Goal: Task Accomplishment & Management: Complete application form

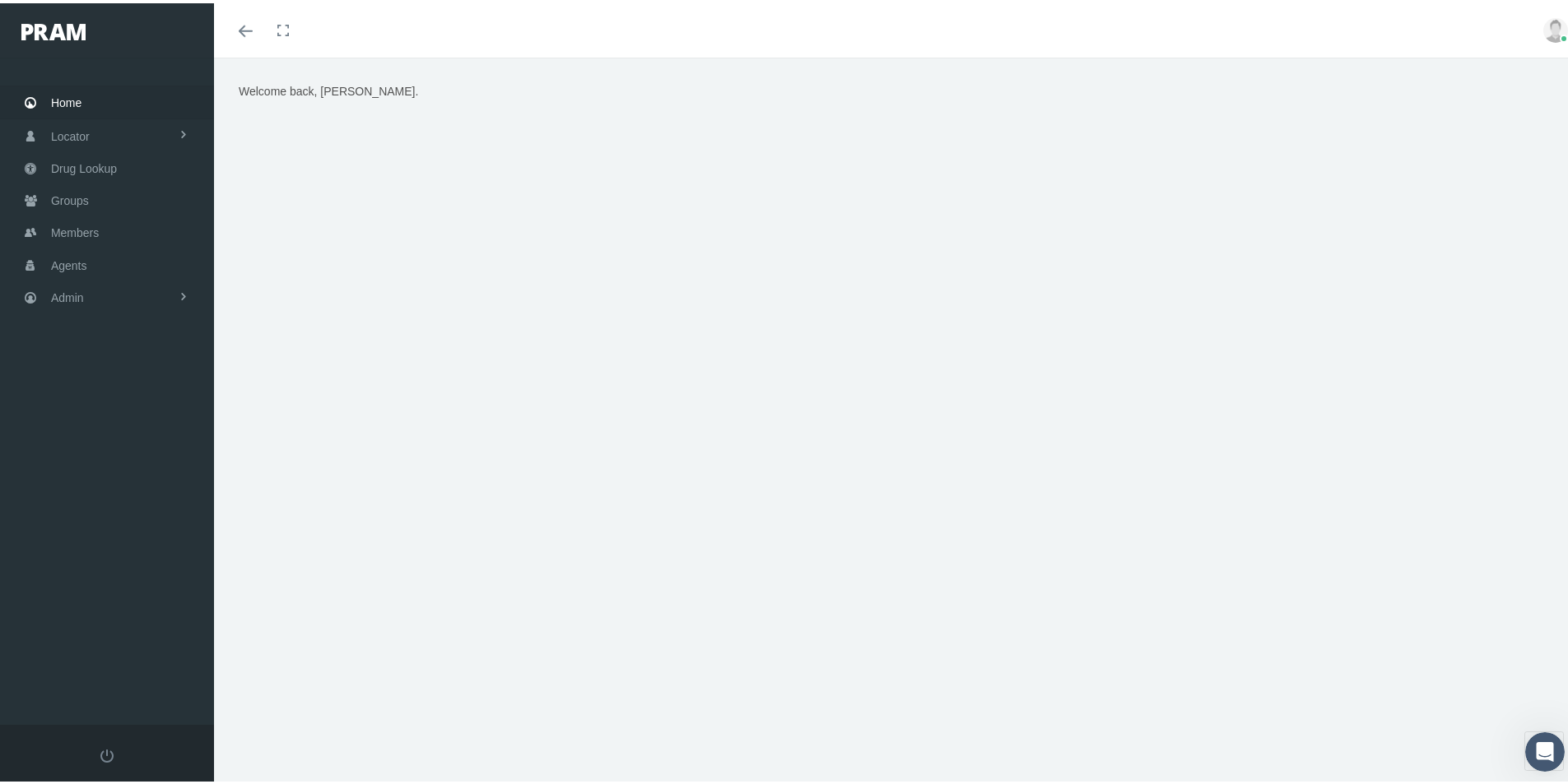
drag, startPoint x: 1379, startPoint y: 506, endPoint x: 1223, endPoint y: 442, distance: 168.6
click at [1378, 504] on div "Welcome back, Kim." at bounding box center [897, 284] width 1367 height 461
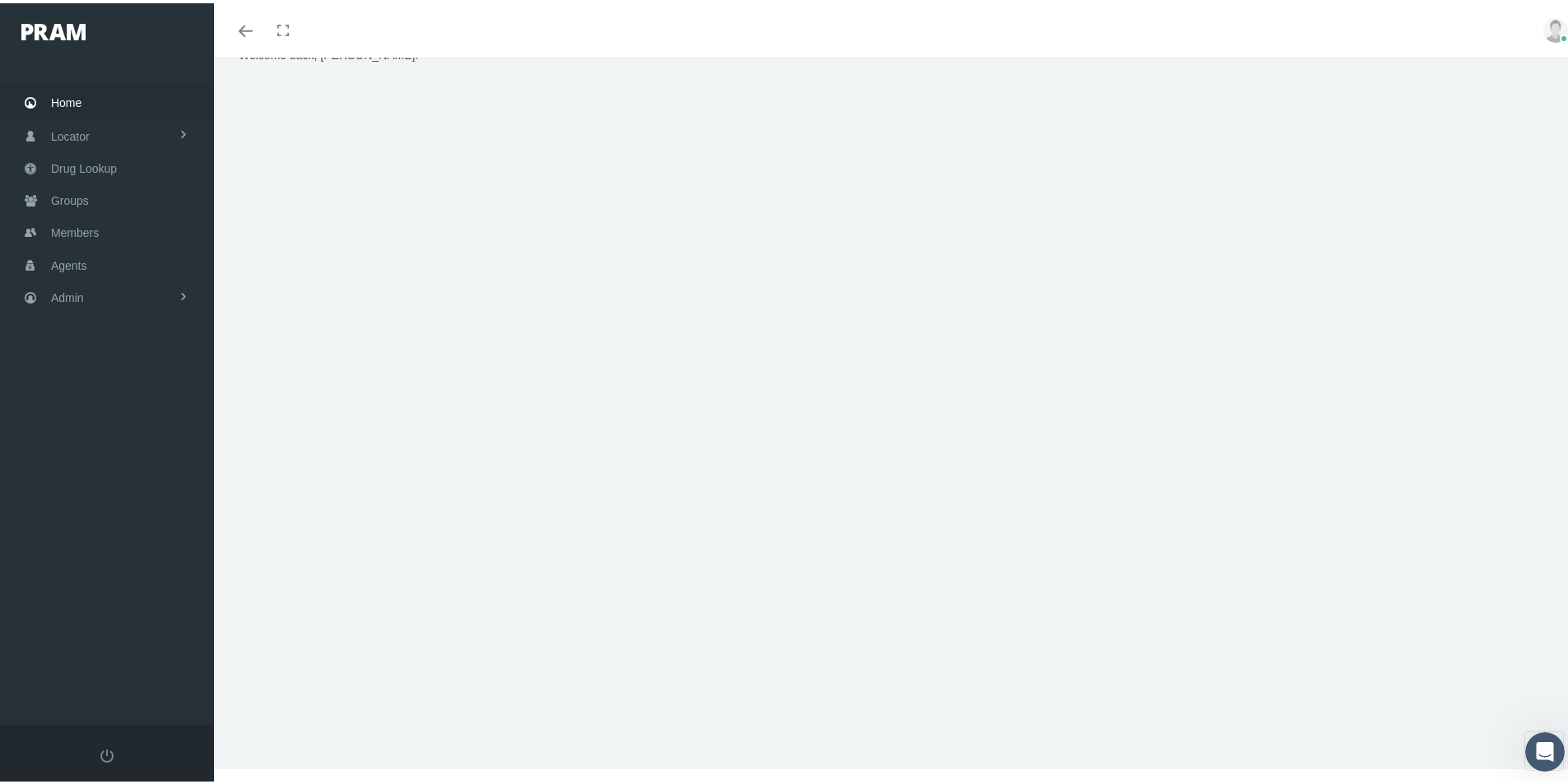
click at [575, 694] on div "Welcome back, Kim." at bounding box center [897, 392] width 1367 height 748
drag, startPoint x: 67, startPoint y: 289, endPoint x: 87, endPoint y: 298, distance: 21.9
click at [67, 289] on span "Admin" at bounding box center [67, 295] width 33 height 31
drag, startPoint x: 101, startPoint y: 575, endPoint x: 90, endPoint y: 564, distance: 15.6
click at [100, 575] on span "Eligibility File Uploads" at bounding box center [123, 571] width 112 height 28
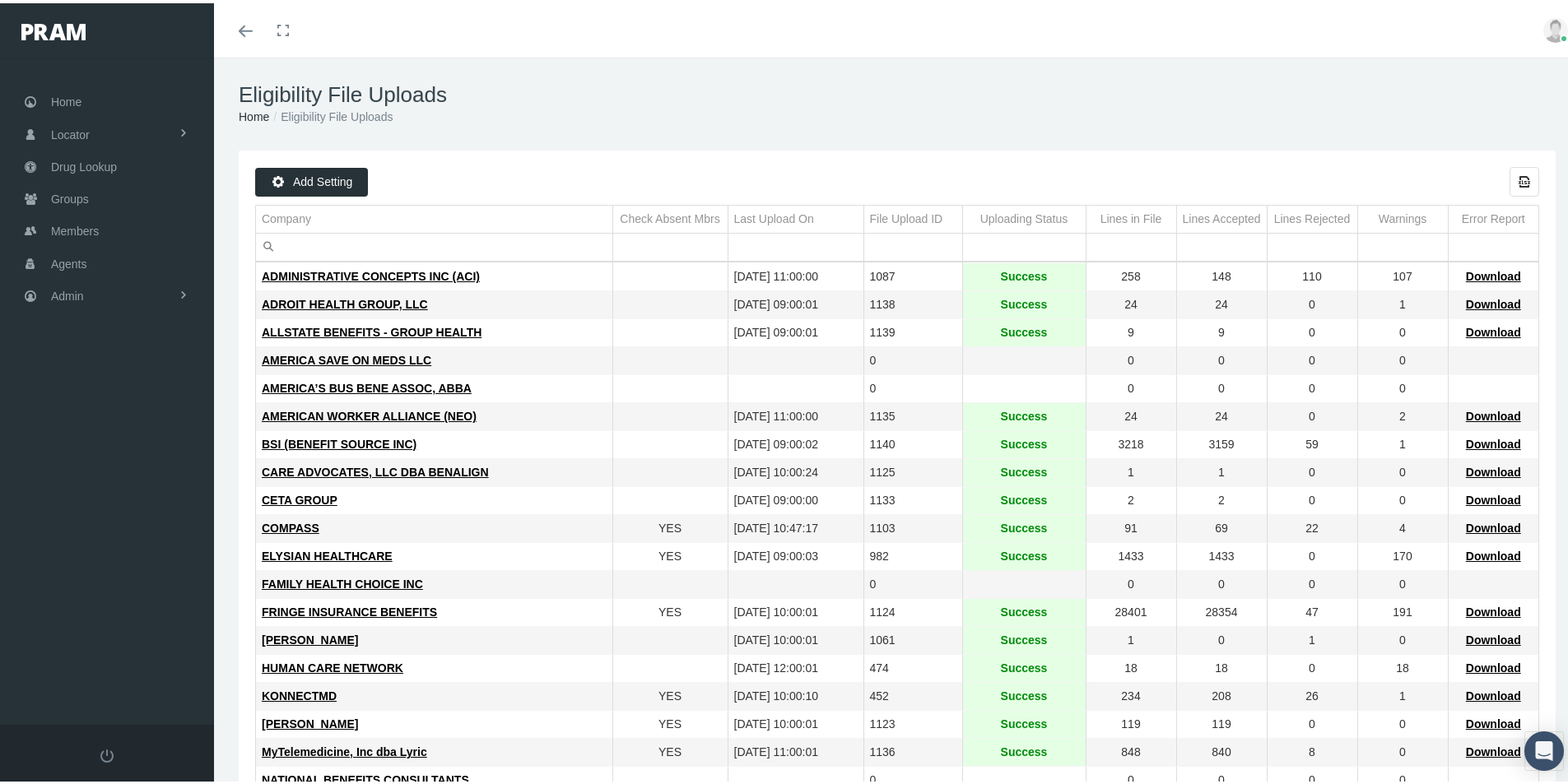
click at [500, 674] on td "HUMAN CARE NETWORK" at bounding box center [434, 665] width 357 height 28
click at [1479, 442] on span "Download" at bounding box center [1493, 441] width 55 height 13
click at [508, 677] on td "HUMAN CARE NETWORK" at bounding box center [434, 665] width 357 height 28
click at [537, 664] on div "HUMAN CARE NETWORK" at bounding box center [434, 665] width 345 height 15
click at [982, 88] on h1 "Eligibility File Uploads" at bounding box center [898, 92] width 1317 height 25
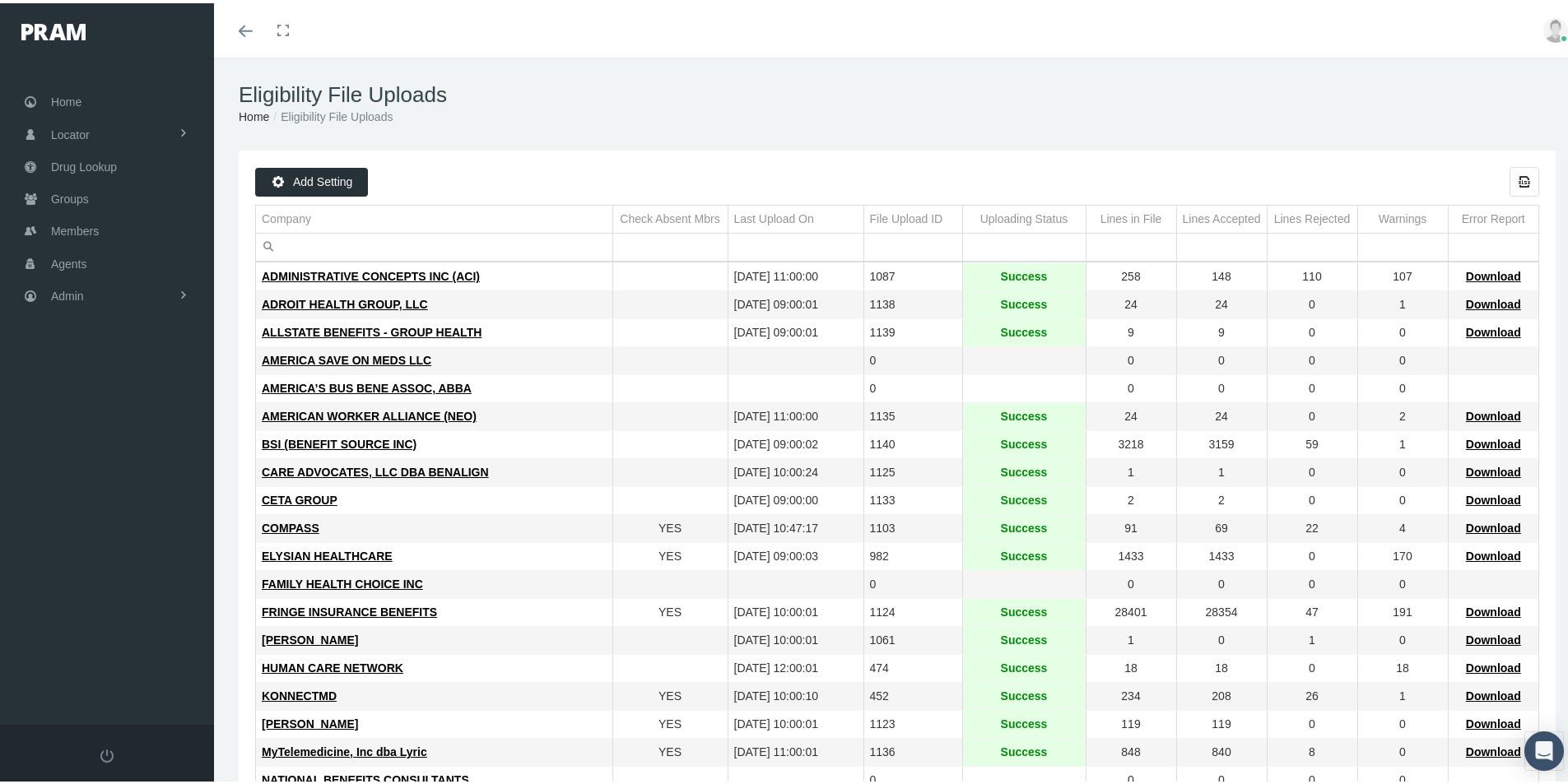
click at [632, 107] on ol "Home Eligibility File Uploads" at bounding box center [898, 113] width 1317 height 18
click at [80, 163] on span "Drug Lookup" at bounding box center [84, 163] width 66 height 31
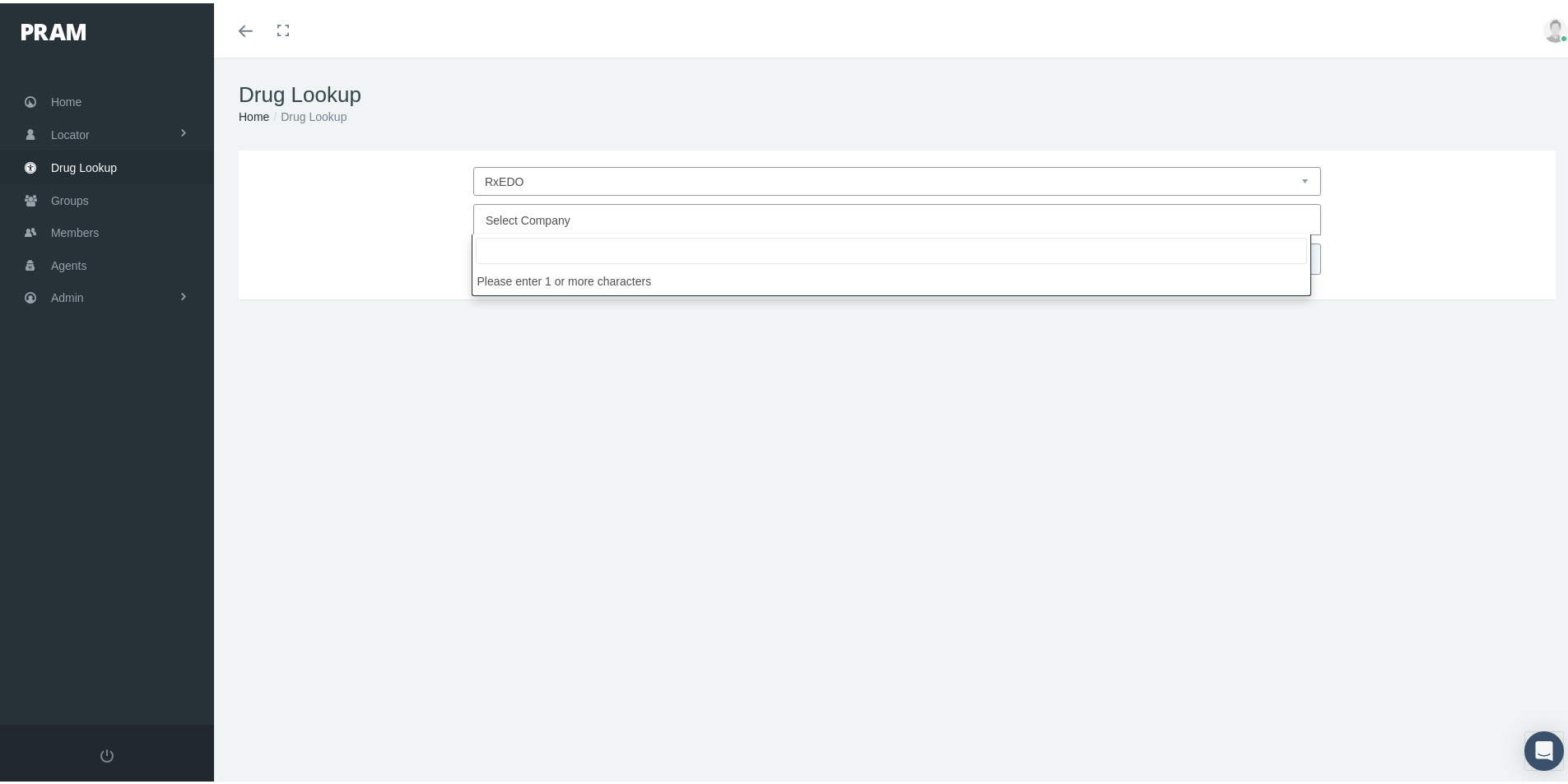
click at [508, 219] on span "Select Company" at bounding box center [527, 216] width 84 height 13
type input "Leb"
select select "4760"
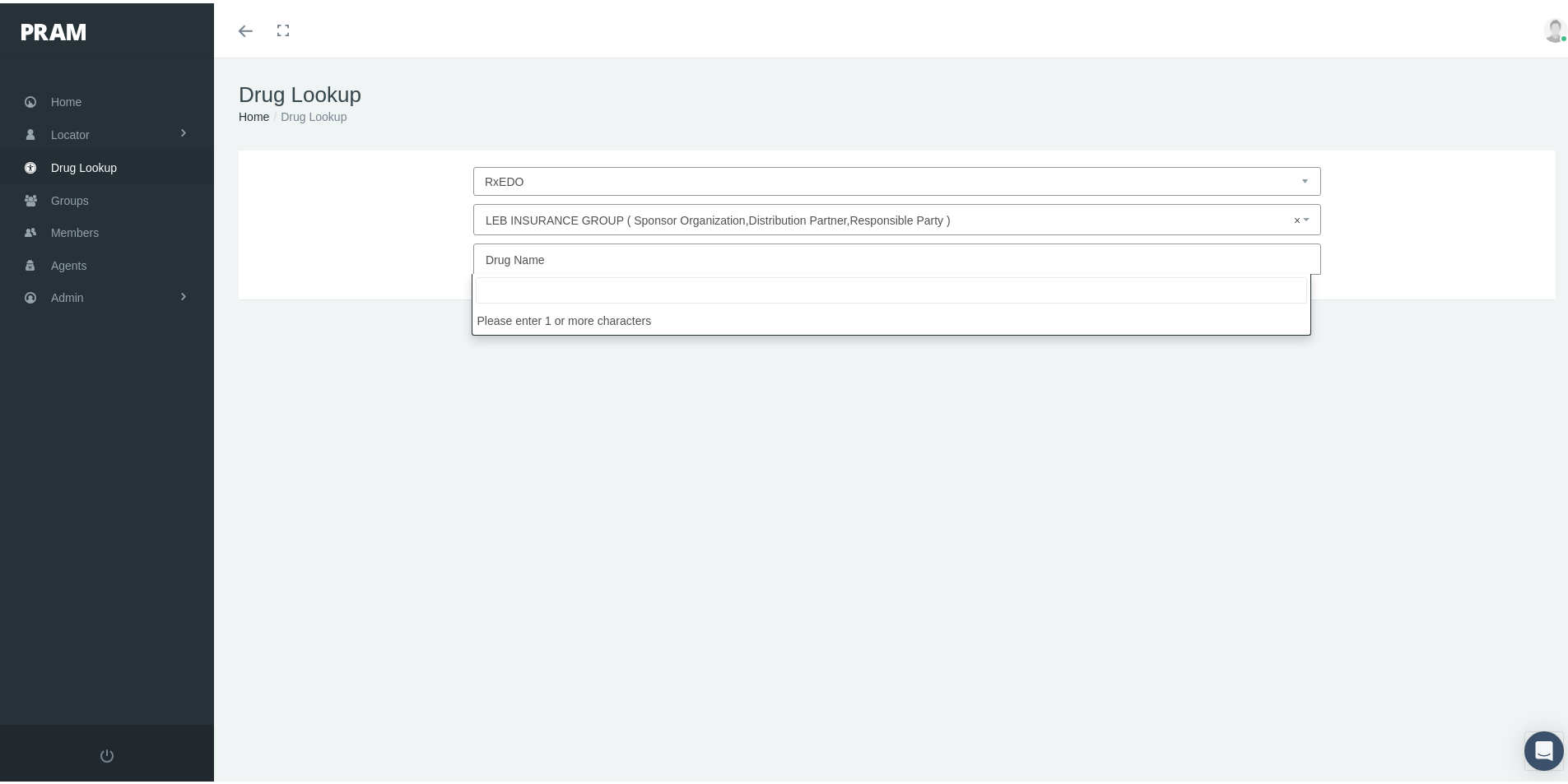
click at [533, 257] on span "Drug Name" at bounding box center [515, 256] width 59 height 13
type input "Gemtesa"
select select "Gemtesa"
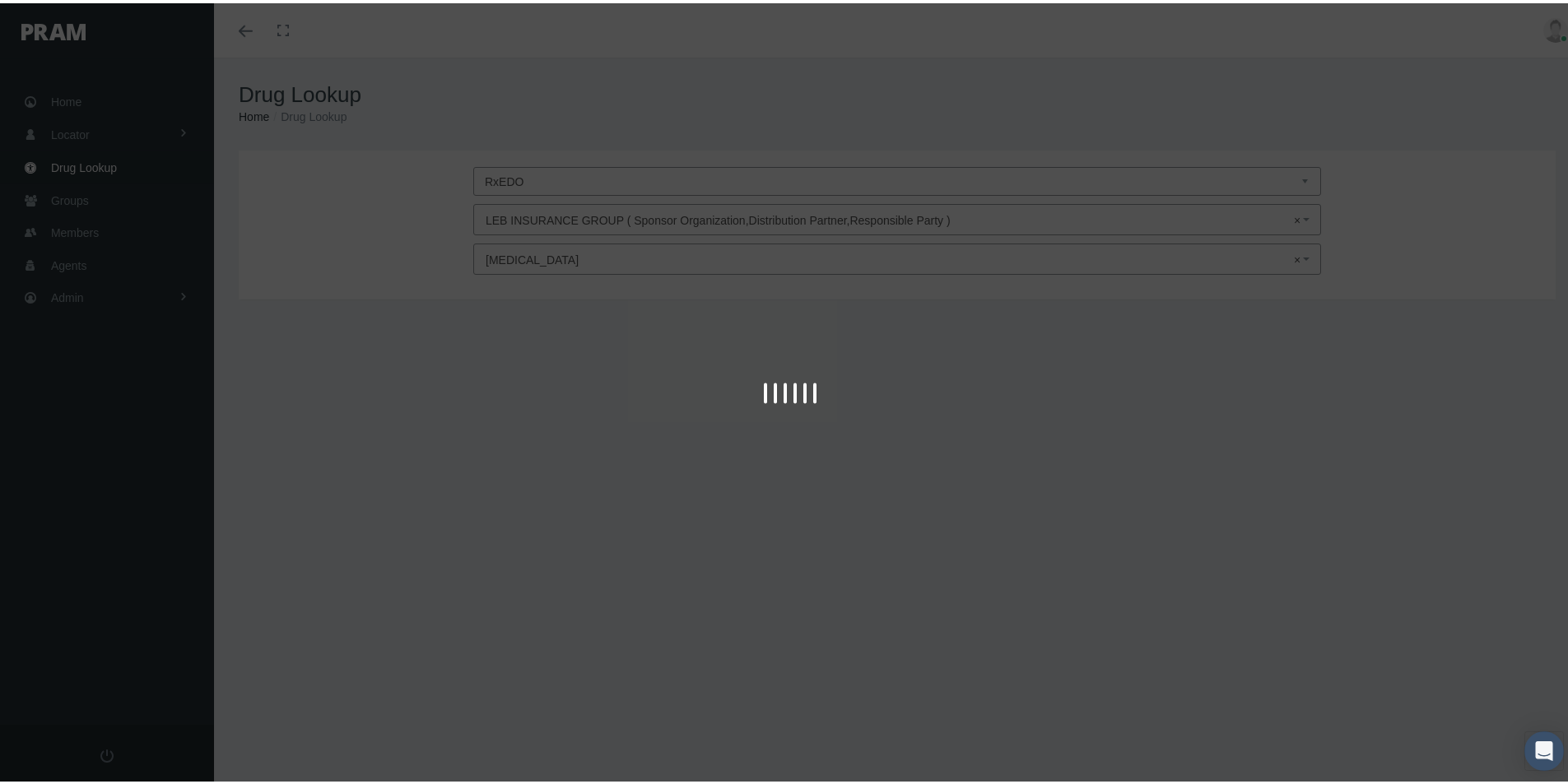
type input "30"
select select "Tablet"
select select "75 MG"
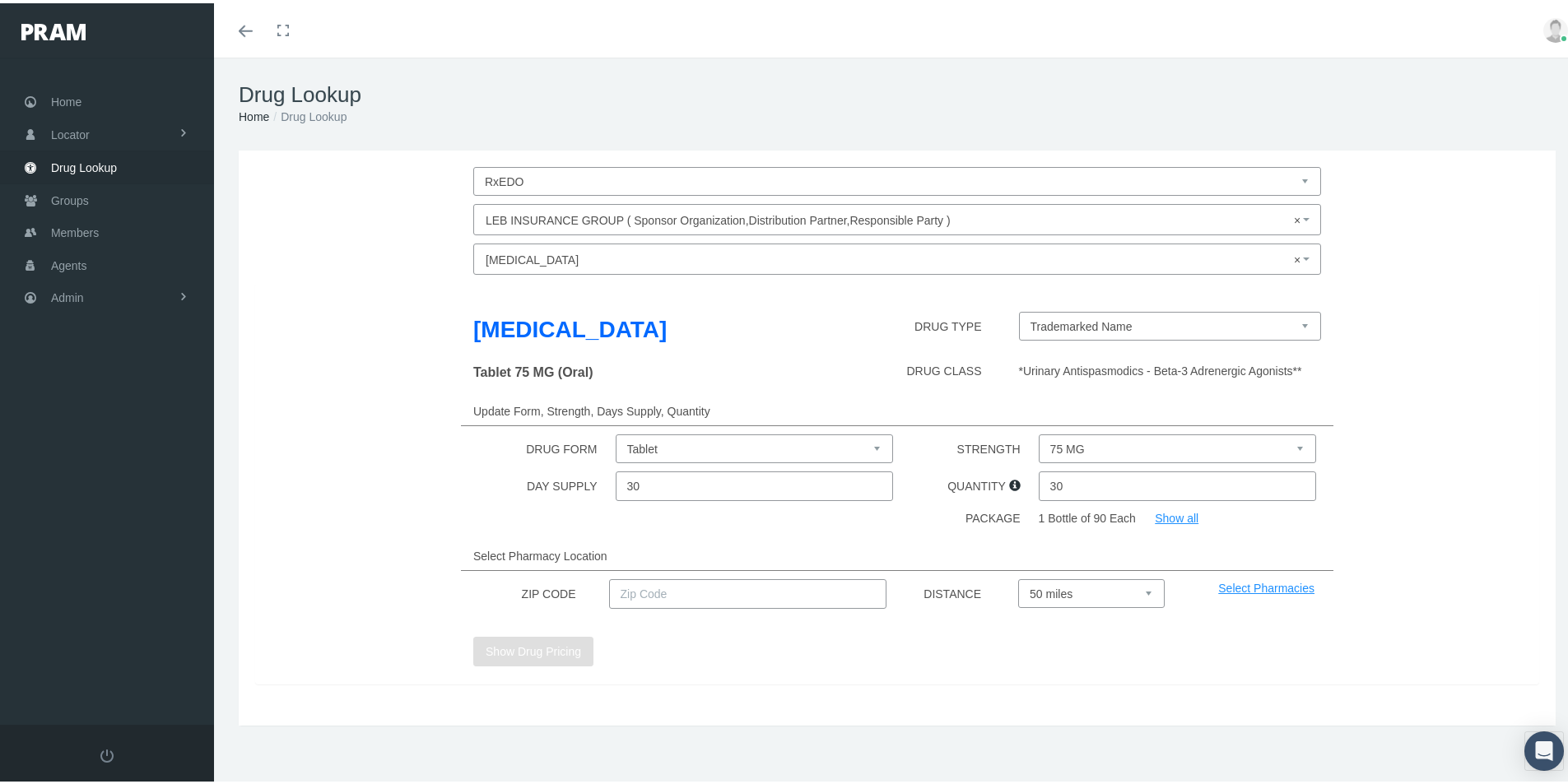
click at [652, 588] on input "text" at bounding box center [749, 590] width 279 height 30
type input "92886"
click at [517, 650] on button "Show Drug Pricing" at bounding box center [534, 647] width 120 height 30
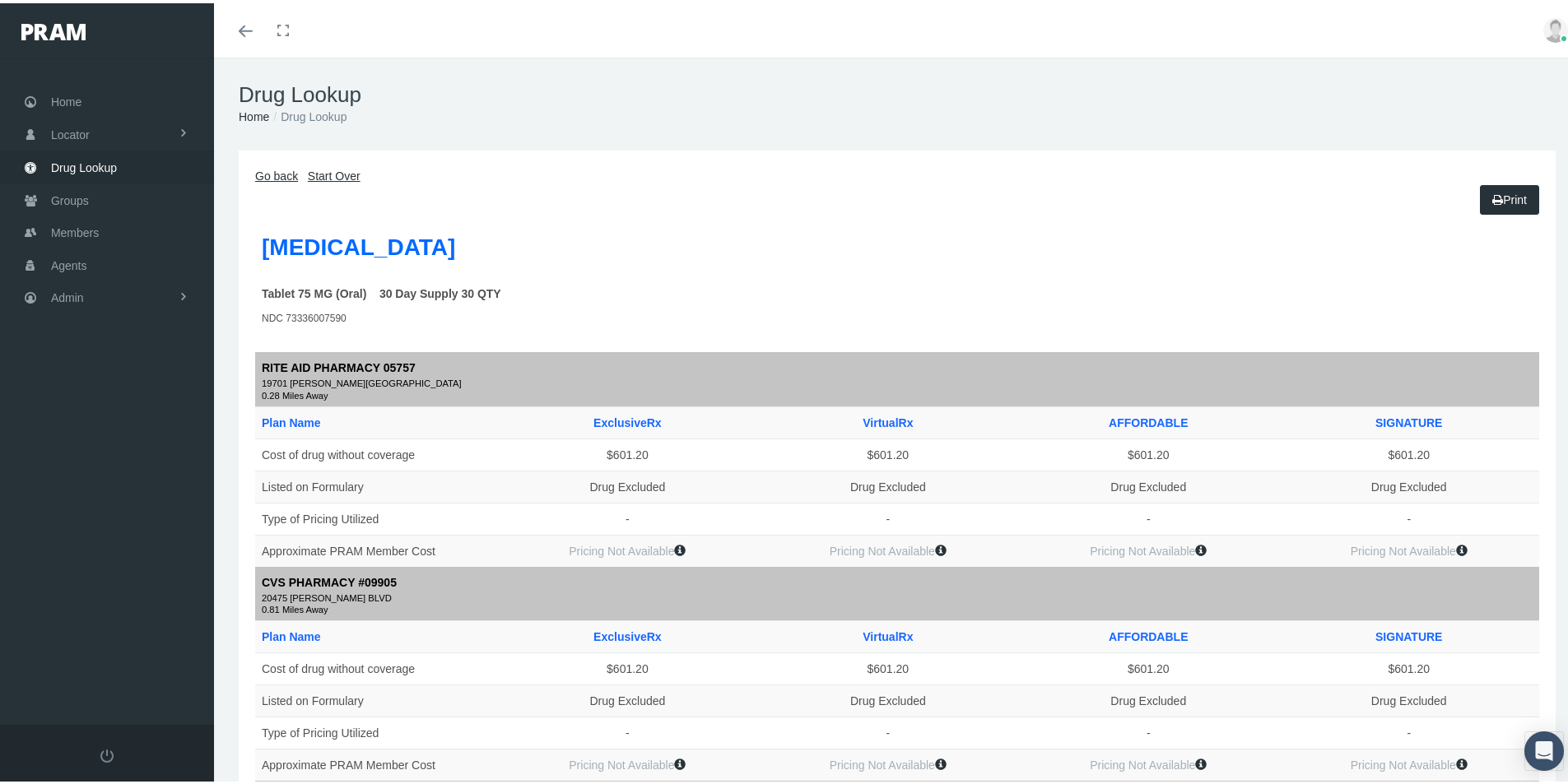
click at [273, 175] on link "Go back" at bounding box center [277, 172] width 43 height 13
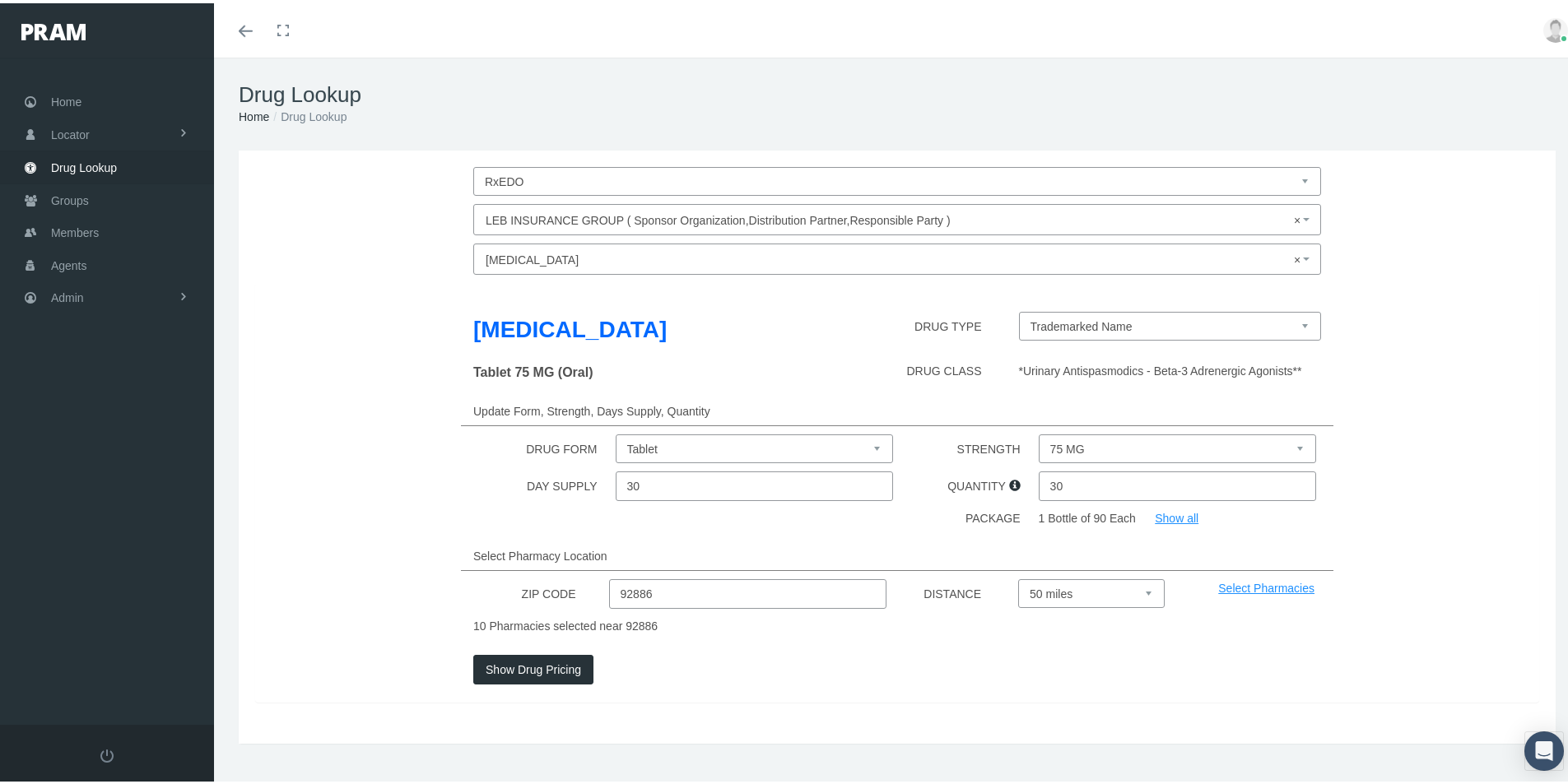
click at [519, 251] on span "× Gemtesa" at bounding box center [891, 257] width 813 height 22
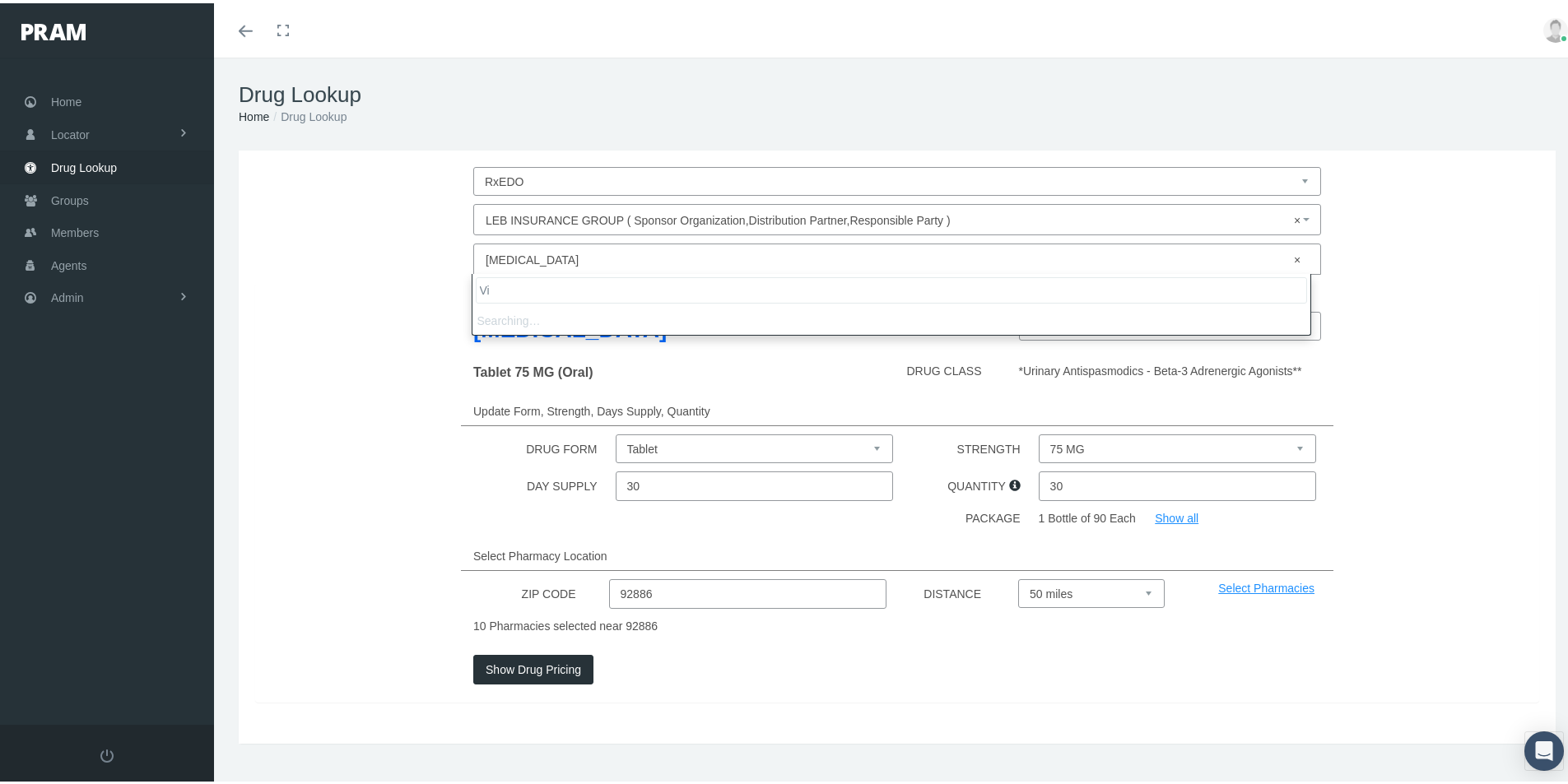
type input "V"
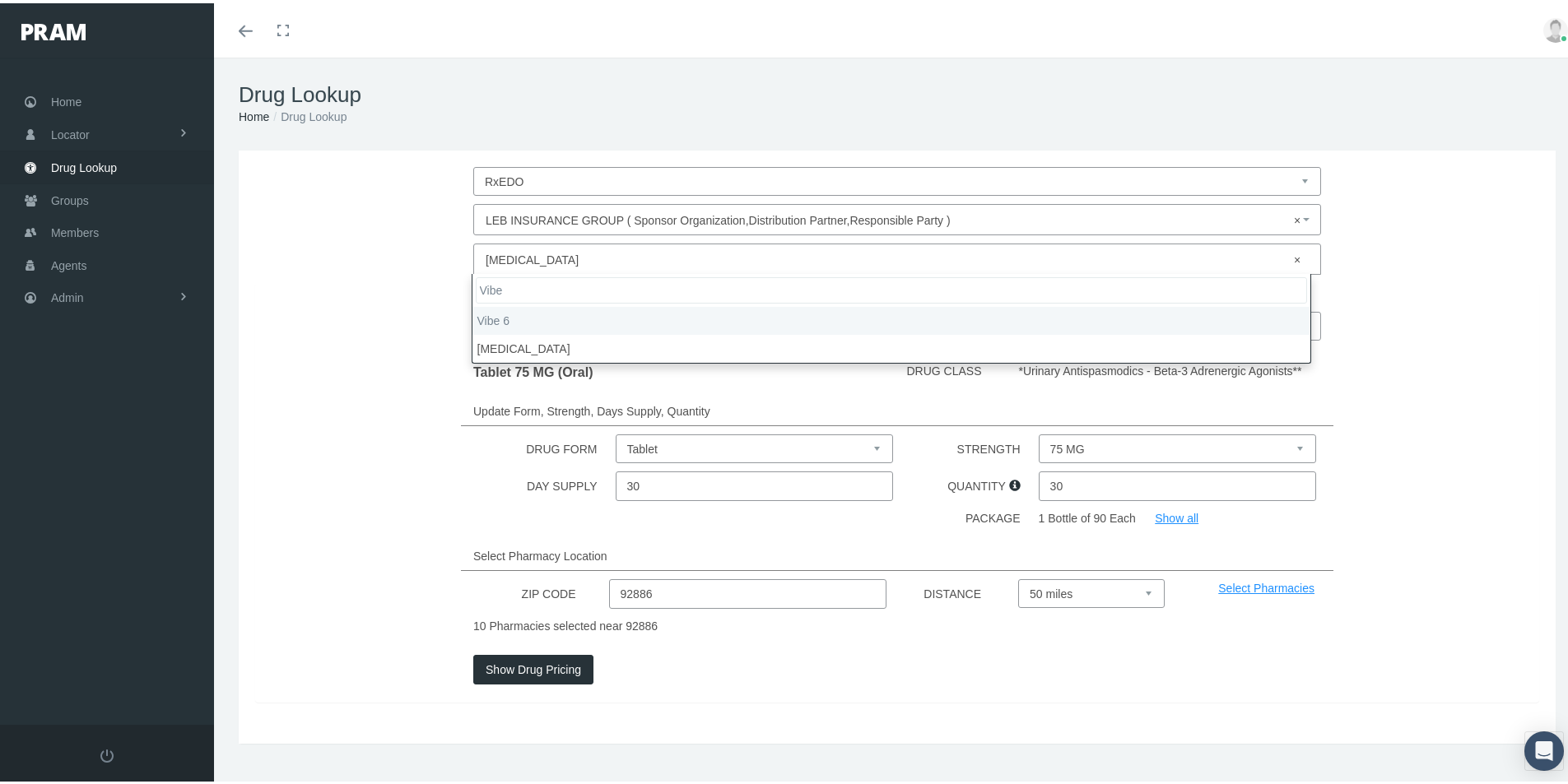
type input "Vibe"
click at [508, 289] on input "Vibe" at bounding box center [890, 286] width 831 height 26
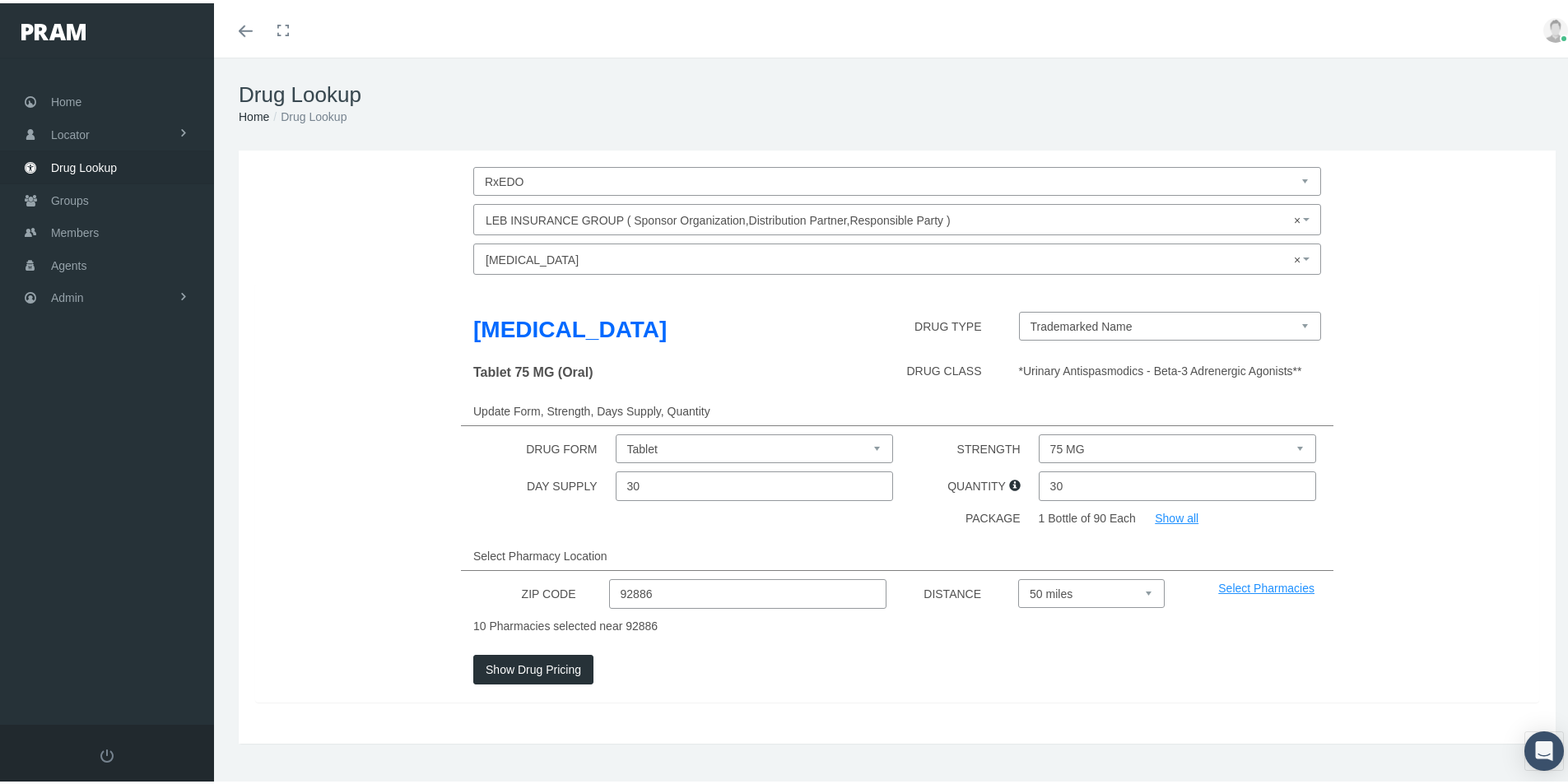
click at [434, 395] on div "Update Form, Strength, Days Supply, Quantity" at bounding box center [897, 408] width 1308 height 30
drag, startPoint x: 654, startPoint y: 590, endPoint x: 569, endPoint y: 612, distance: 87.8
click at [570, 612] on div "Gemtesa DRUG TYPE Trademarked Name Tablet 75 MG (Oral) DRUG CLASS *Urinary Anti…" at bounding box center [897, 489] width 1284 height 419
type input "85118"
click at [524, 667] on div "Show Drug Pricing" at bounding box center [897, 674] width 1308 height 48
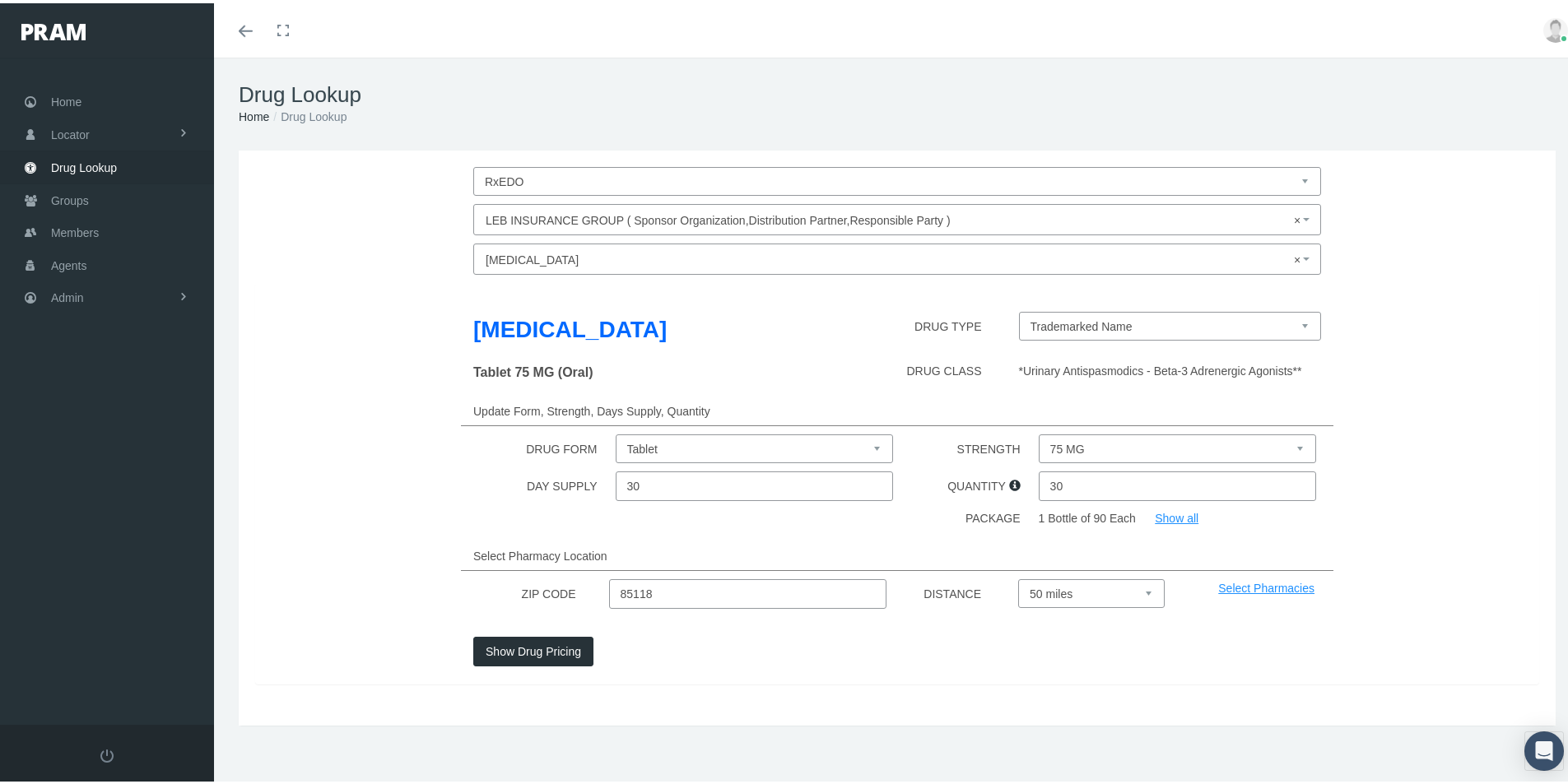
click at [522, 644] on button "Show Drug Pricing" at bounding box center [534, 647] width 120 height 30
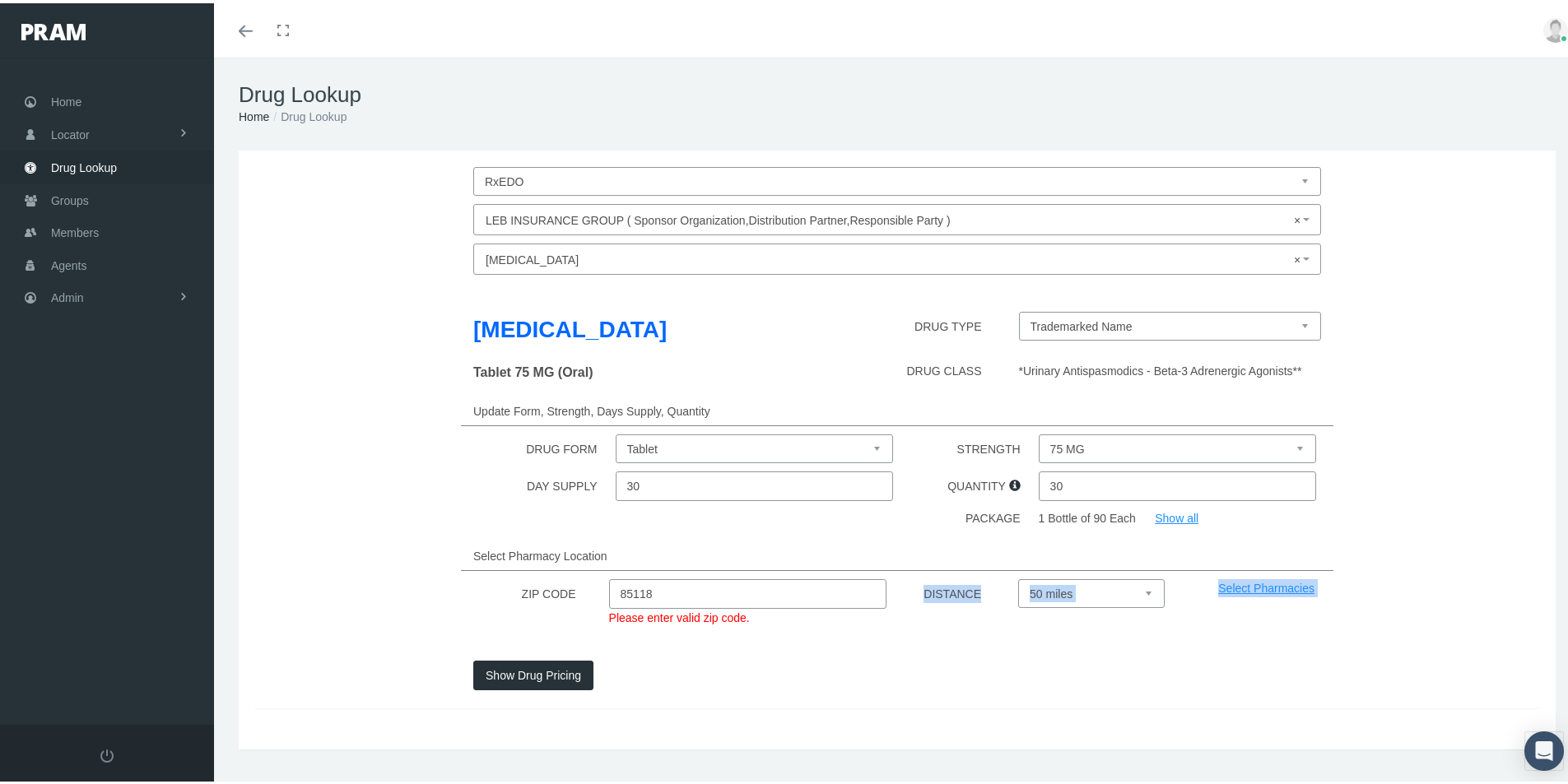
click at [1026, 630] on div "Gemtesa DRUG TYPE Trademarked Name Tablet 75 MG (Oral) DRUG CLASS *Urinary Anti…" at bounding box center [897, 492] width 1284 height 426
click at [72, 194] on span "Groups" at bounding box center [70, 197] width 38 height 31
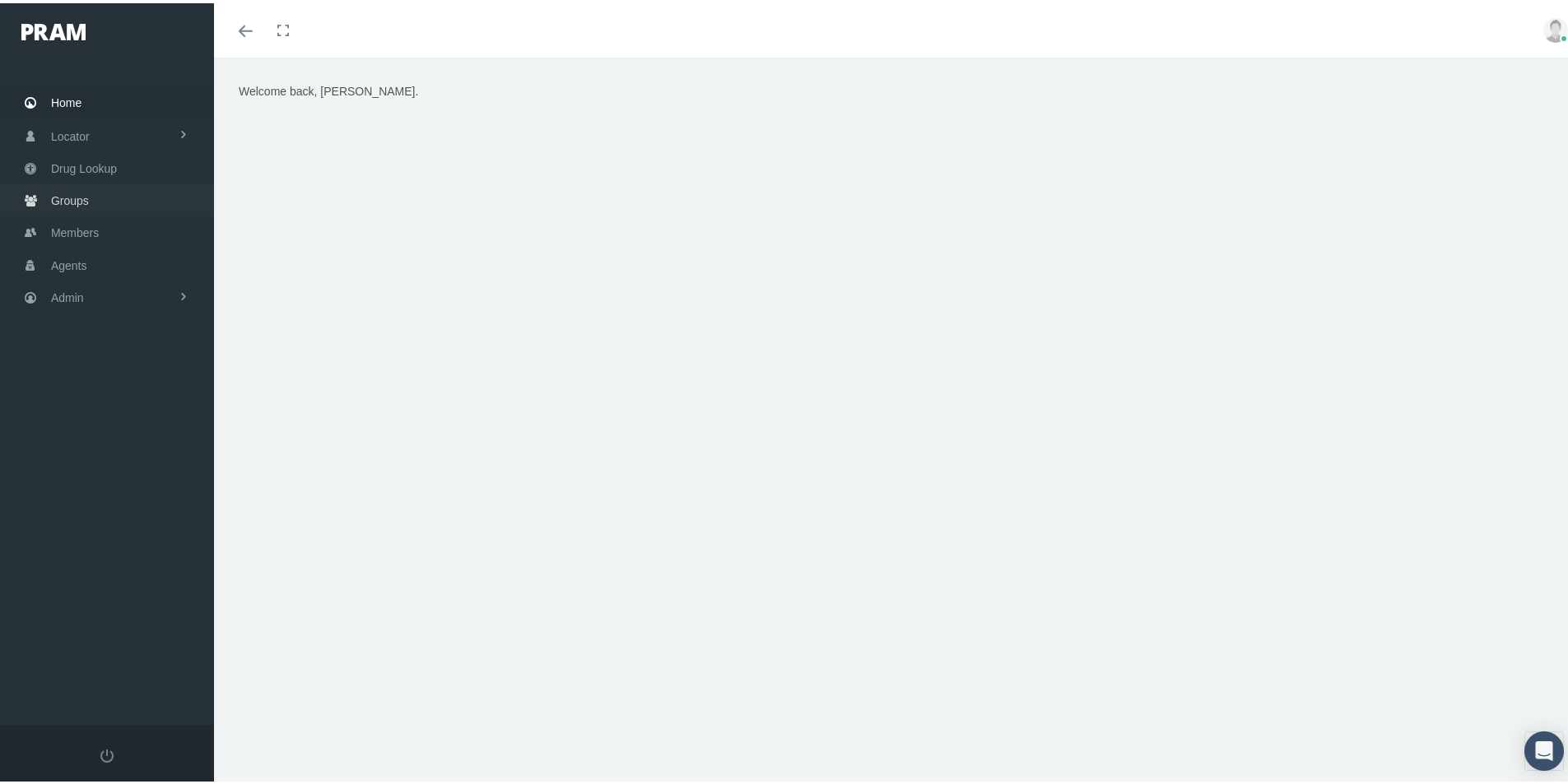
click at [63, 190] on span "Groups" at bounding box center [70, 197] width 38 height 31
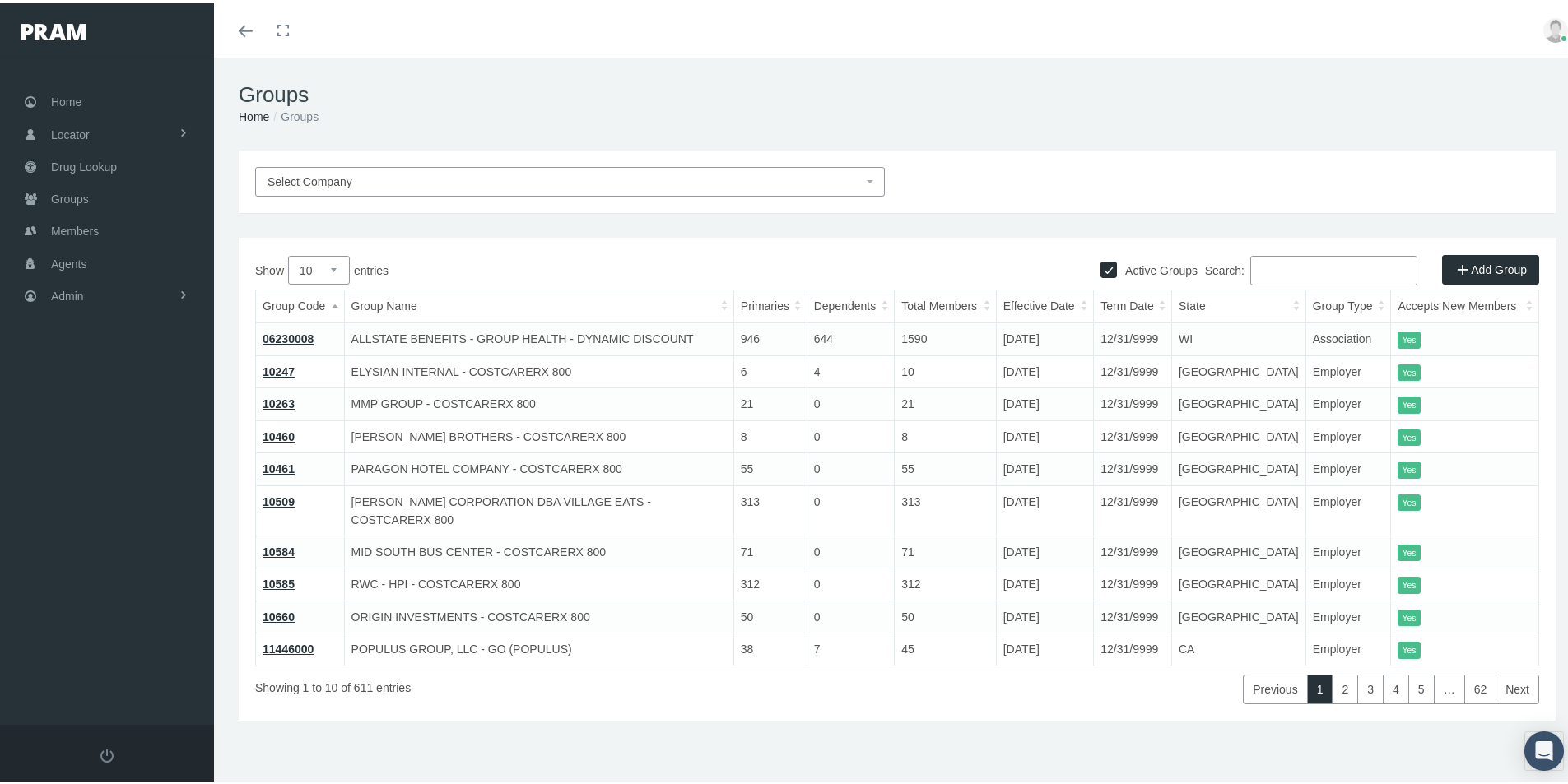
click at [323, 171] on span "Select Company" at bounding box center [570, 178] width 630 height 30
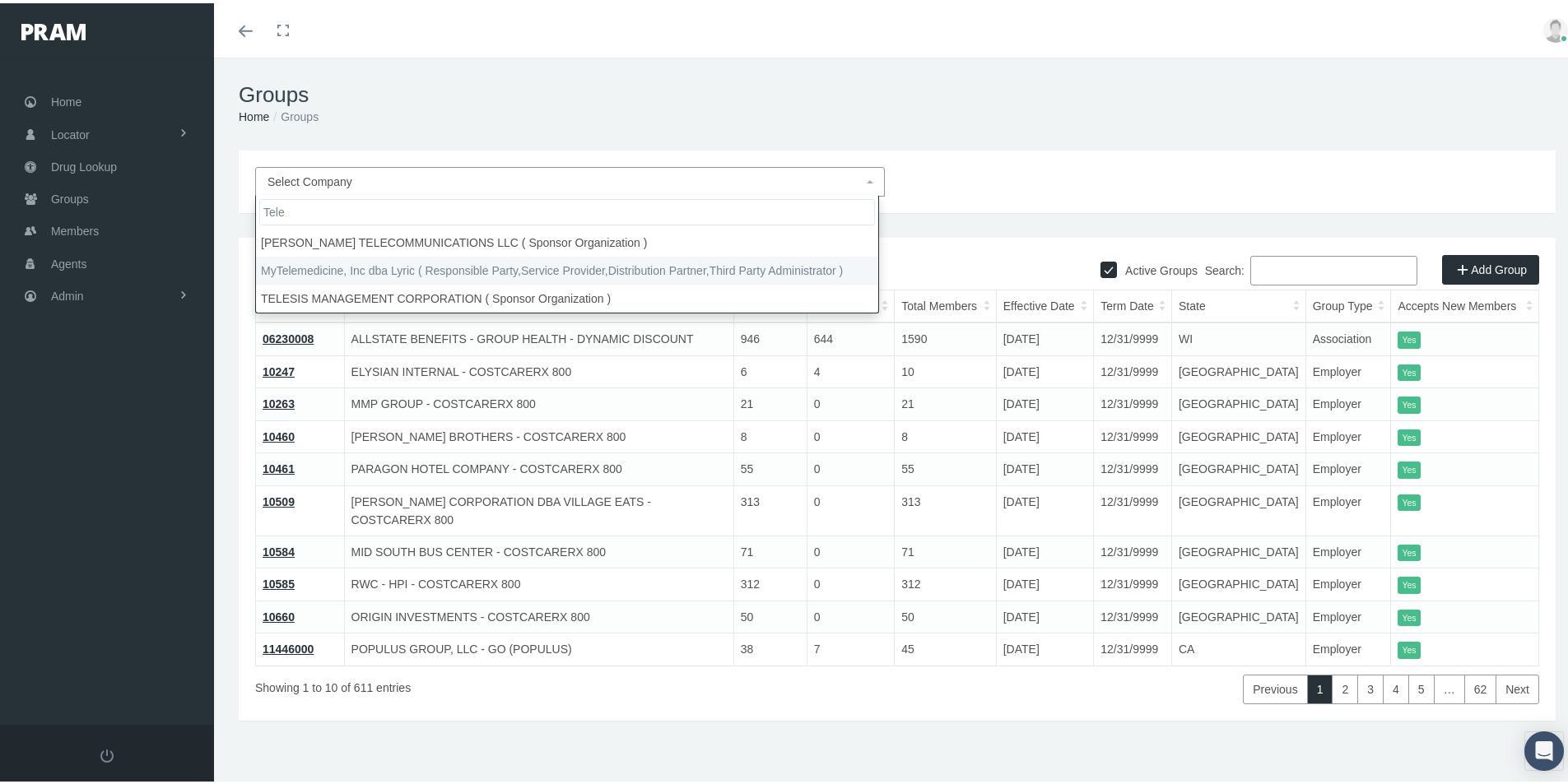
type input "Tele"
select select "9146"
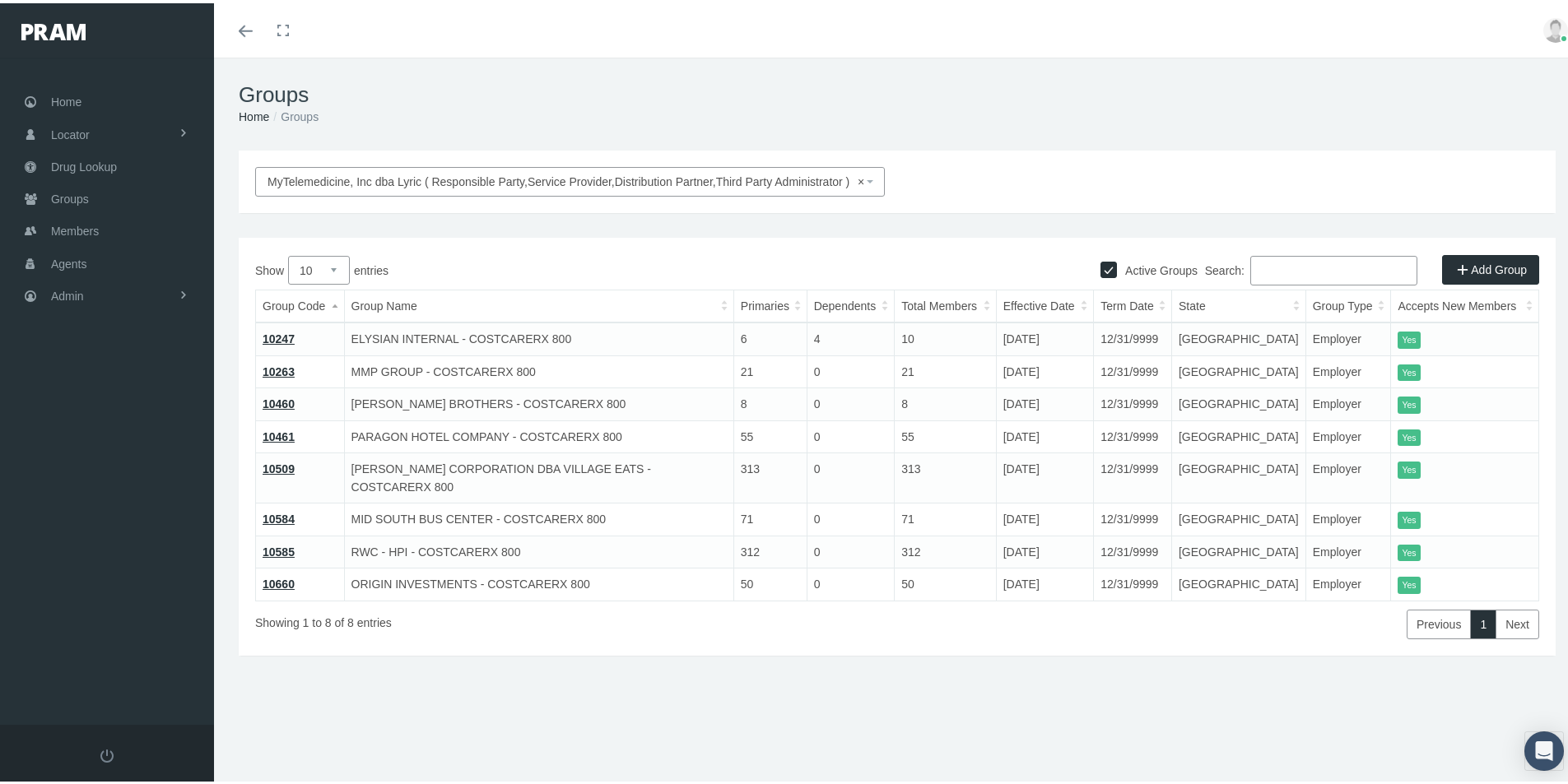
click at [279, 574] on link "10660" at bounding box center [279, 580] width 32 height 13
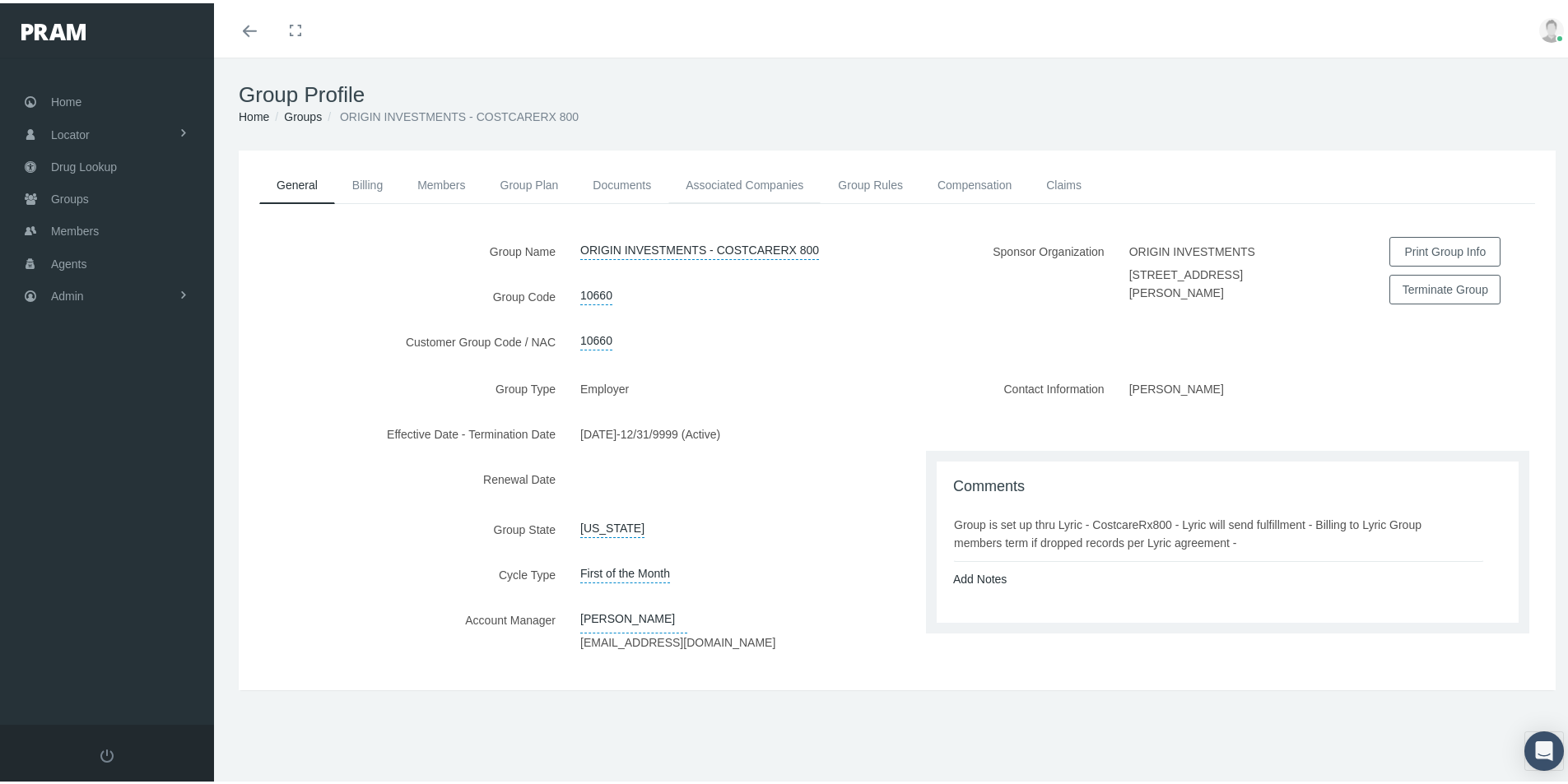
click at [757, 180] on link "Associated Companies" at bounding box center [744, 181] width 152 height 36
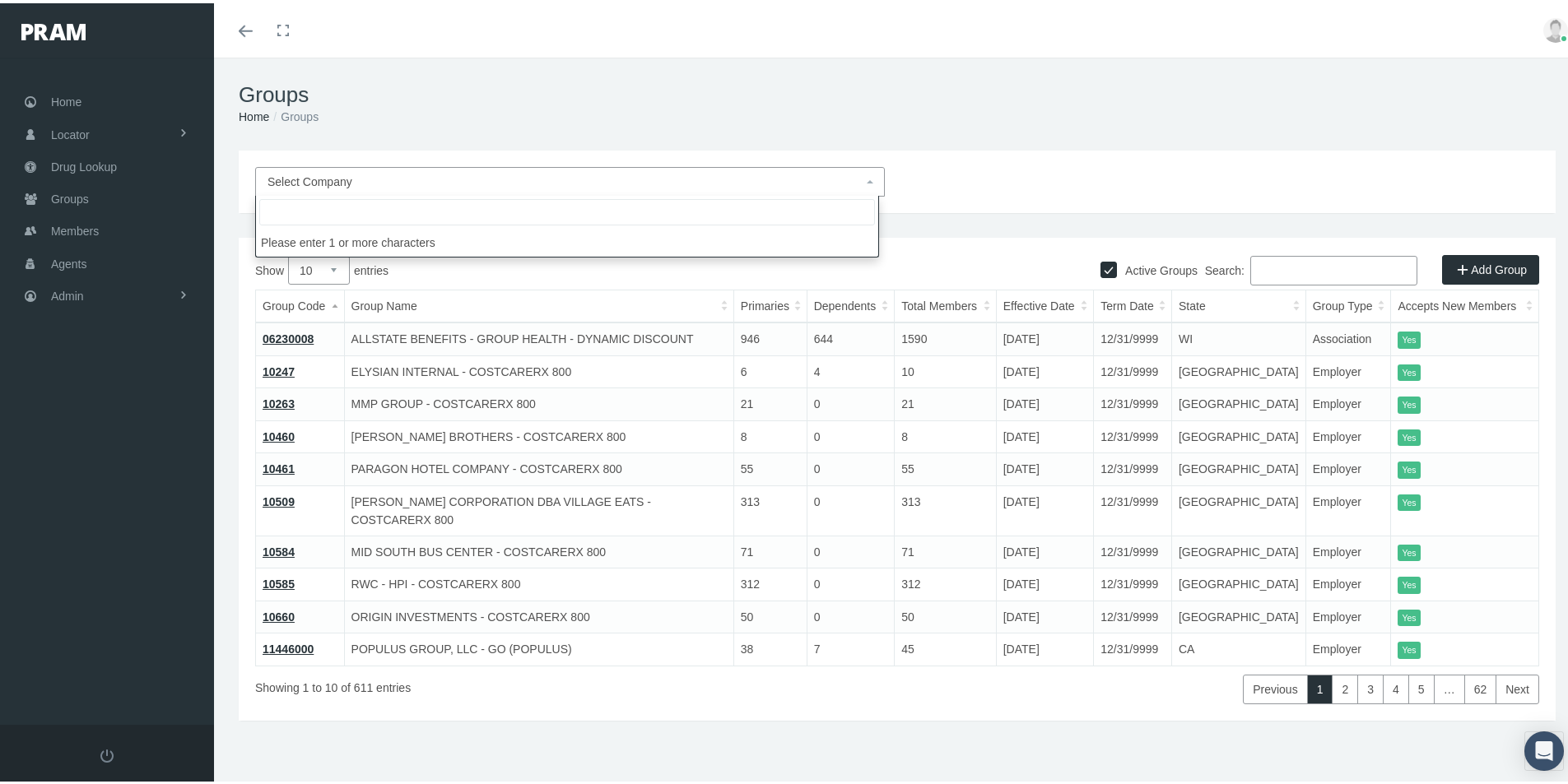
click at [311, 175] on span "Select Company" at bounding box center [310, 178] width 84 height 13
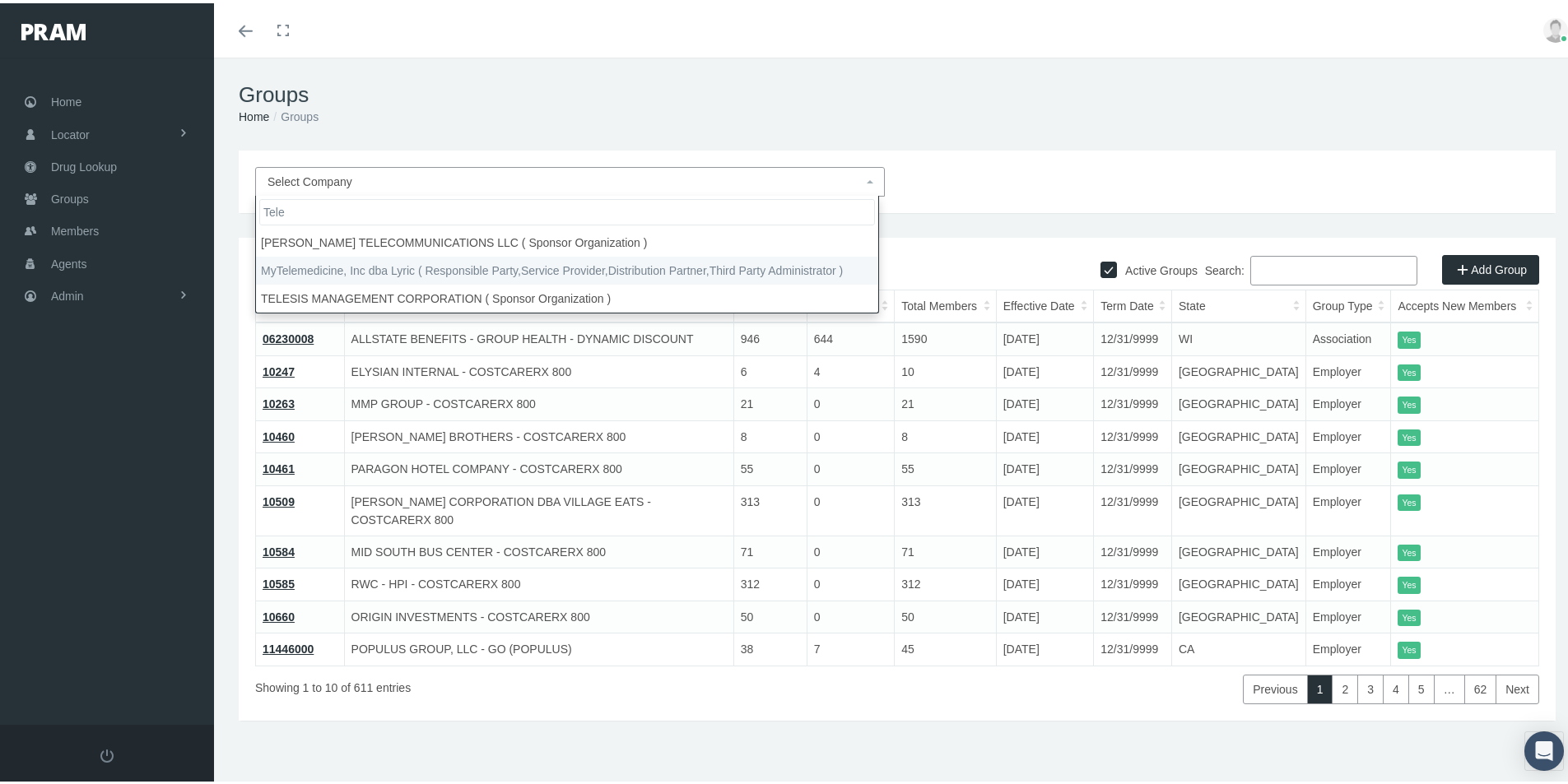
type input "Tele"
select select "9146"
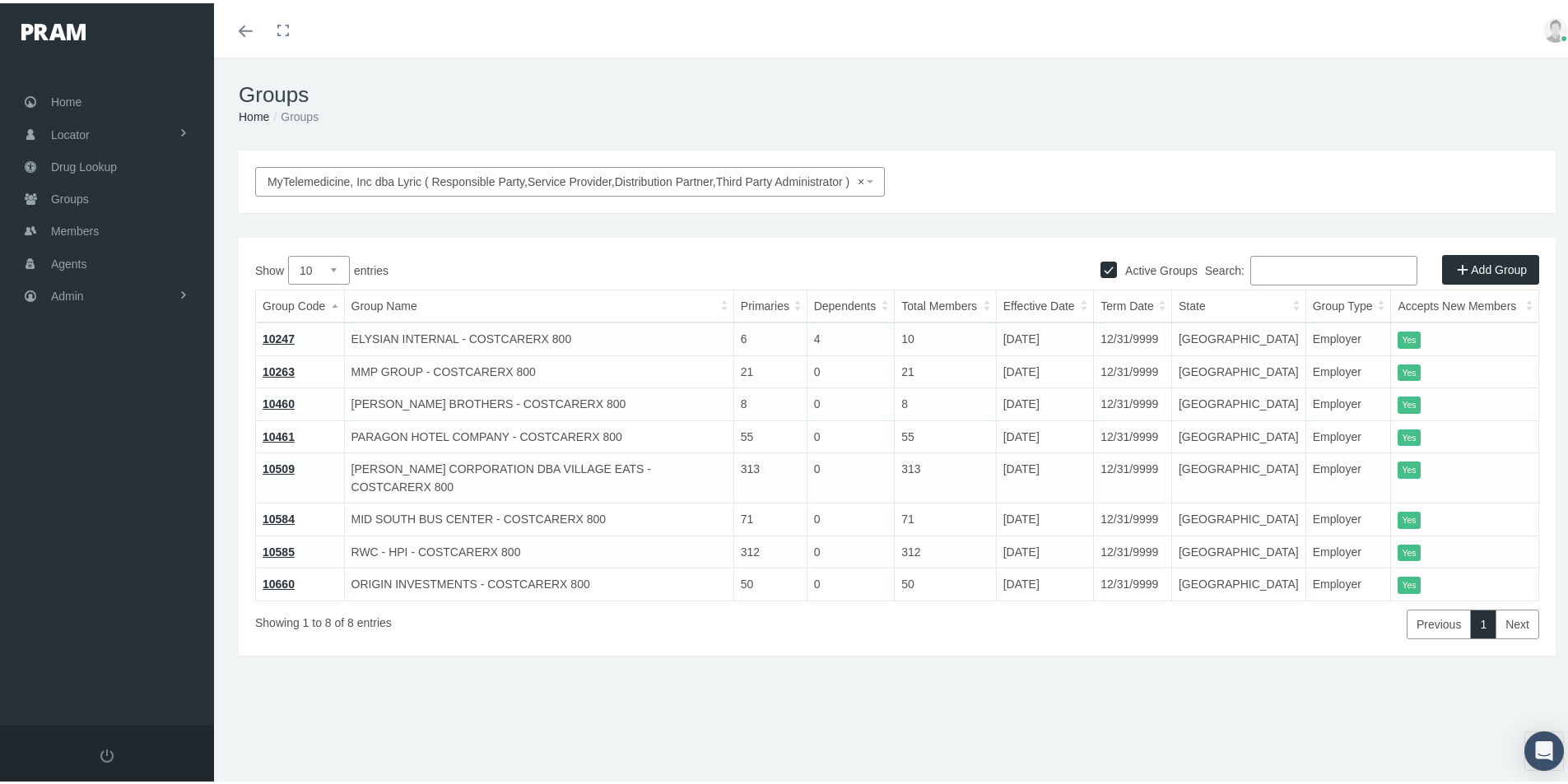
click at [1484, 258] on link "Add Group" at bounding box center [1491, 266] width 97 height 30
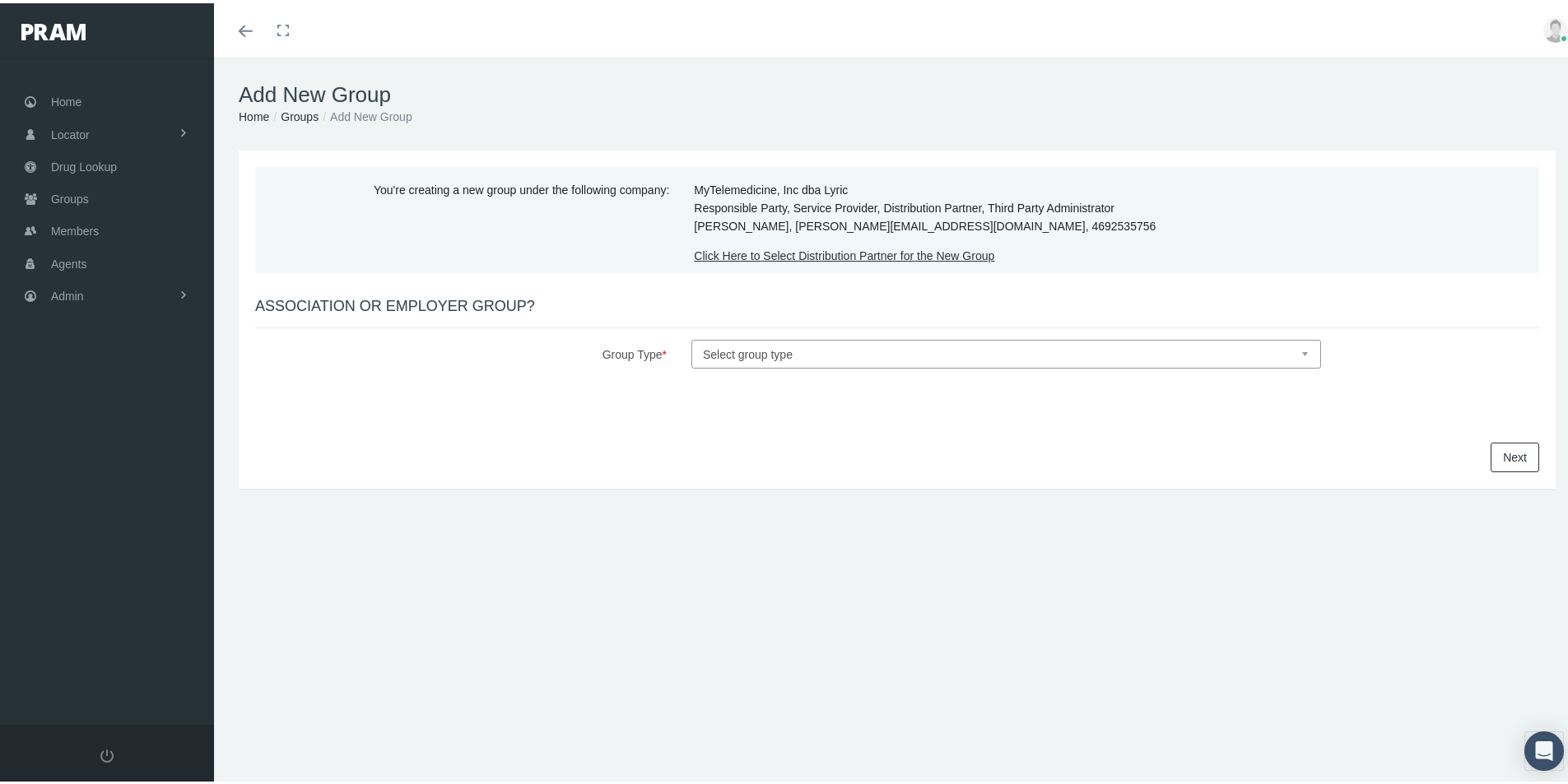
click at [720, 357] on select "Select group type Association Employer" at bounding box center [1005, 351] width 630 height 29
select select "1"
click at [691, 337] on select "Select group type Association Employer" at bounding box center [1005, 351] width 630 height 29
click at [1504, 446] on link "Next" at bounding box center [1515, 454] width 49 height 30
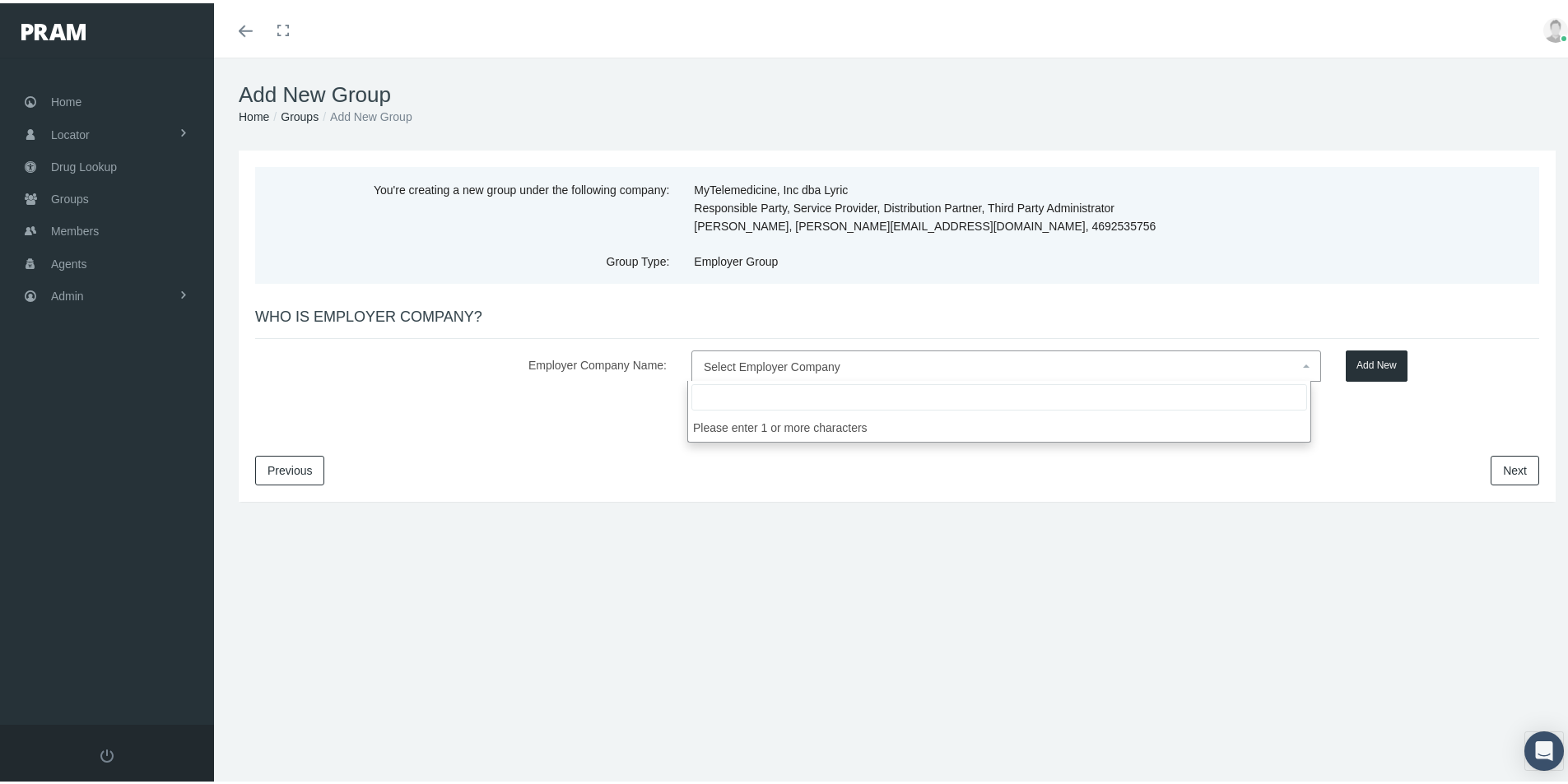
click at [735, 364] on span "Select Employer Company" at bounding box center [772, 364] width 137 height 13
type input "Mutual Health"
click at [1361, 363] on button "Add New" at bounding box center [1377, 363] width 62 height 31
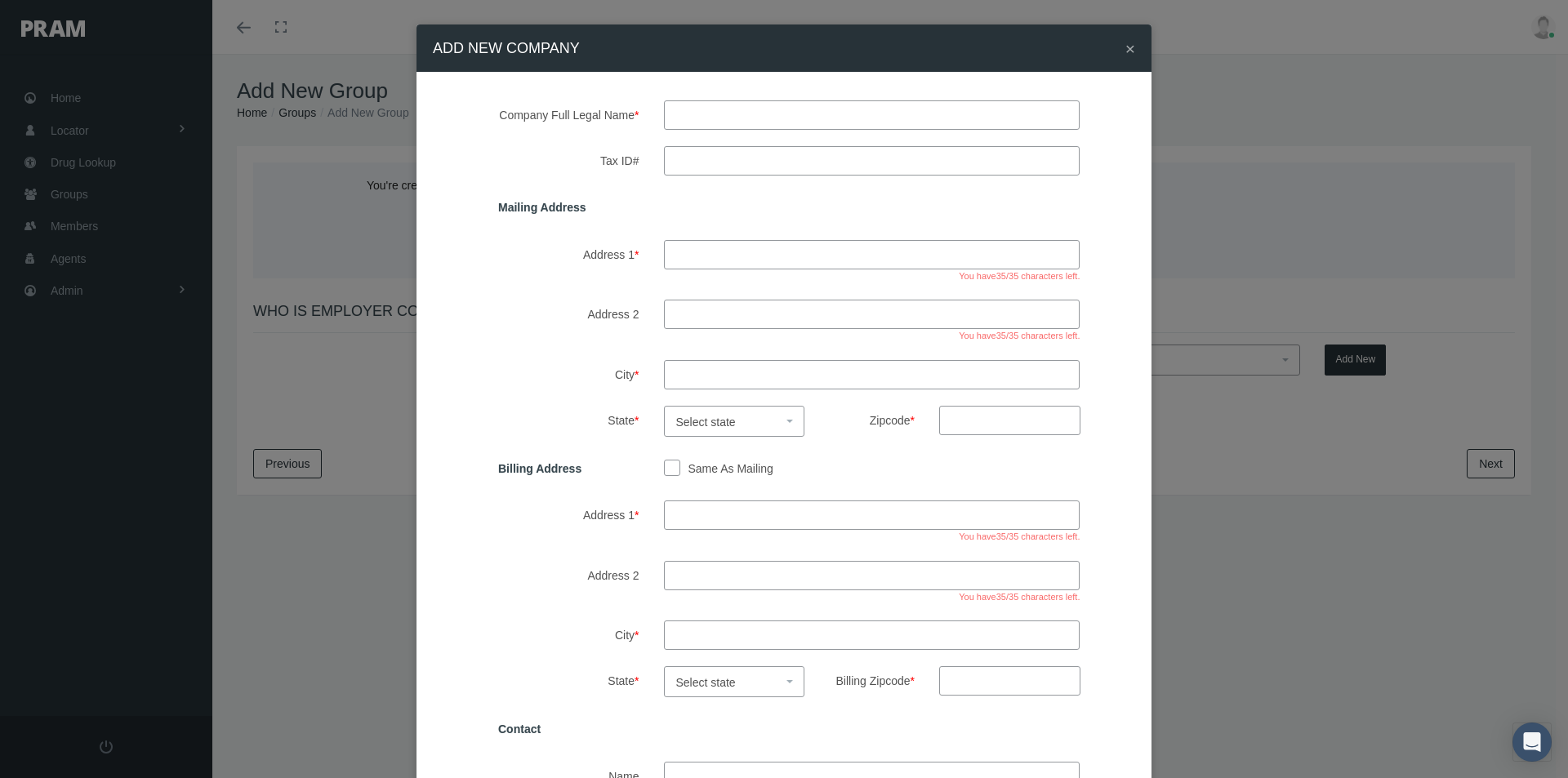
drag, startPoint x: 682, startPoint y: 122, endPoint x: 691, endPoint y: 124, distance: 9.2
click at [685, 122] on input "text" at bounding box center [872, 115] width 416 height 29
type input "Mutual Health"
click at [688, 160] on input "Tax ID#" at bounding box center [872, 160] width 416 height 29
type input "47-3600495"
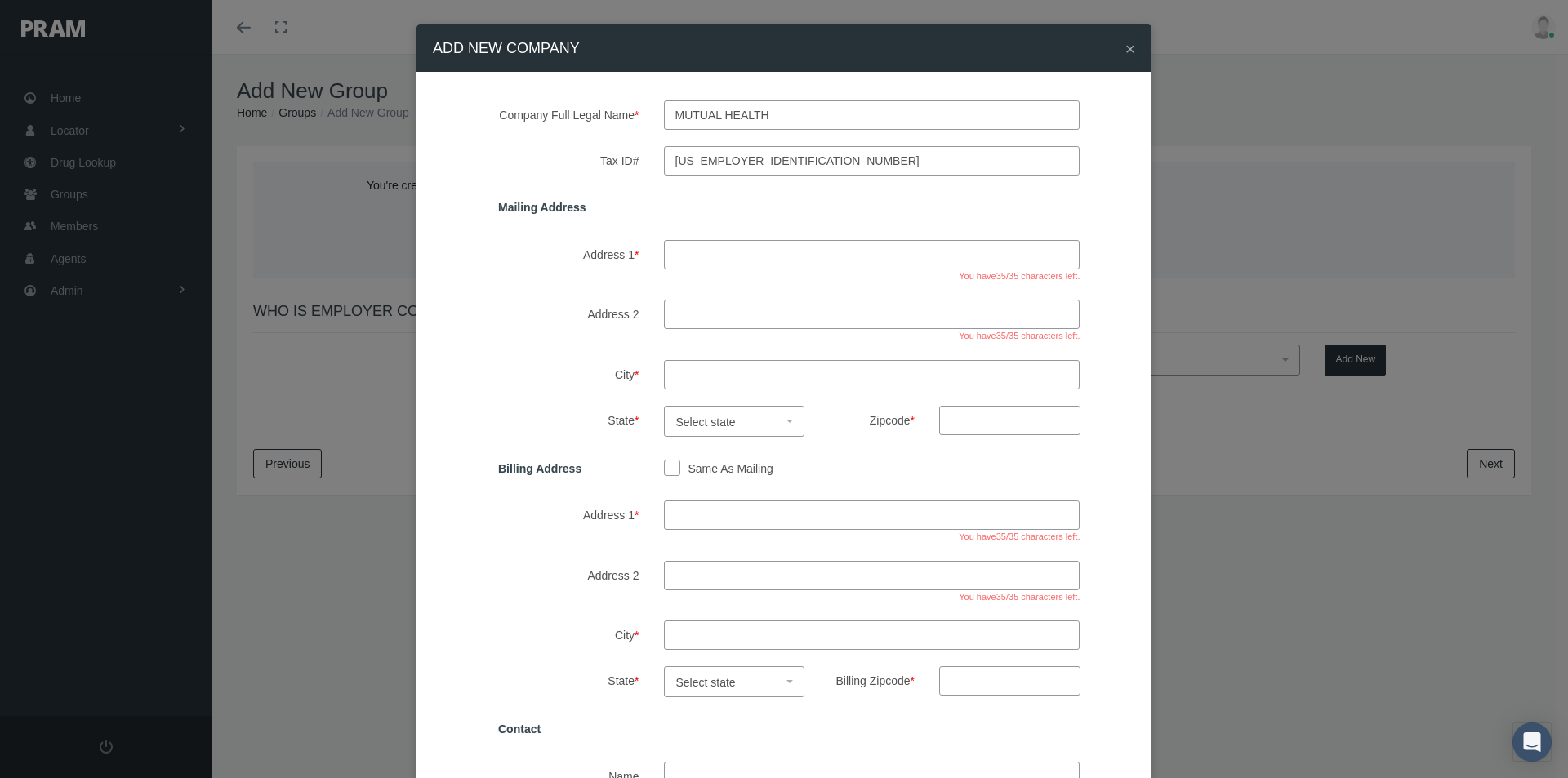
drag, startPoint x: 684, startPoint y: 258, endPoint x: 728, endPoint y: 254, distance: 44.2
click at [684, 258] on input "Address 1 *" at bounding box center [872, 254] width 416 height 29
type input "610 elm street ste 800"
drag, startPoint x: 684, startPoint y: 366, endPoint x: 845, endPoint y: 365, distance: 161.0
click at [683, 367] on input "City *" at bounding box center [872, 374] width 416 height 29
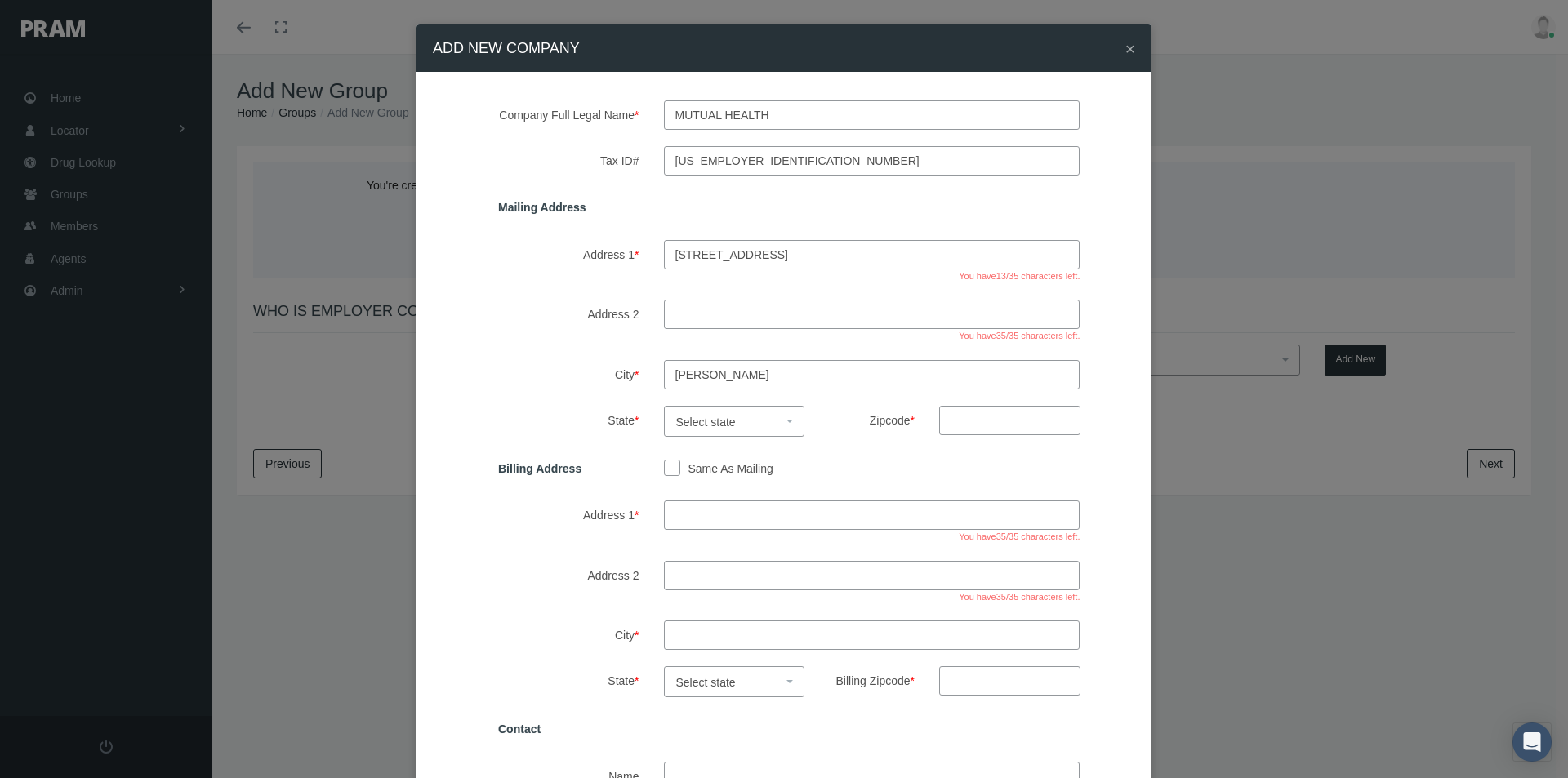
type input "mckinney"
click at [698, 423] on span "Select state" at bounding box center [705, 422] width 60 height 13
click at [686, 454] on input "search" at bounding box center [727, 452] width 133 height 26
select select "[GEOGRAPHIC_DATA]"
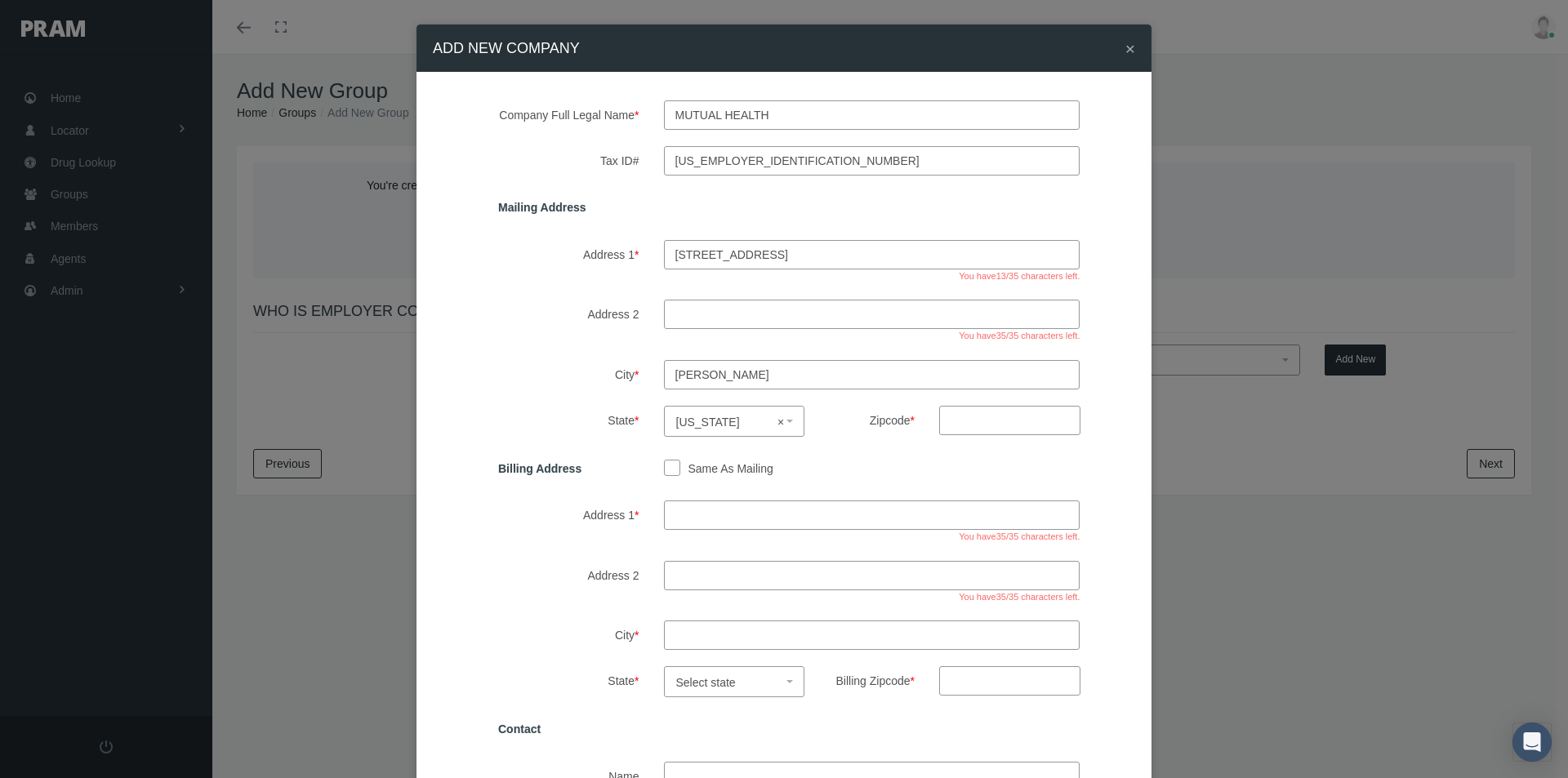
click at [953, 418] on input "Zipcode *" at bounding box center [1009, 420] width 141 height 29
type input "75070"
click at [666, 470] on input "Same As Mailing" at bounding box center [672, 467] width 16 height 16
checkbox input "true"
type input "610 elm street ste 800"
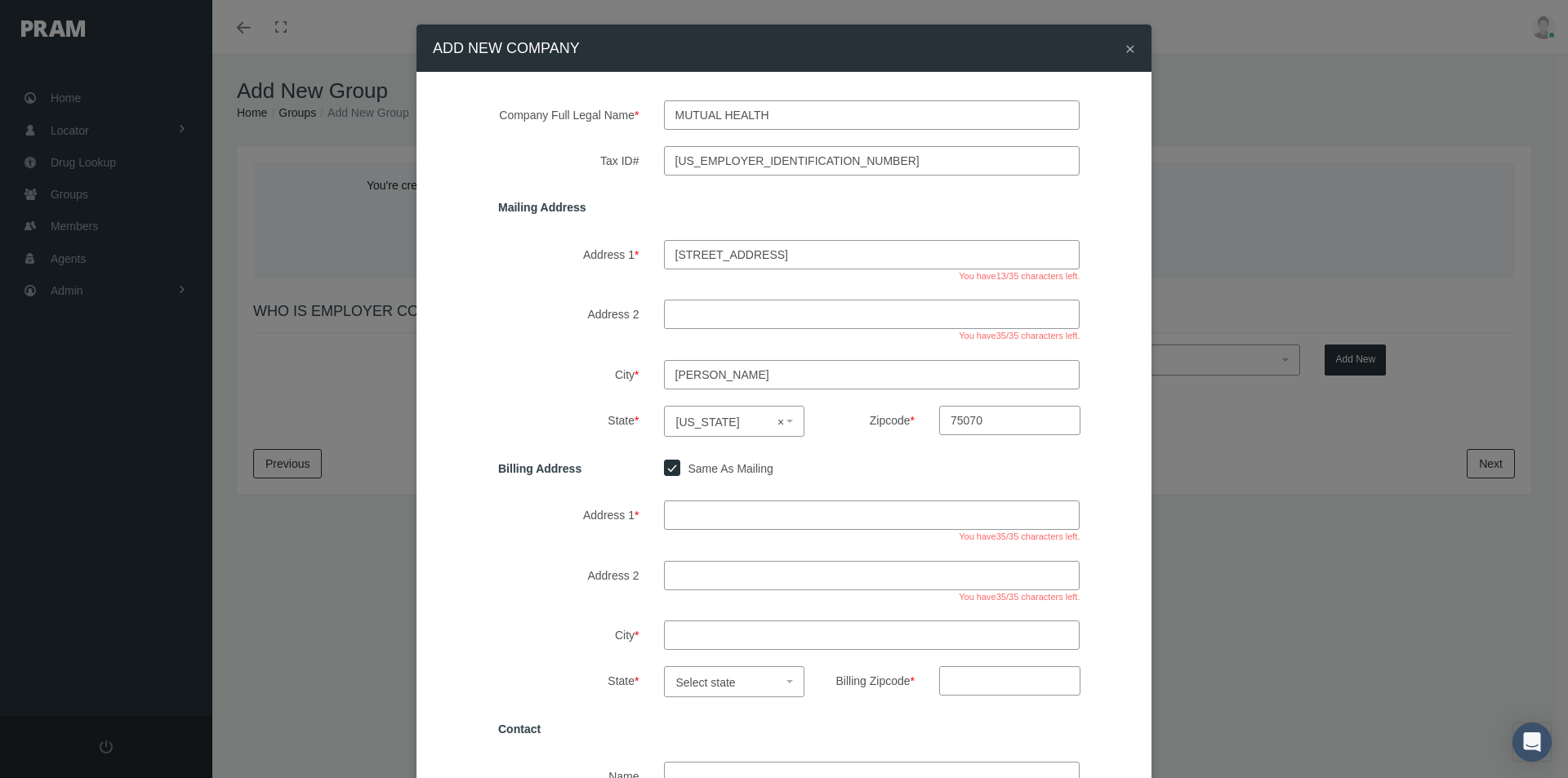
type input "mckinney"
select select "[GEOGRAPHIC_DATA]"
type input "75070"
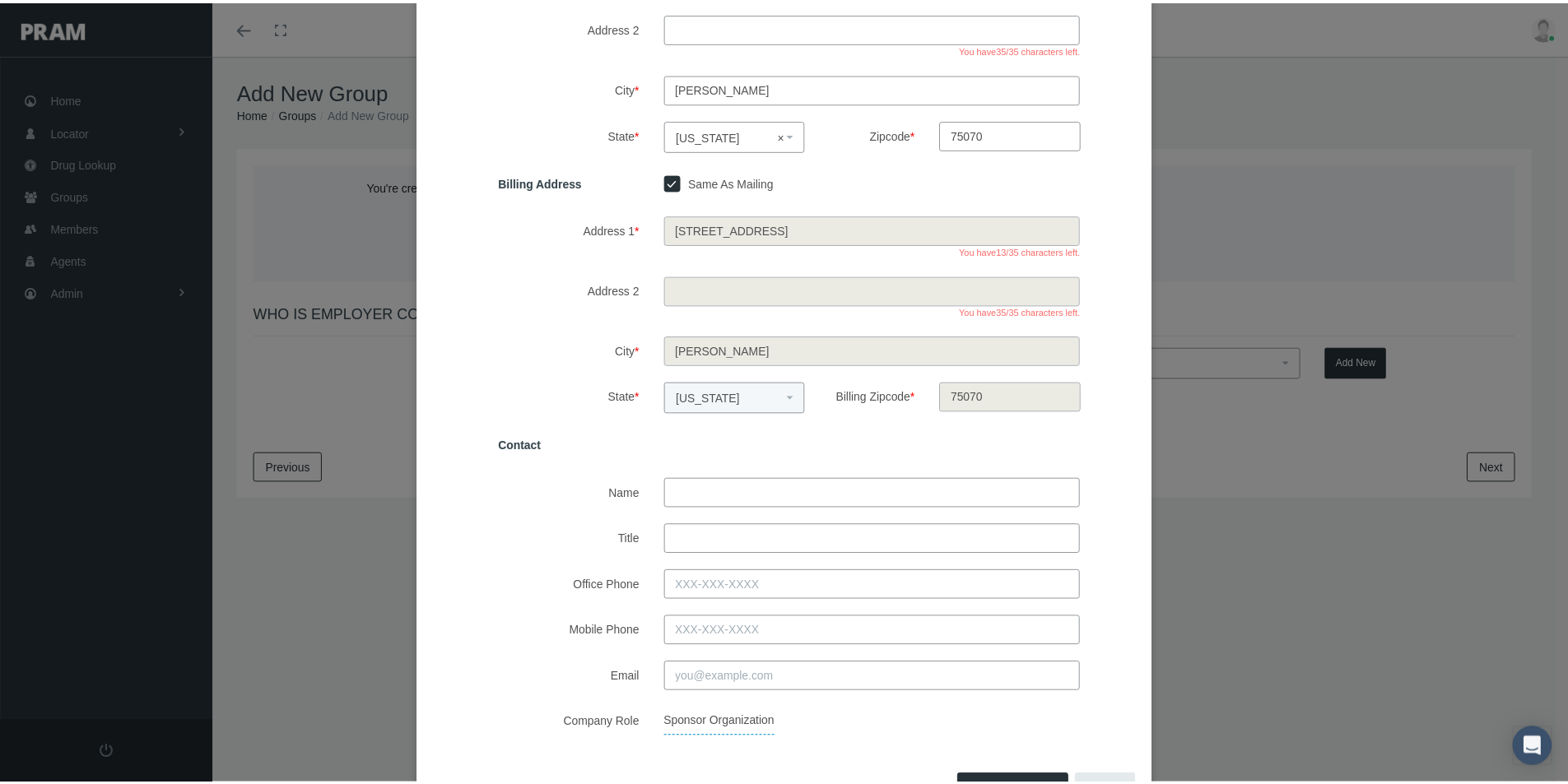
scroll to position [329, 0]
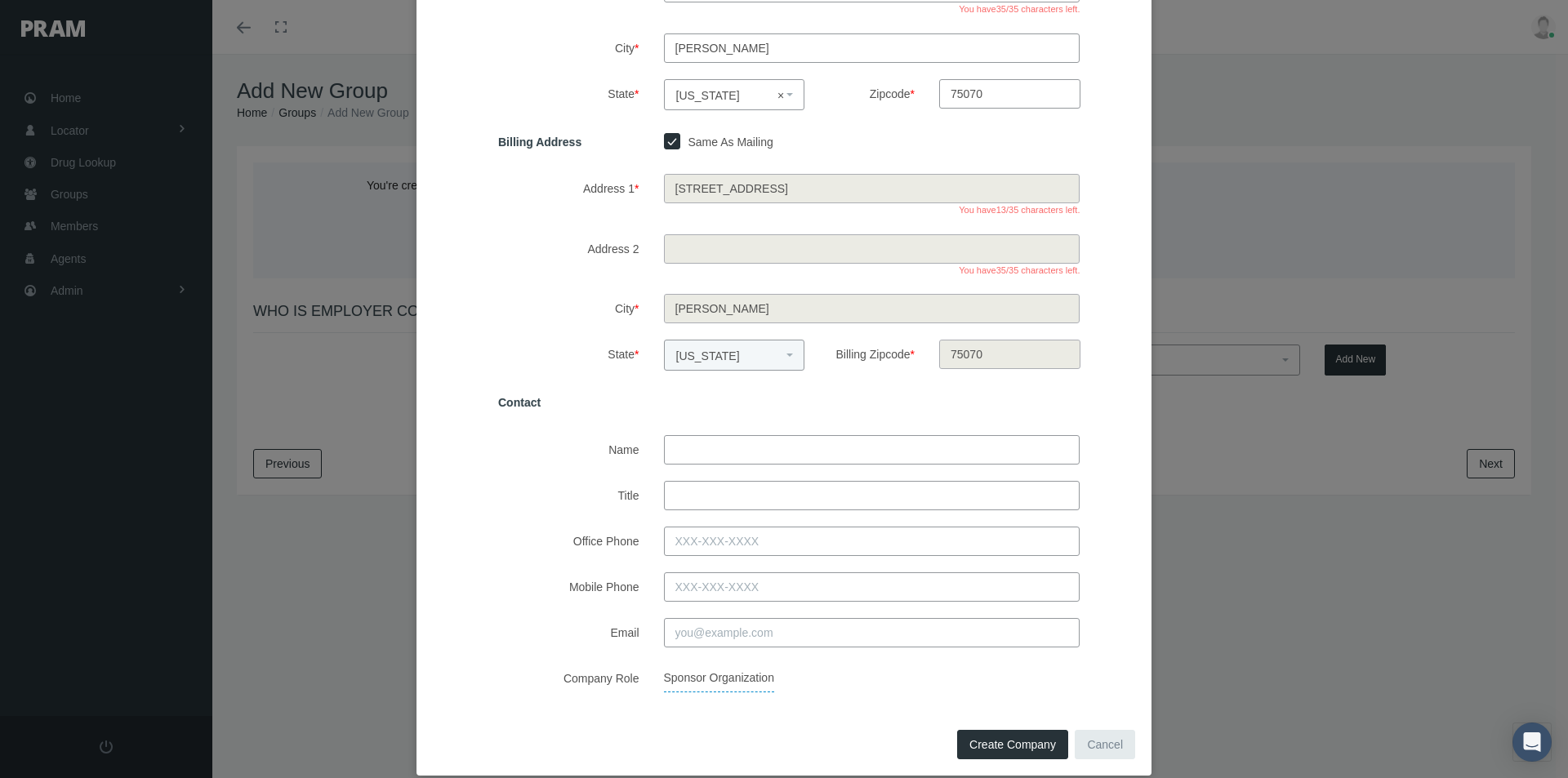
click at [687, 452] on input "Name" at bounding box center [872, 449] width 416 height 29
type input "Emma Coello"
click at [677, 490] on input "Title" at bounding box center [872, 495] width 416 height 29
type input "Account Manager"
click at [850, 703] on div "Company Full Legal Name * Mutual Health Tax ID# 47-3600495 Mailing Address Addr…" at bounding box center [784, 234] width 735 height 979
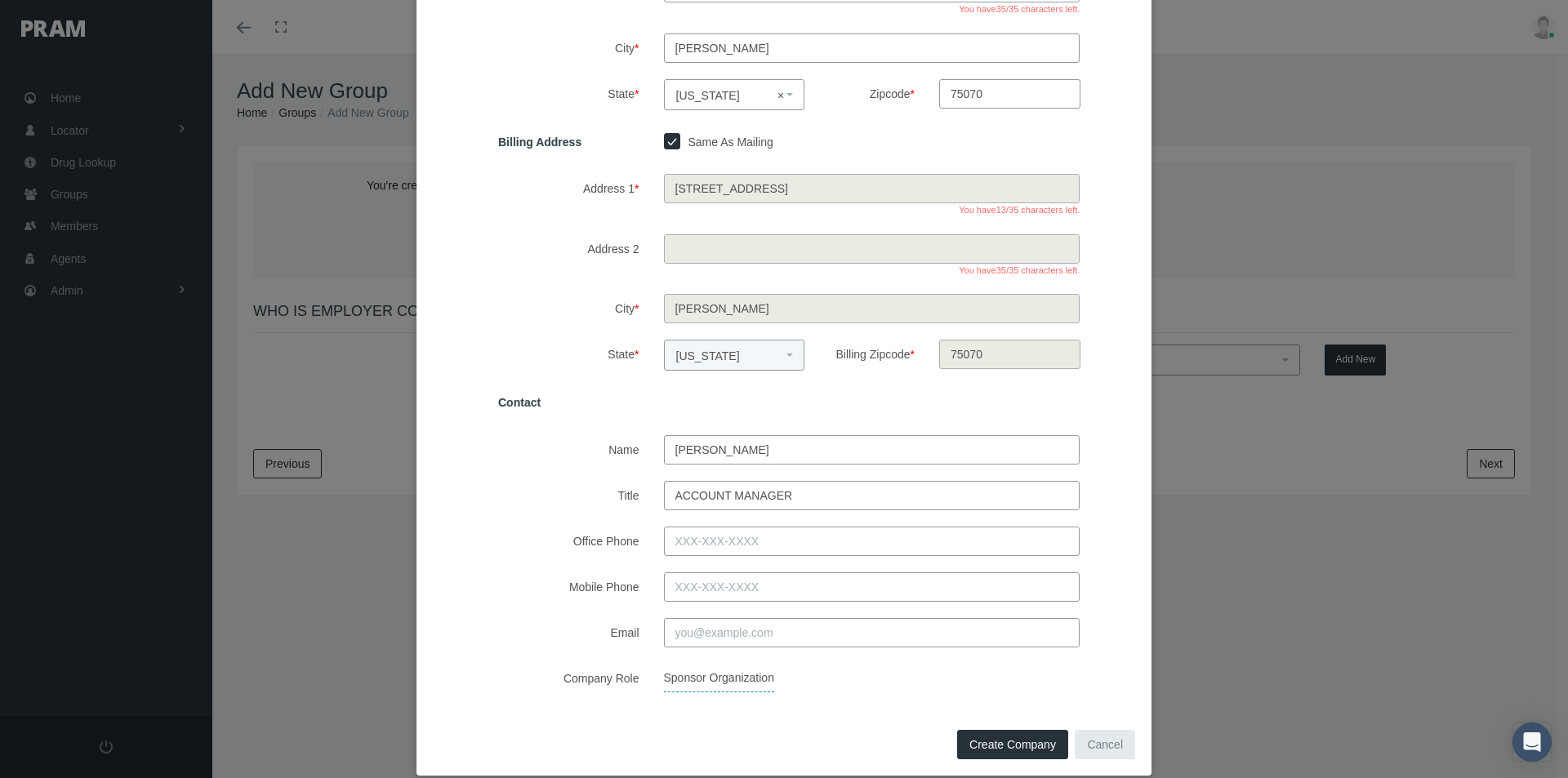
click at [985, 742] on span "Create Company" at bounding box center [1012, 744] width 86 height 13
select select
checkbox input "false"
select select
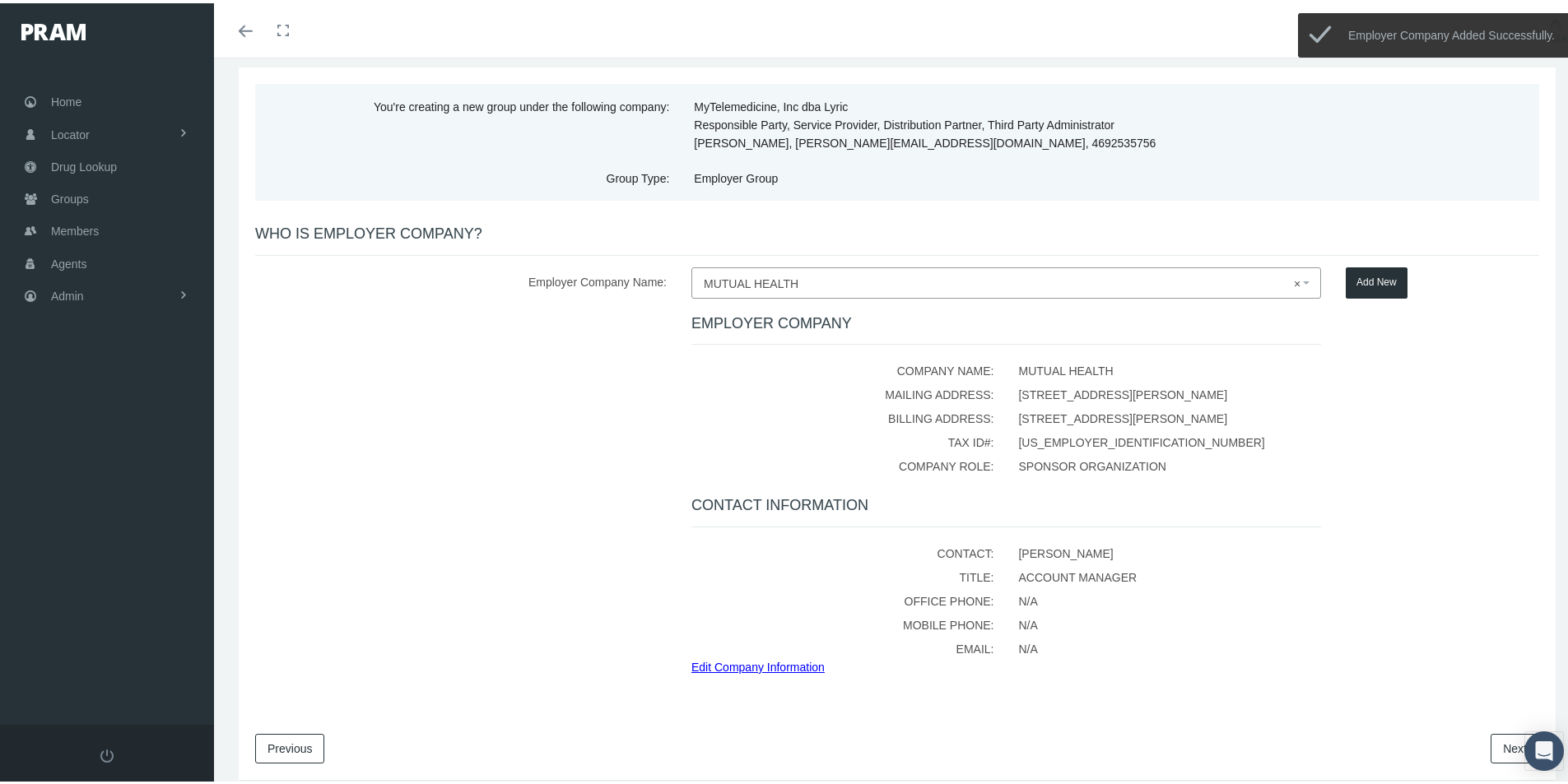
scroll to position [143, 0]
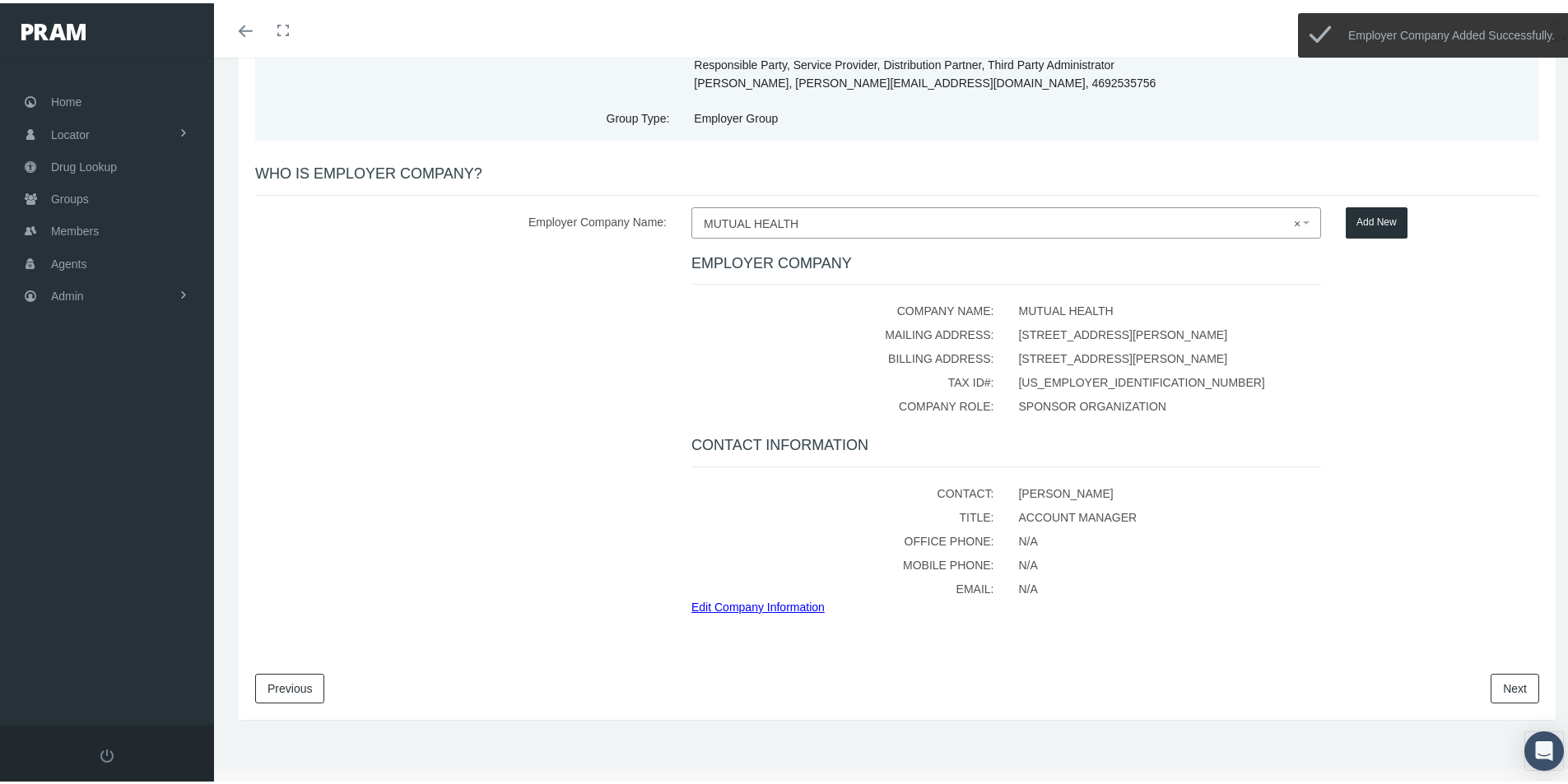
click at [1493, 681] on link "Next" at bounding box center [1515, 685] width 49 height 30
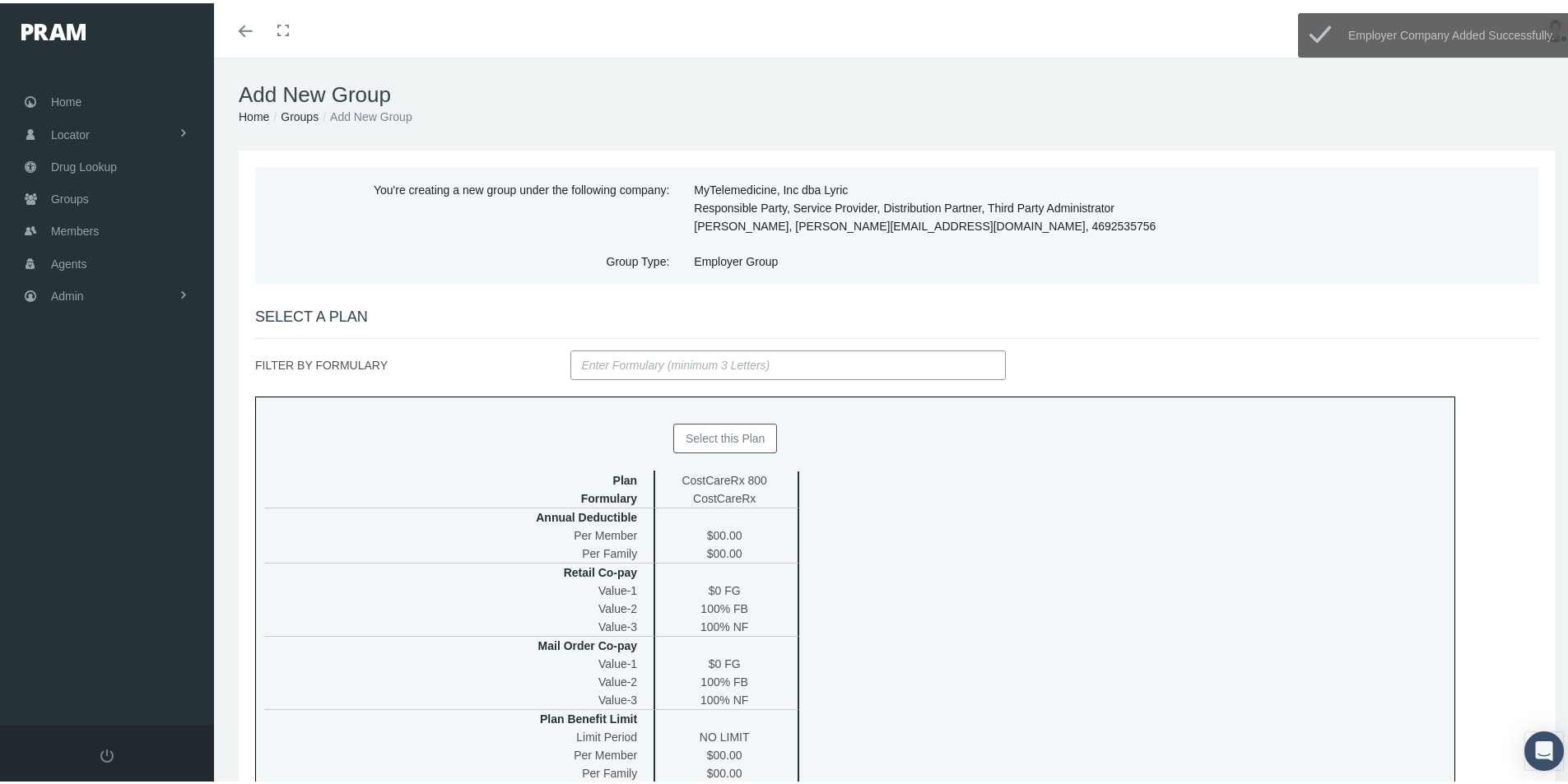
click at [708, 435] on button "Select this Plan" at bounding box center [725, 435] width 104 height 30
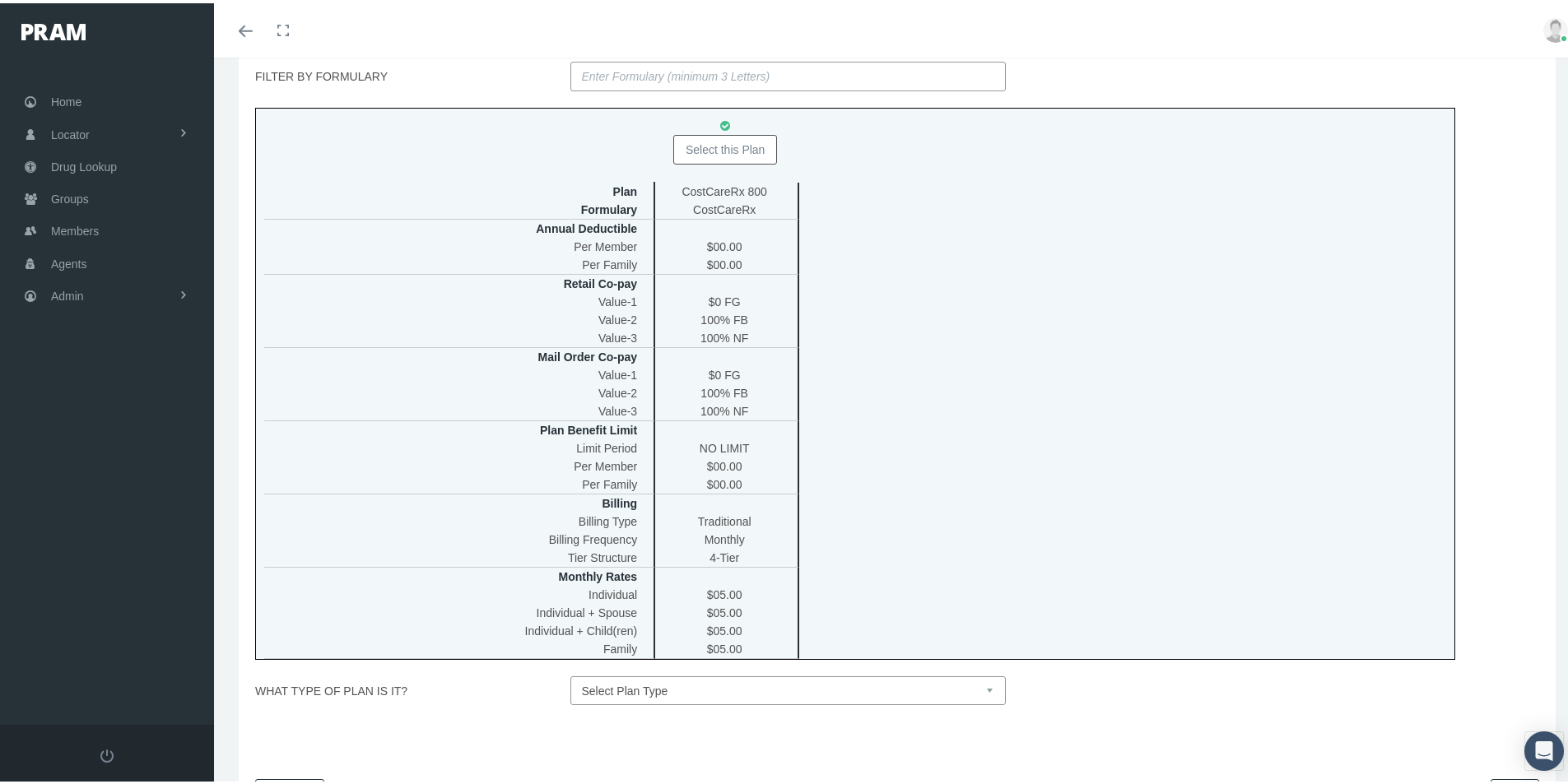
scroll to position [329, 0]
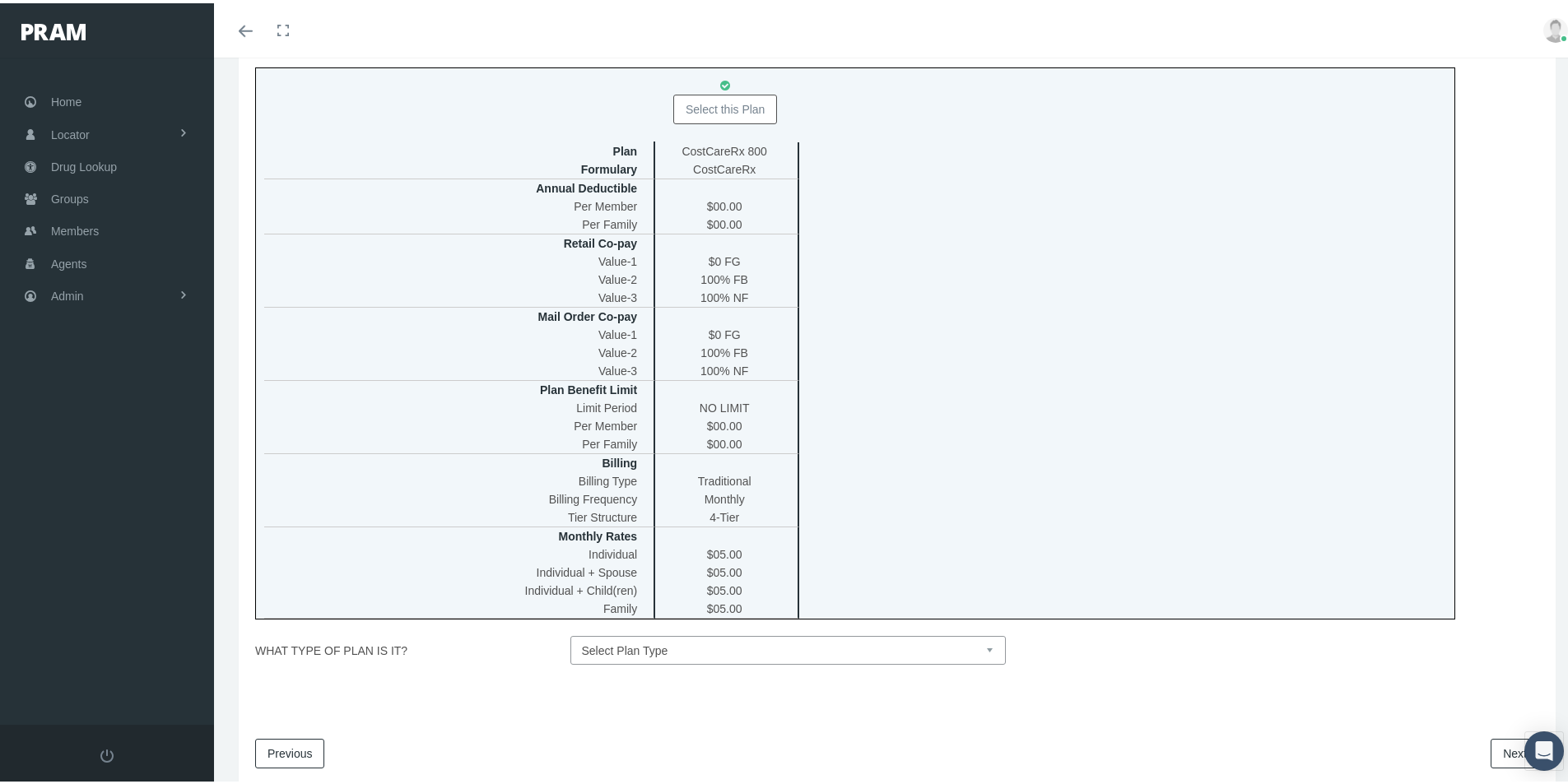
drag, startPoint x: 985, startPoint y: 648, endPoint x: 920, endPoint y: 654, distance: 65.3
click at [985, 647] on select "Select Plan Type Insured Lyric Lean Unknown" at bounding box center [788, 647] width 436 height 29
select select "0"
click at [571, 632] on select "Select Plan Type Insured Lyric Lean Unknown" at bounding box center [788, 647] width 436 height 29
click at [1496, 750] on link "Next" at bounding box center [1515, 750] width 49 height 30
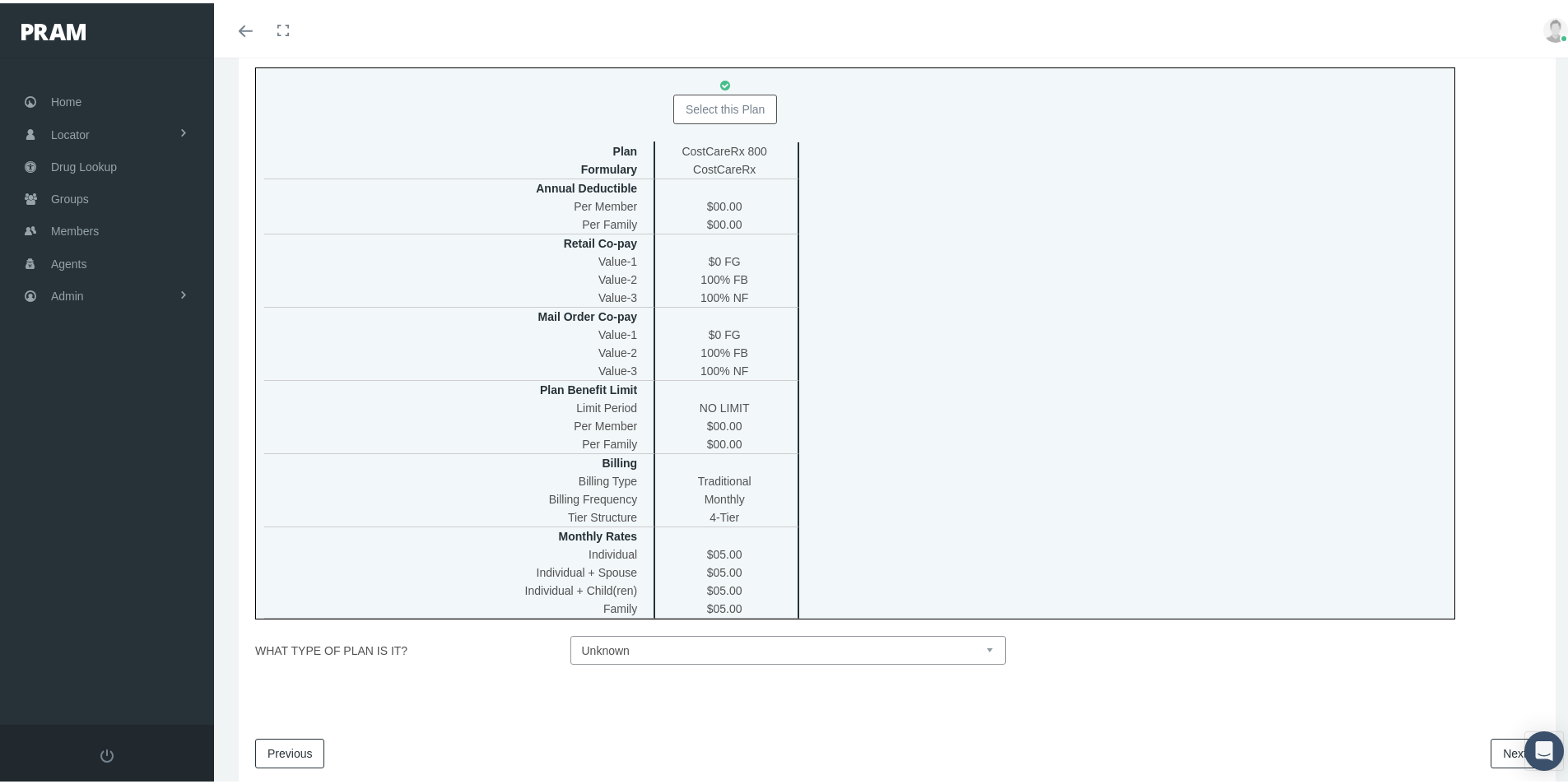
scroll to position [0, 0]
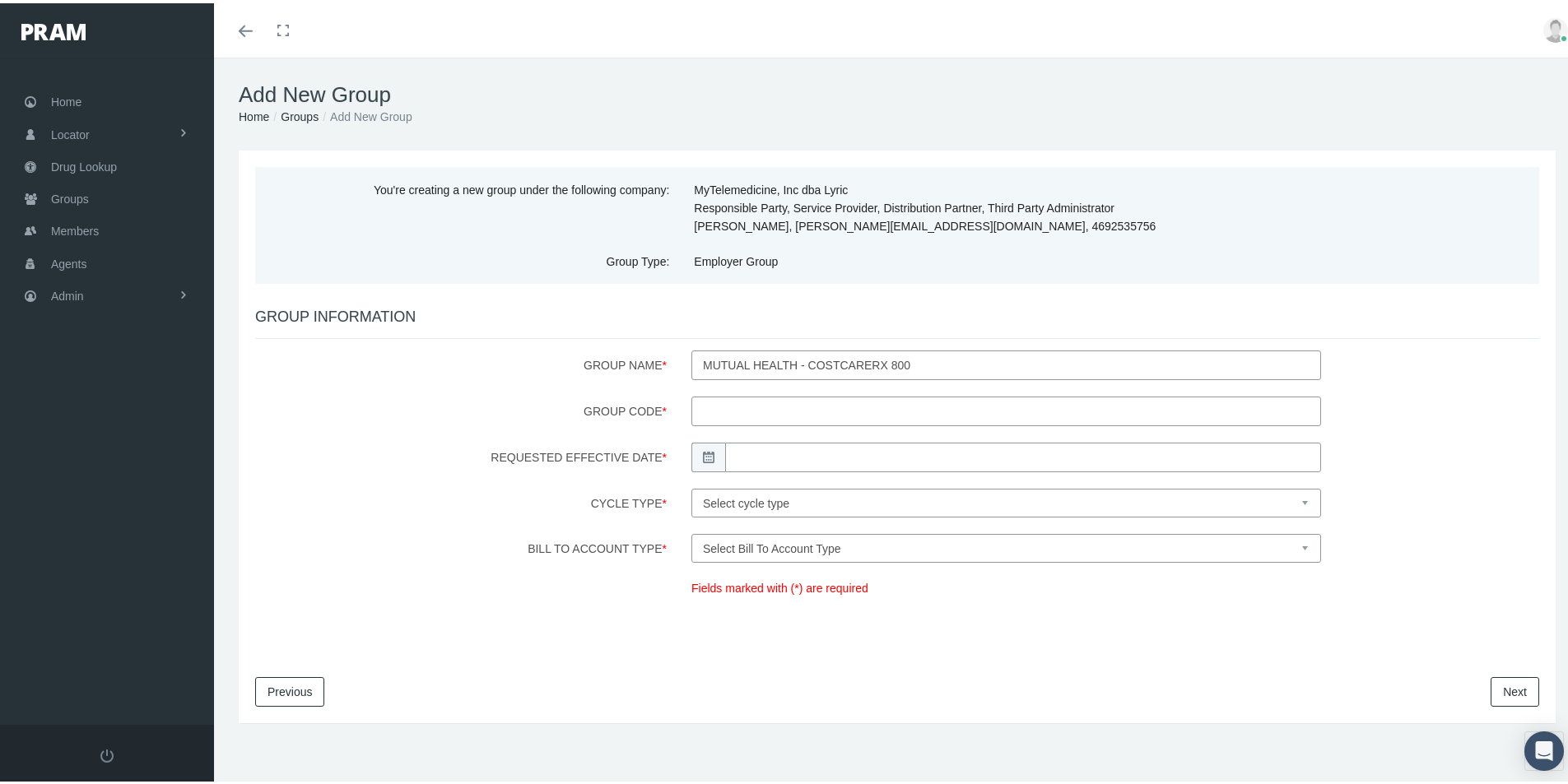
drag, startPoint x: 726, startPoint y: 413, endPoint x: 1094, endPoint y: 436, distance: 368.7
click at [726, 413] on input "Group Code *" at bounding box center [1005, 408] width 630 height 30
type input "10519"
click at [736, 453] on input "Requested Effective Date *" at bounding box center [1023, 454] width 596 height 30
click at [809, 627] on td "1" at bounding box center [811, 633] width 24 height 24
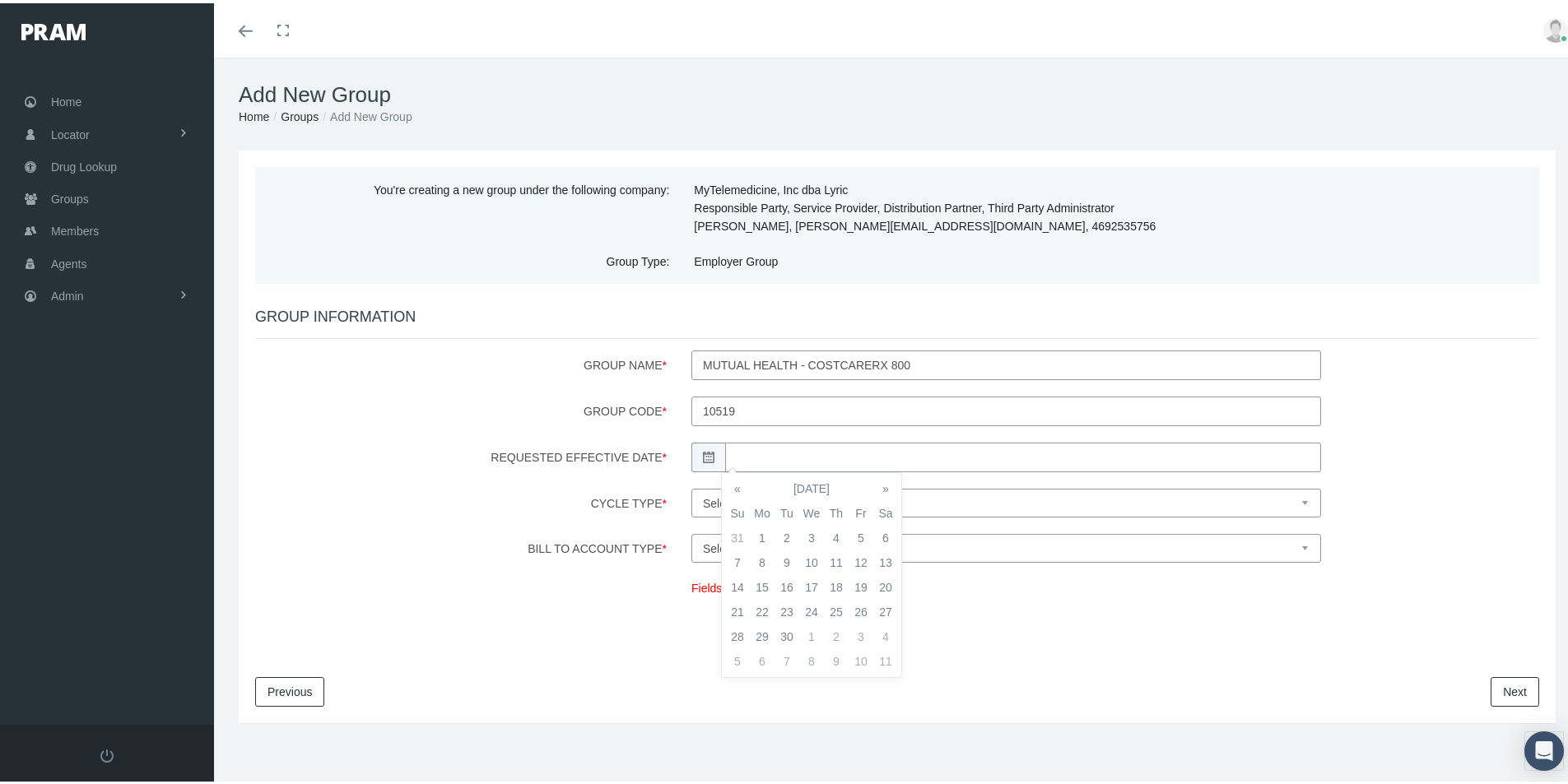
type input "[DATE]"
click at [921, 495] on select "Select cycle type First of the Month Any Day of the Month First and Fifteenth o…" at bounding box center [1005, 499] width 630 height 29
select select "1"
click at [691, 485] on select "Select cycle type First of the Month Any Day of the Month First and Fifteenth o…" at bounding box center [1005, 499] width 630 height 29
click at [756, 546] on select "Select Bill To Account Type Company Member" at bounding box center [1005, 545] width 630 height 29
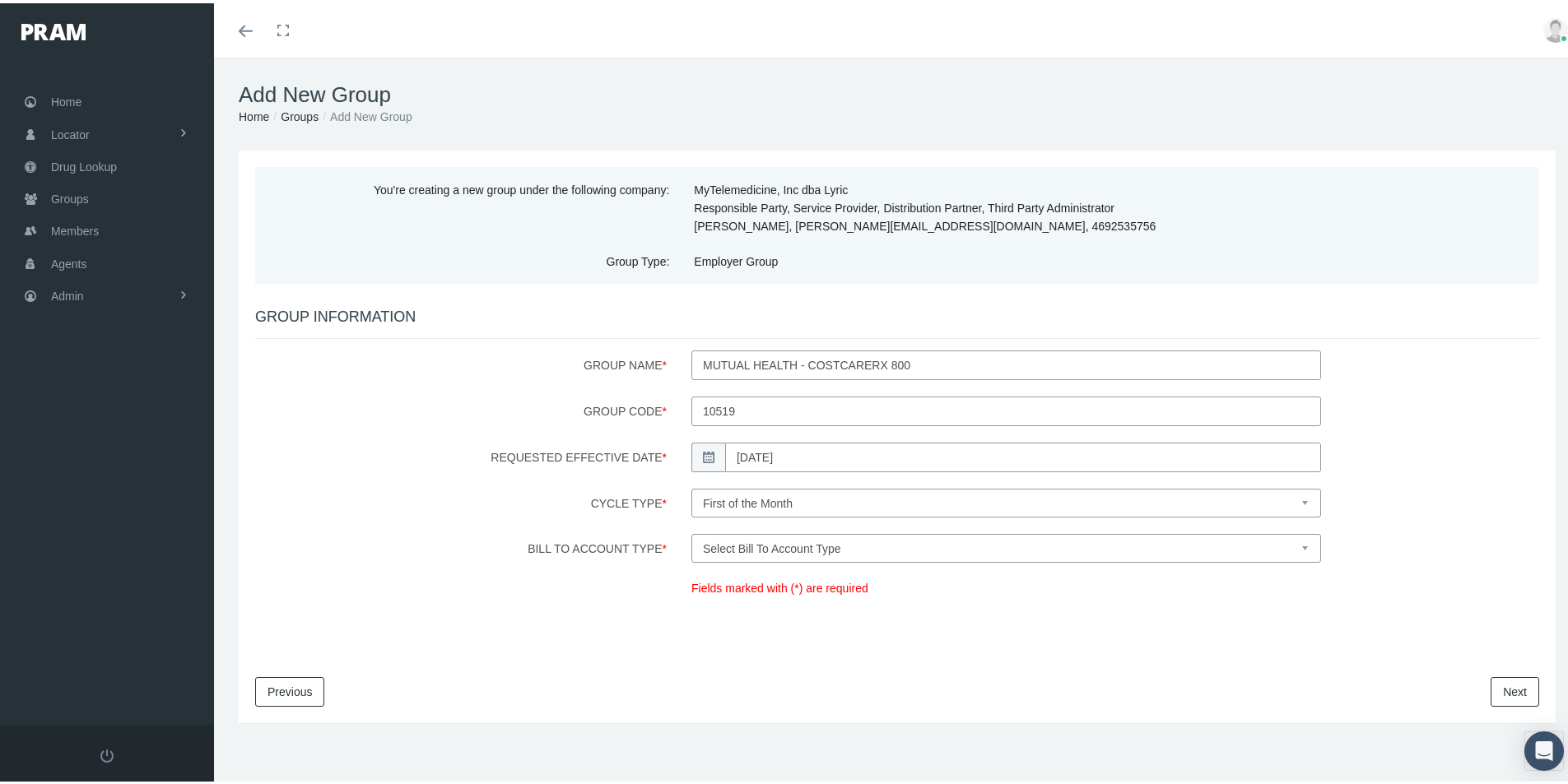
select select "1"
click at [691, 531] on select "Select Bill To Account Type Company Member" at bounding box center [1005, 545] width 630 height 29
click at [1495, 687] on link "Next" at bounding box center [1515, 688] width 49 height 30
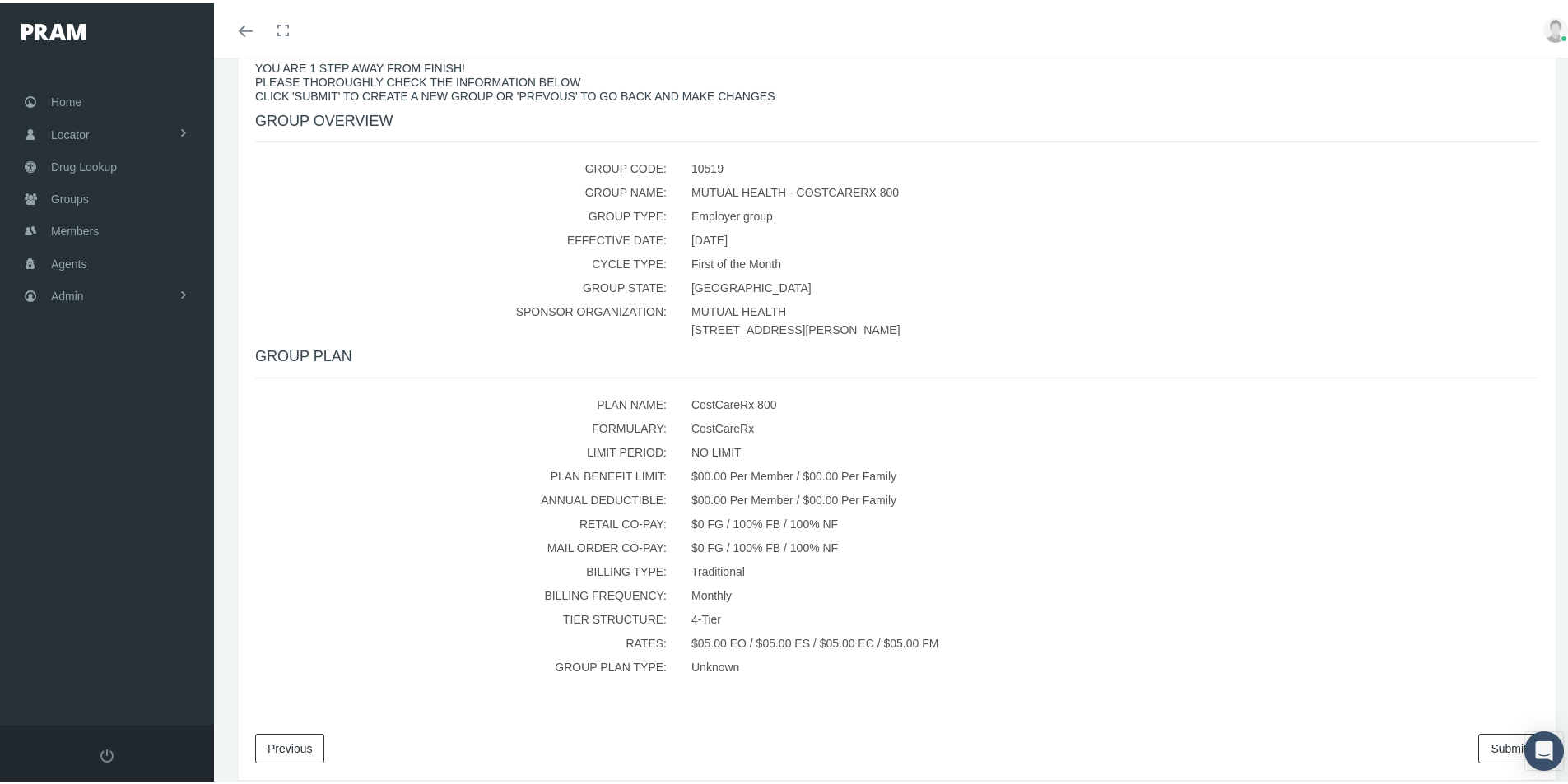
scroll to position [307, 0]
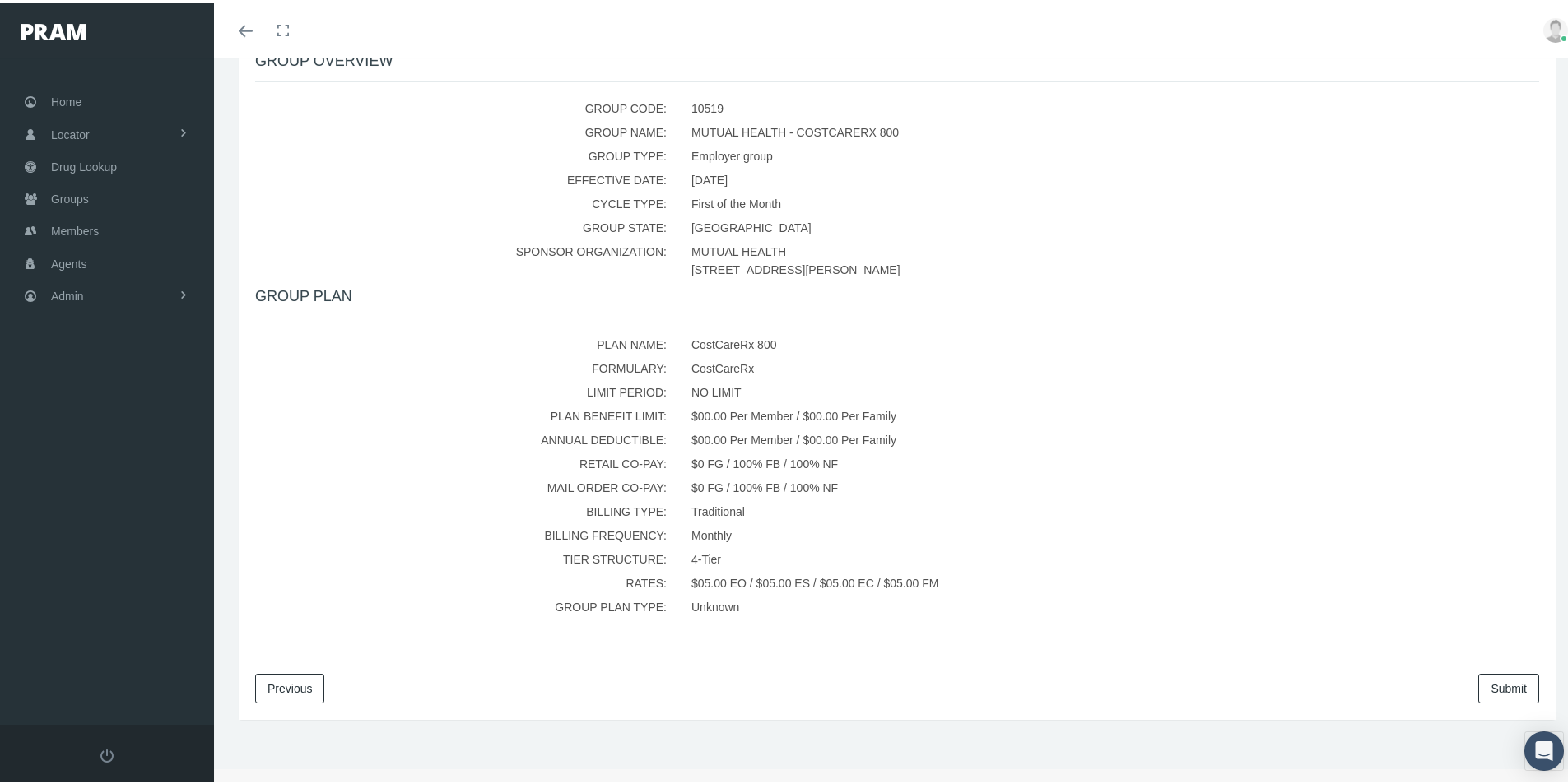
drag, startPoint x: 1475, startPoint y: 684, endPoint x: 1413, endPoint y: 676, distance: 62.5
click at [1478, 684] on link "Submit" at bounding box center [1509, 685] width 61 height 30
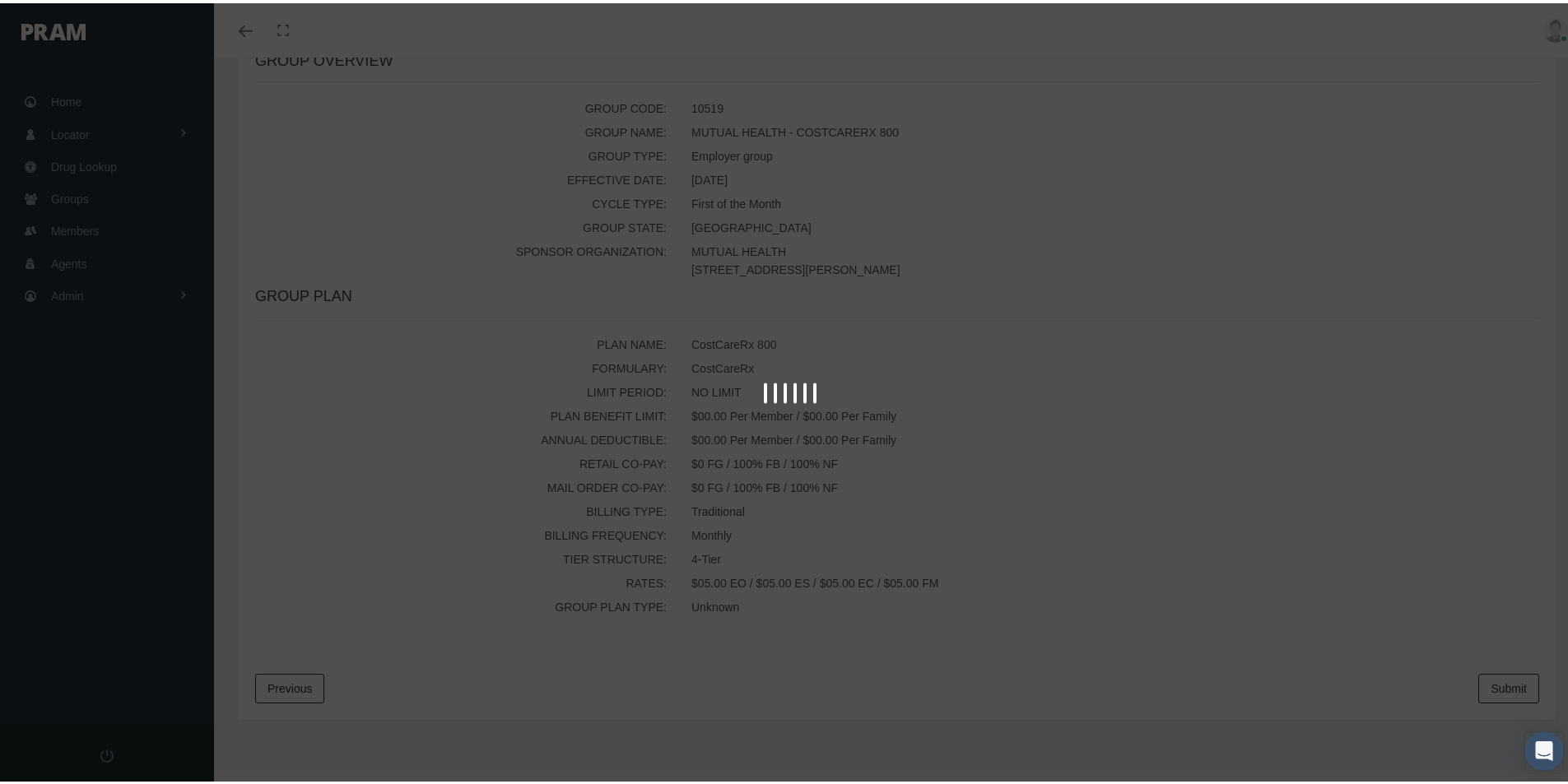
scroll to position [0, 0]
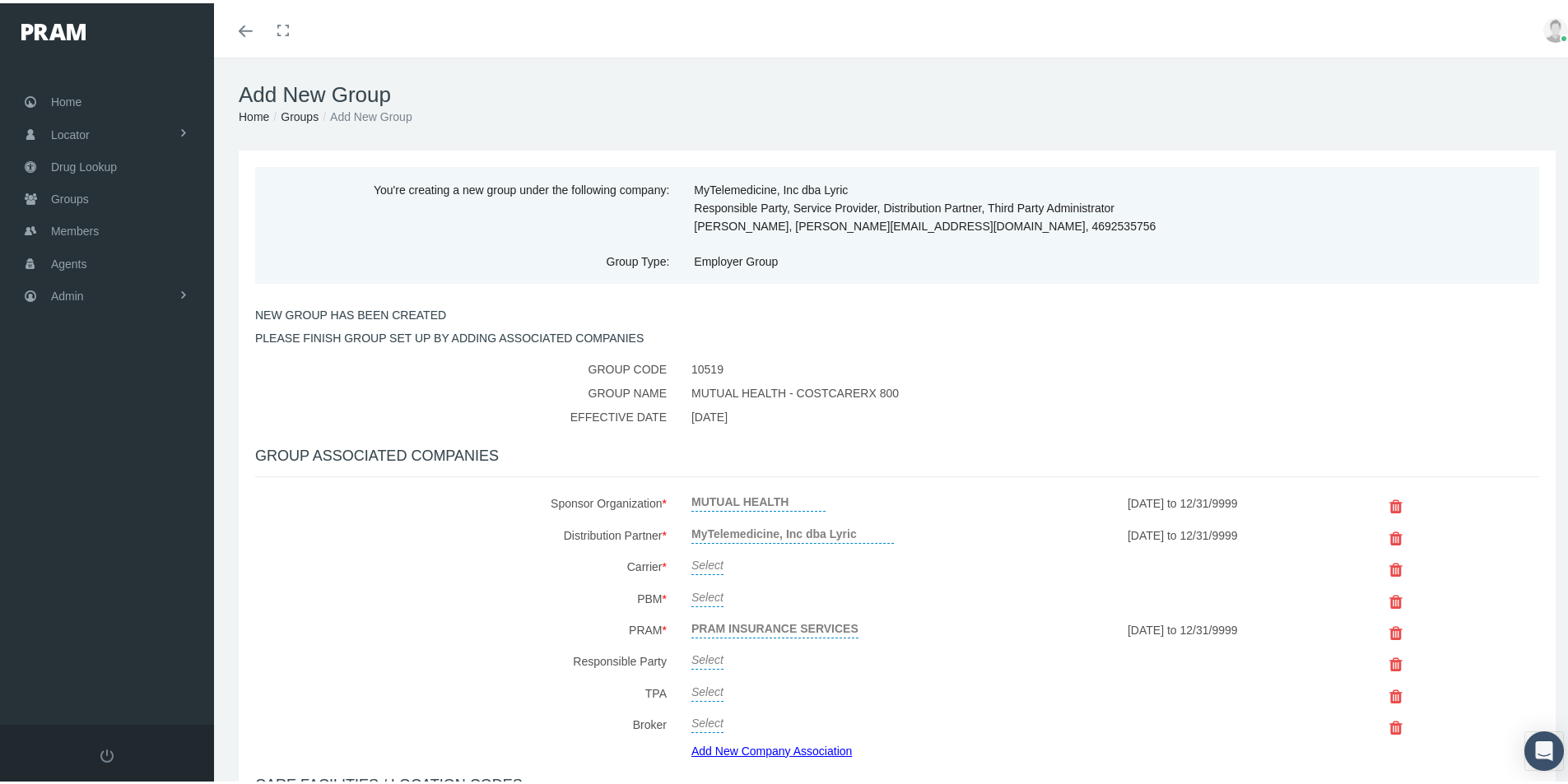
click at [698, 564] on link "Select" at bounding box center [707, 560] width 32 height 23
click at [704, 569] on span "Select" at bounding box center [707, 565] width 32 height 13
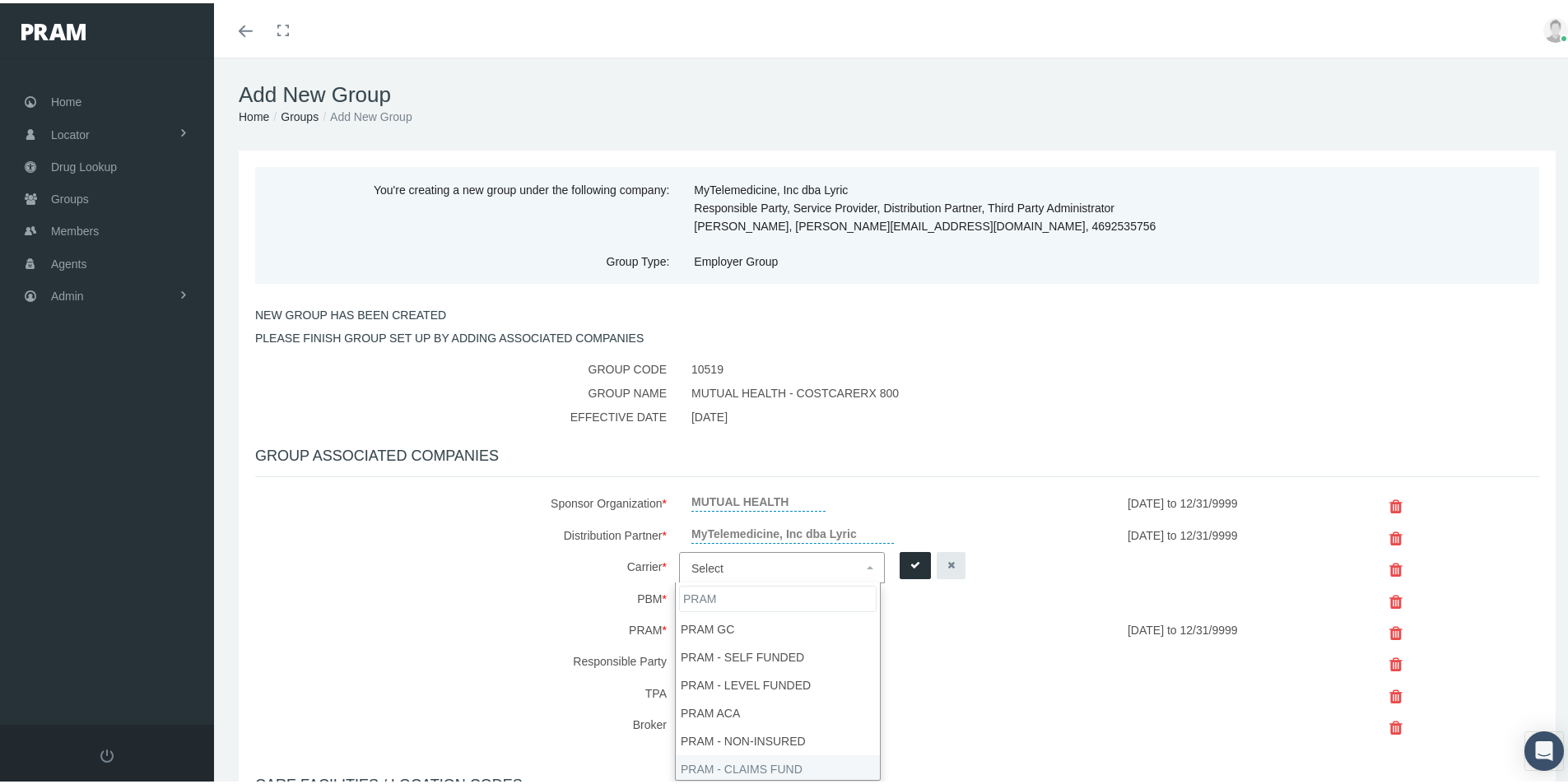
type input "PRAM"
select select "9068"
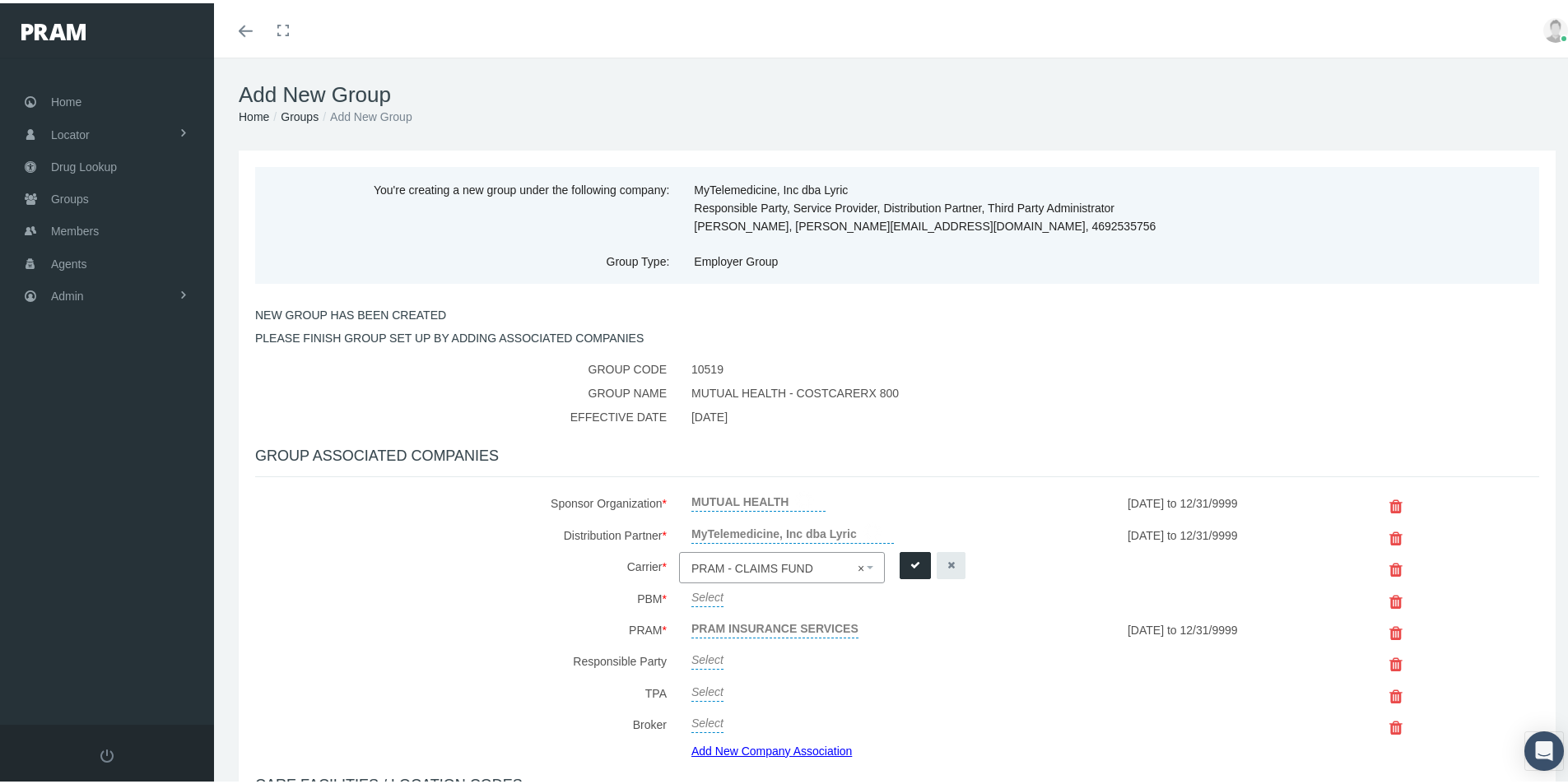
click at [910, 555] on icon "submit" at bounding box center [915, 561] width 10 height 15
click at [703, 594] on link "Select" at bounding box center [707, 593] width 32 height 23
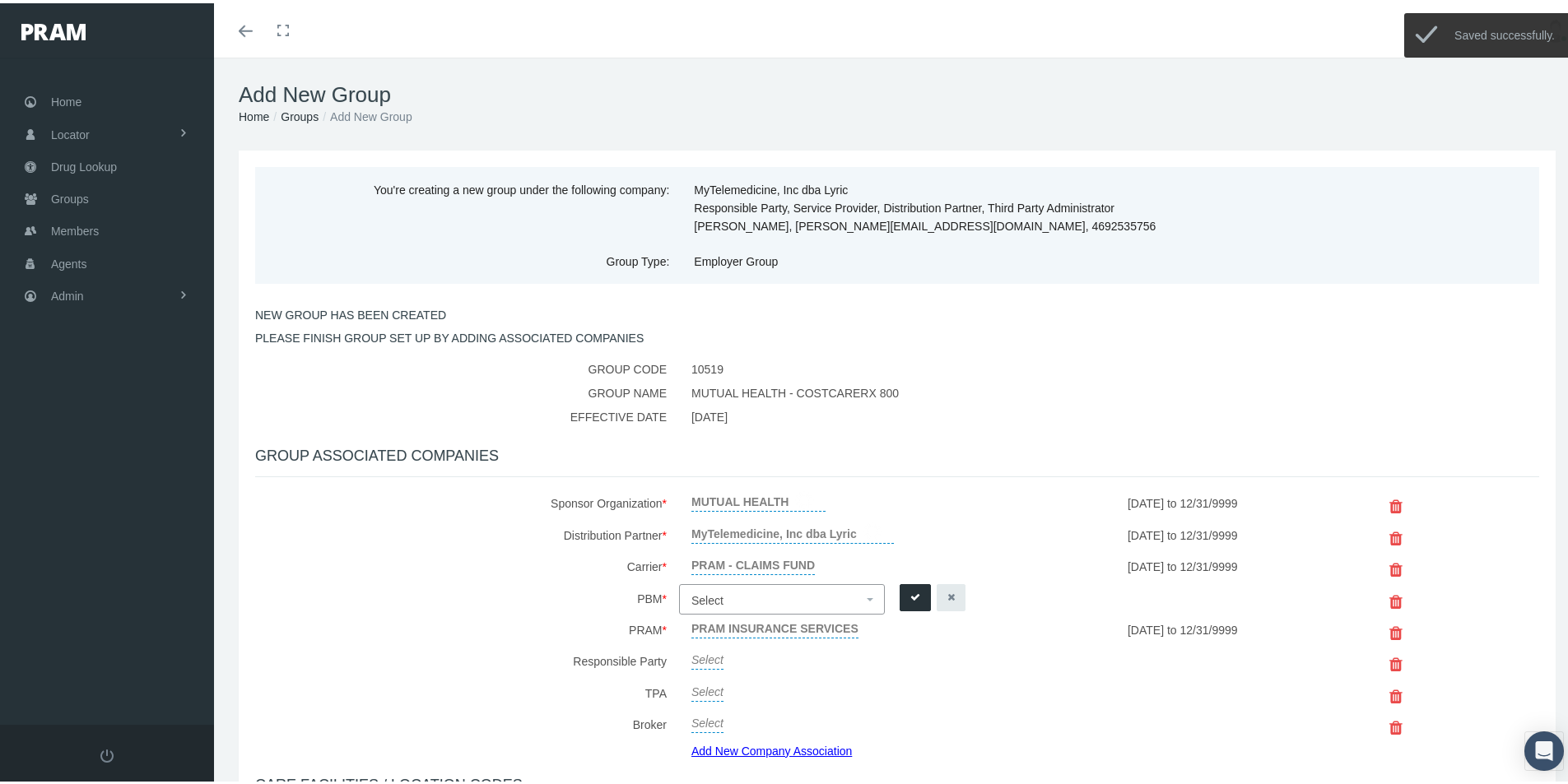
click at [705, 594] on span "Select" at bounding box center [707, 597] width 32 height 13
type input "Rxedo"
select select "49"
click at [910, 595] on icon "submit" at bounding box center [915, 594] width 10 height 15
click at [700, 657] on link "Select" at bounding box center [707, 655] width 32 height 23
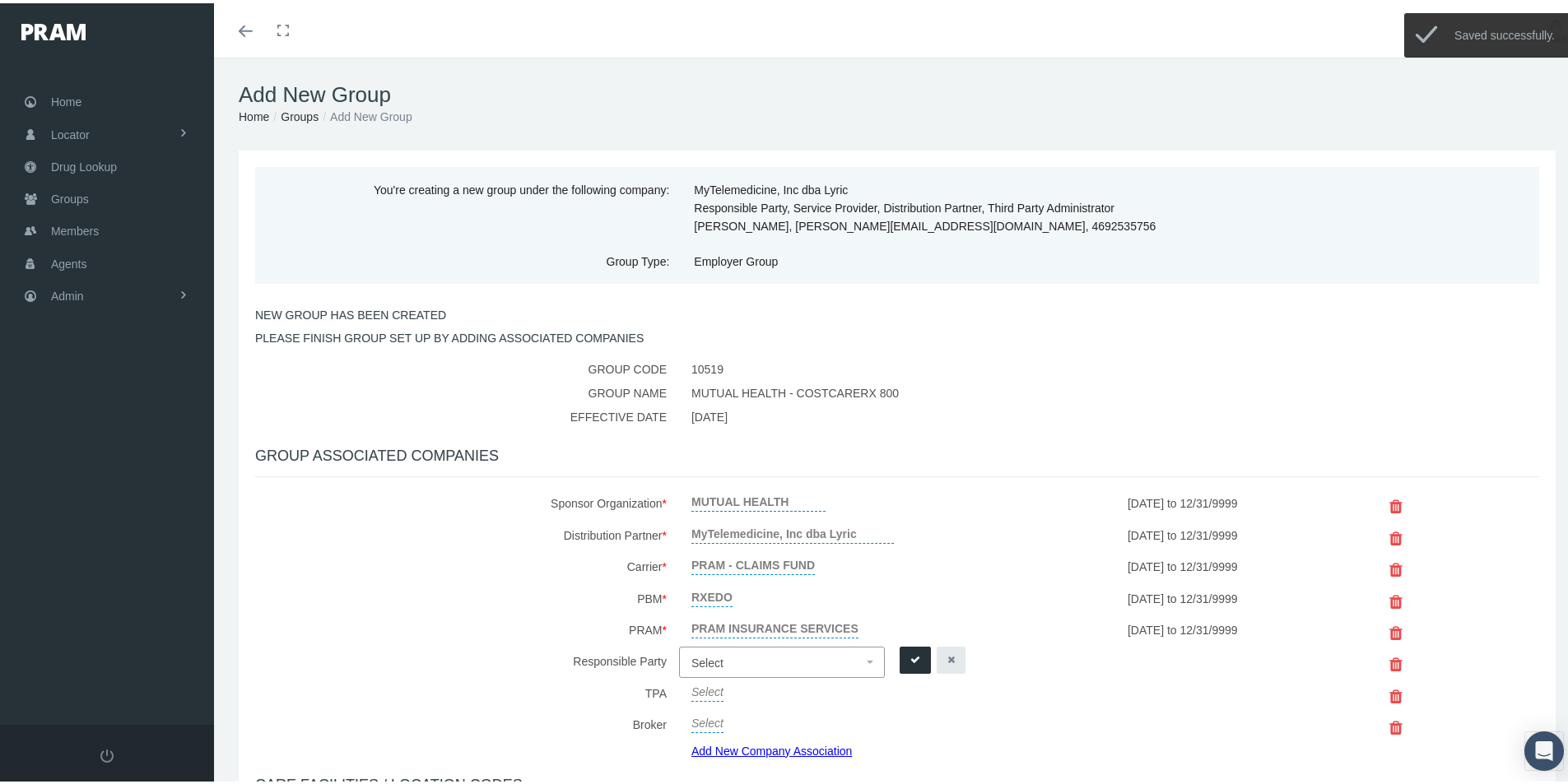
click at [700, 657] on span "Select" at bounding box center [707, 659] width 32 height 13
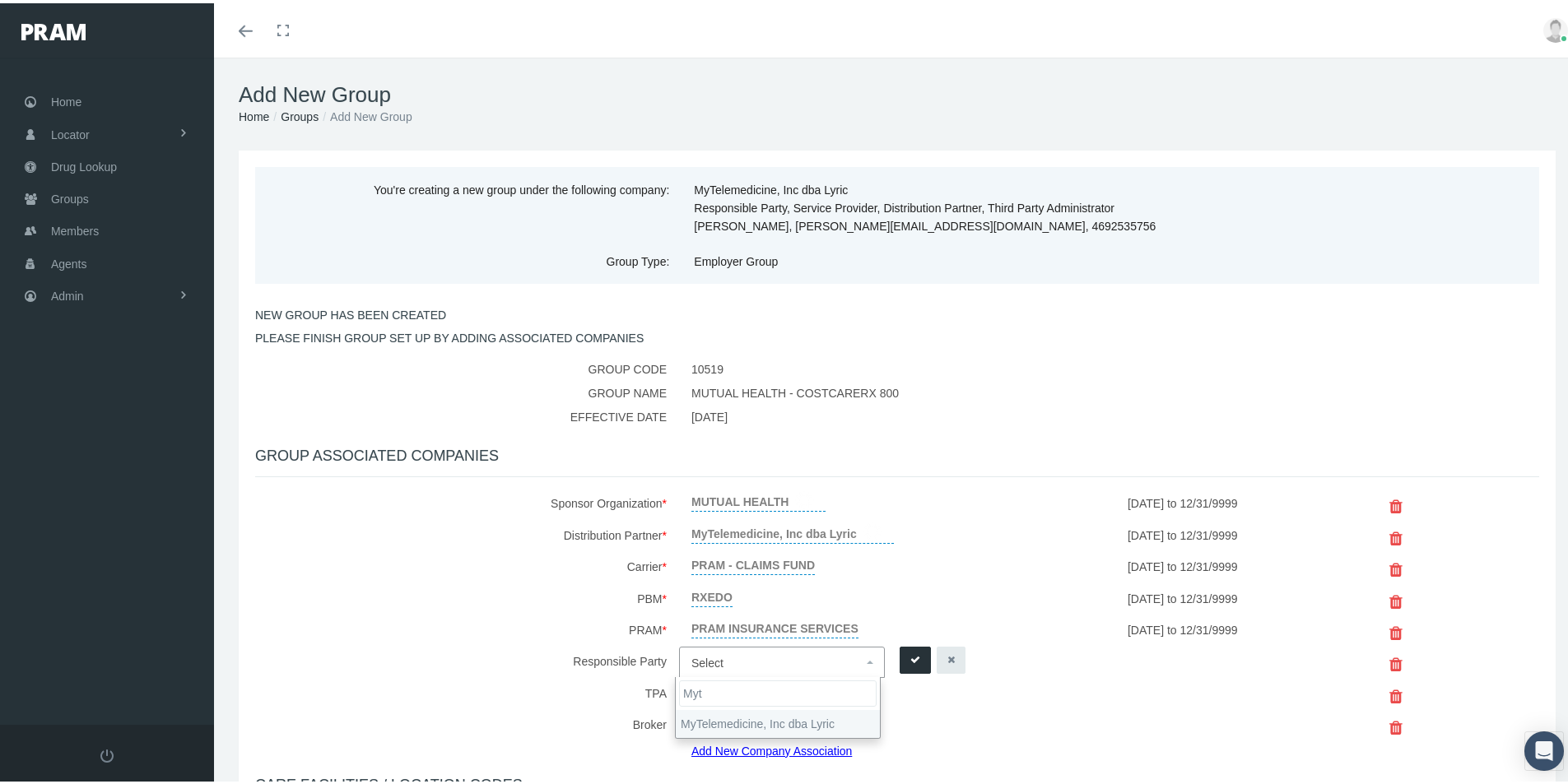
type input "Myt"
select select "9146"
click at [910, 649] on icon "submit" at bounding box center [915, 656] width 10 height 15
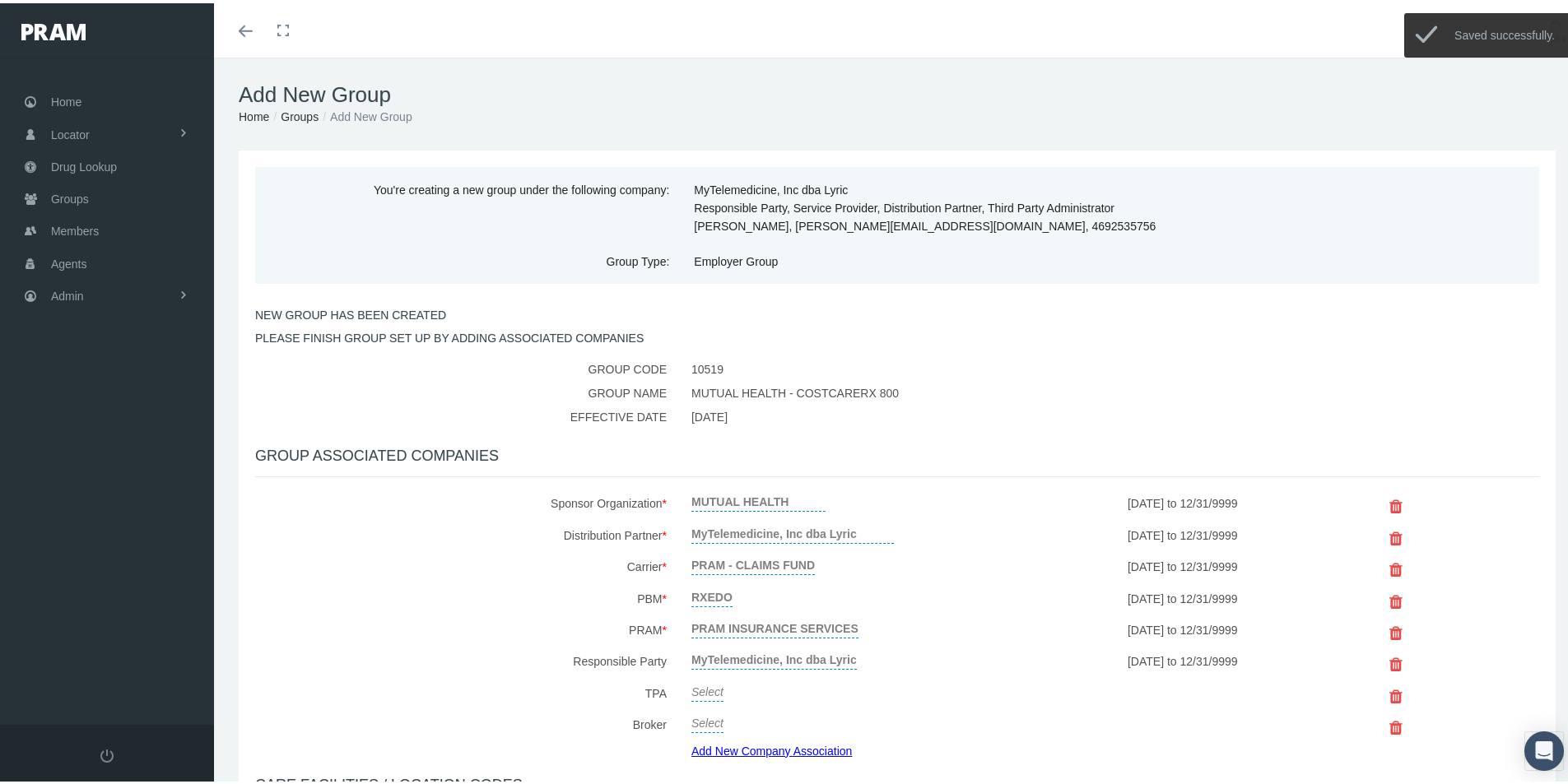
click at [710, 691] on link "Select" at bounding box center [707, 687] width 32 height 23
click at [706, 692] on span "Select" at bounding box center [707, 692] width 32 height 13
type input "MYt"
select select "9146"
click at [910, 686] on icon "submit" at bounding box center [915, 688] width 10 height 15
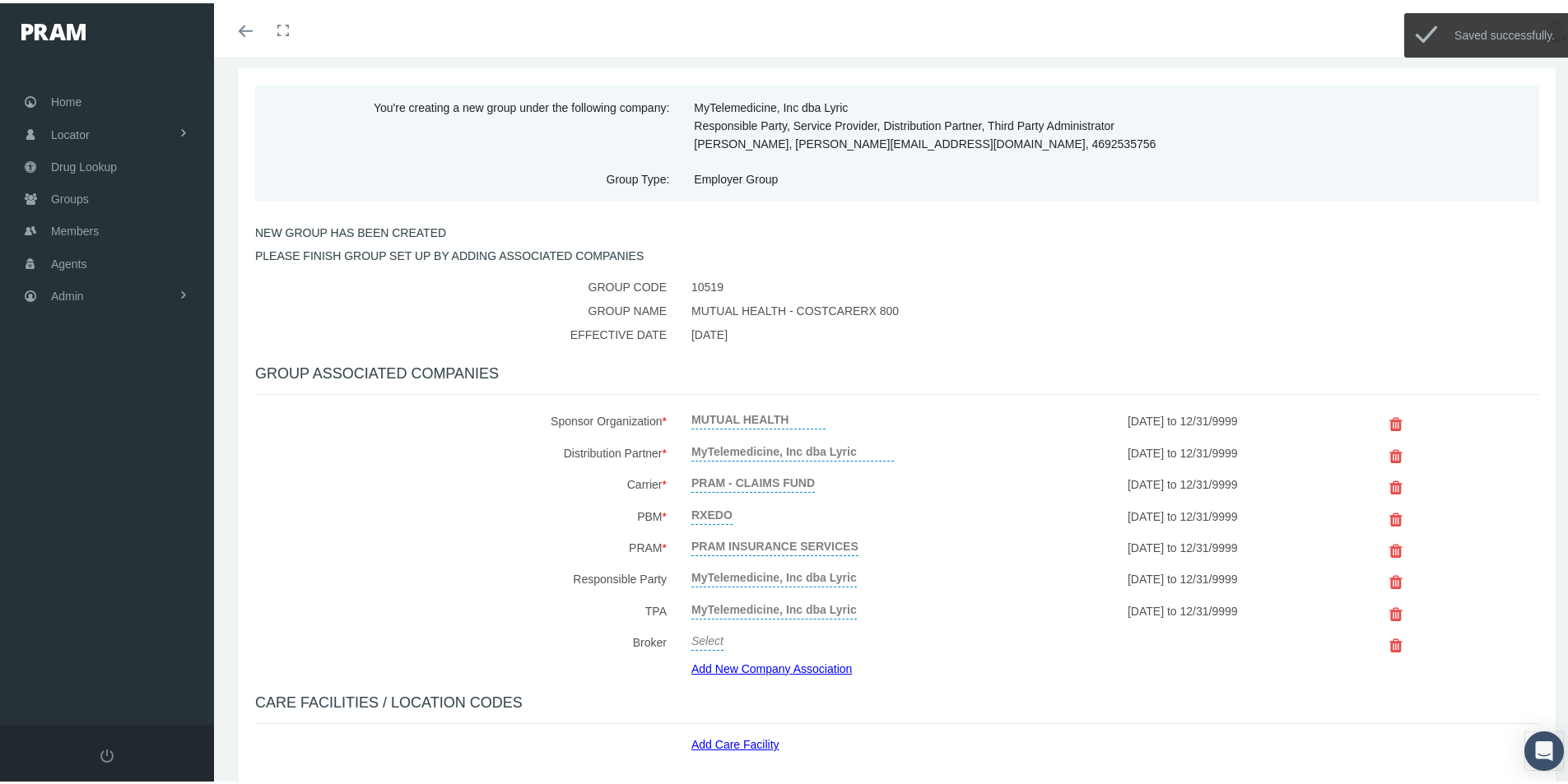
scroll to position [164, 0]
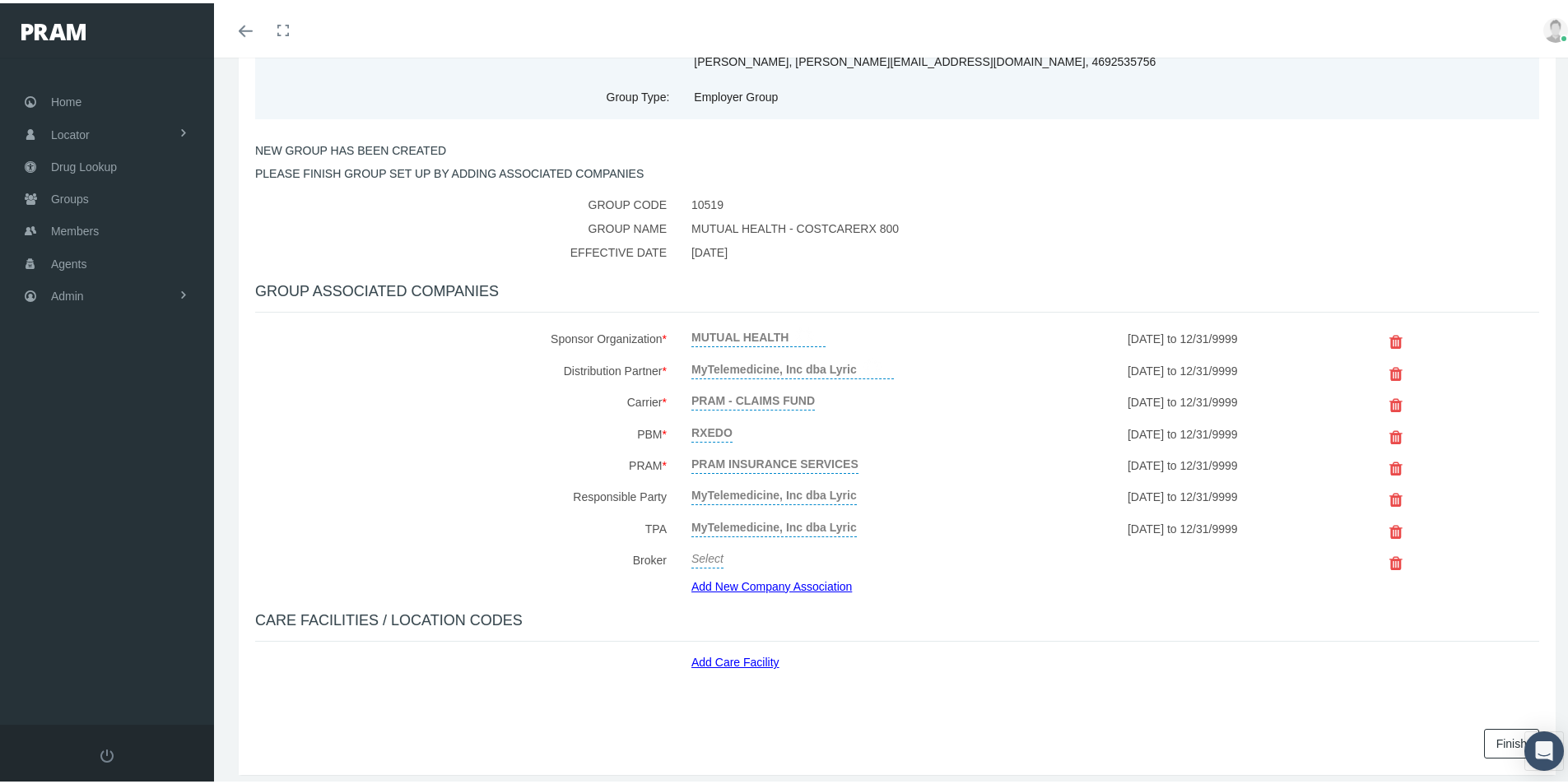
click at [730, 659] on link "Add Care Facility" at bounding box center [741, 656] width 101 height 19
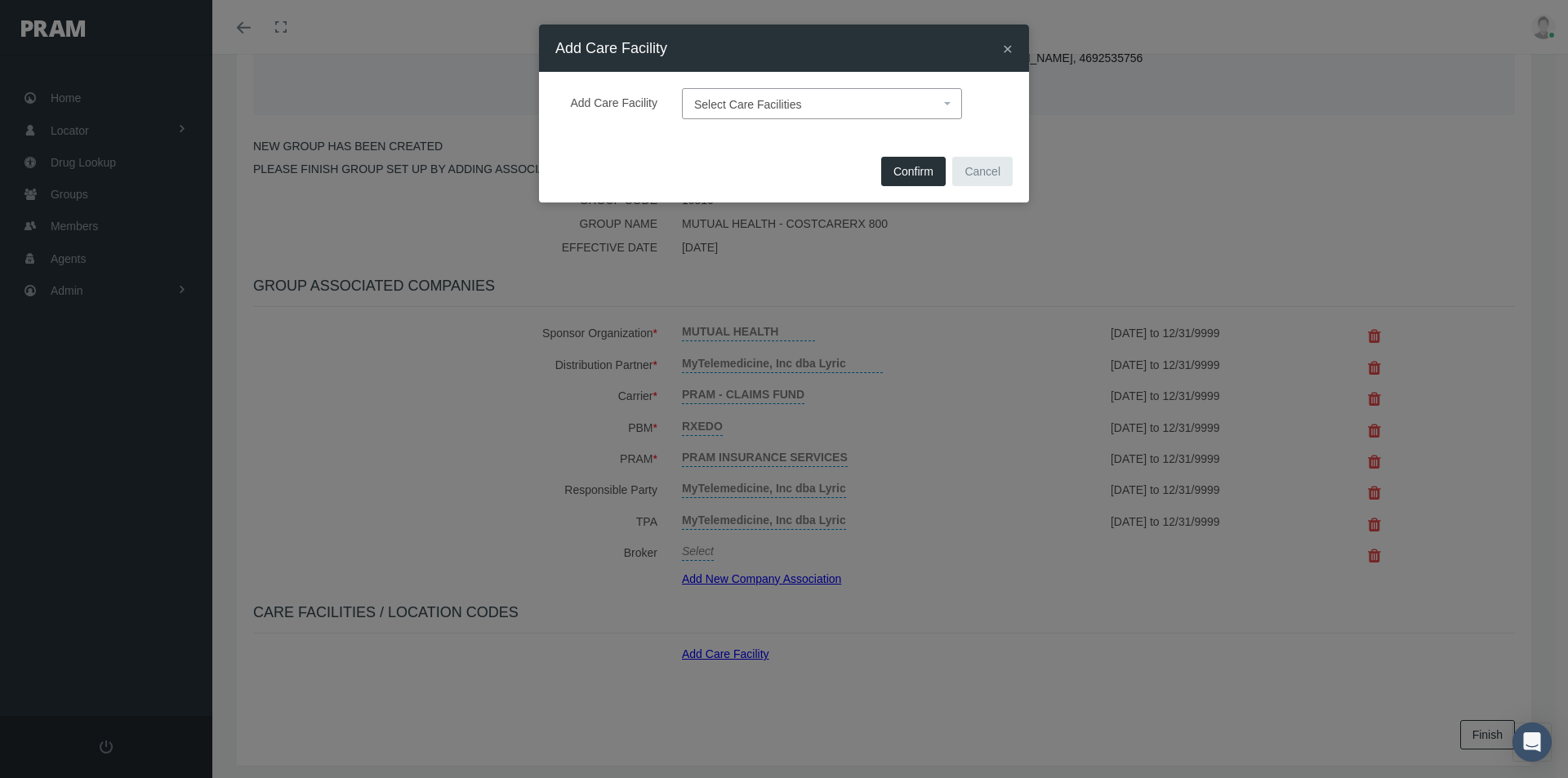
click at [751, 97] on span "Select Care Facilities" at bounding box center [817, 104] width 246 height 21
type input "Def"
drag, startPoint x: 792, startPoint y: 168, endPoint x: 936, endPoint y: 204, distance: 148.4
select select "1905"
click at [899, 168] on span "Confirm" at bounding box center [913, 171] width 40 height 13
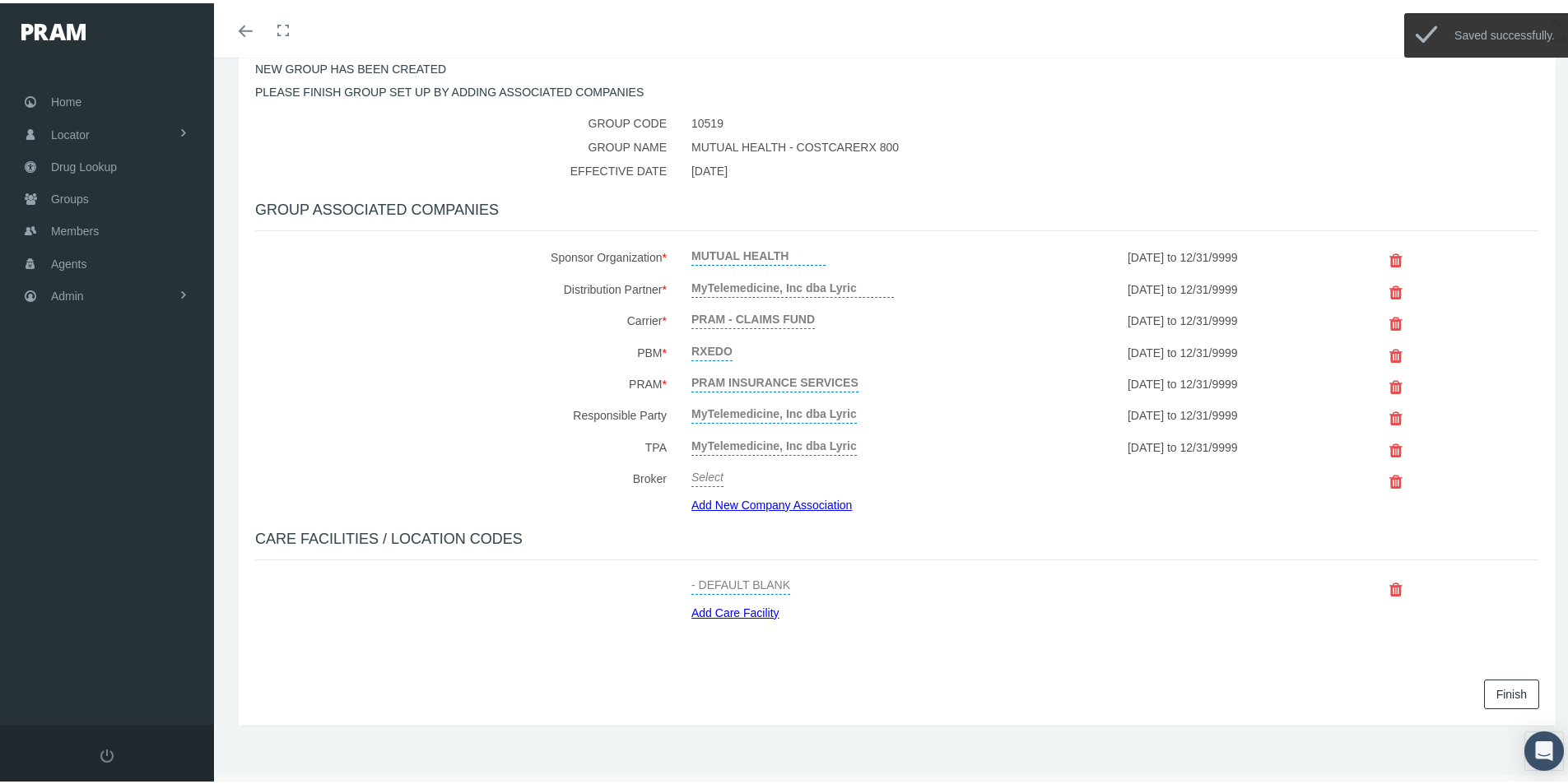
scroll to position [251, 0]
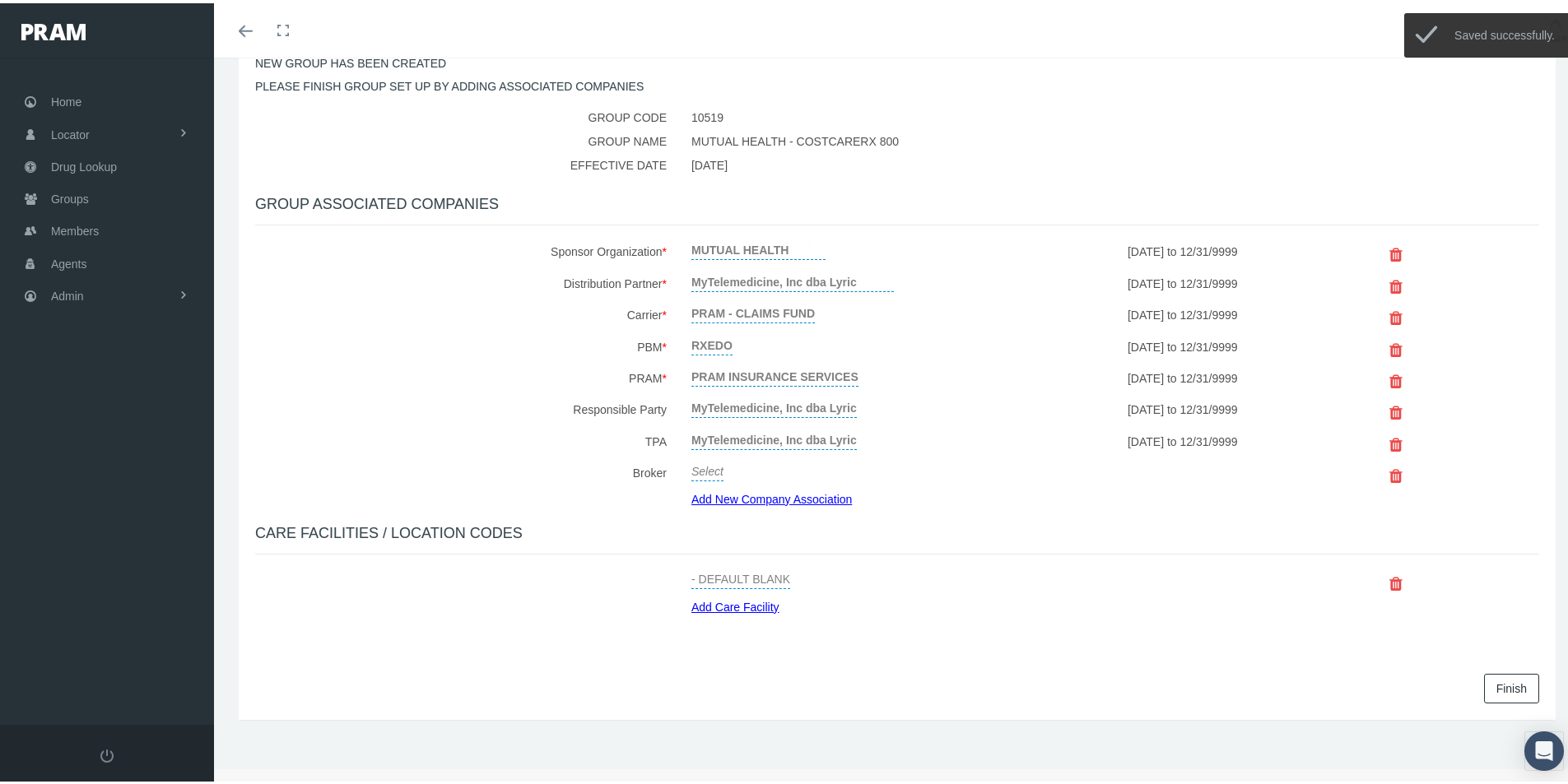
drag, startPoint x: 1483, startPoint y: 687, endPoint x: 1475, endPoint y: 688, distance: 8.1
click at [1484, 686] on link "Finish" at bounding box center [1511, 685] width 55 height 30
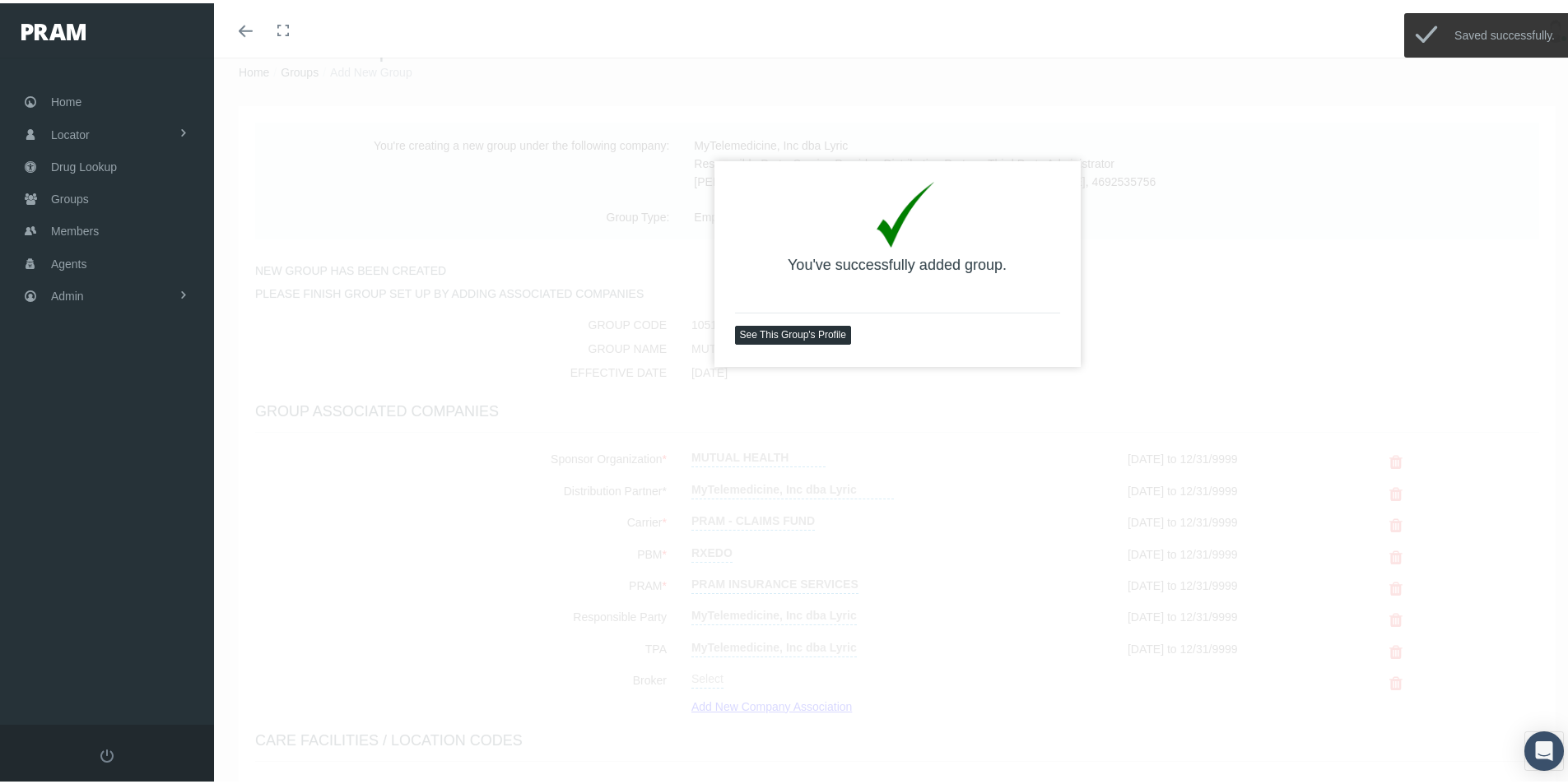
scroll to position [54, 0]
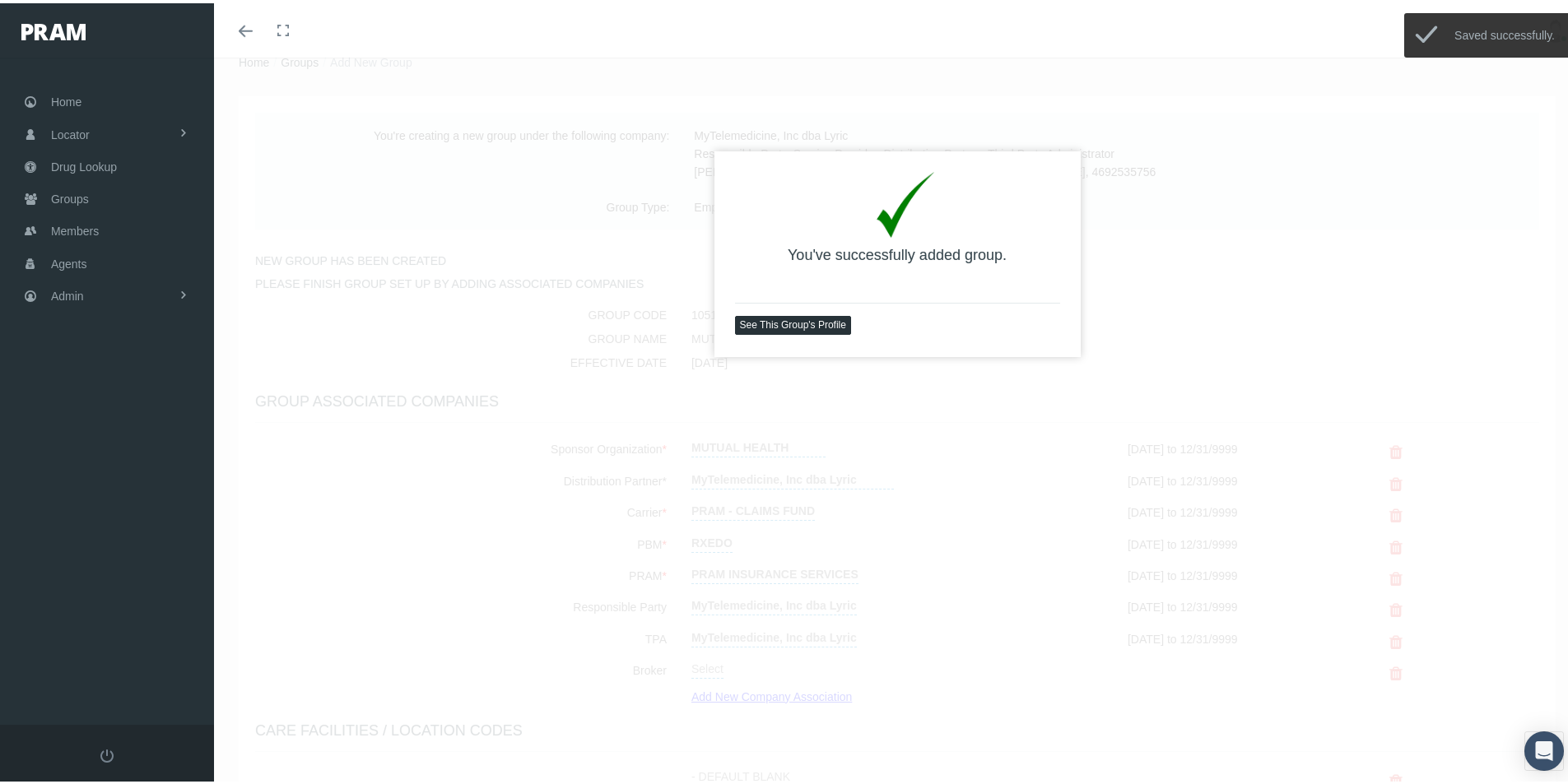
click at [768, 322] on link "See This Group's Profile" at bounding box center [793, 322] width 116 height 19
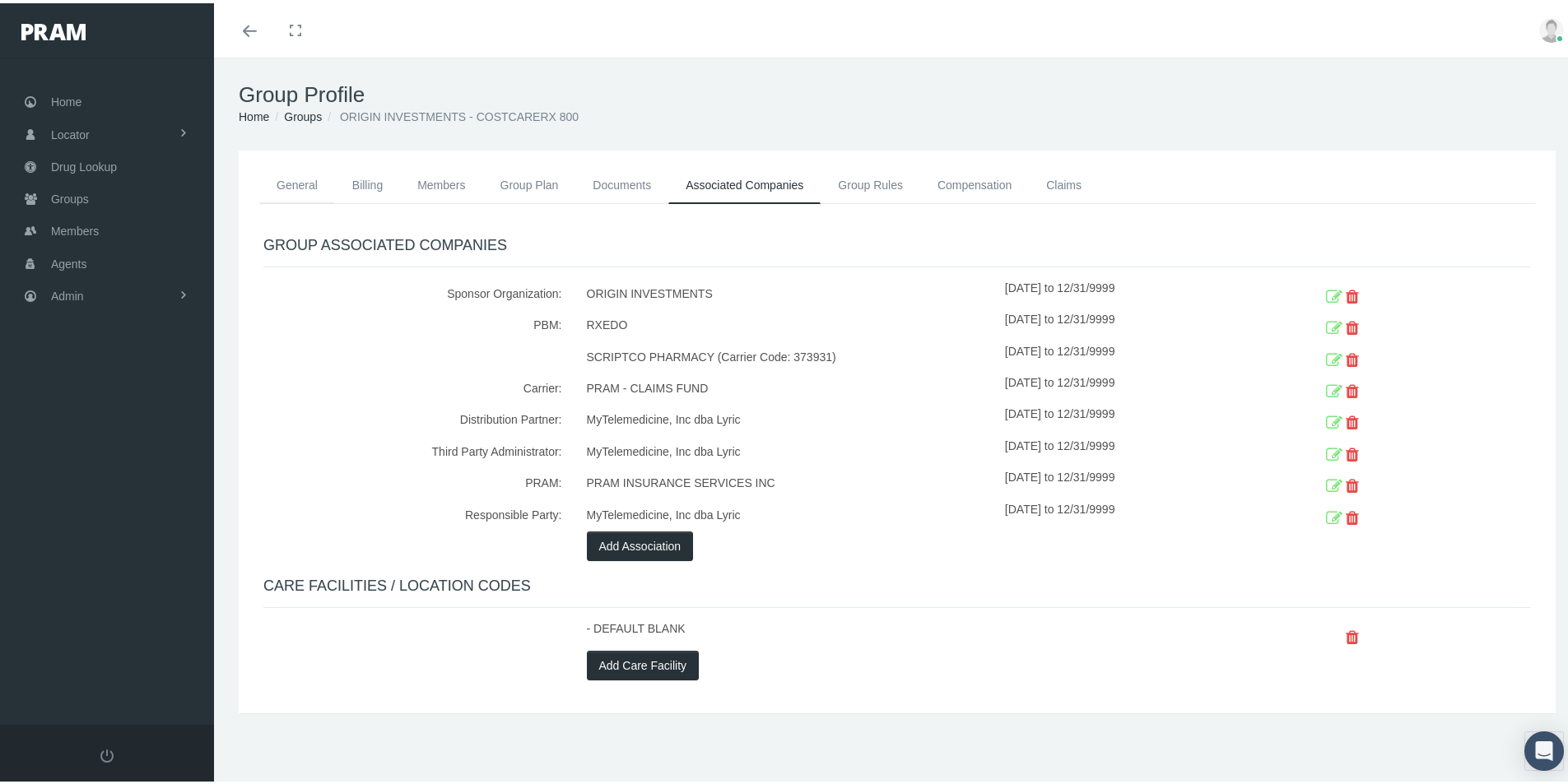
click at [280, 182] on link "General" at bounding box center [297, 181] width 75 height 36
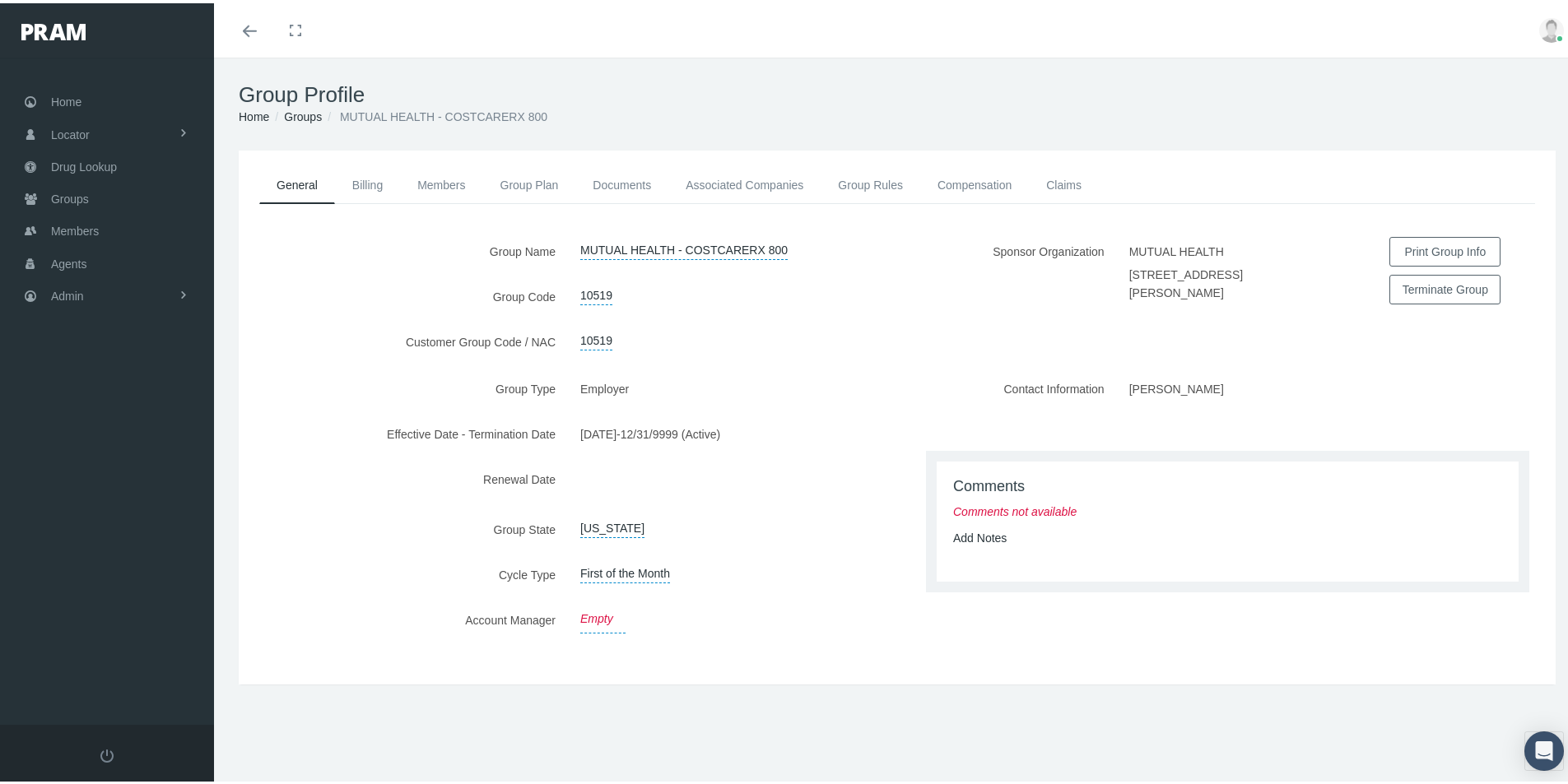
click at [599, 615] on link "Empty" at bounding box center [603, 615] width 45 height 28
click at [594, 612] on span "Select" at bounding box center [597, 618] width 32 height 13
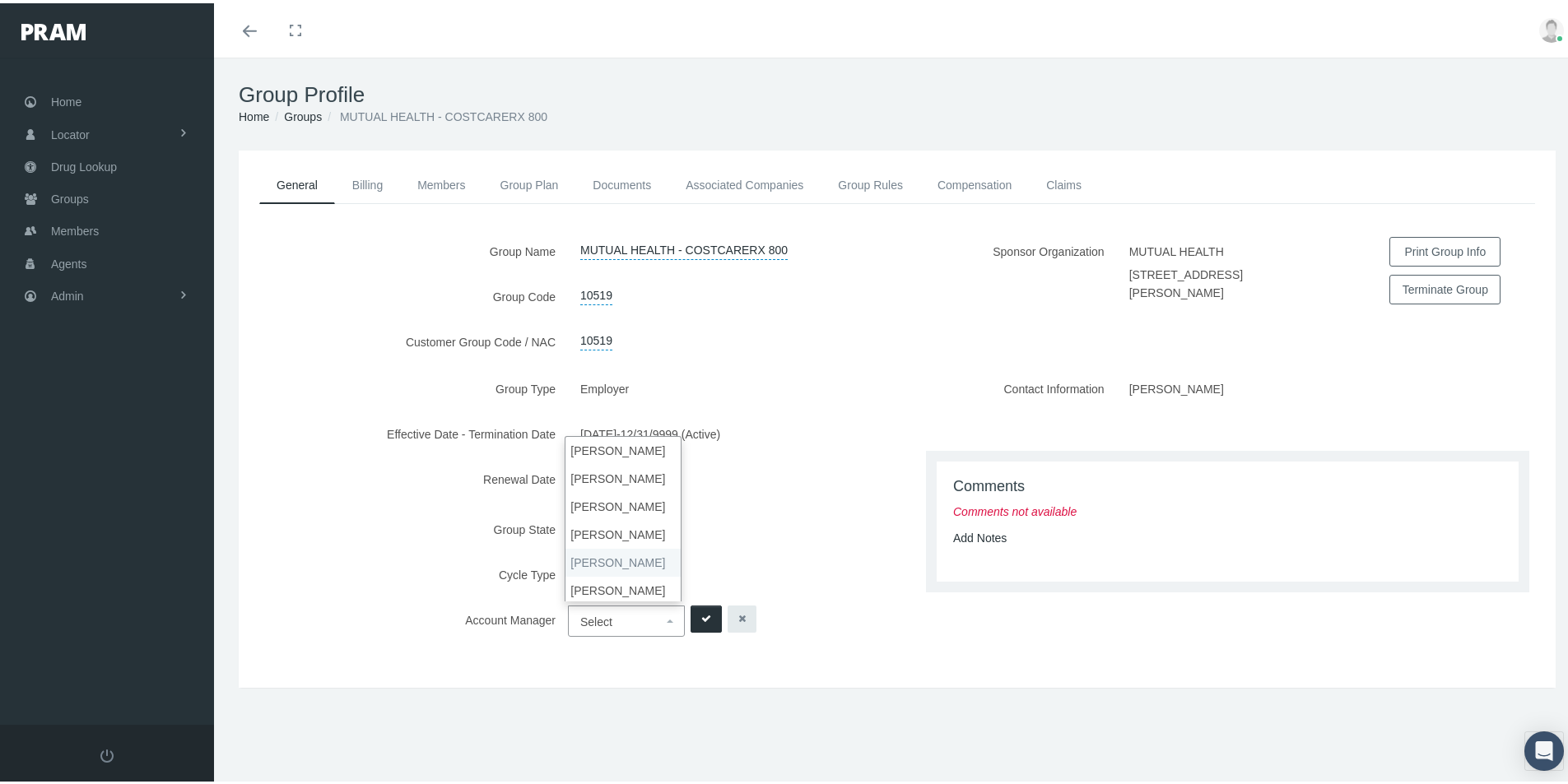
select select "3"
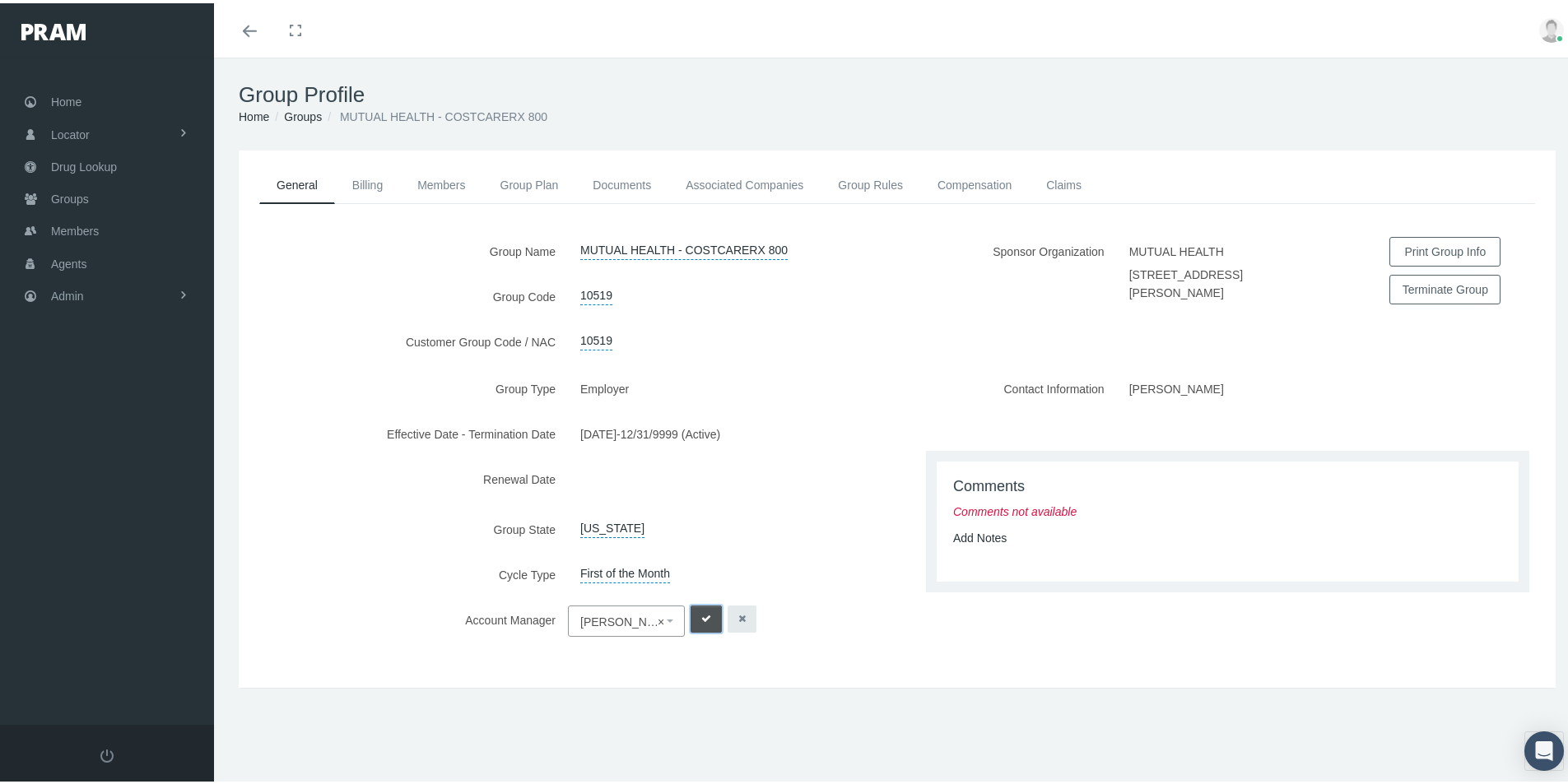
click at [696, 612] on button "submit" at bounding box center [706, 615] width 31 height 27
click at [961, 532] on link "Add Notes" at bounding box center [980, 534] width 54 height 13
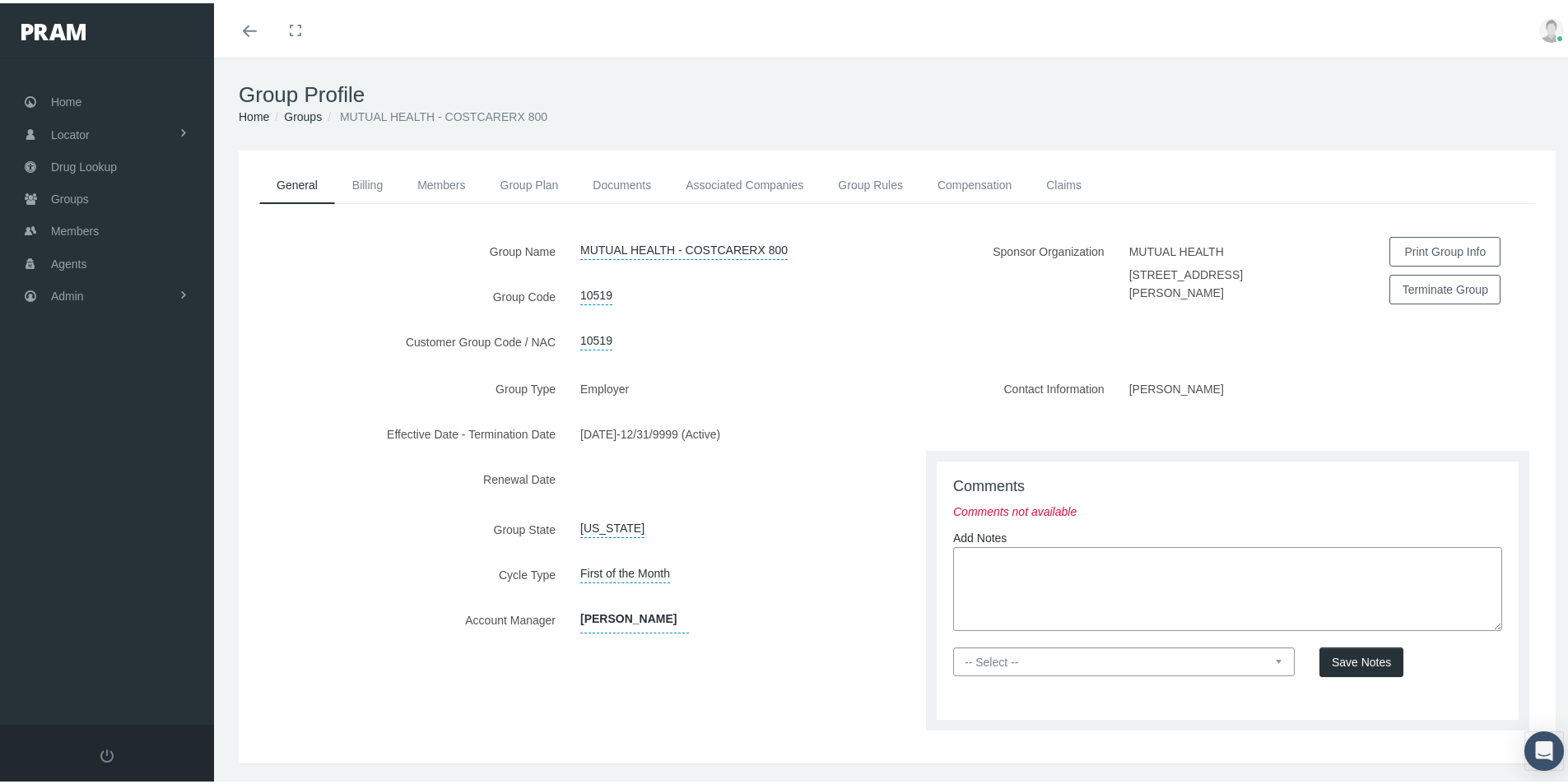
paste textarea "Group is set up thru Lyric - CostcareRx800 - Lyric will send fulfillment - Bill…"
type textarea "Group is set up thru Lyric - CostcareRx800 - Lyric will send fulfillment - Bill…"
drag, startPoint x: 1267, startPoint y: 662, endPoint x: 1229, endPoint y: 667, distance: 38.3
click at [1267, 661] on select "-- Select -- PRAM Only Everyone" at bounding box center [1124, 658] width 341 height 29
select select "0"
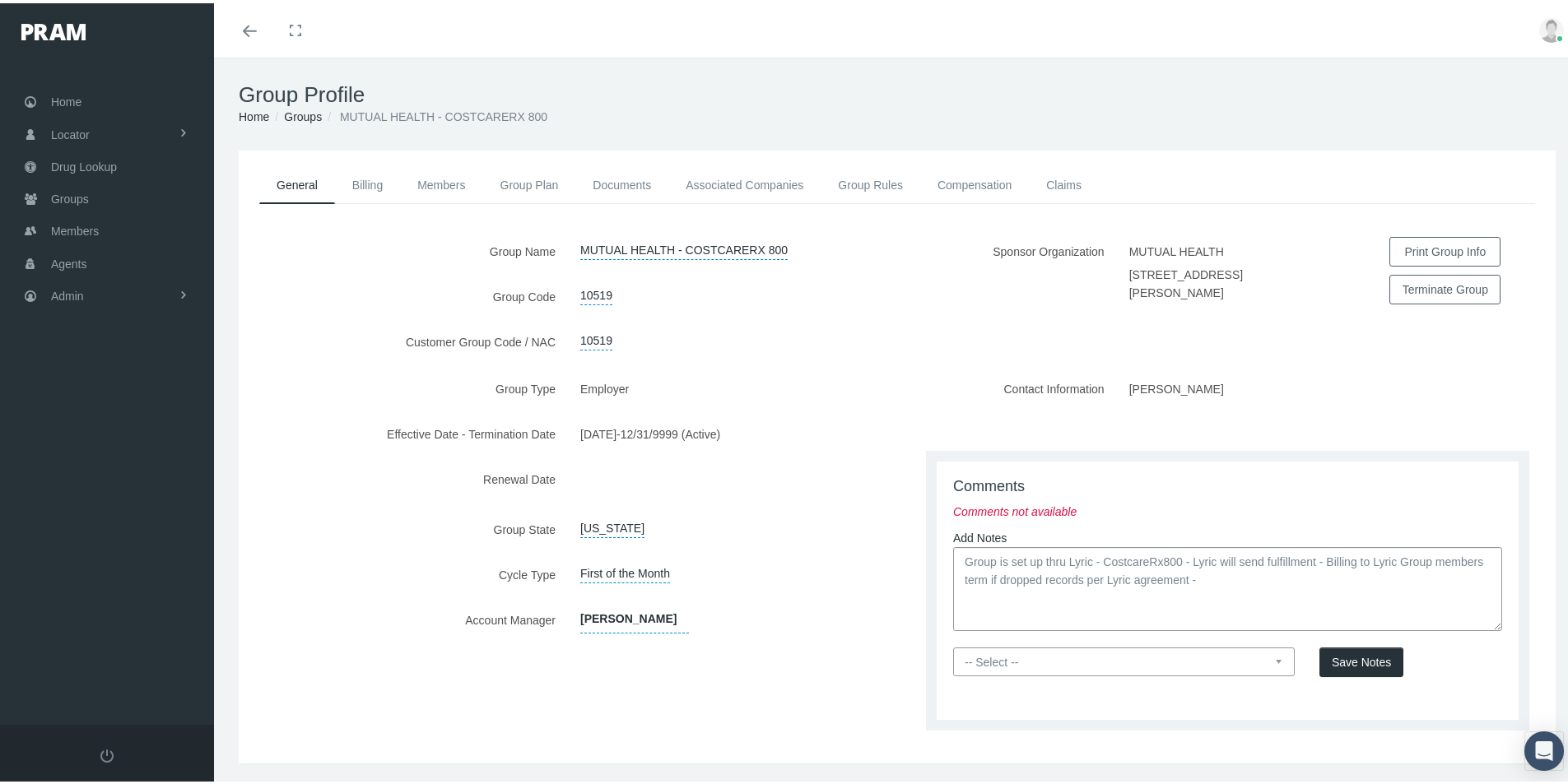
click at [953, 644] on select "-- Select -- PRAM Only Everyone" at bounding box center [1124, 658] width 341 height 29
drag, startPoint x: 1343, startPoint y: 657, endPoint x: 1445, endPoint y: 672, distance: 103.1
click at [1343, 658] on span "Save Notes" at bounding box center [1361, 658] width 59 height 13
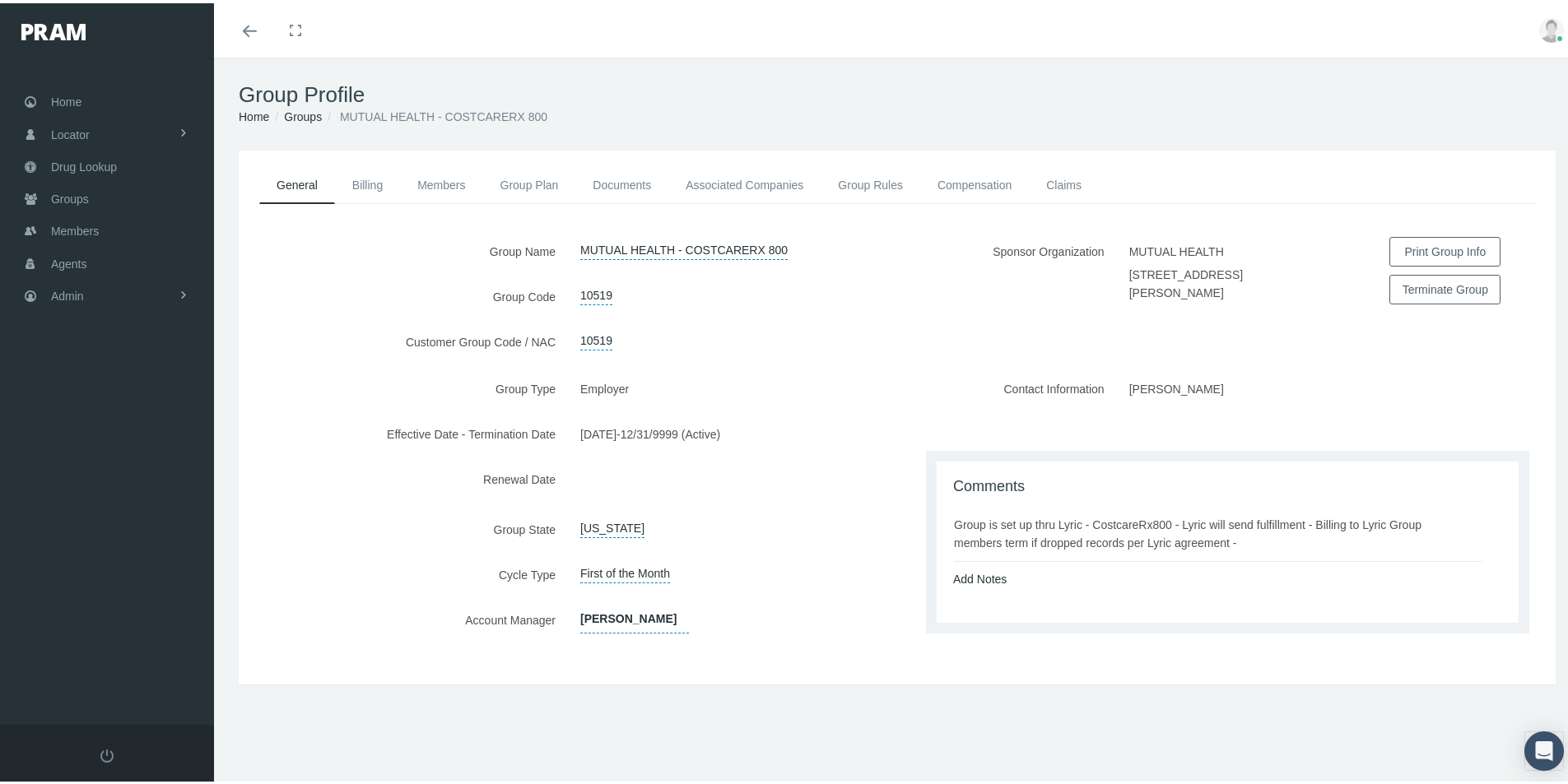
click at [779, 589] on div "Group Type Employer Effective Date - Termination Date 10/01/2025 - 12/31/9999 (…" at bounding box center [568, 517] width 659 height 294
click at [774, 602] on div "Kim Wagner" at bounding box center [732, 624] width 329 height 46
click at [743, 182] on link "Associated Companies" at bounding box center [744, 181] width 152 height 36
click at [1217, 544] on div "Group is set up thru Lyric - CostcareRx800 - Lyric will send fulfillment - Bill…" at bounding box center [1218, 531] width 529 height 36
drag, startPoint x: 950, startPoint y: 521, endPoint x: 1269, endPoint y: 541, distance: 319.6
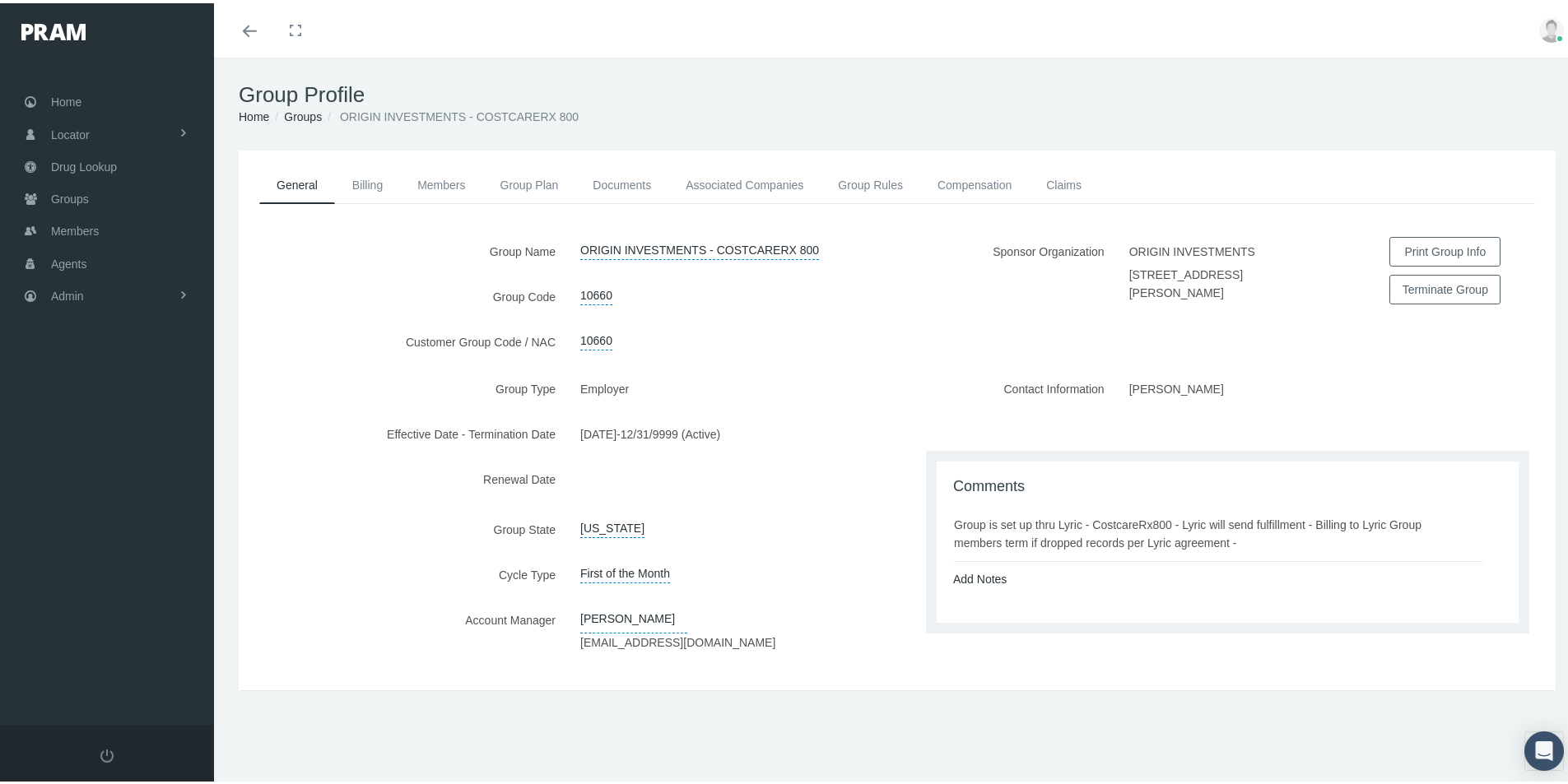
click at [1269, 541] on div "Group is set up thru Lyric - CostcareRx800 - Lyric will send fulfillment - Bill…" at bounding box center [1218, 531] width 529 height 36
copy div "Group is set up thru Lyric - CostcareRx800 - Lyric will send fulfillment - Bill…"
click at [1021, 584] on div "Add Notes" at bounding box center [1227, 576] width 573 height 18
click at [616, 181] on link "Documents" at bounding box center [622, 181] width 93 height 36
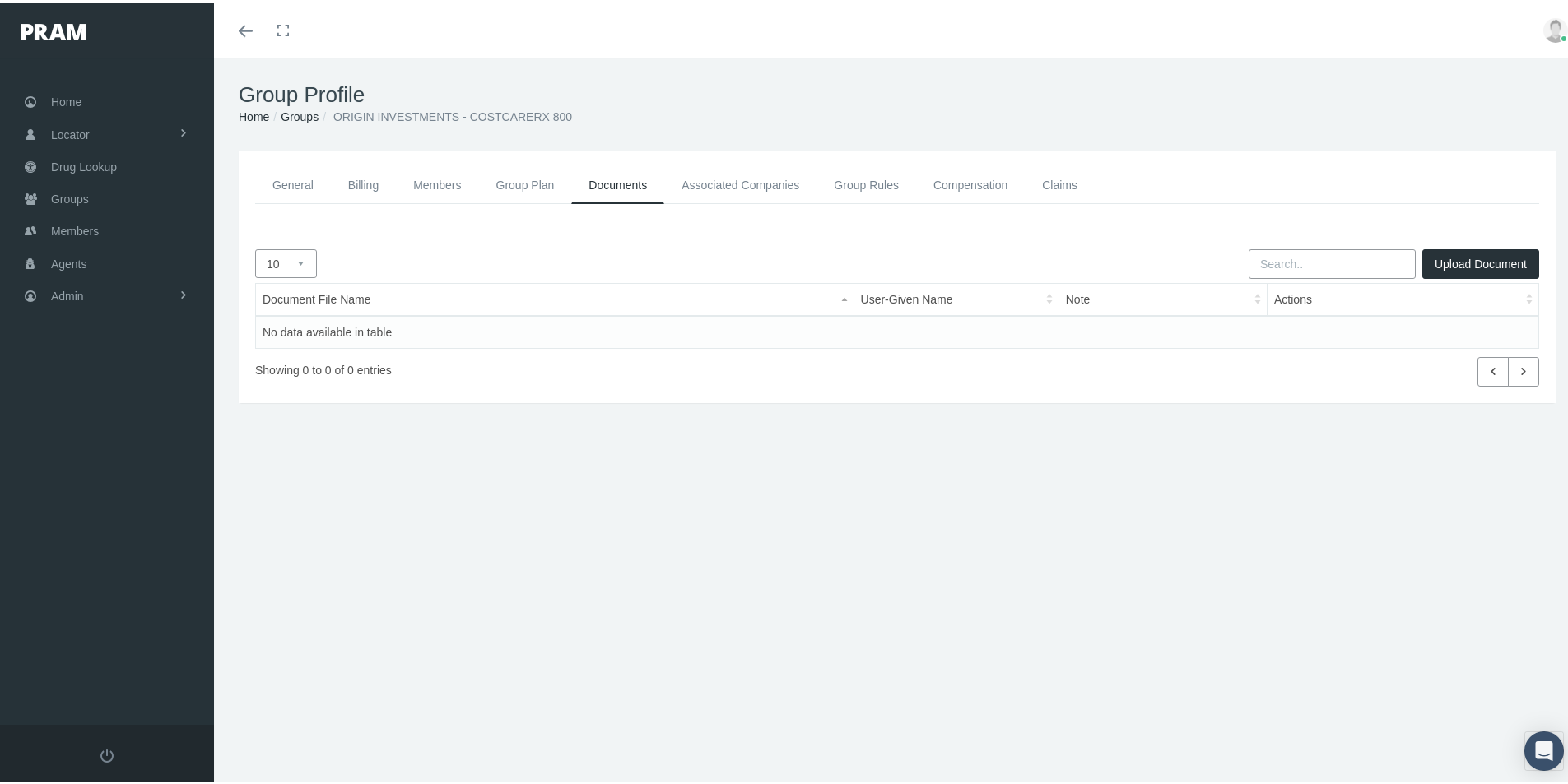
click at [723, 179] on link "Associated Companies" at bounding box center [740, 181] width 152 height 37
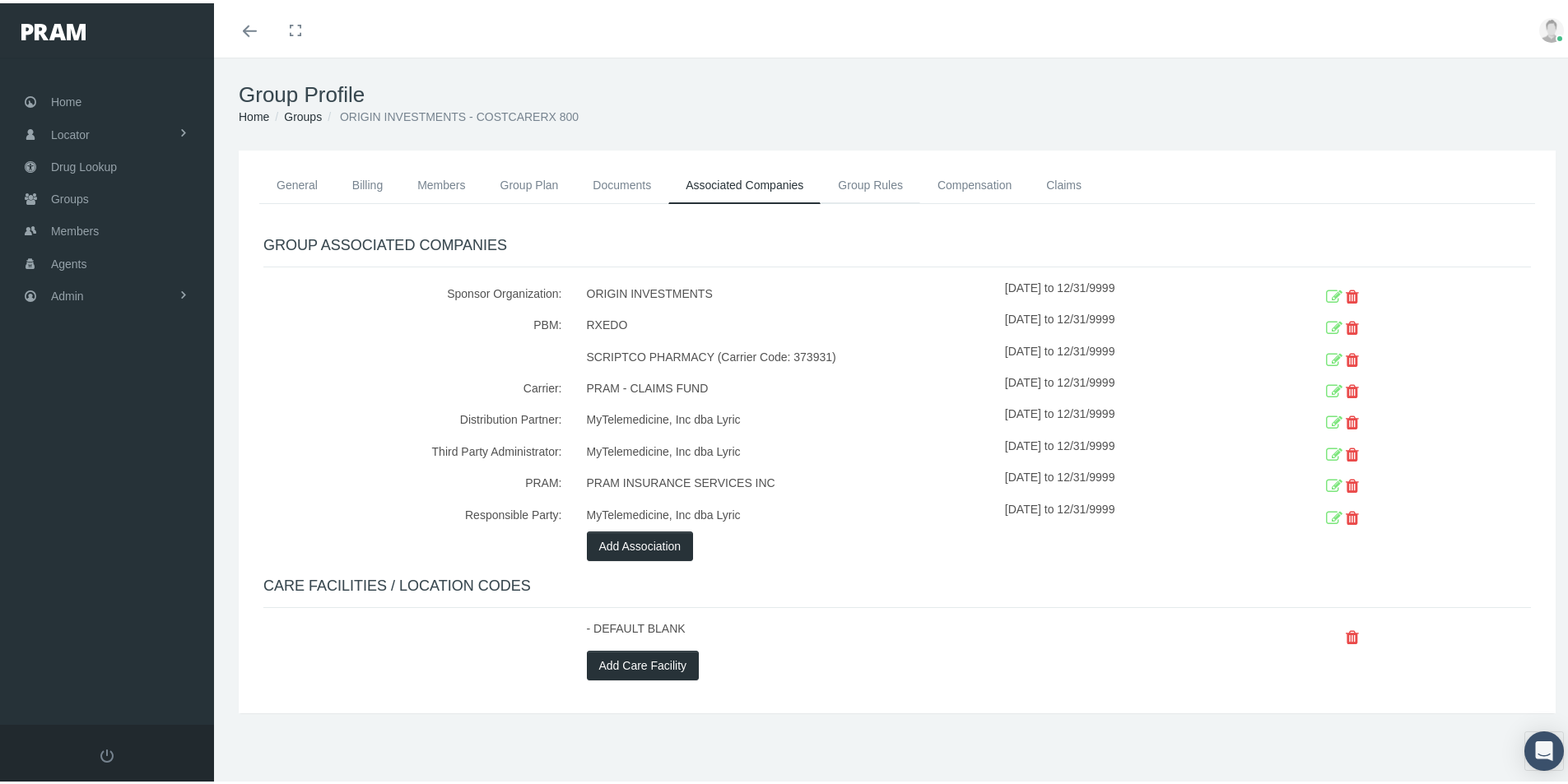
click at [874, 181] on link "Group Rules" at bounding box center [870, 181] width 100 height 36
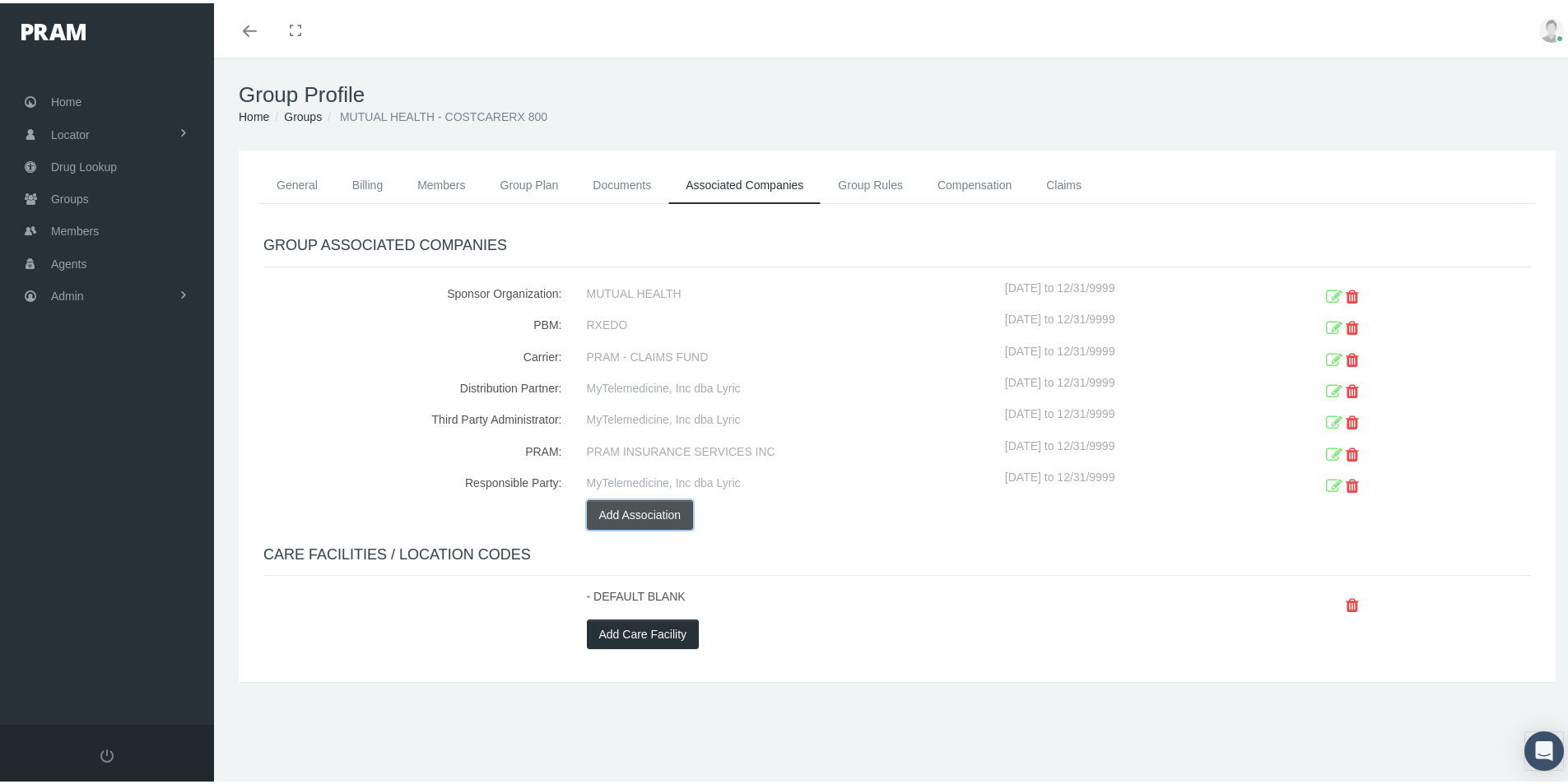
click at [612, 506] on button "Add Association" at bounding box center [640, 511] width 107 height 30
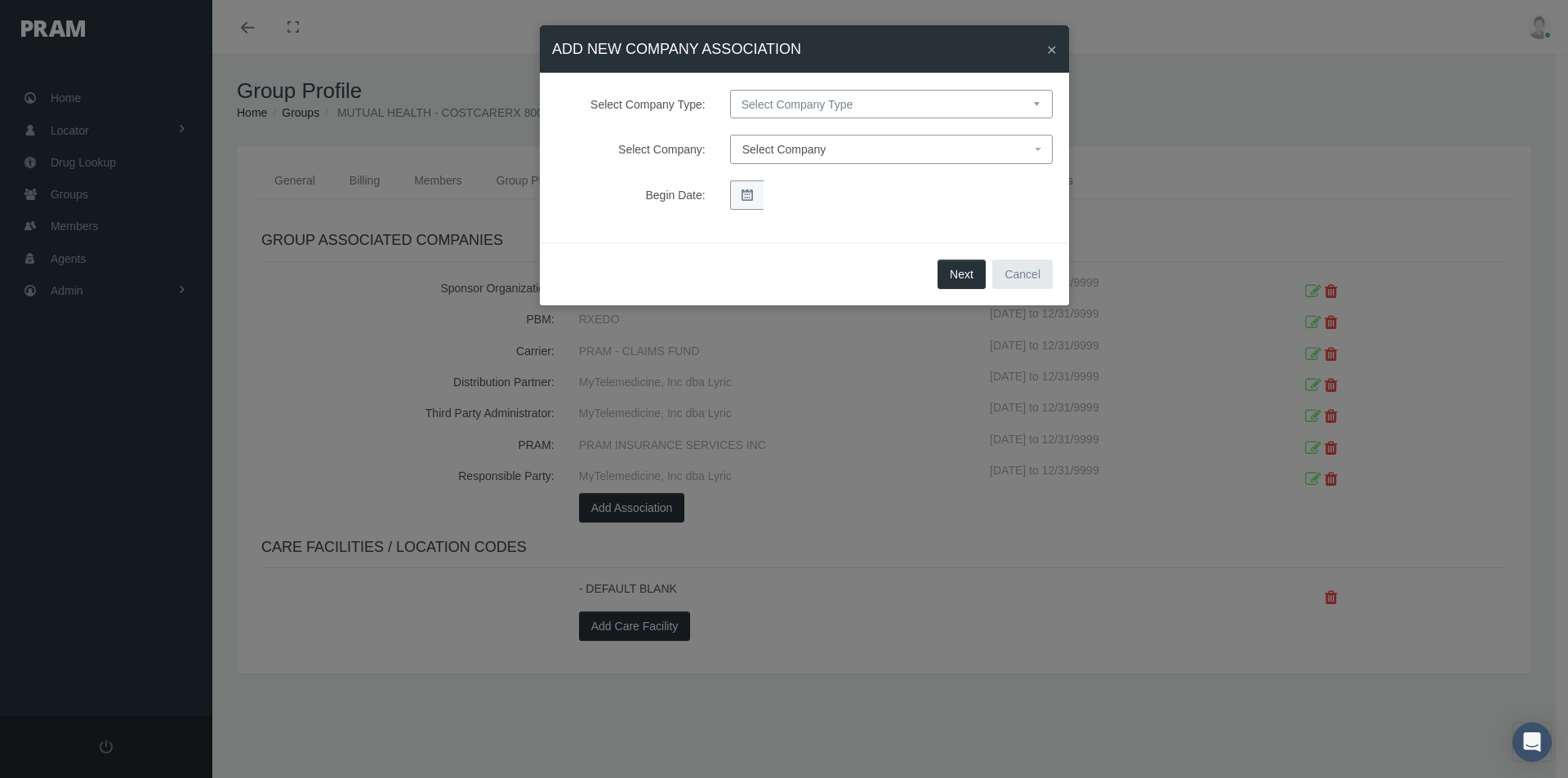
click at [763, 103] on select "Select Company Type Sponsor Organization Broker PBM Carrier Reinsurer Distribut…" at bounding box center [891, 104] width 323 height 29
select select "3"
click at [730, 90] on select "Select Company Type Sponsor Organization Broker PBM Carrier Reinsurer Distribut…" at bounding box center [891, 104] width 323 height 29
select select
click at [773, 149] on span "Select Company" at bounding box center [784, 149] width 84 height 13
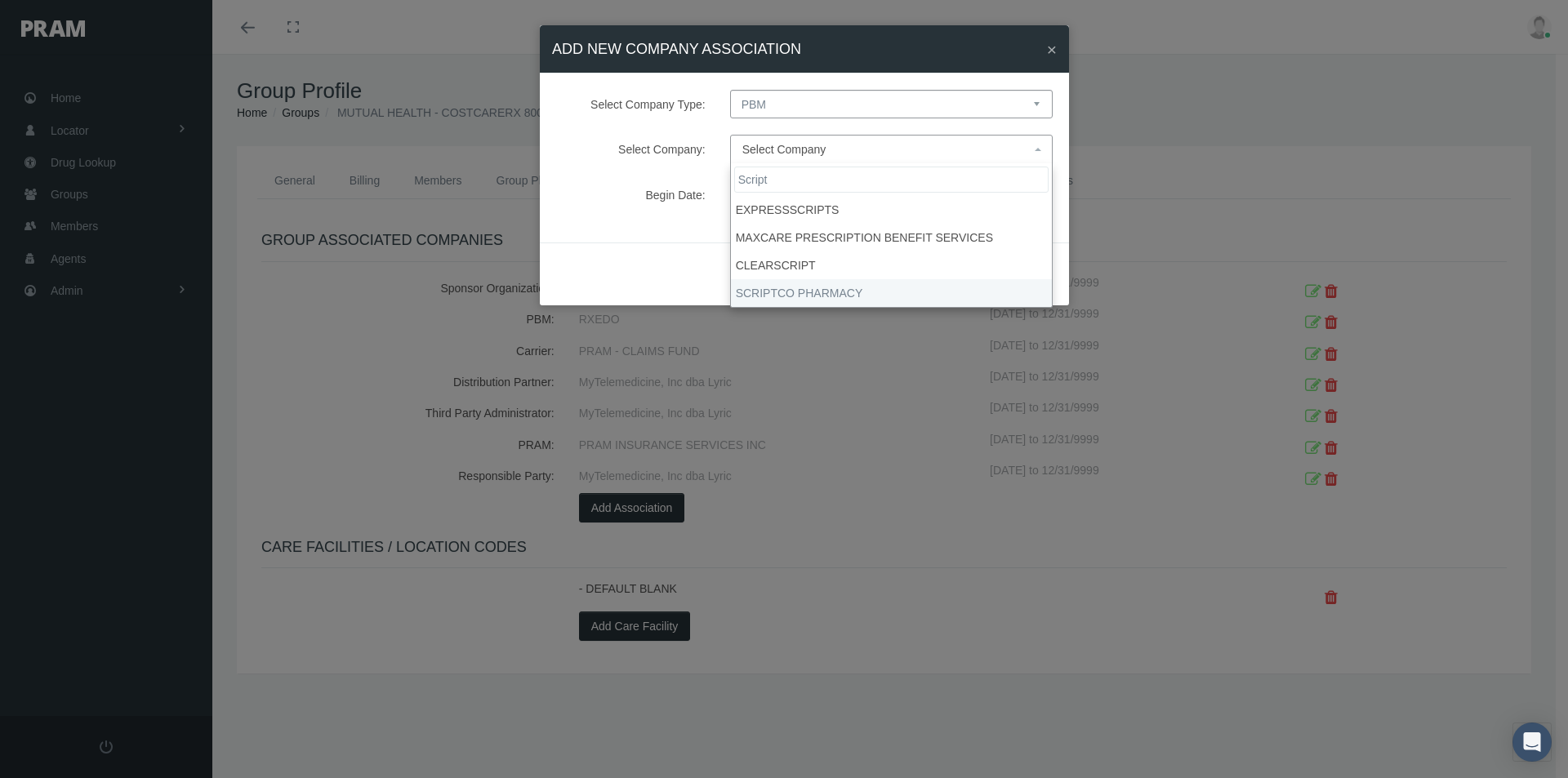
type input "Script"
select select "9082"
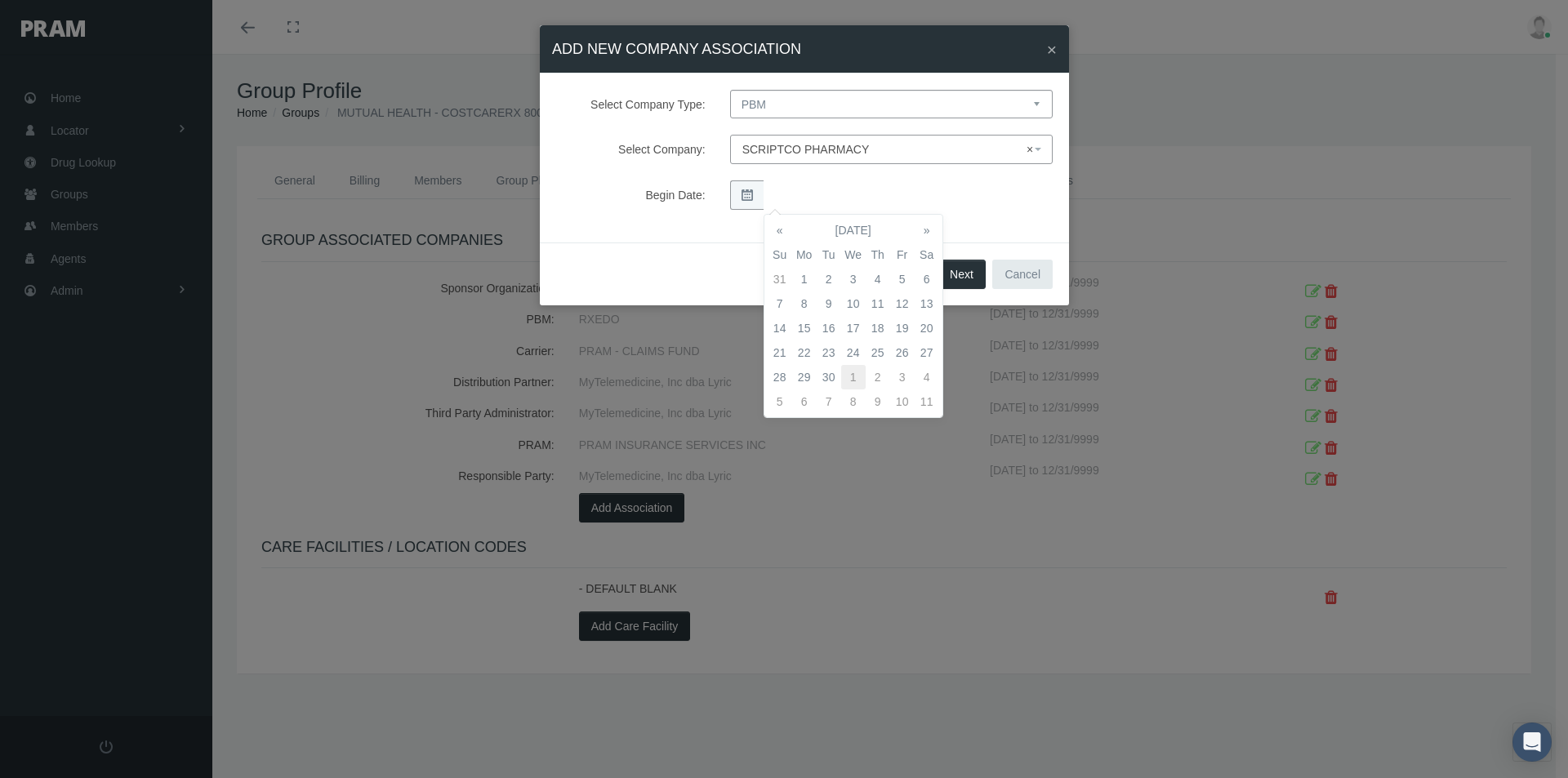
click at [846, 373] on td "1" at bounding box center [852, 376] width 24 height 24
click at [850, 274] on td "1" at bounding box center [852, 279] width 24 height 24
click at [959, 273] on button "Next" at bounding box center [962, 274] width 48 height 29
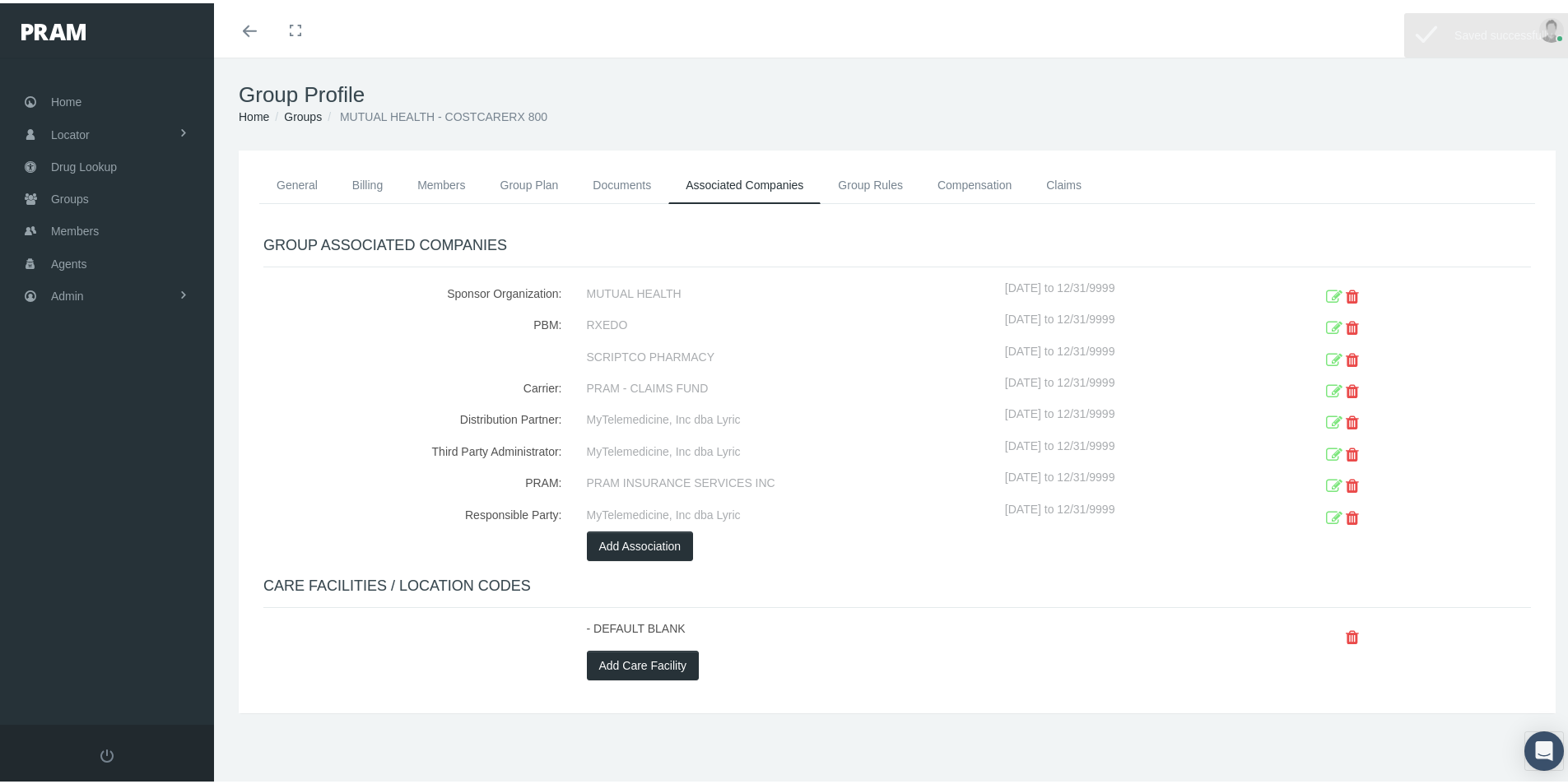
click at [1326, 353] on icon at bounding box center [1334, 357] width 16 height 25
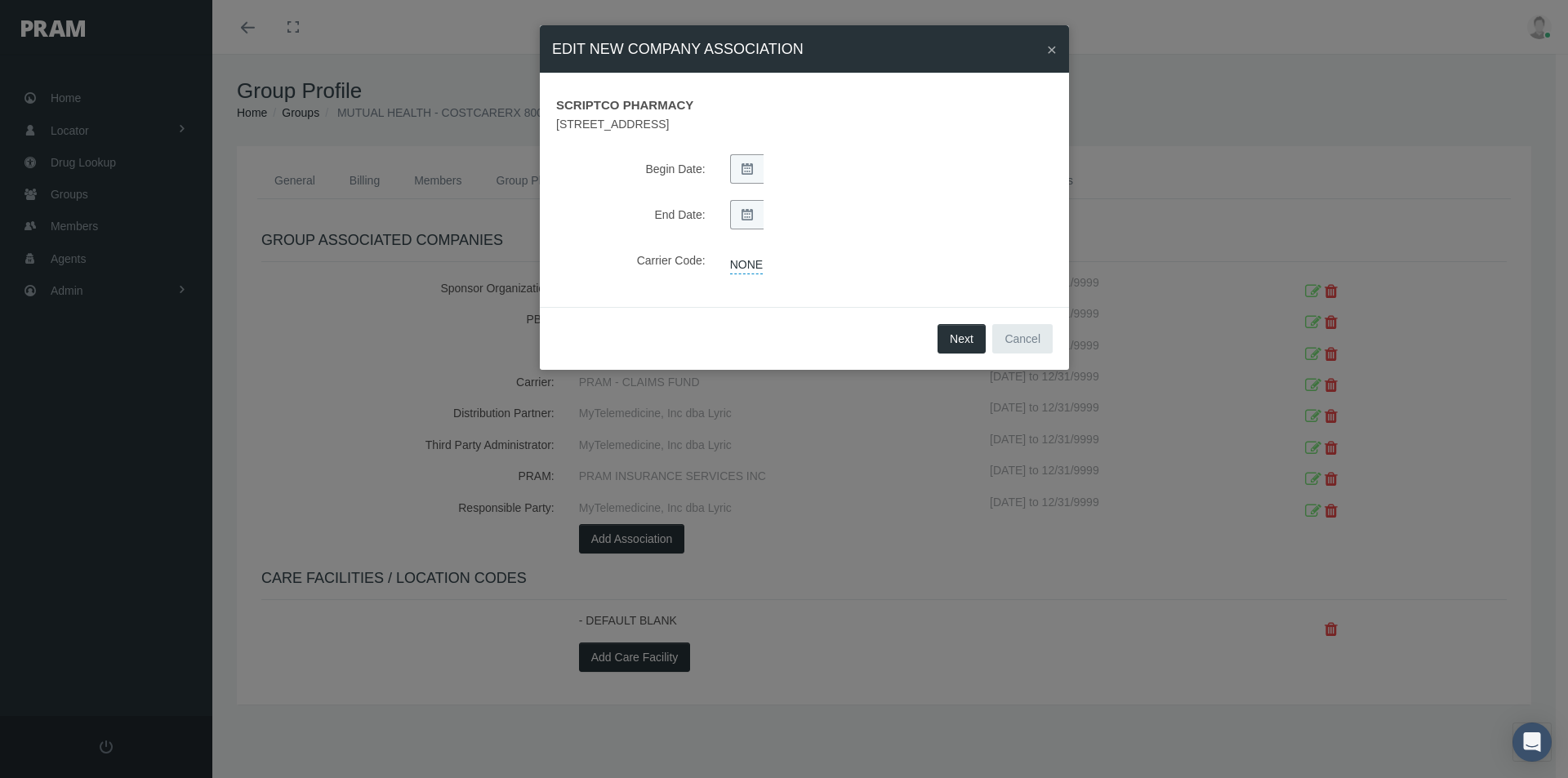
click at [638, 105] on span "SCRIPTCO PHARMACY" at bounding box center [804, 102] width 521 height 25
click at [957, 340] on button "Next" at bounding box center [962, 339] width 48 height 29
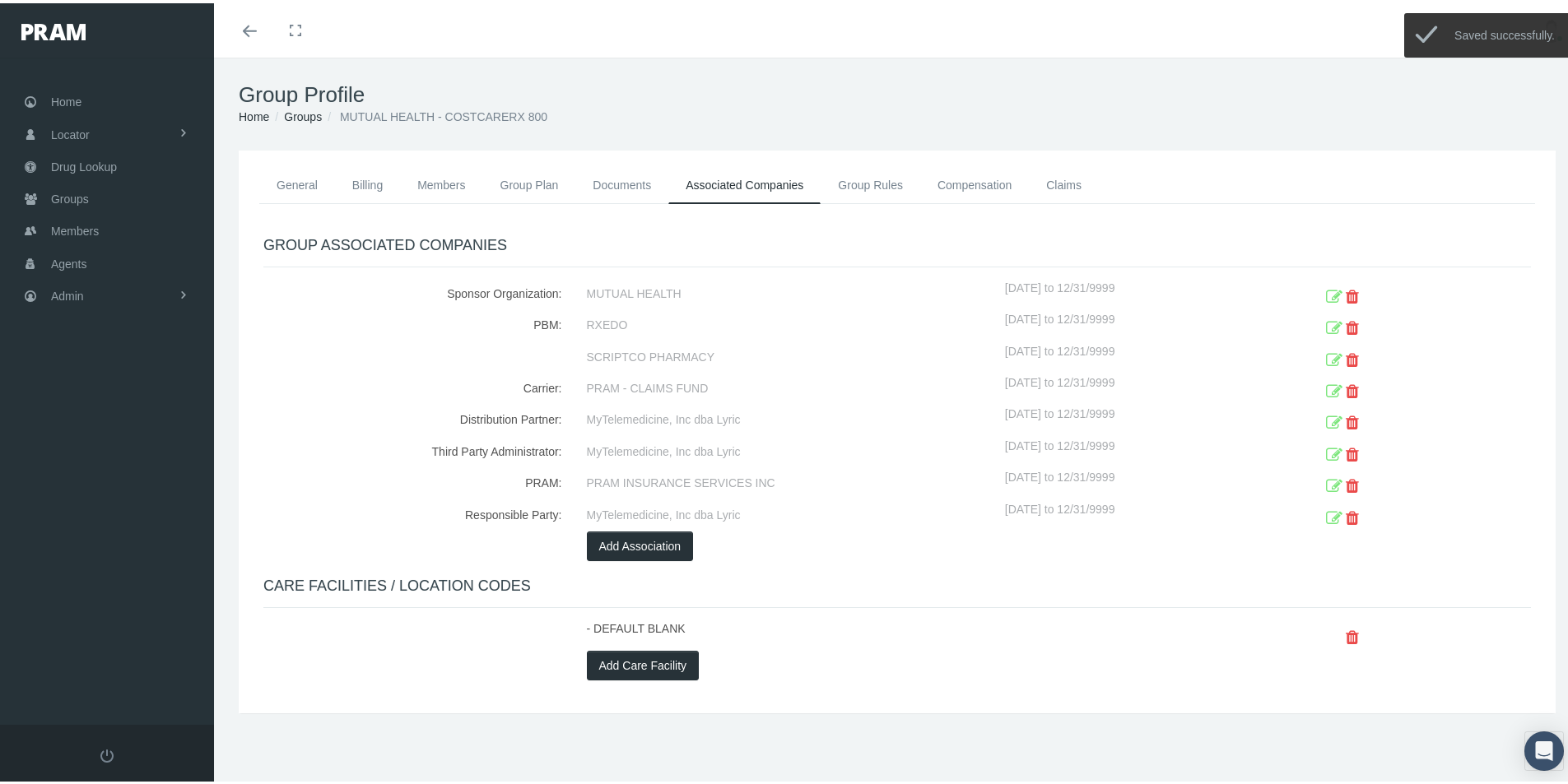
click at [1346, 357] on icon at bounding box center [1352, 357] width 13 height 25
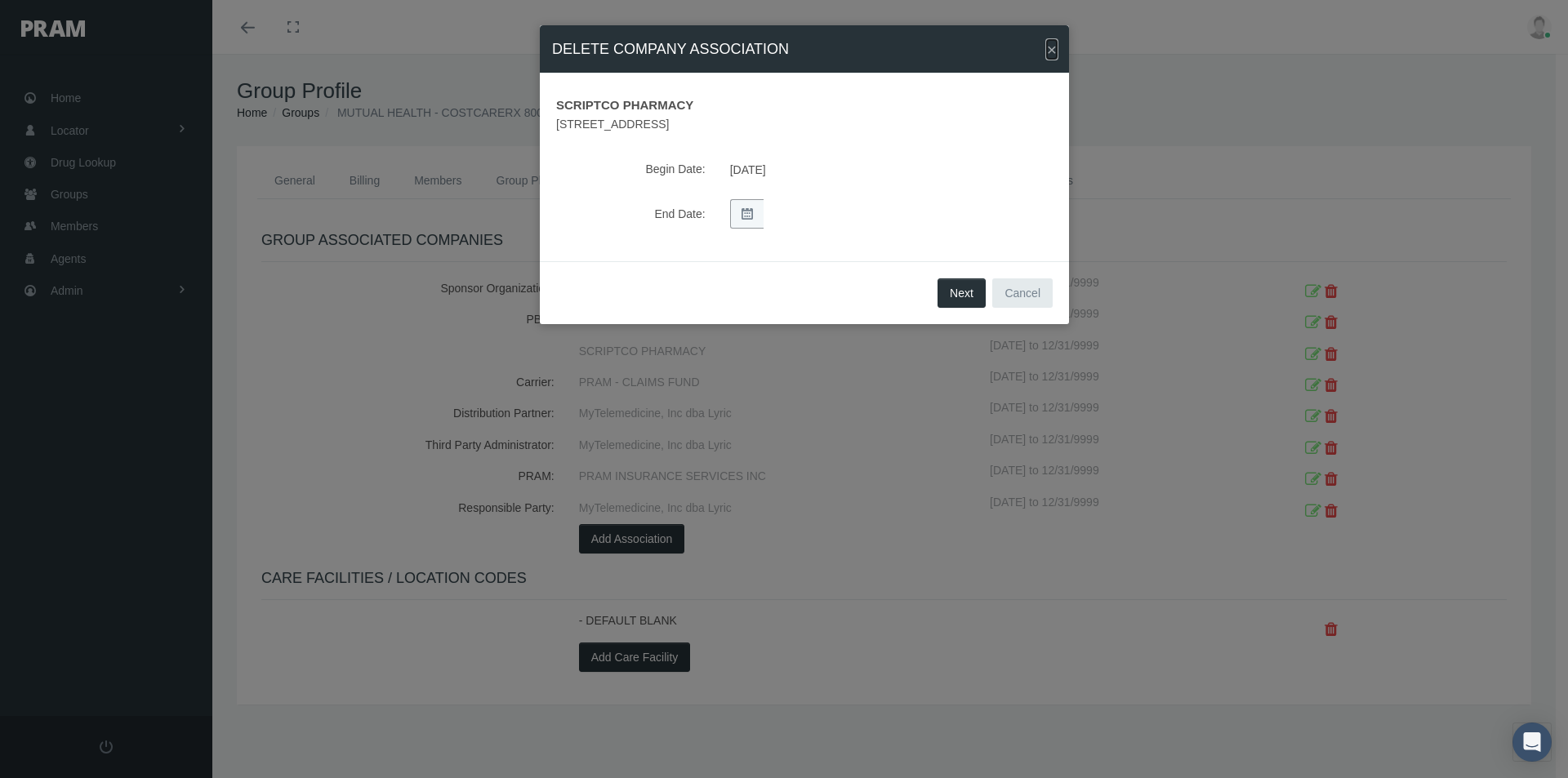
click at [1050, 48] on span "×" at bounding box center [1051, 49] width 10 height 19
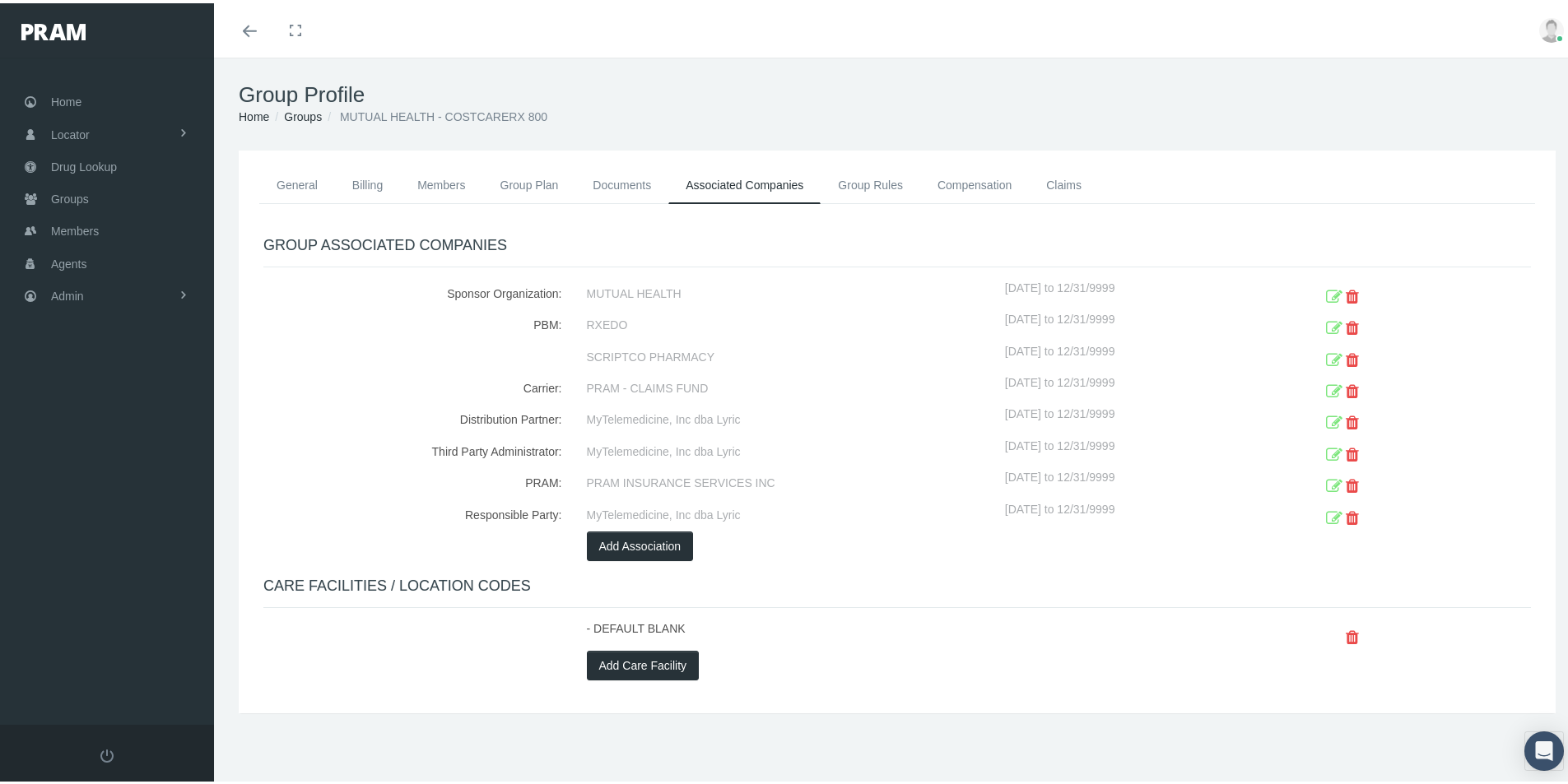
click at [835, 357] on div "SCRIPTCO PHARMACY" at bounding box center [789, 354] width 430 height 31
click at [1326, 356] on icon at bounding box center [1334, 357] width 16 height 25
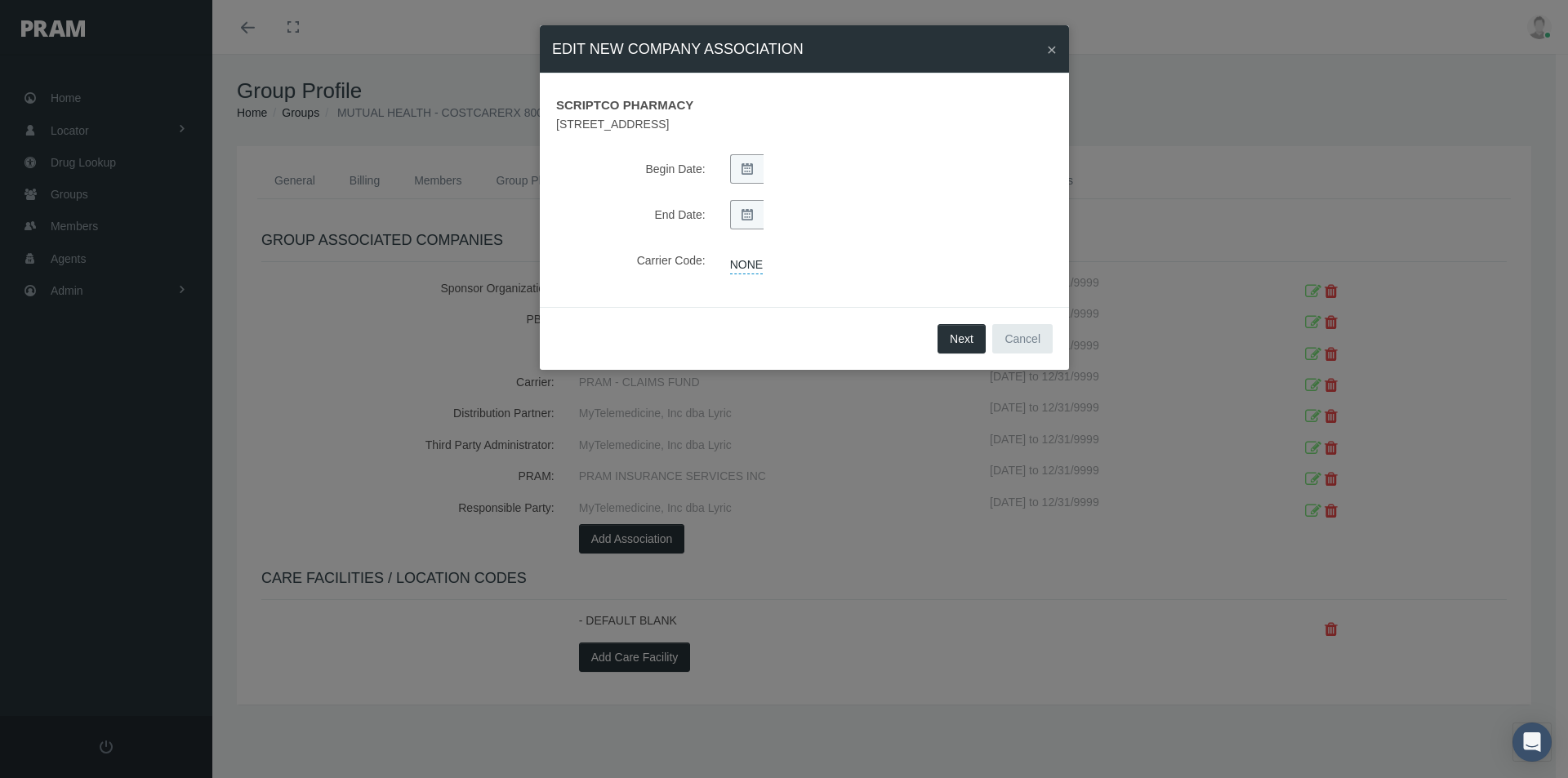
click at [588, 107] on span "SCRIPTCO PHARMACY" at bounding box center [804, 102] width 521 height 25
click at [619, 104] on span "SCRIPTCO PHARMACY" at bounding box center [804, 102] width 521 height 25
click at [604, 115] on span "6916 WOODWAY DR WOODWAY TX 76712" at bounding box center [804, 127] width 521 height 23
click at [822, 285] on div "SCRIPTCO PHARMACY 6916 WOODWAY DR WOODWAY TX 76712 Begin Date: End Date: Carrie…" at bounding box center [804, 190] width 530 height 233
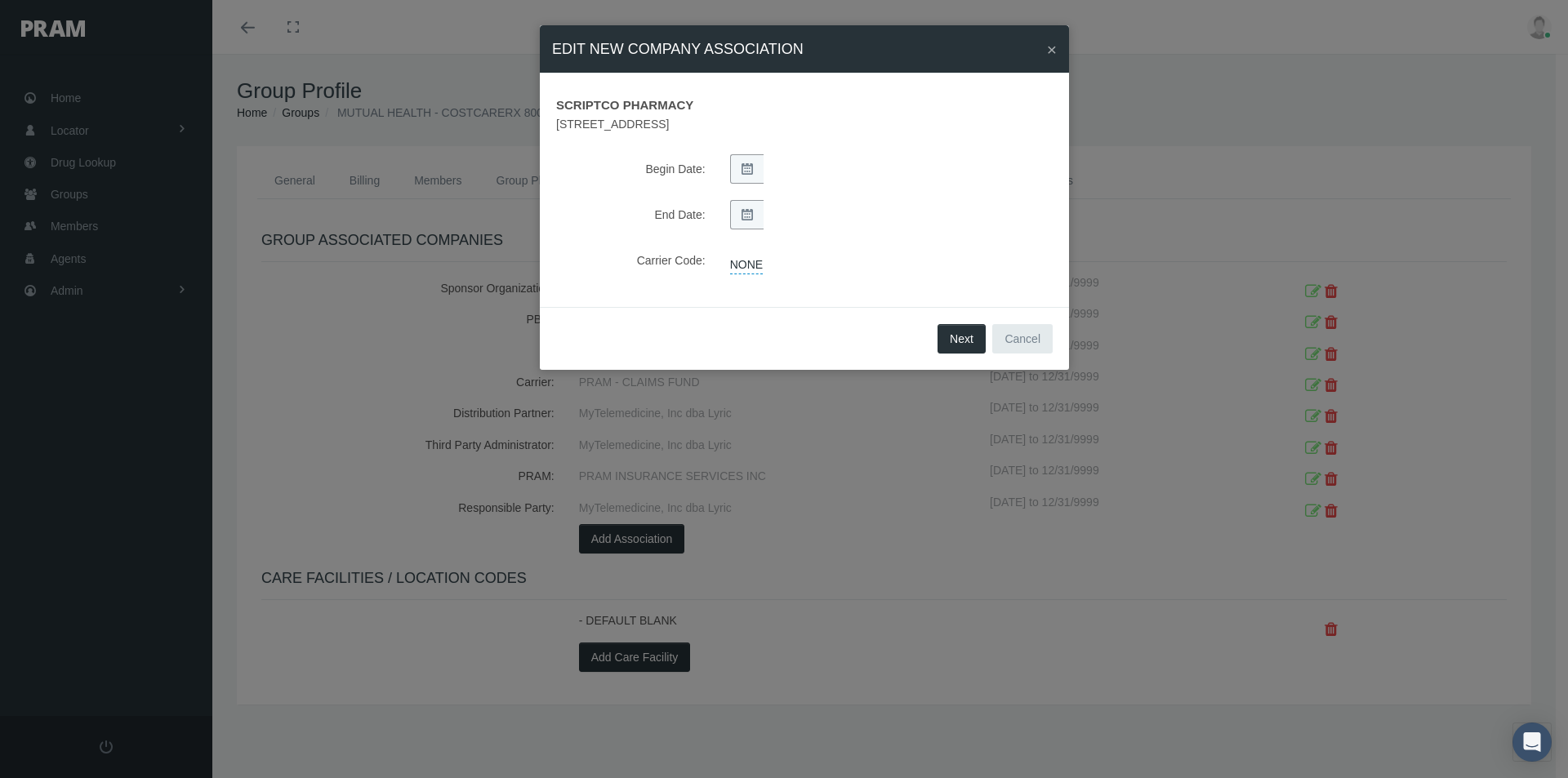
click at [682, 104] on span "SCRIPTCO PHARMACY" at bounding box center [804, 102] width 521 height 25
click at [961, 336] on span "Next" at bounding box center [961, 339] width 24 height 13
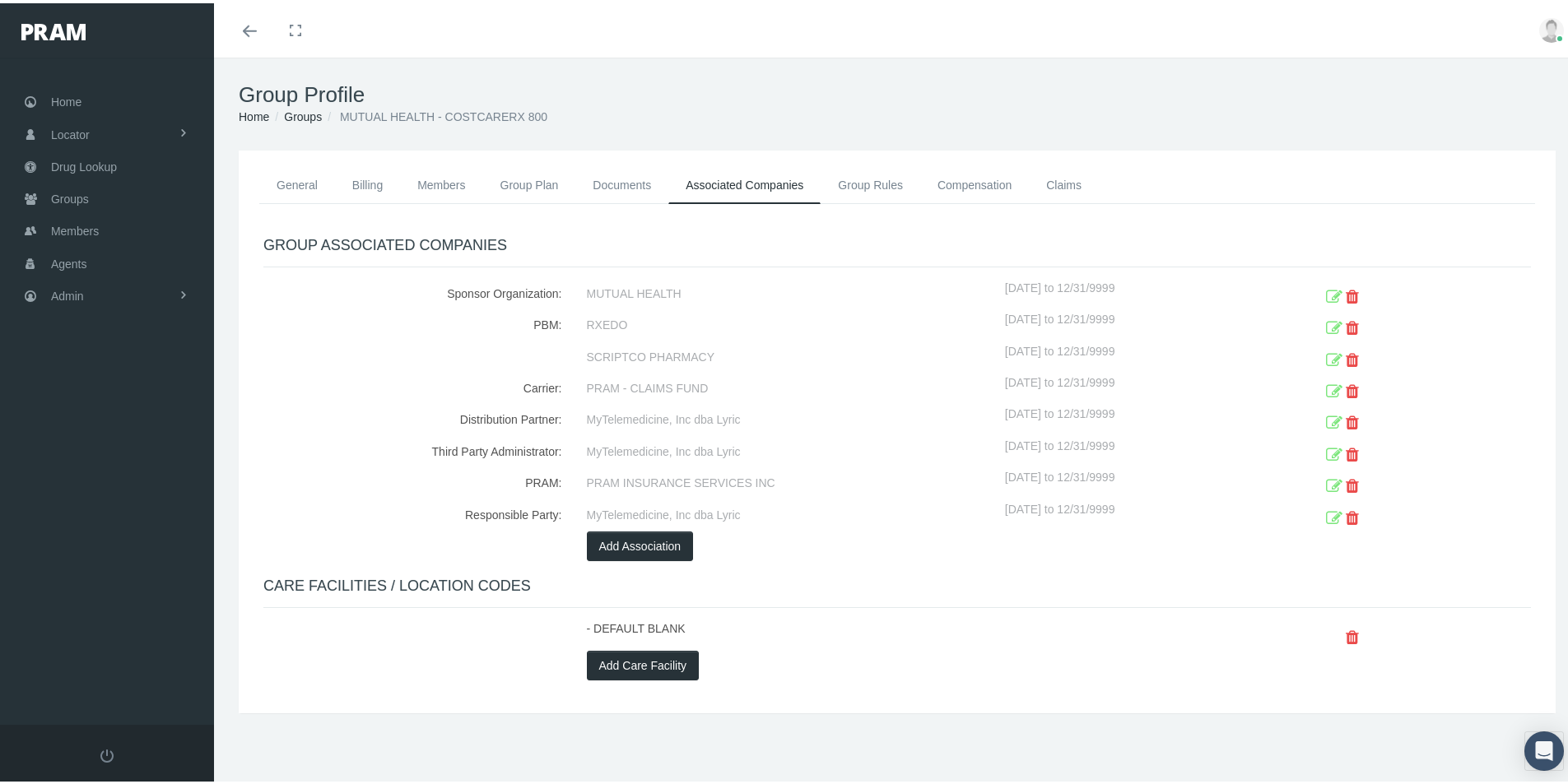
click at [1346, 357] on icon at bounding box center [1352, 357] width 13 height 25
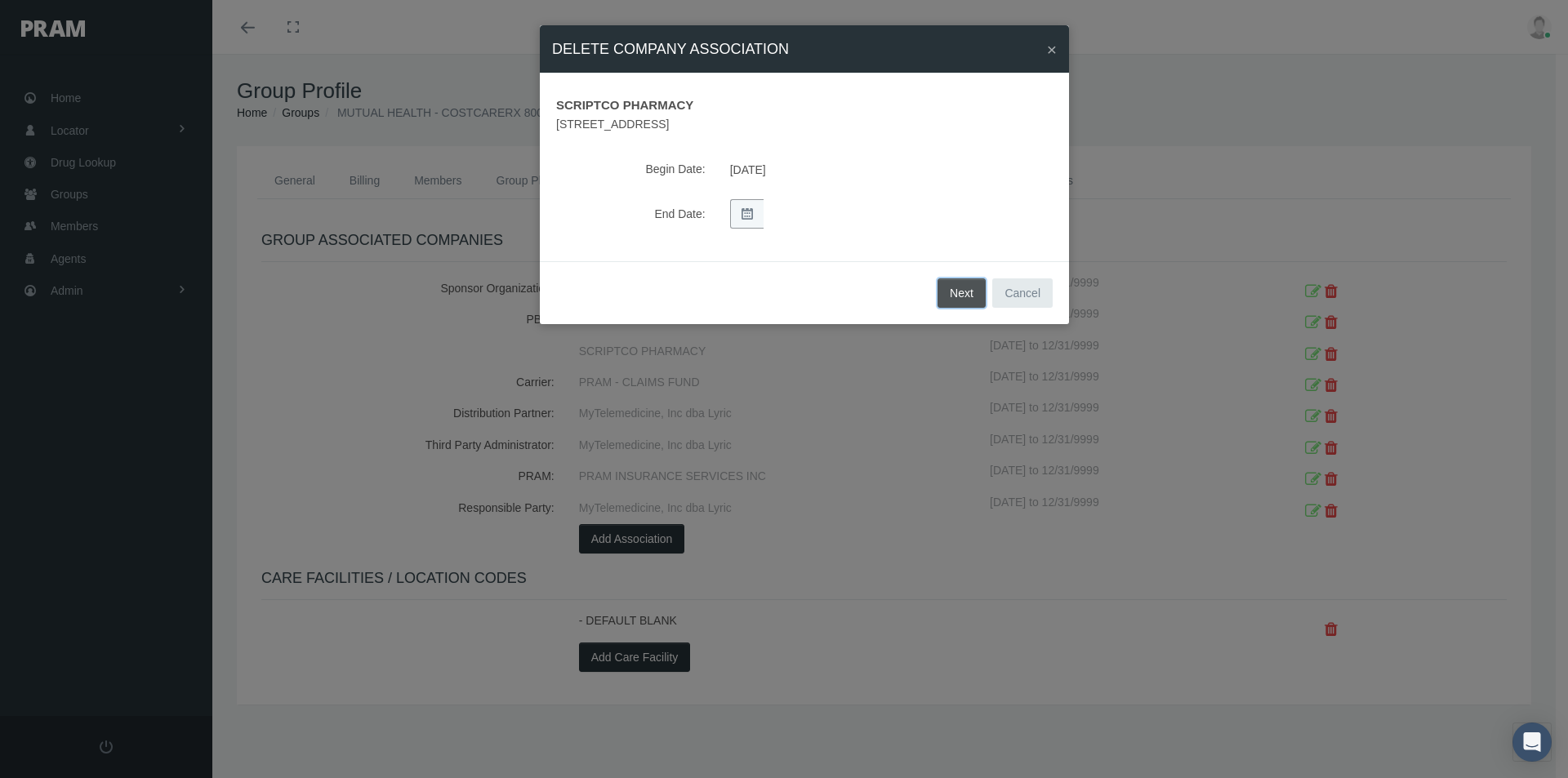
click at [963, 291] on button "Next" at bounding box center [962, 292] width 48 height 29
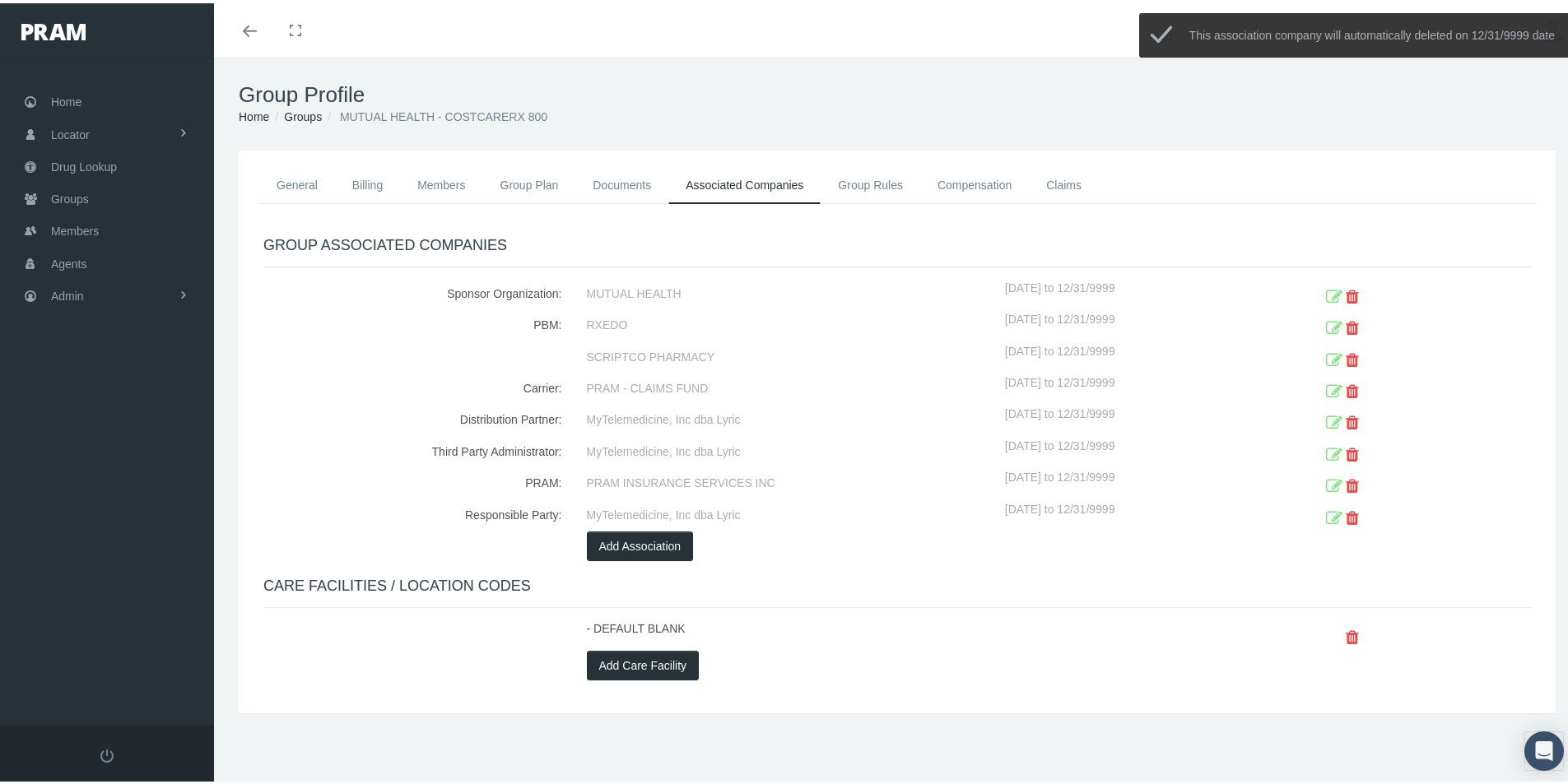
click at [1326, 355] on icon at bounding box center [1334, 357] width 16 height 25
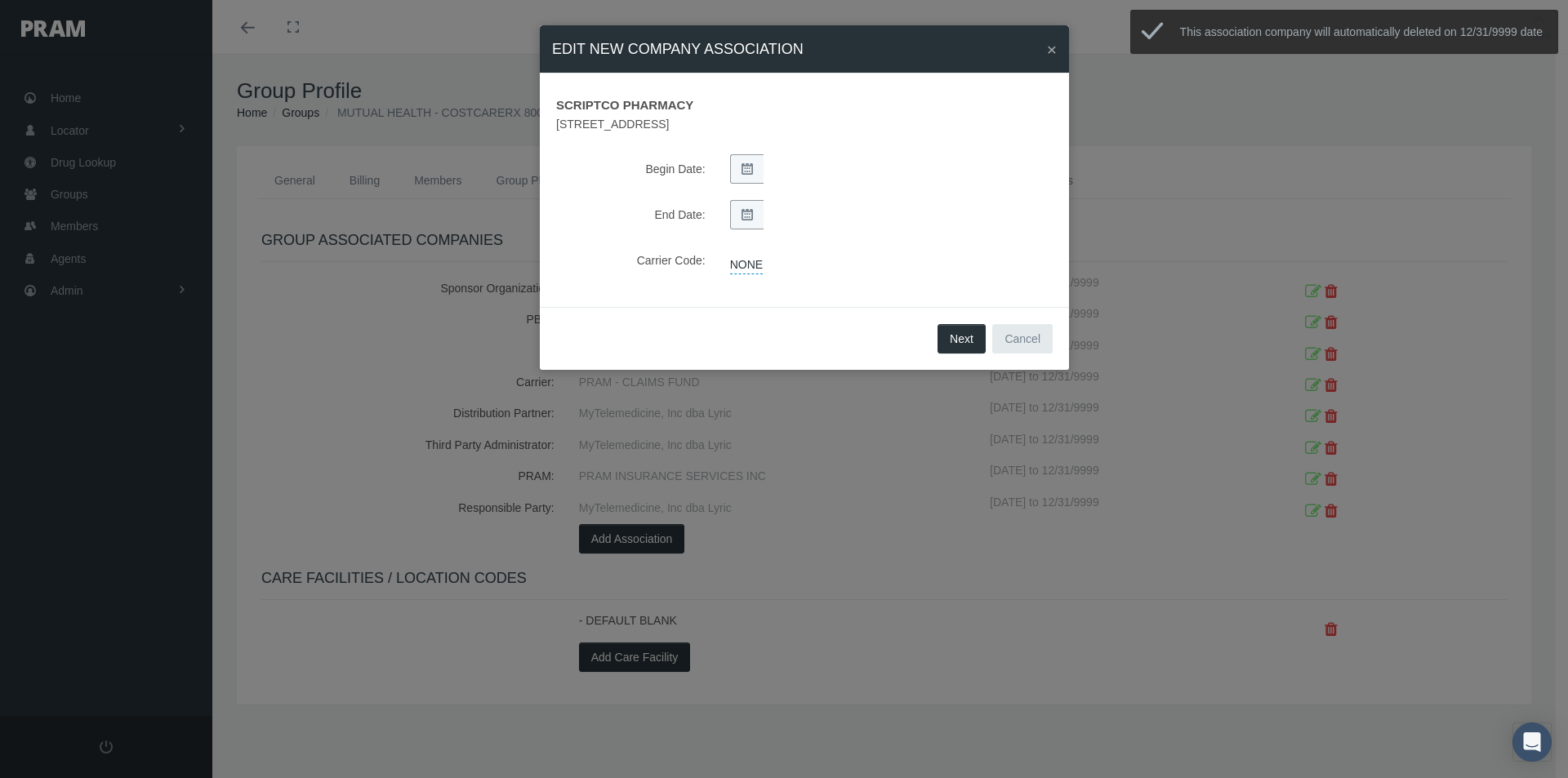
click at [644, 106] on span "SCRIPTCO PHARMACY" at bounding box center [804, 102] width 521 height 25
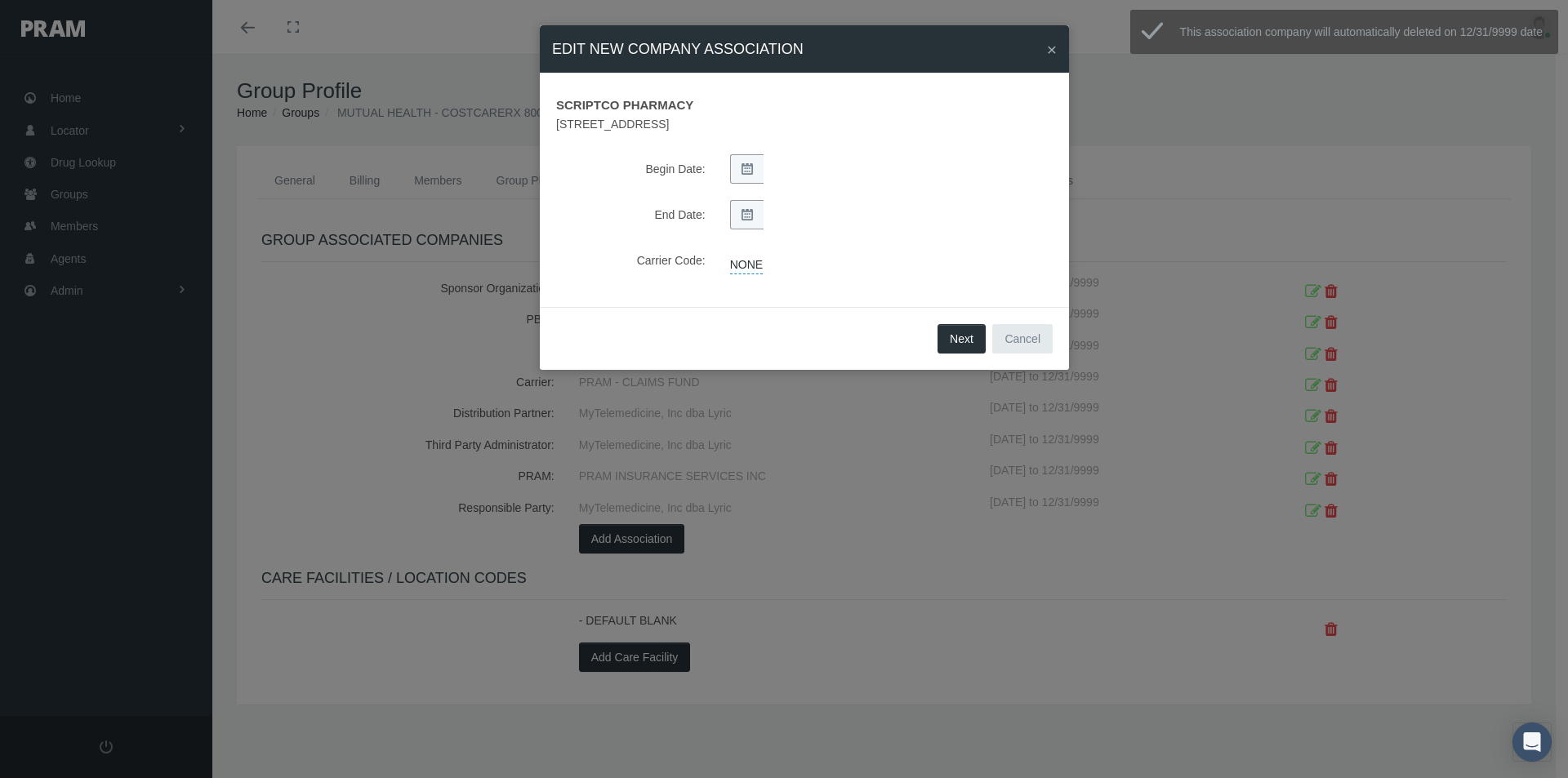
click at [646, 103] on span "SCRIPTCO PHARMACY" at bounding box center [804, 102] width 521 height 25
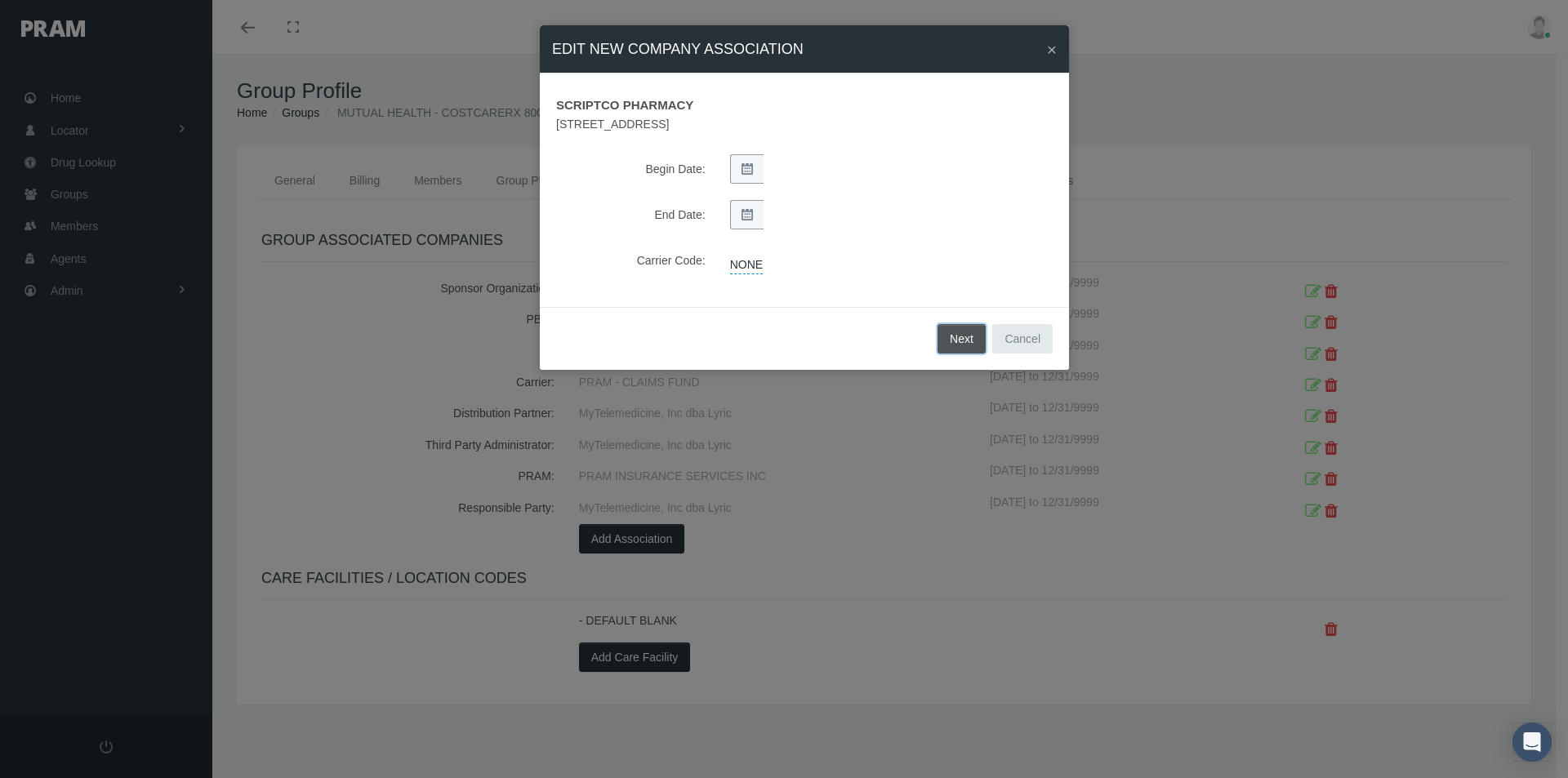
click at [952, 338] on span "Next" at bounding box center [961, 339] width 24 height 13
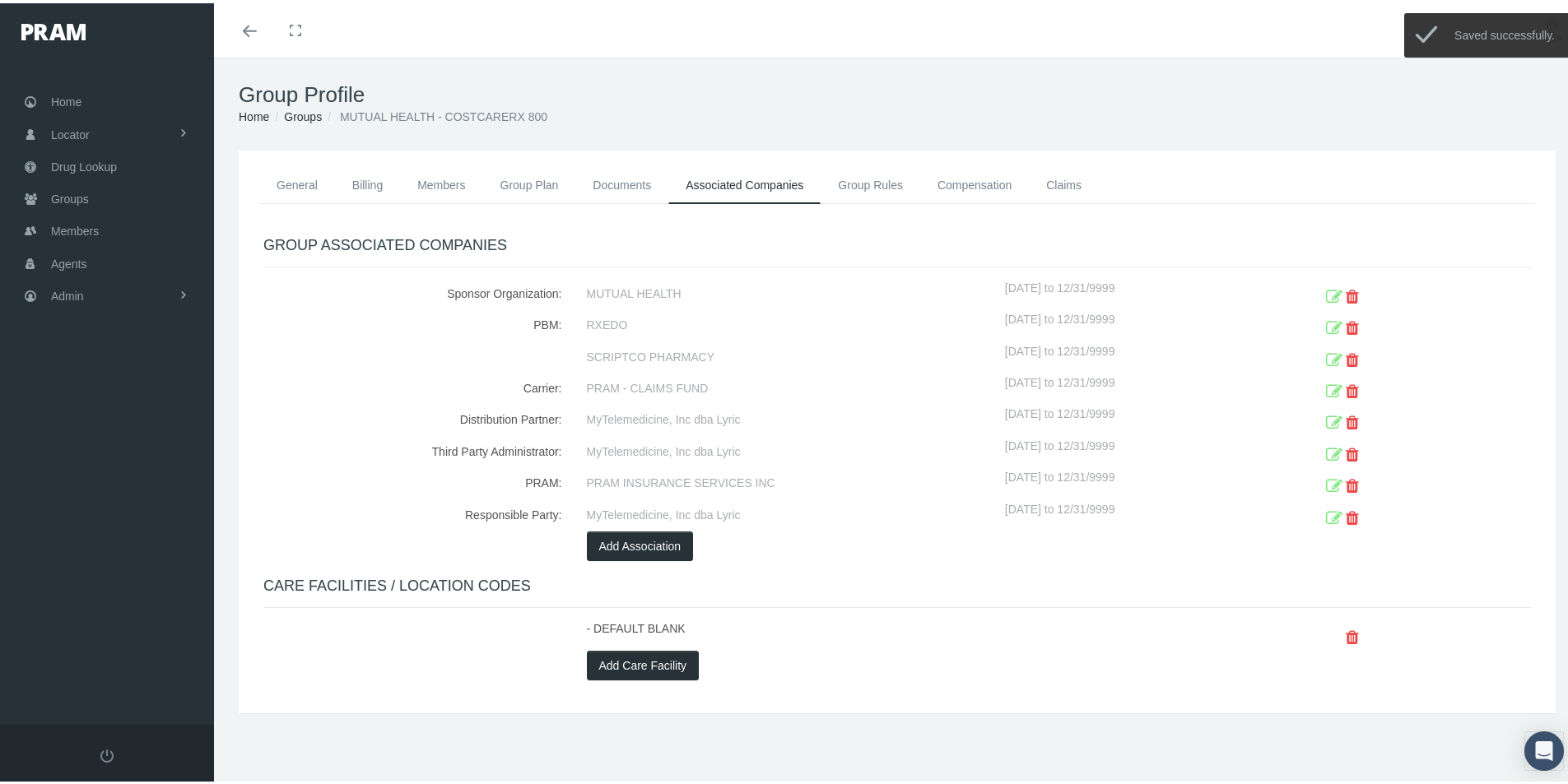
click at [1346, 357] on icon at bounding box center [1352, 357] width 13 height 25
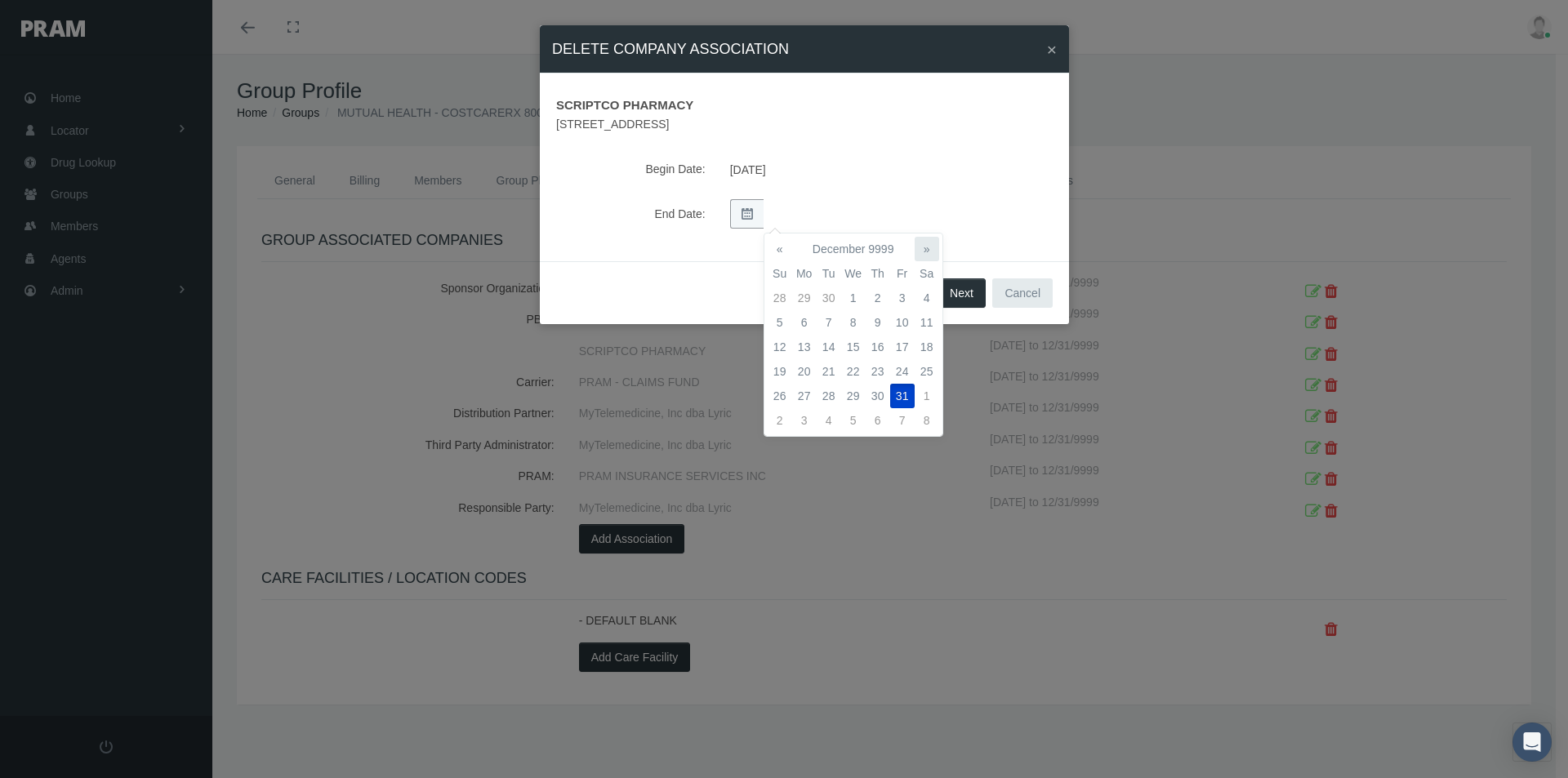
click at [922, 238] on body "Toggle Fullscreen Toggle navigation Toggle menubar Toggle fullscreen Profile Lo…" at bounding box center [784, 389] width 1568 height 778
click at [858, 301] on td "1" at bounding box center [852, 298] width 24 height 24
click at [954, 293] on span "Next" at bounding box center [961, 293] width 24 height 13
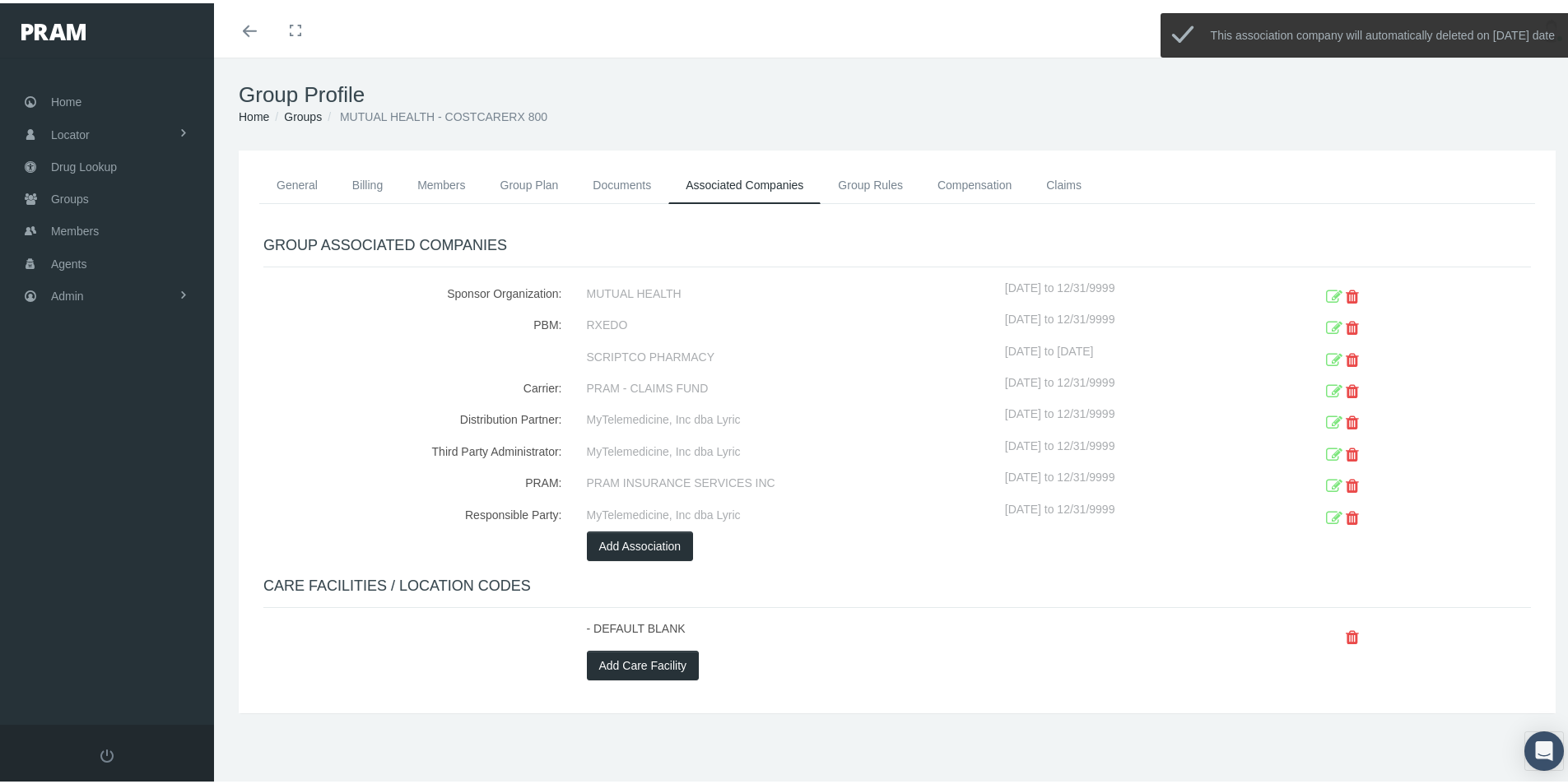
click at [1326, 356] on icon at bounding box center [1334, 357] width 16 height 25
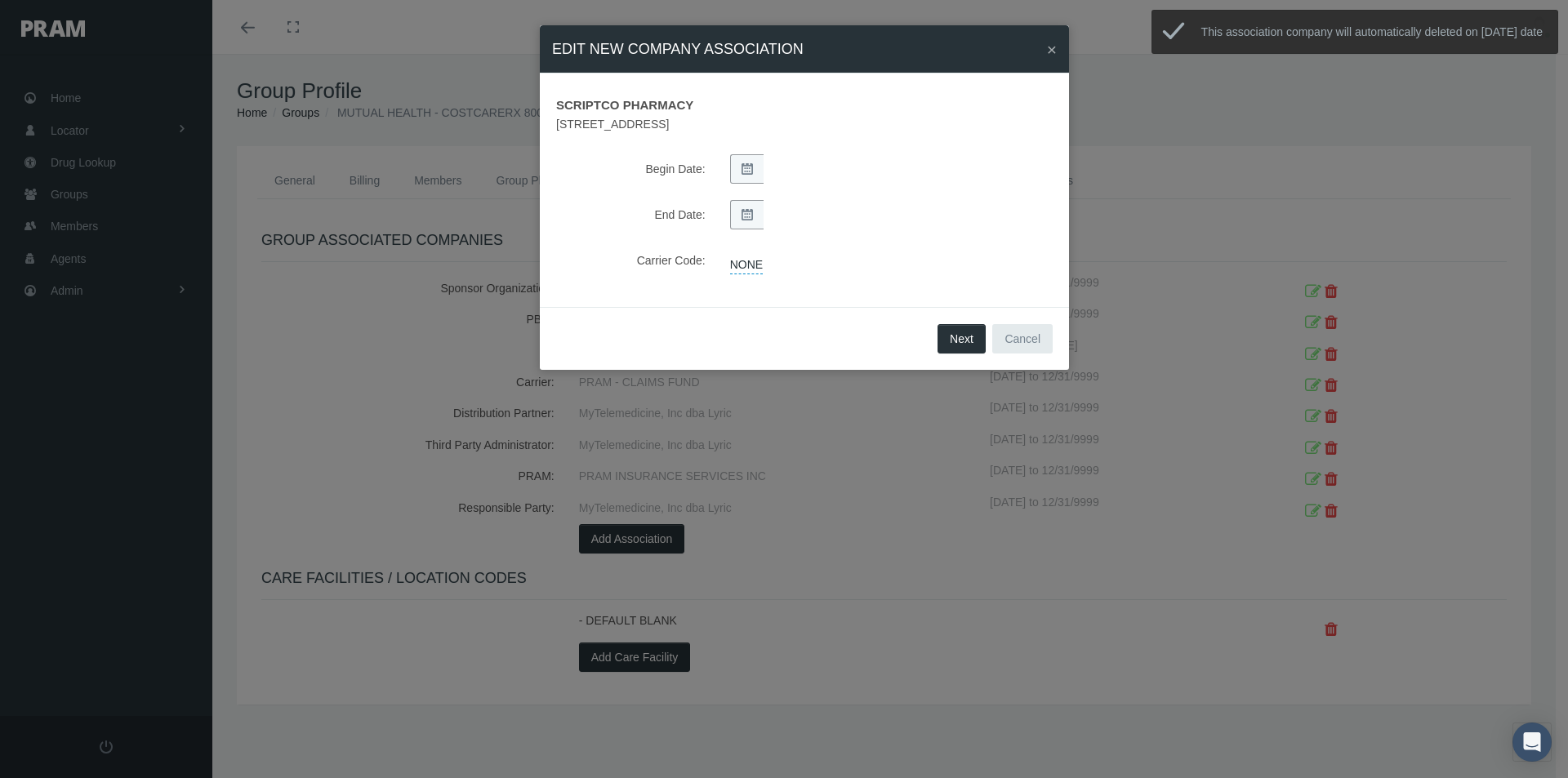
click at [651, 105] on span "SCRIPTCO PHARMACY" at bounding box center [804, 102] width 521 height 25
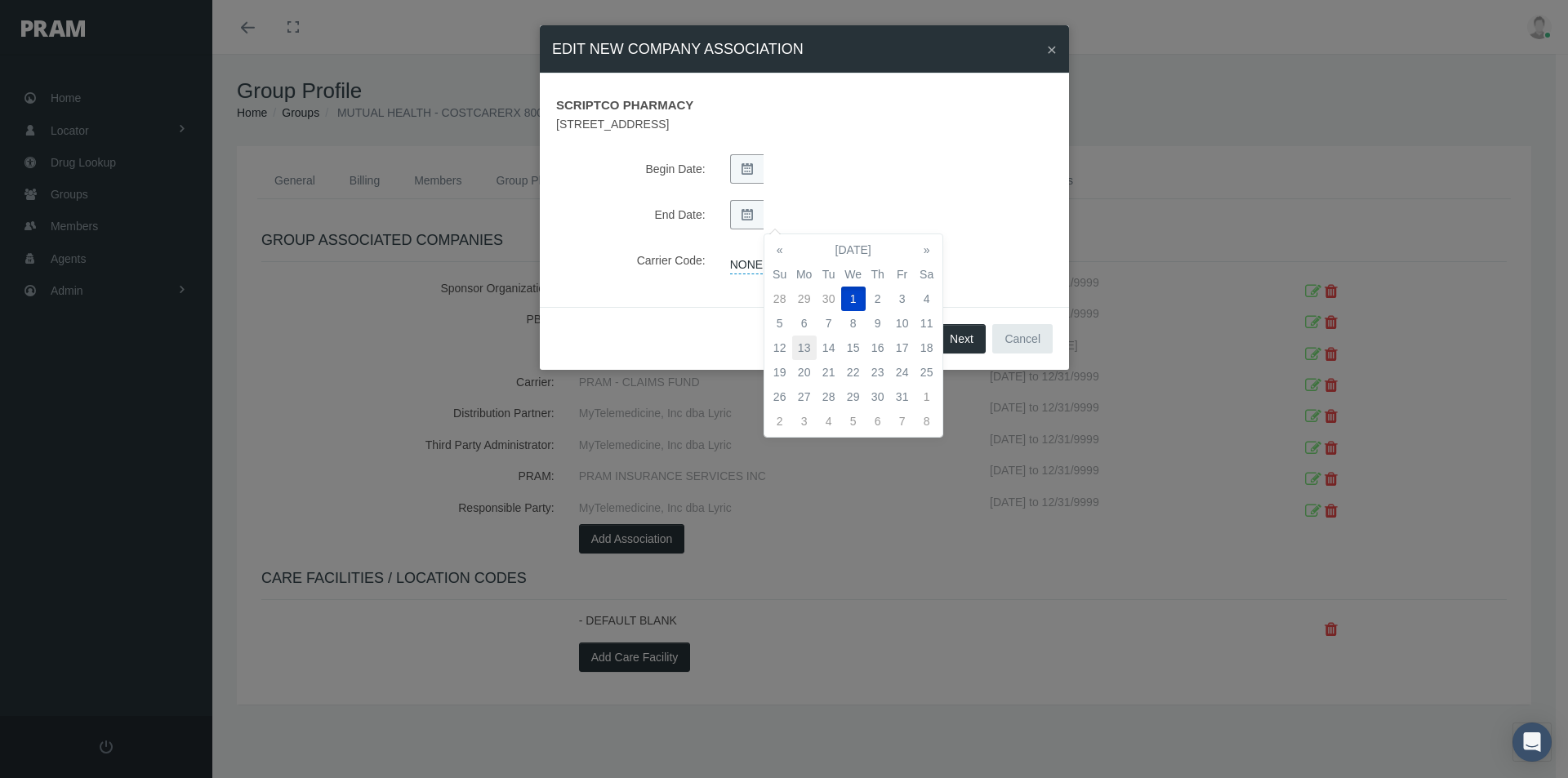
click at [727, 233] on form "SCRIPTCO PHARMACY 6916 WOODWAY DR WOODWAY TX 76712 Begin Date: End Date: Carrie…" at bounding box center [804, 182] width 497 height 184
click at [903, 395] on td "31" at bounding box center [901, 396] width 24 height 24
click at [965, 340] on span "Next" at bounding box center [961, 339] width 24 height 13
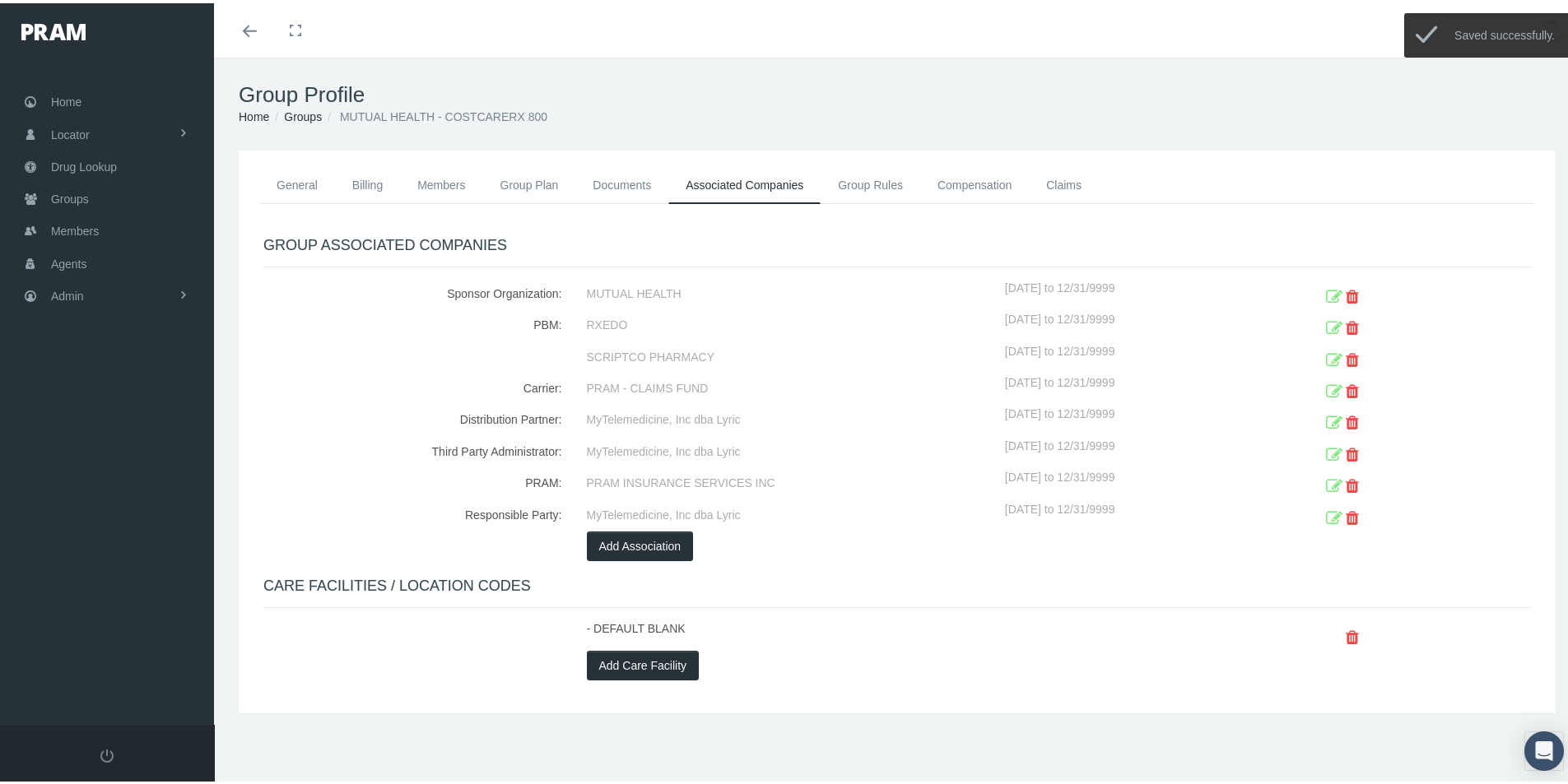
click at [837, 410] on div "MyTelemedicine, Inc dba Lyric" at bounding box center [789, 417] width 430 height 31
click at [1326, 351] on icon at bounding box center [1334, 357] width 16 height 25
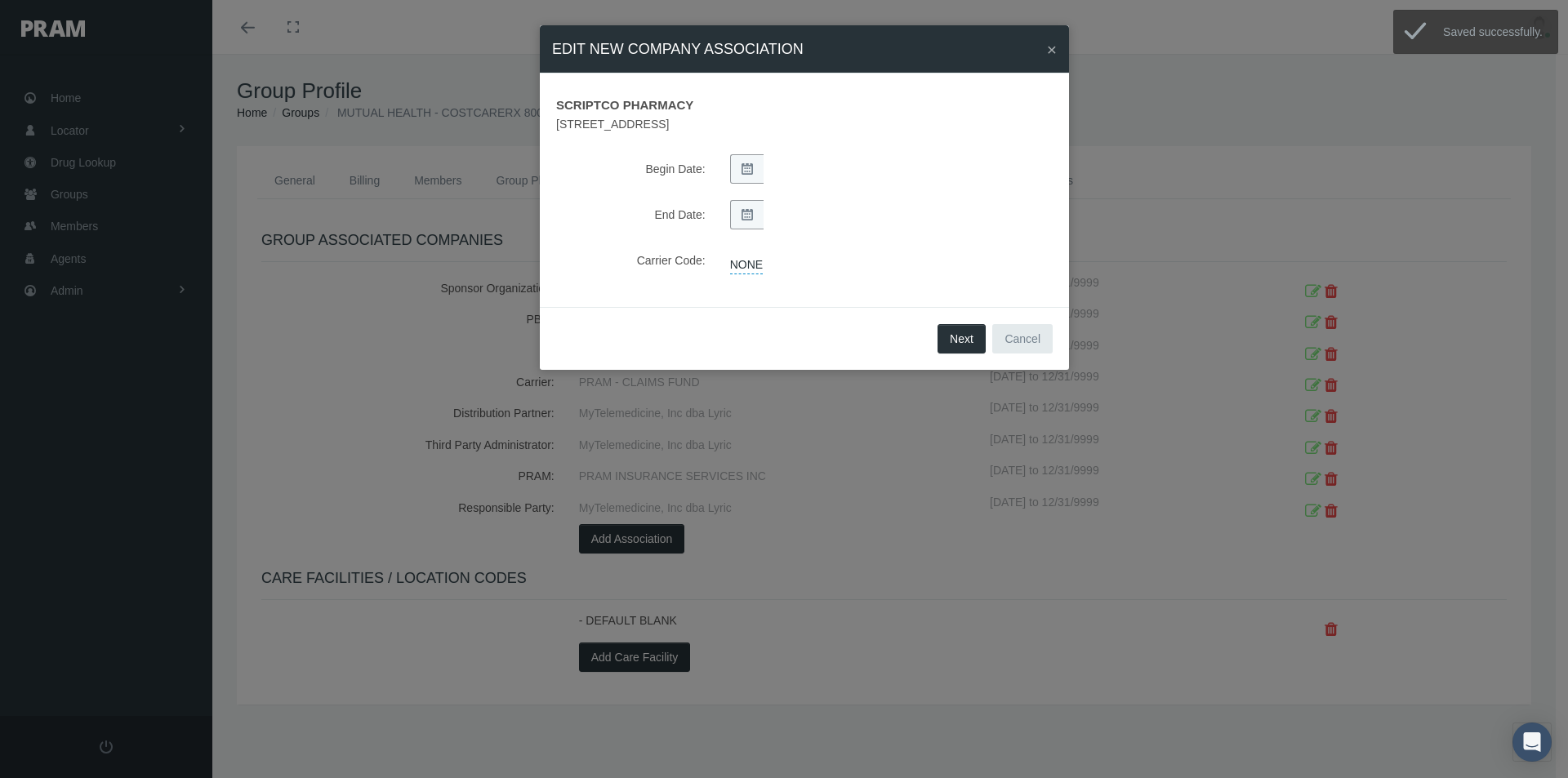
click at [627, 102] on span "SCRIPTCO PHARMACY" at bounding box center [804, 102] width 521 height 25
click at [1048, 49] on span "×" at bounding box center [1051, 49] width 10 height 19
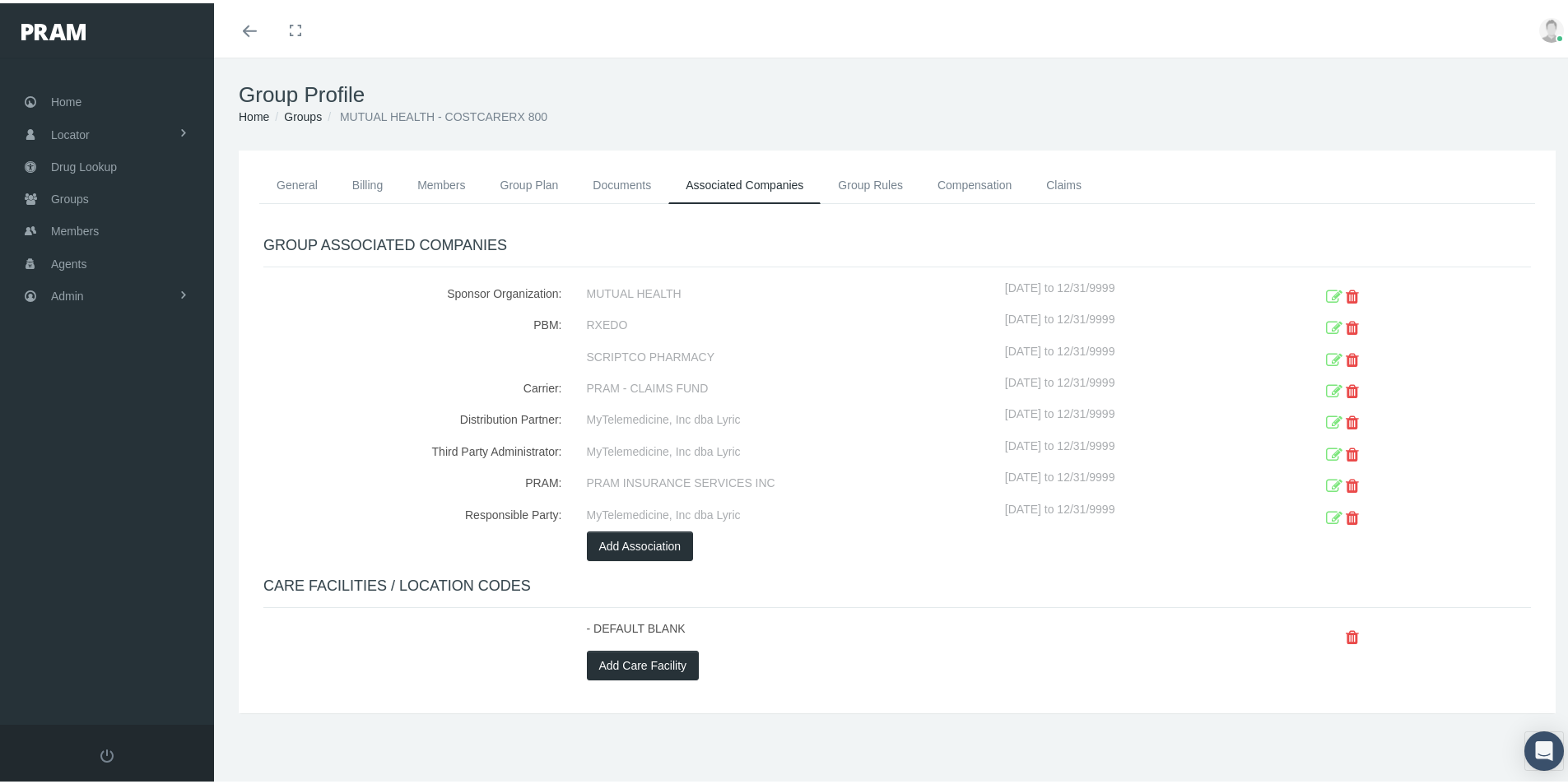
click at [1326, 356] on icon at bounding box center [1334, 357] width 16 height 25
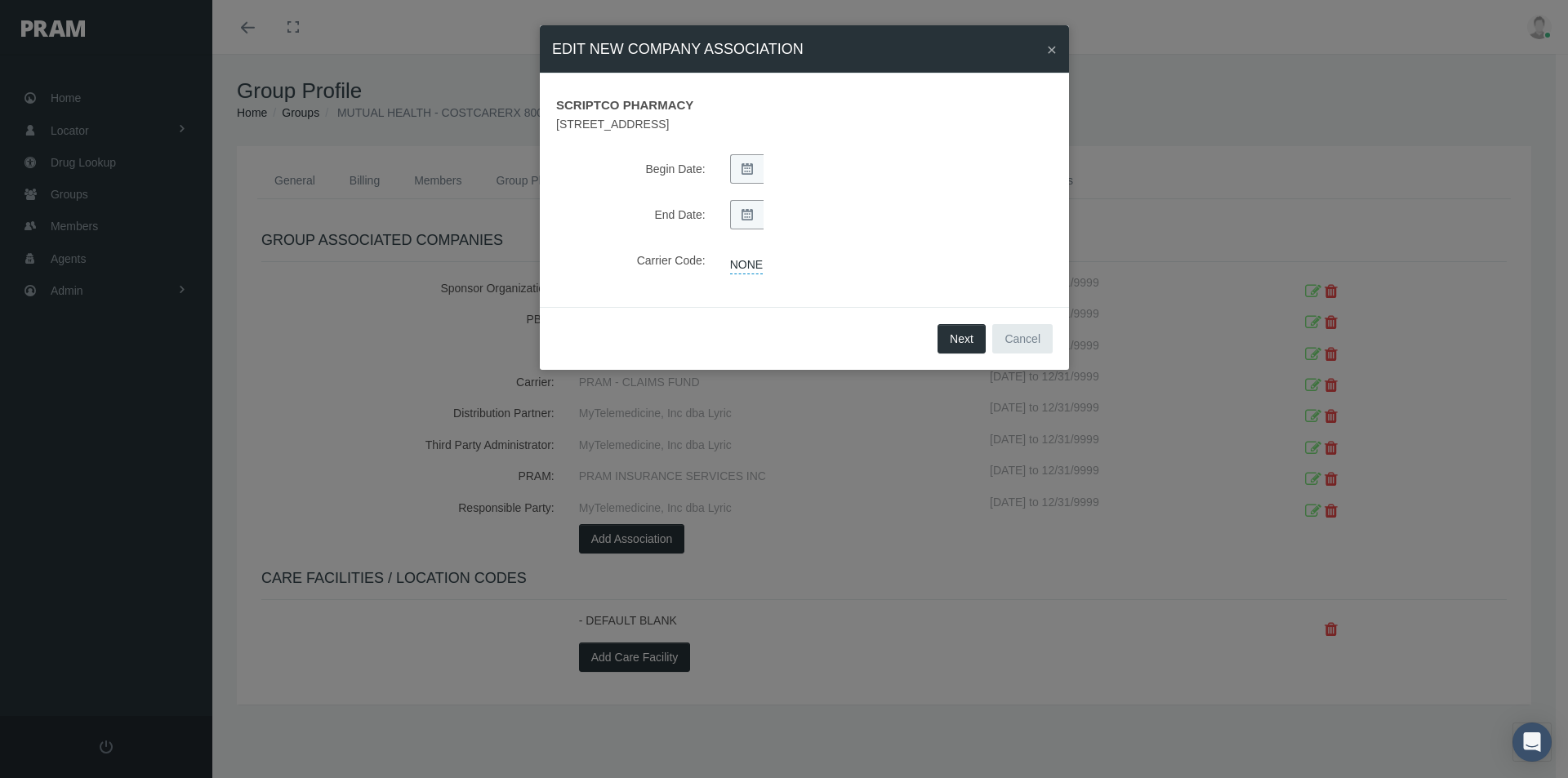
click at [600, 110] on span "SCRIPTCO PHARMACY" at bounding box center [804, 102] width 521 height 25
click at [617, 105] on span "SCRIPTCO PHARMACY" at bounding box center [804, 102] width 521 height 25
click at [744, 264] on link "NONE" at bounding box center [746, 263] width 33 height 23
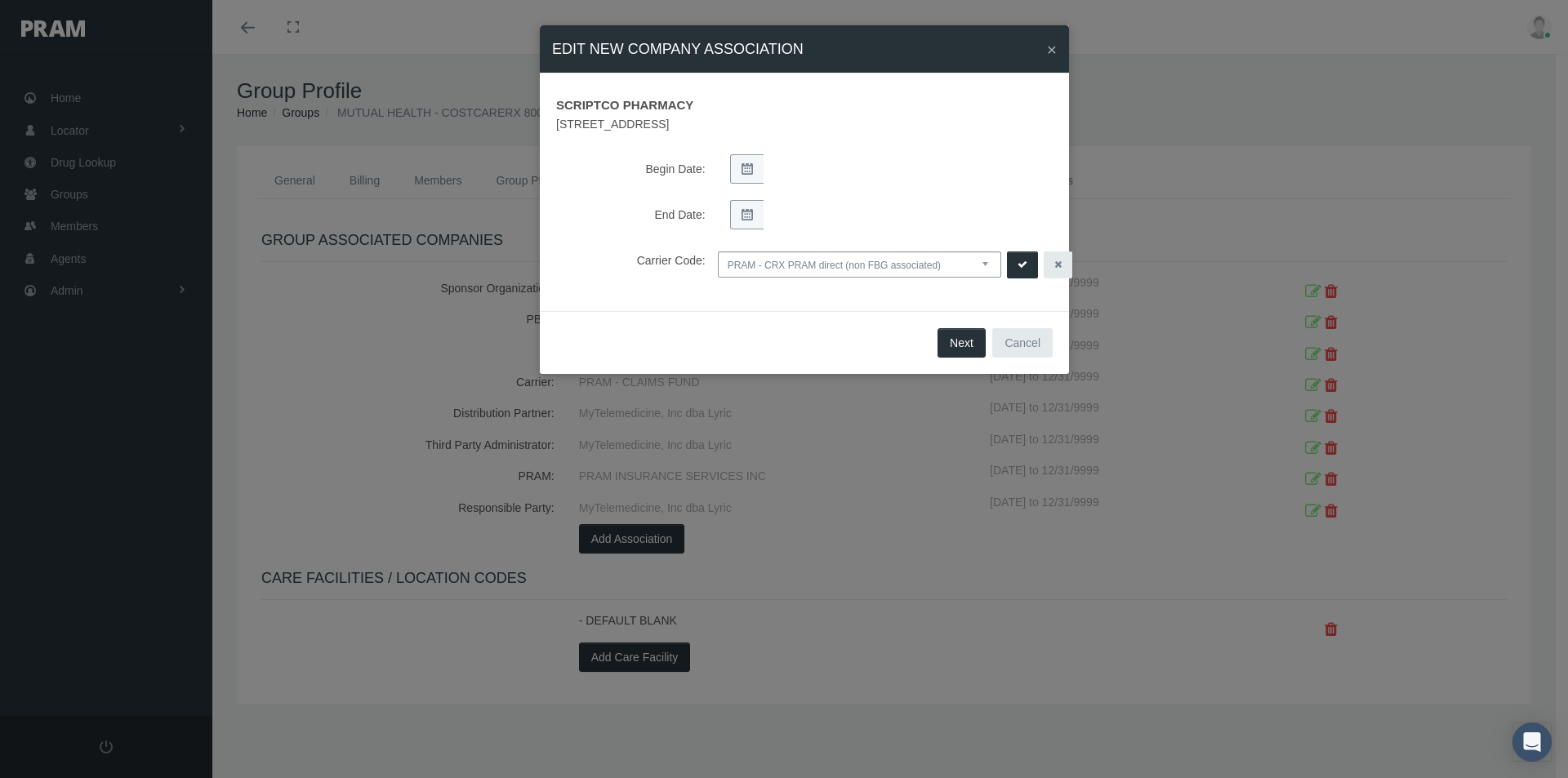
click at [988, 265] on select "NONE PRAM - CRX PRAM direct (non FBG associated) FBGPRAM - CRX CHC Business - g…" at bounding box center [859, 264] width 283 height 26
click at [718, 251] on select "NONE PRAM - CRX PRAM direct (non FBG associated) FBGPRAM - CRX CHC Business - g…" at bounding box center [859, 264] width 283 height 26
drag, startPoint x: 984, startPoint y: 258, endPoint x: 979, endPoint y: 266, distance: 9.4
click at [984, 258] on select "NONE PRAM - CRX PRAM direct (non FBG associated) FBGPRAM - CRX CHC Business - g…" at bounding box center [859, 264] width 283 height 26
click at [754, 261] on select "NONE PRAM - CRX PRAM direct (non FBG associated) FBGPRAM - CRX CHC Business - g…" at bounding box center [859, 264] width 283 height 26
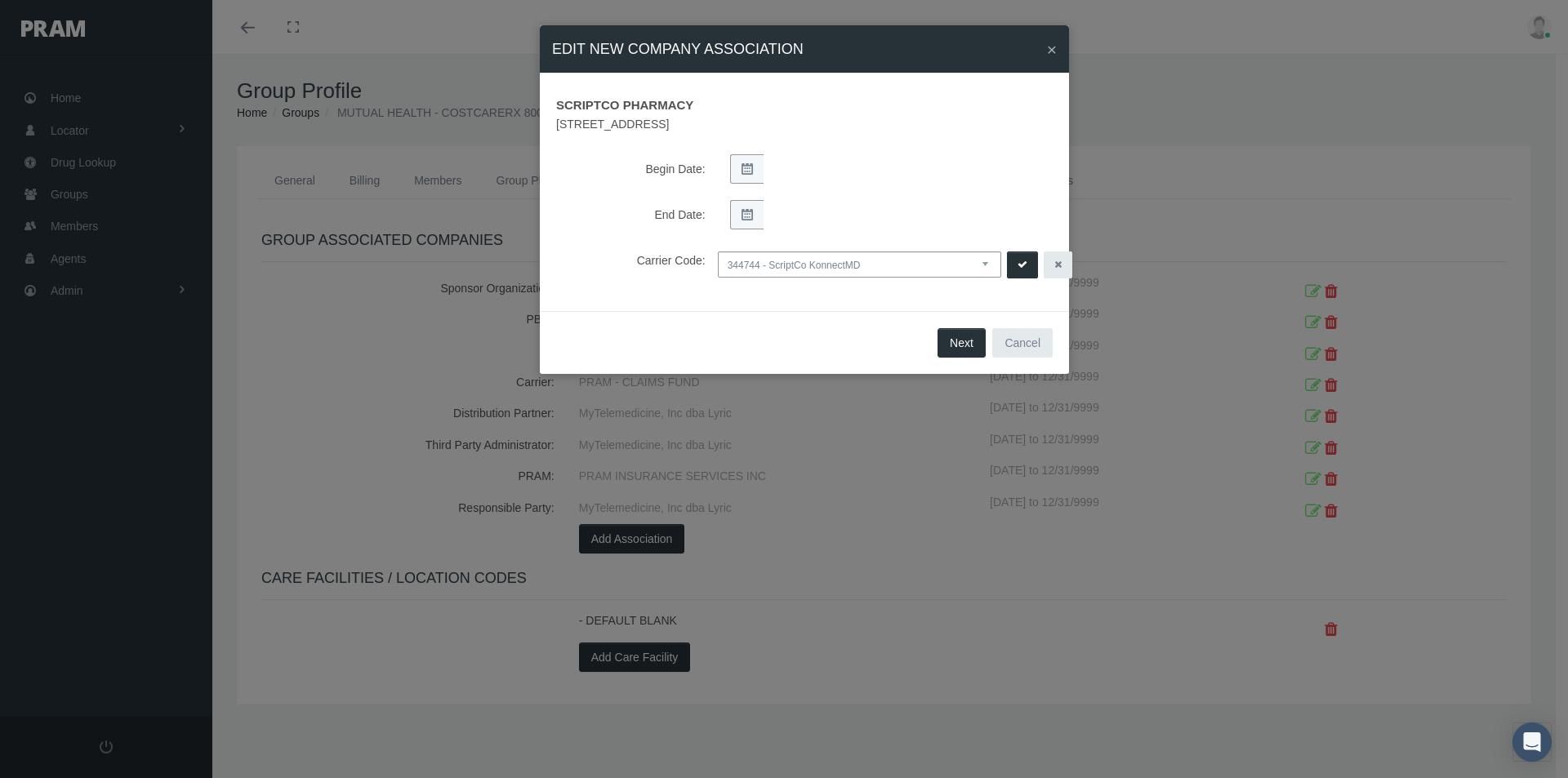
click at [751, 264] on select "NONE PRAM - CRX PRAM direct (non FBG associated) FBGPRAM - CRX CHC Business - g…" at bounding box center [859, 264] width 283 height 26
select select "13"
click at [718, 251] on select "NONE PRAM - CRX PRAM direct (non FBG associated) FBGPRAM - CRX CHC Business - g…" at bounding box center [859, 264] width 283 height 26
click at [1024, 264] on icon "submit" at bounding box center [1022, 265] width 10 height 15
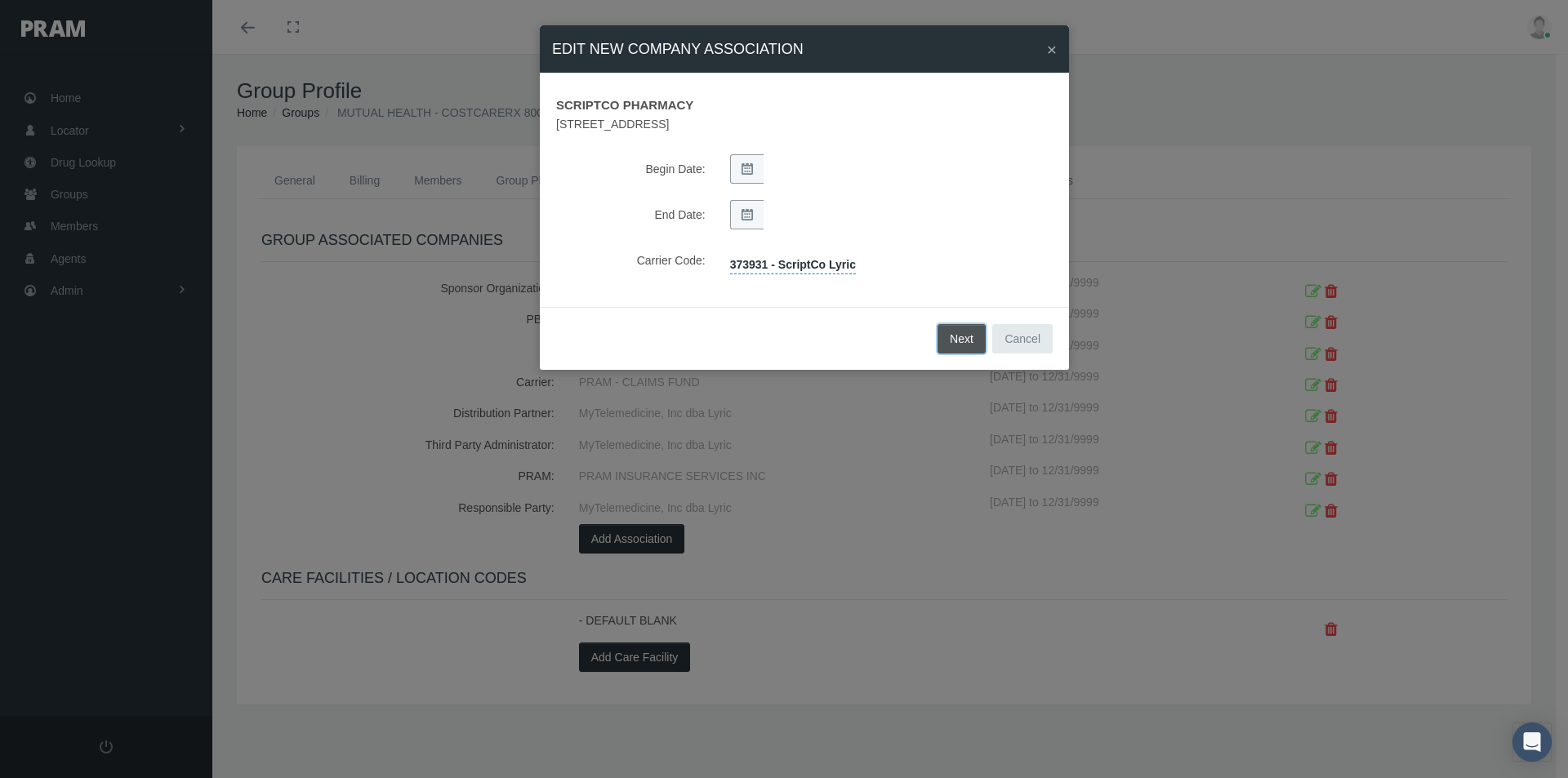
click at [970, 339] on span "Next" at bounding box center [961, 339] width 24 height 13
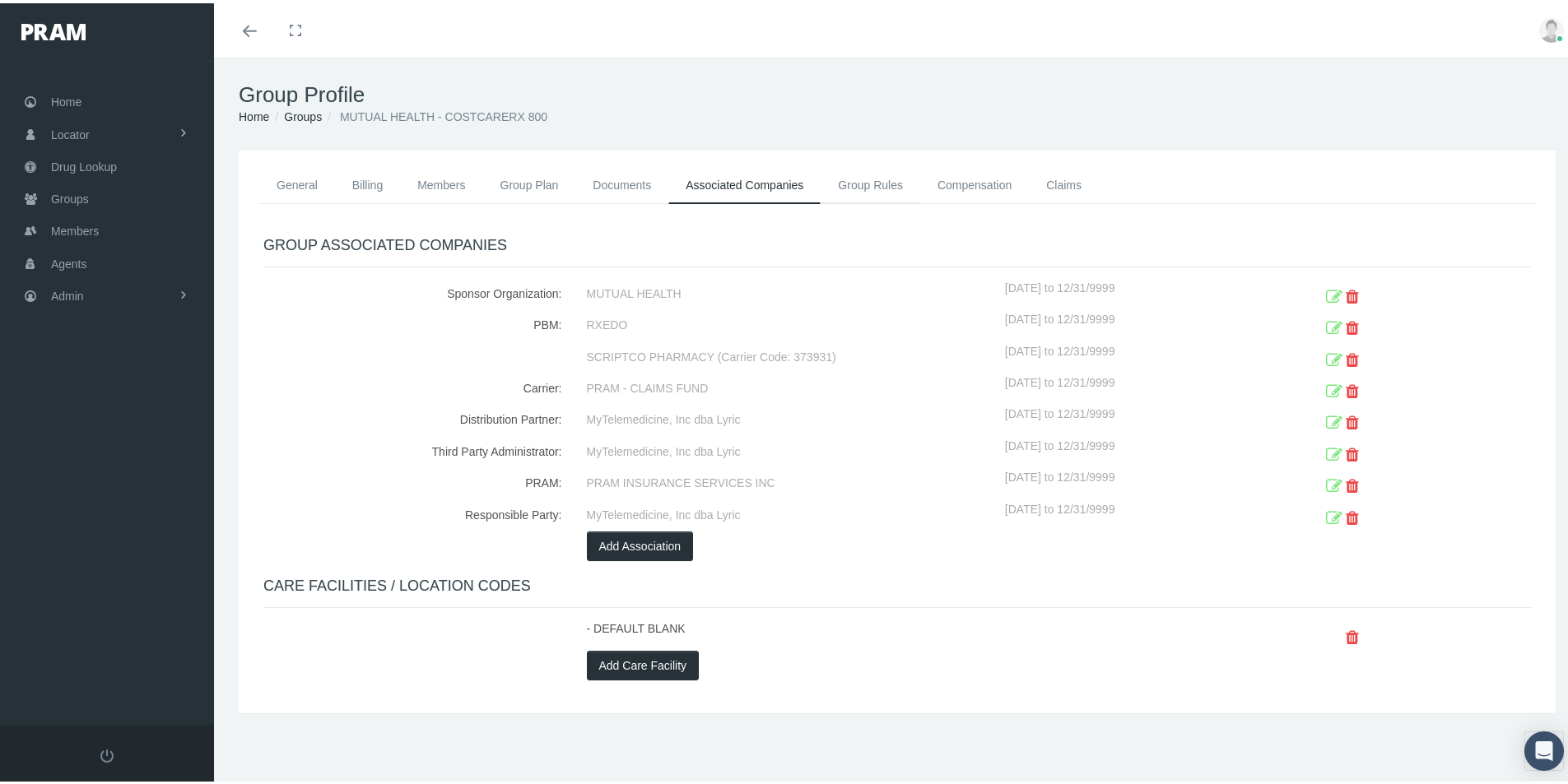
click at [877, 178] on link "Group Rules" at bounding box center [870, 181] width 100 height 36
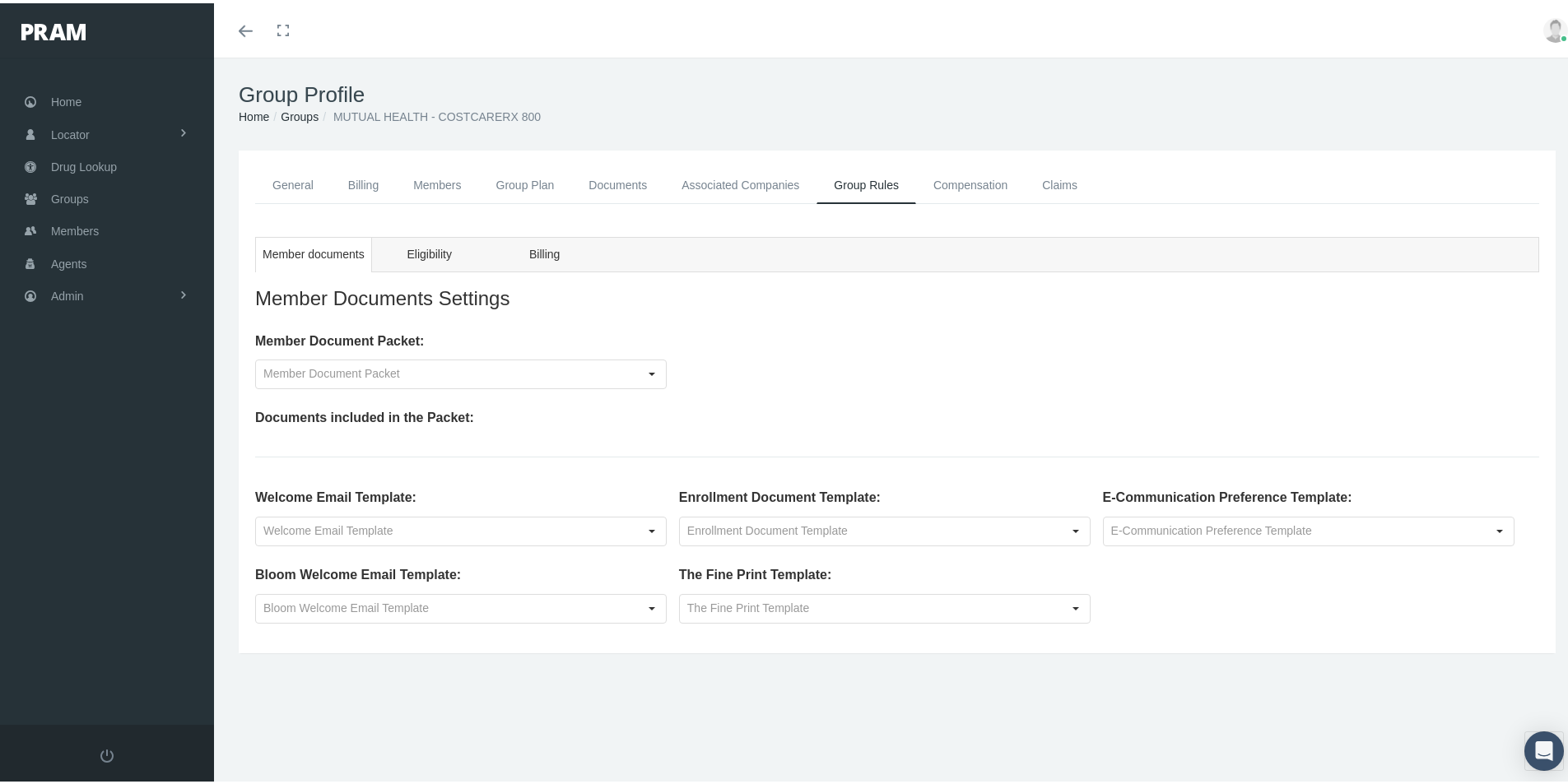
drag, startPoint x: 960, startPoint y: 179, endPoint x: 962, endPoint y: 202, distance: 23.1
click at [960, 179] on link "Compensation" at bounding box center [970, 181] width 109 height 37
click at [947, 181] on link "Compensation" at bounding box center [970, 181] width 109 height 37
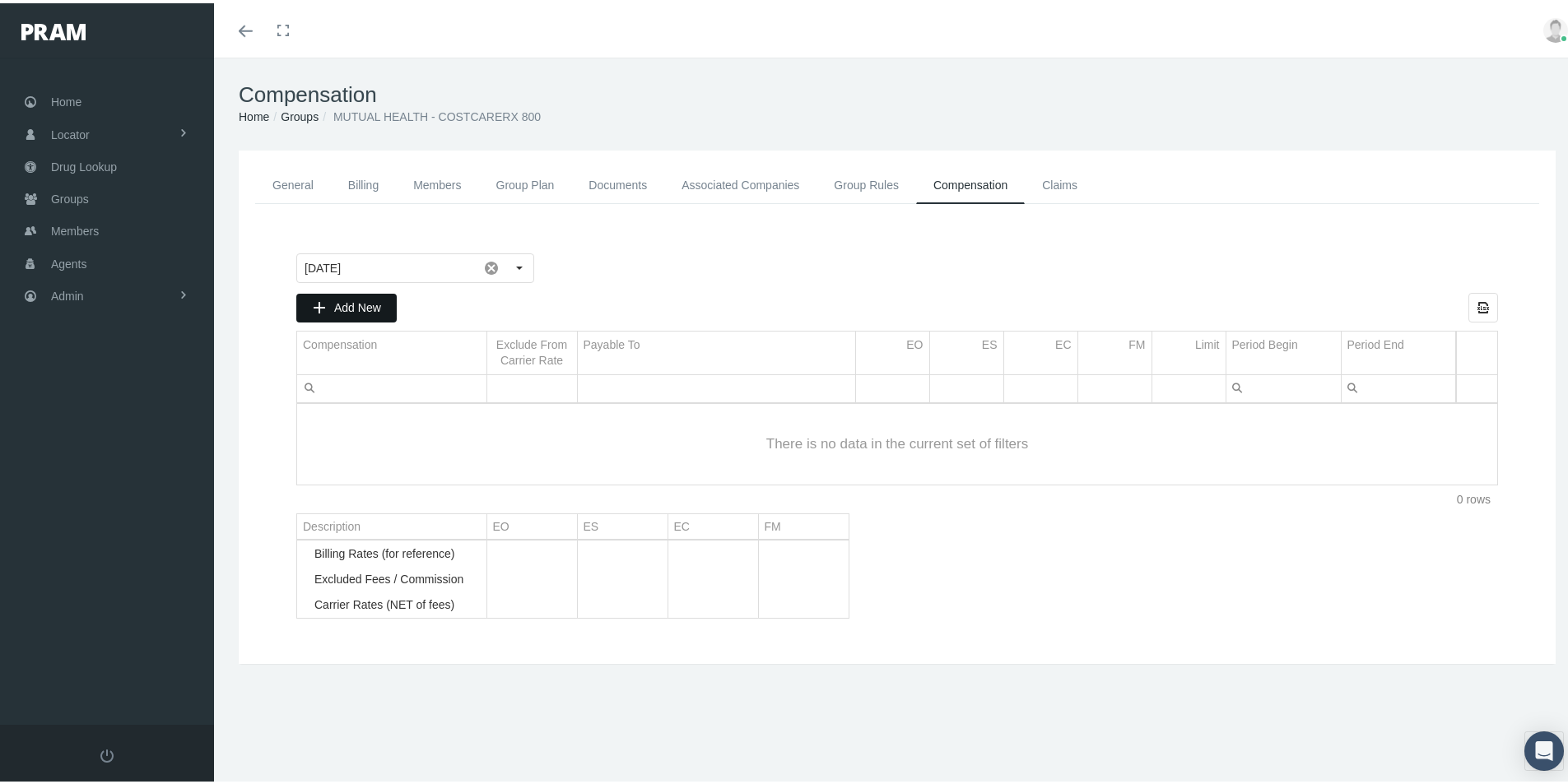
click at [348, 307] on span "Add New" at bounding box center [358, 304] width 47 height 13
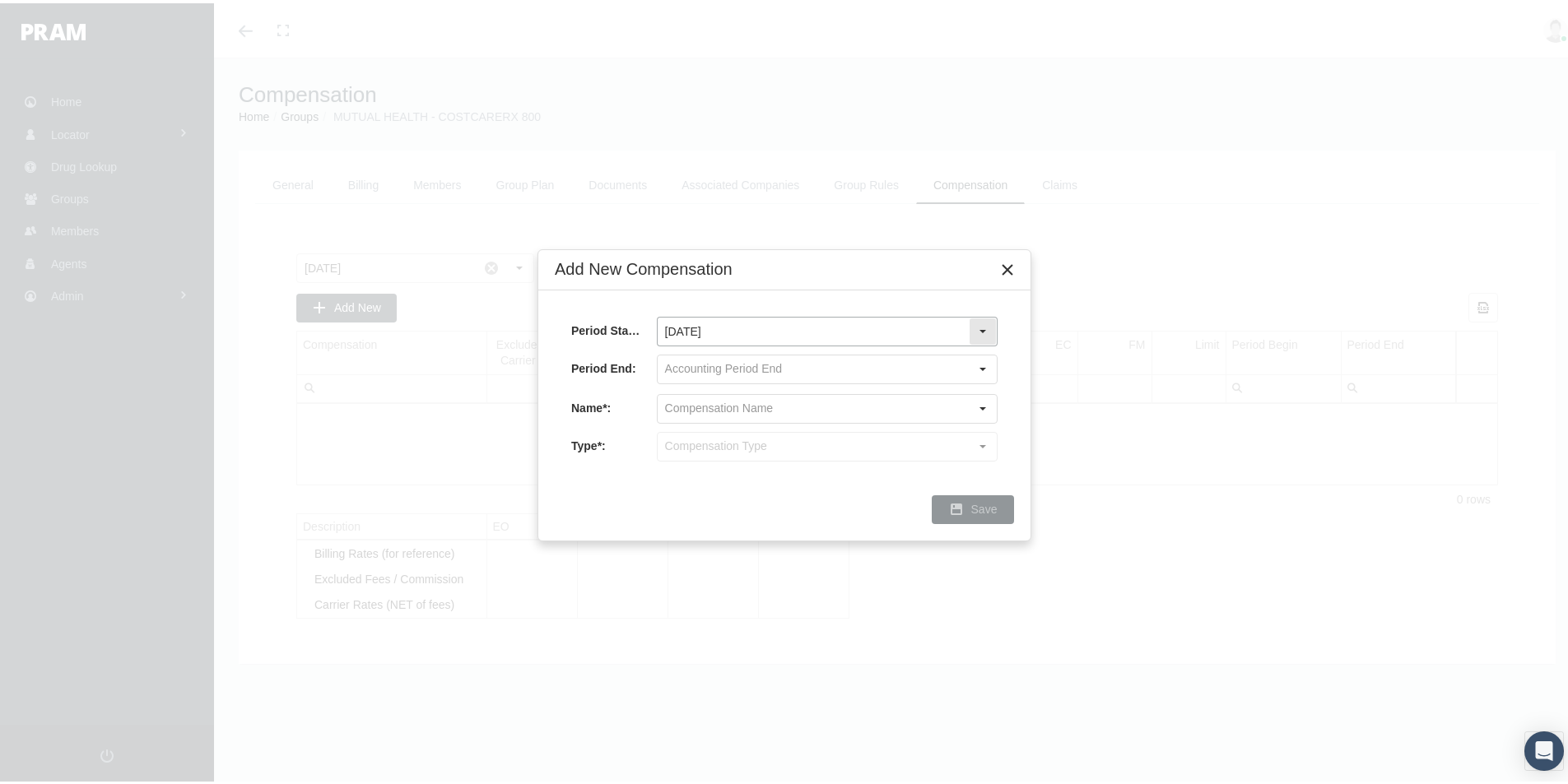
click at [975, 327] on div "Select" at bounding box center [982, 328] width 26 height 26
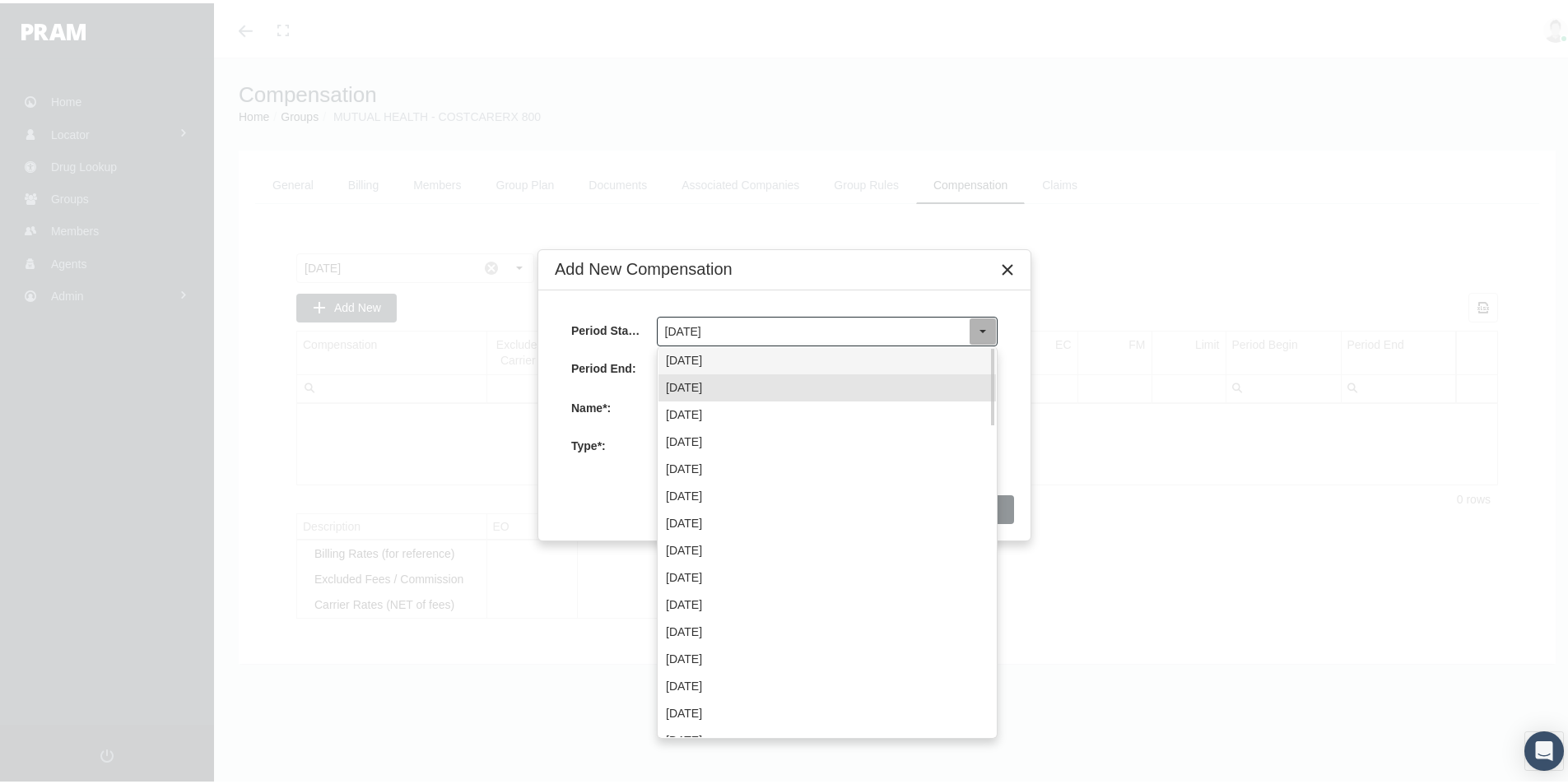
click at [695, 361] on div "October 2025" at bounding box center [828, 357] width 338 height 27
type input "October 2025"
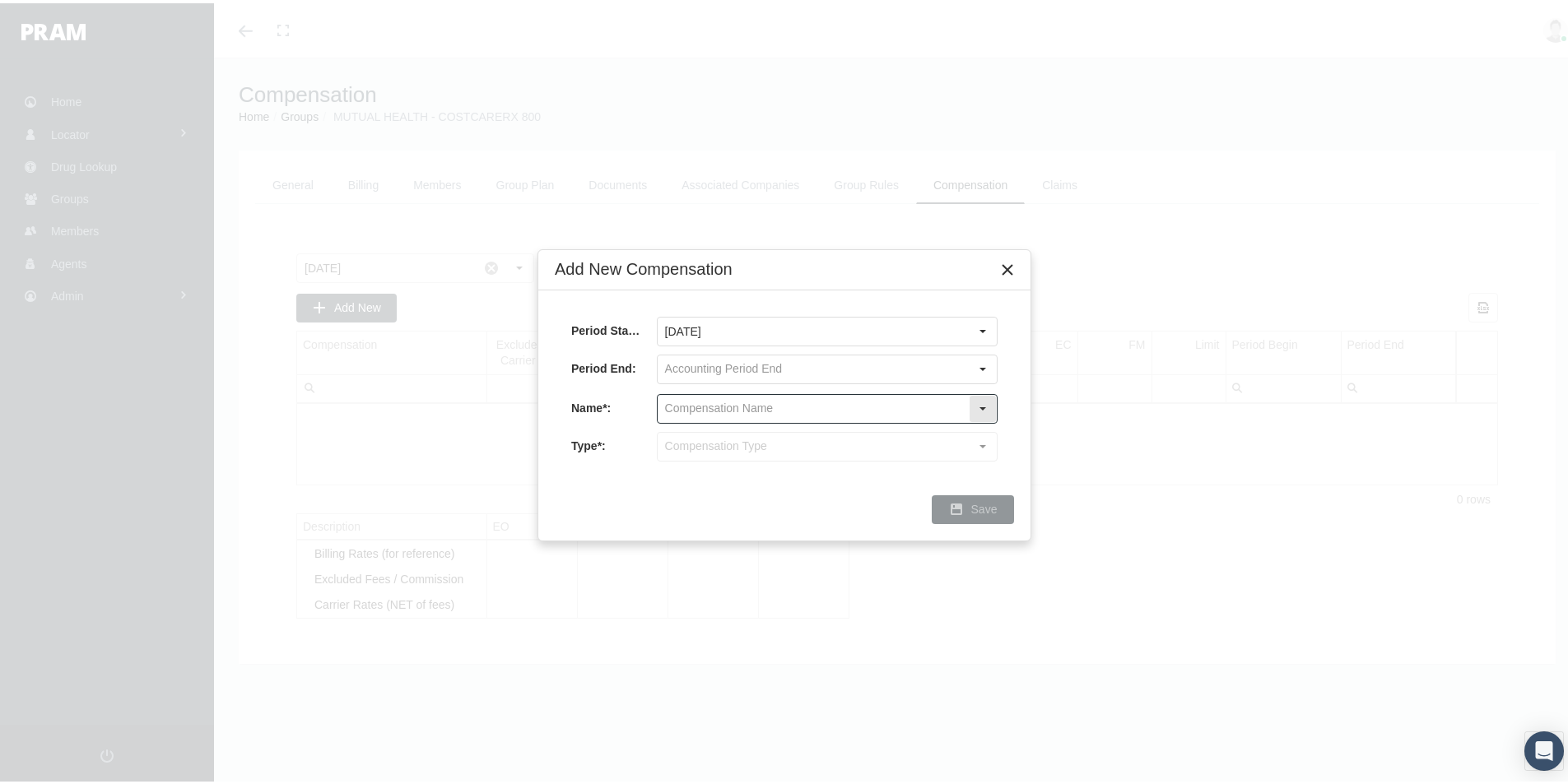
click at [984, 404] on div "Select" at bounding box center [982, 405] width 26 height 26
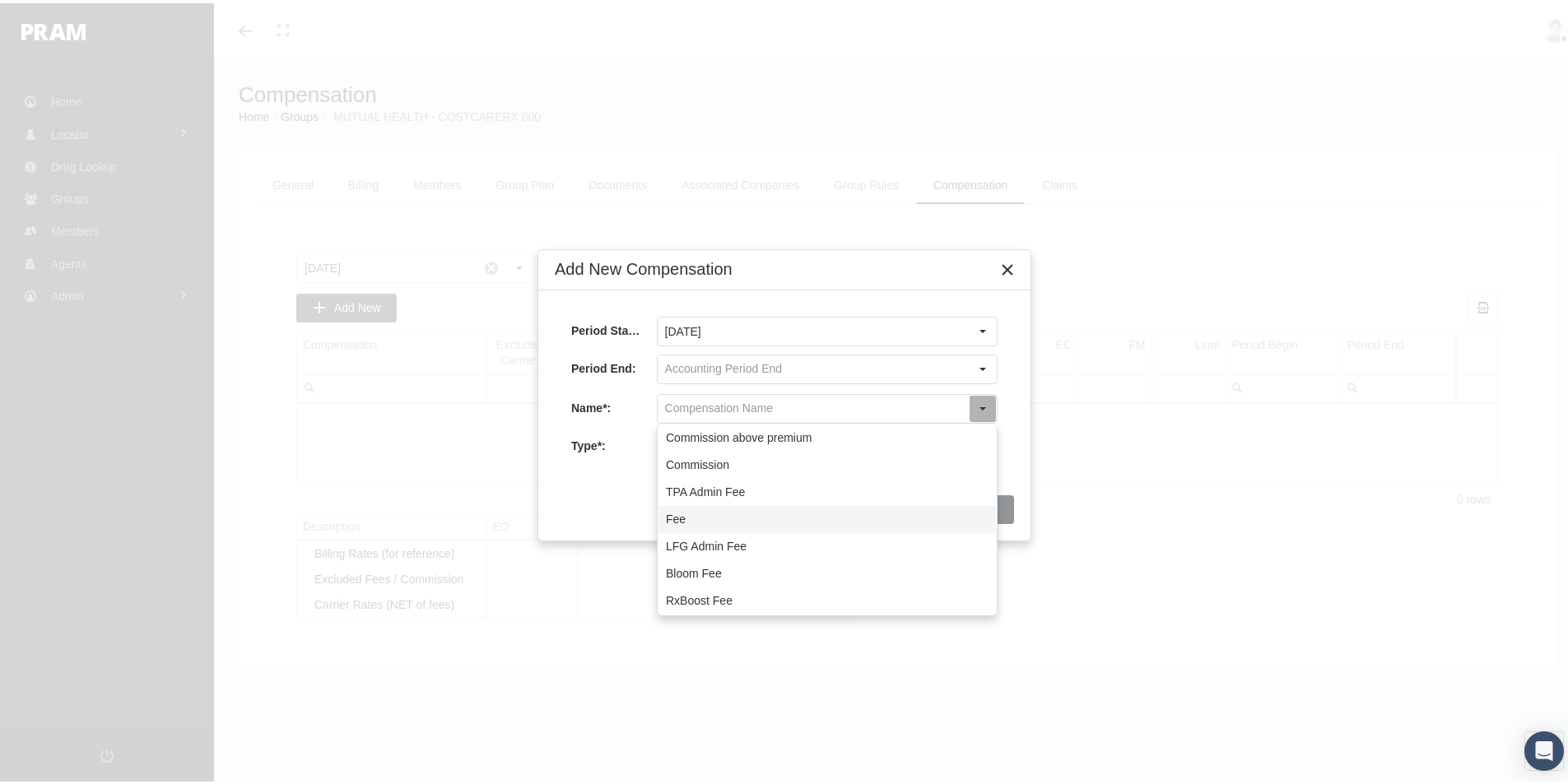
click at [675, 515] on div "Fee" at bounding box center [828, 516] width 338 height 27
type input "Fee"
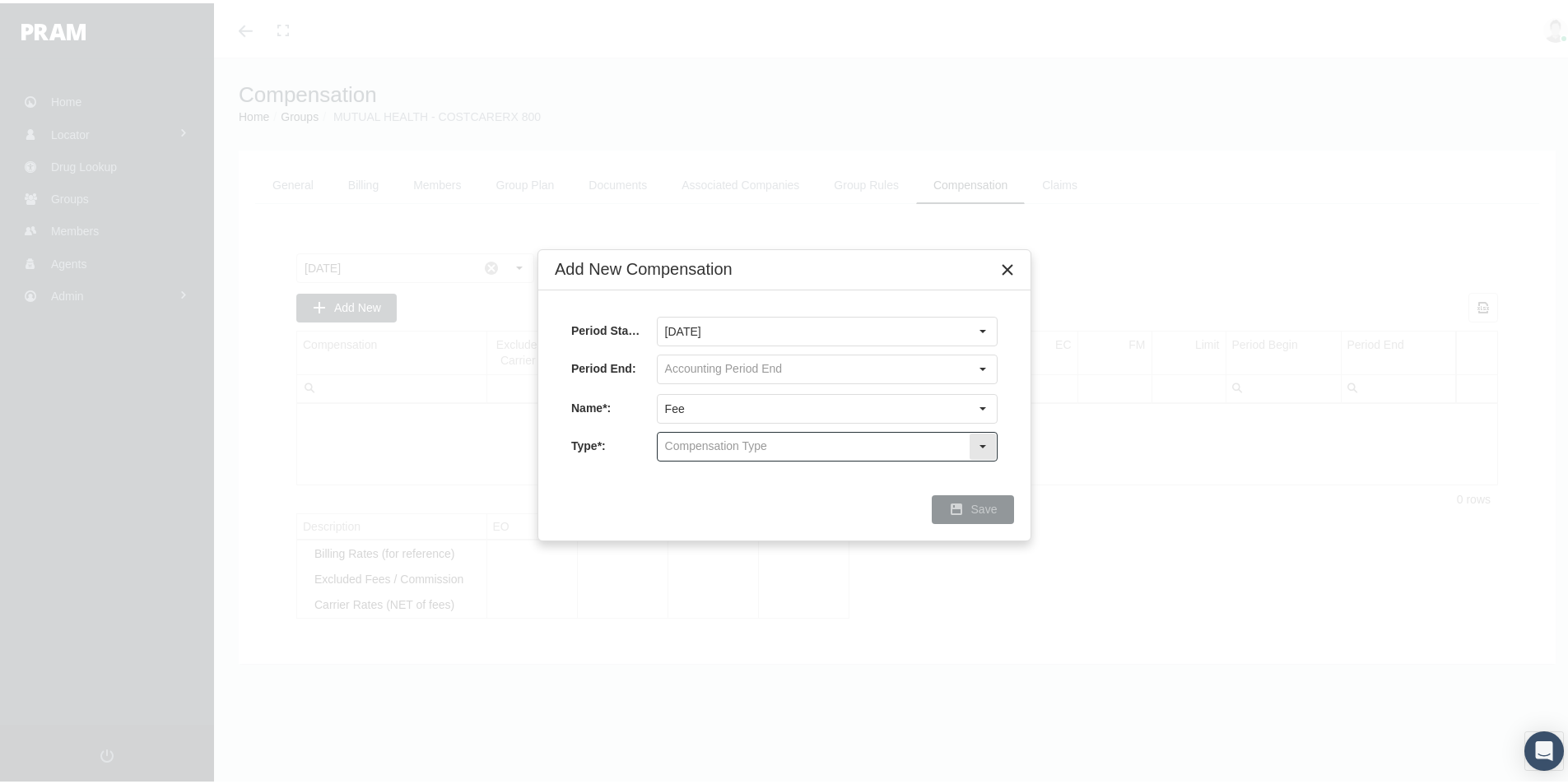
click at [687, 445] on input "text" at bounding box center [813, 443] width 311 height 28
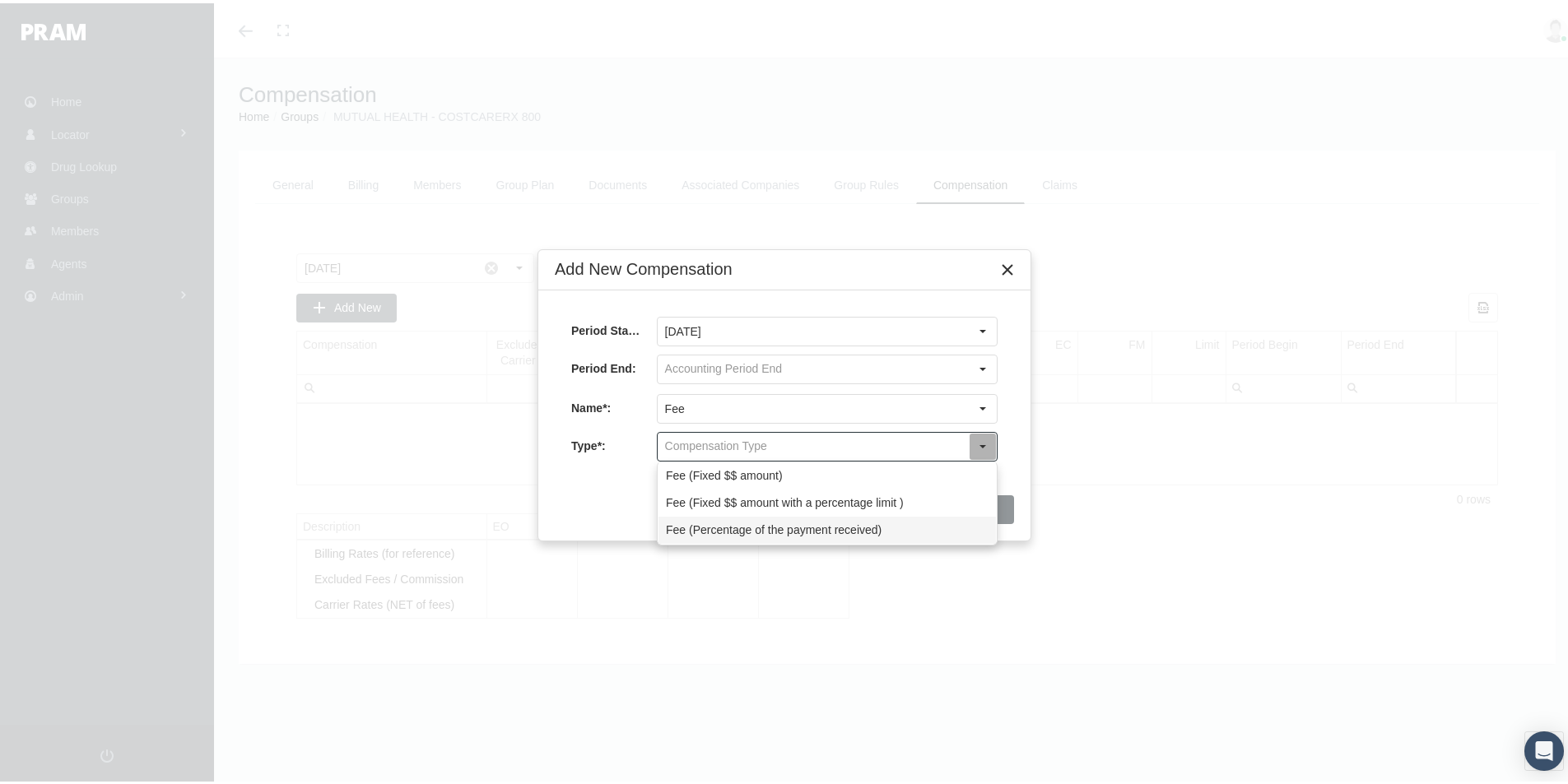
click at [706, 526] on div "Fee (Percentage of the payment received)" at bounding box center [828, 527] width 338 height 27
type input "Fee (Percentage of the payment received)"
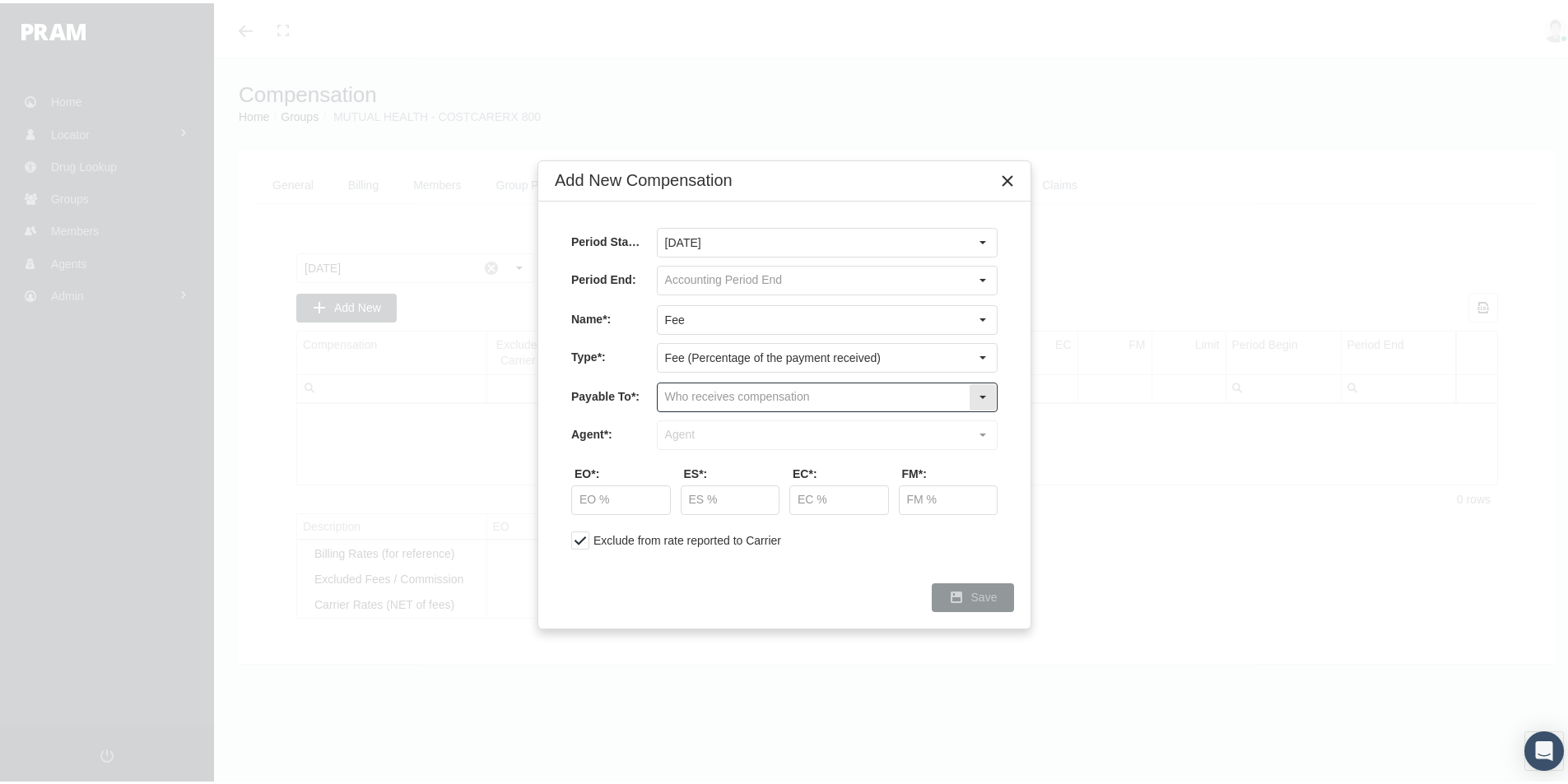
click at [688, 393] on input "text" at bounding box center [813, 393] width 311 height 28
click at [698, 446] on div "Company" at bounding box center [828, 450] width 338 height 27
type input "Company"
click at [679, 436] on input "text" at bounding box center [813, 431] width 311 height 28
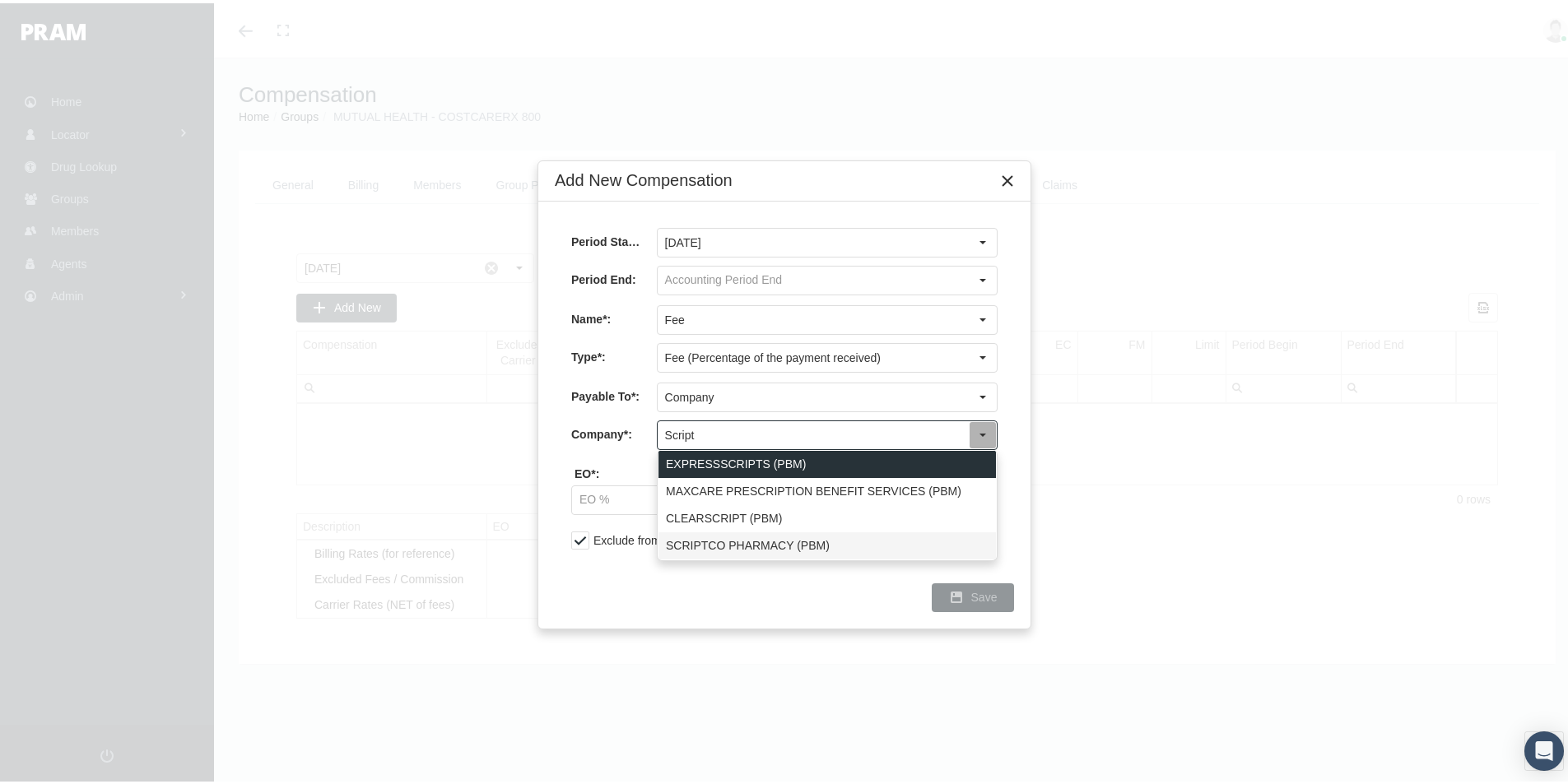
click at [689, 539] on div "SCRIPTCO PHARMACY (PBM)" at bounding box center [828, 542] width 338 height 27
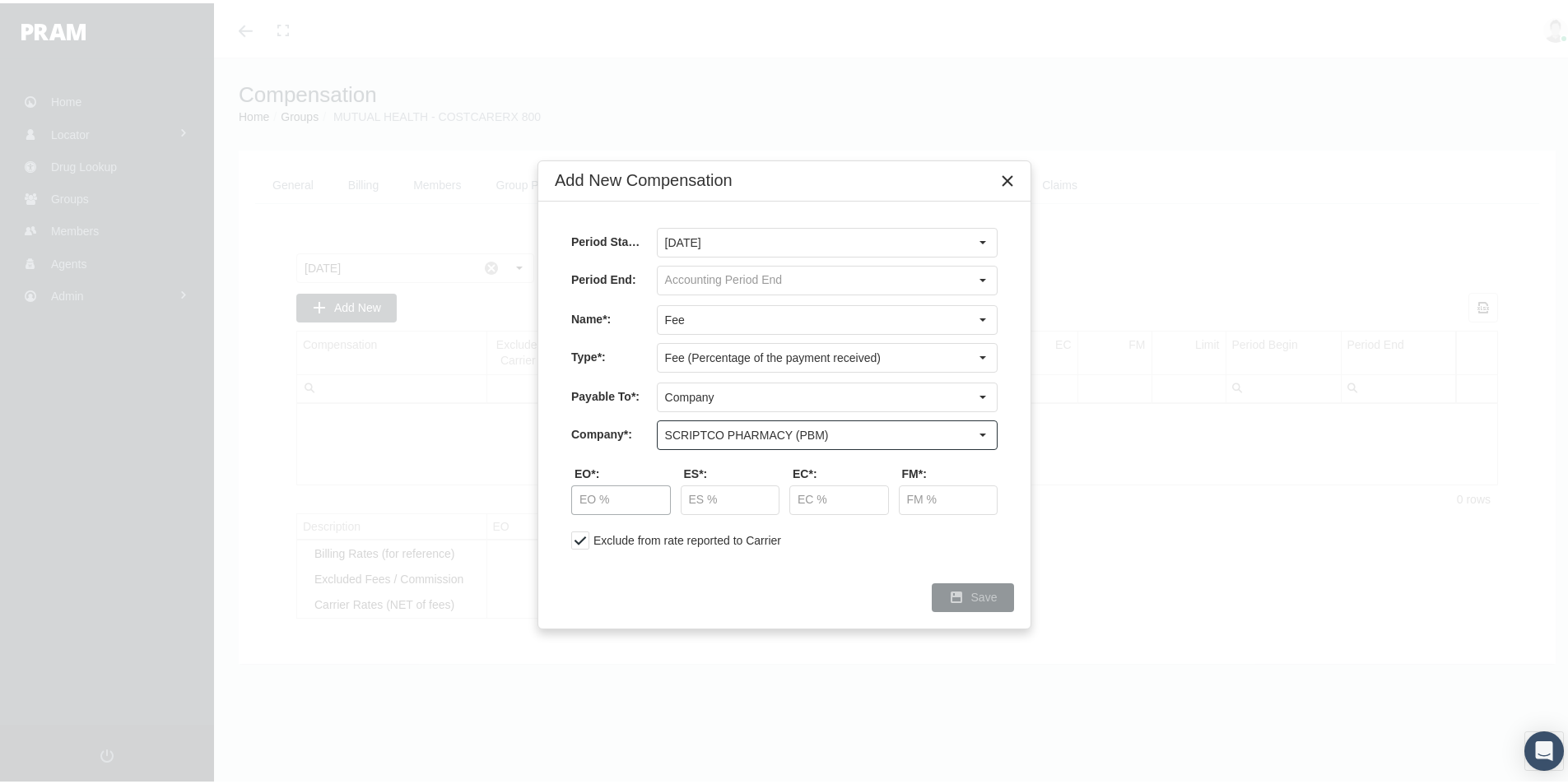
type input "SCRIPTCO PHARMACY (PBM)"
drag, startPoint x: 589, startPoint y: 504, endPoint x: 650, endPoint y: 513, distance: 61.7
click at [592, 504] on input "text" at bounding box center [621, 497] width 98 height 28
type input "40.00 %"
type input "70.00 %"
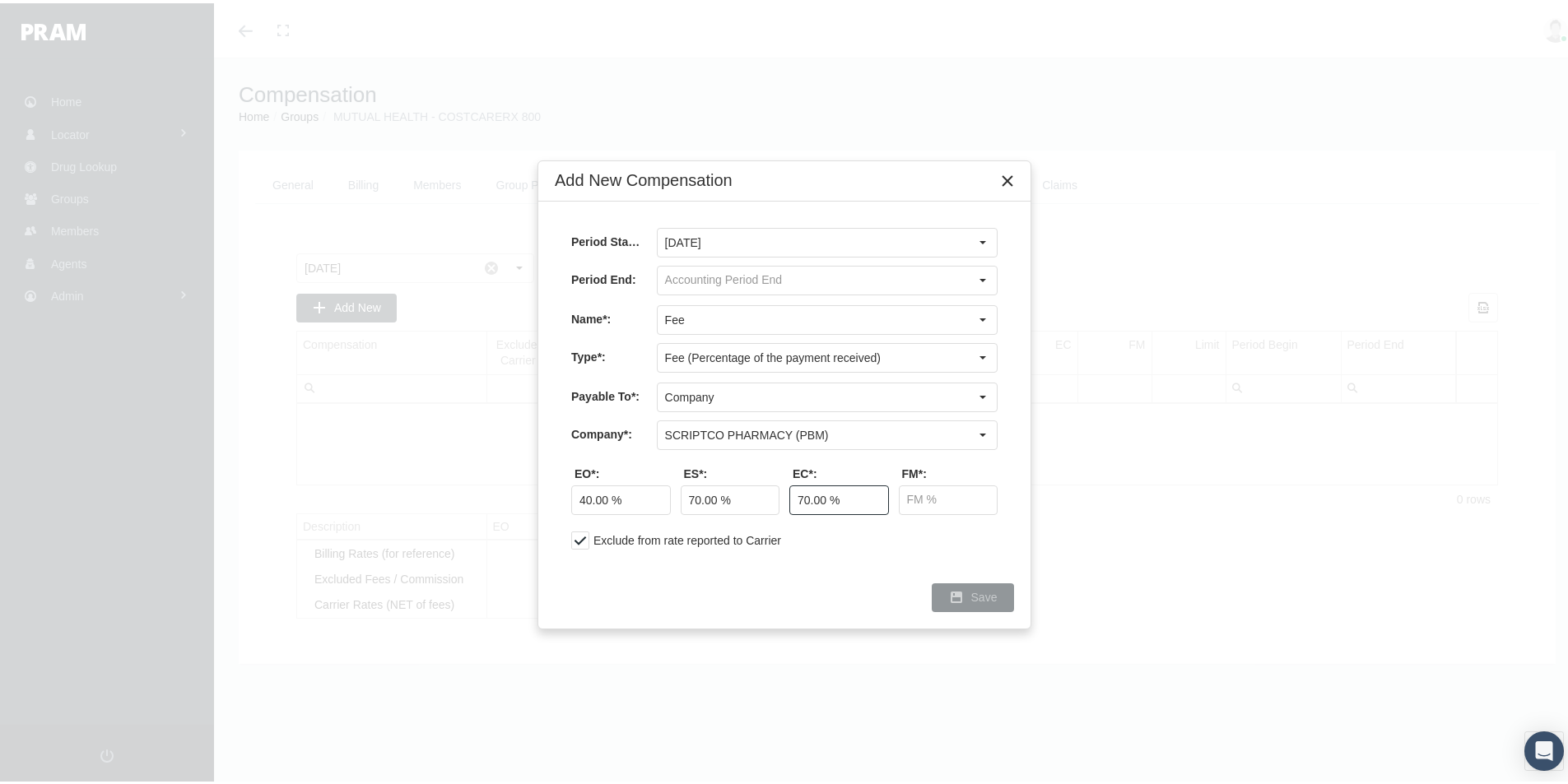
type input "70.00 %"
click at [976, 586] on div "Save" at bounding box center [973, 595] width 81 height 27
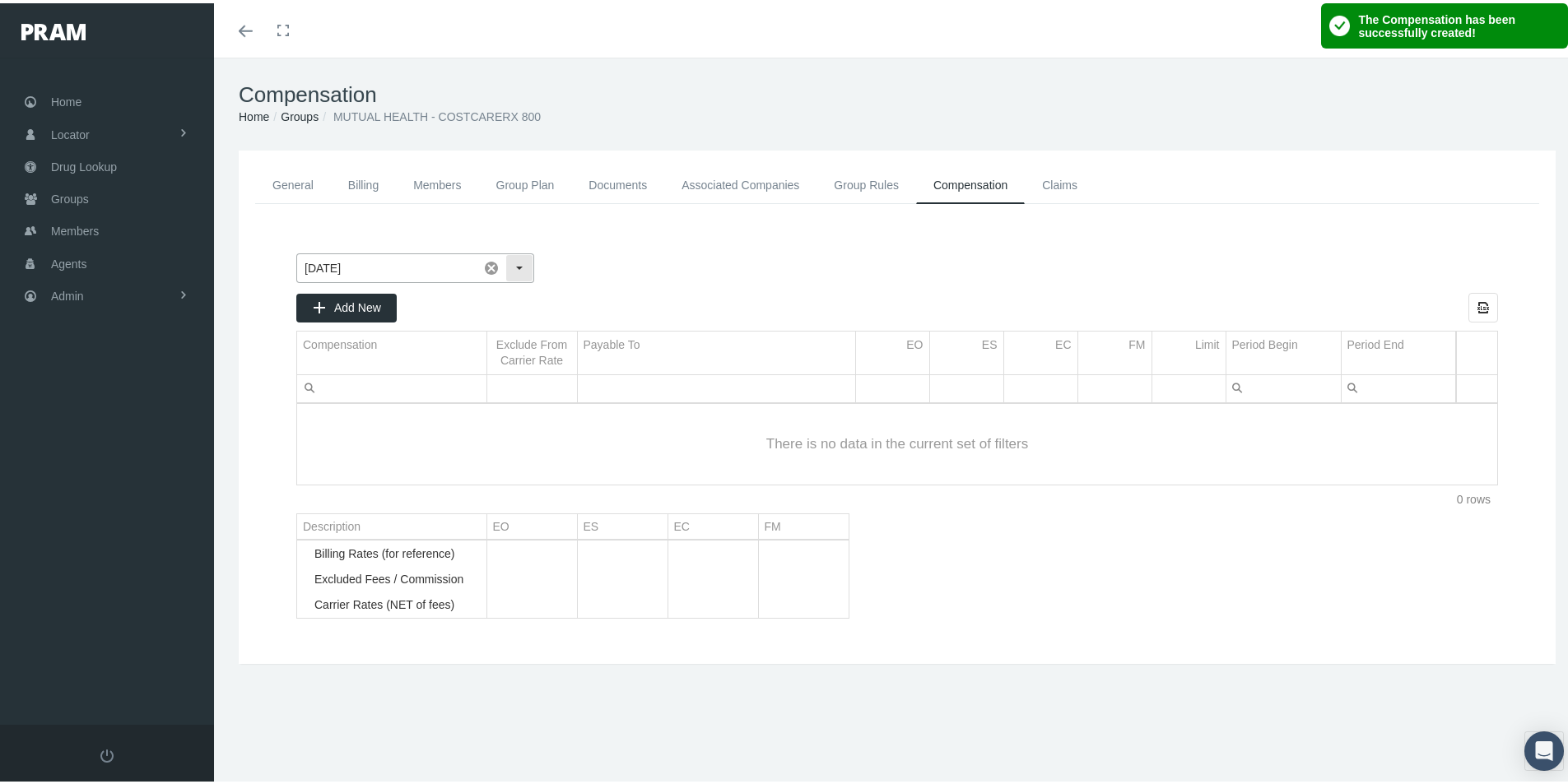
click at [520, 260] on div "Select" at bounding box center [518, 264] width 26 height 26
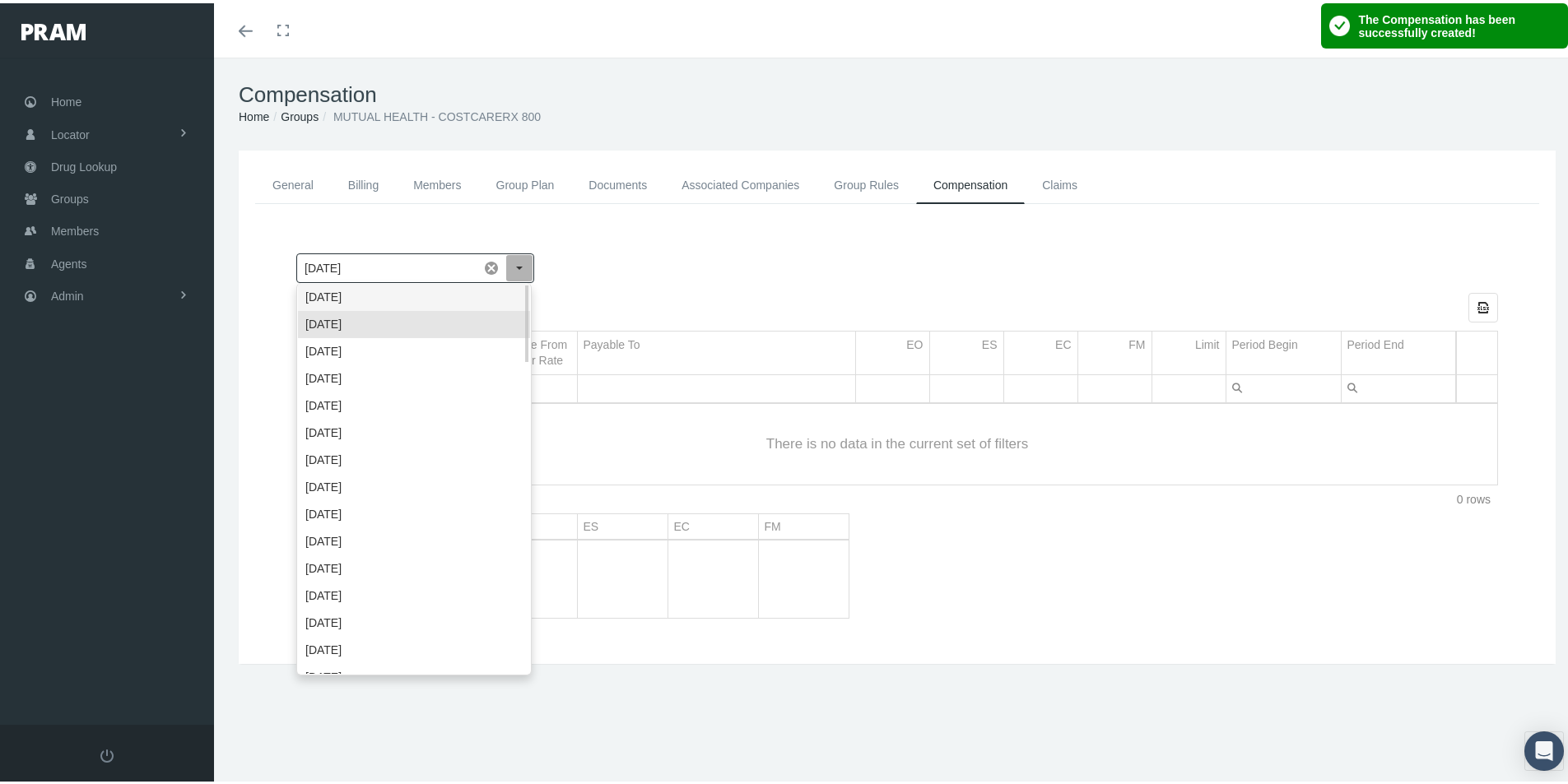
click at [353, 287] on div "October 2025" at bounding box center [414, 294] width 232 height 27
type input "October 2025"
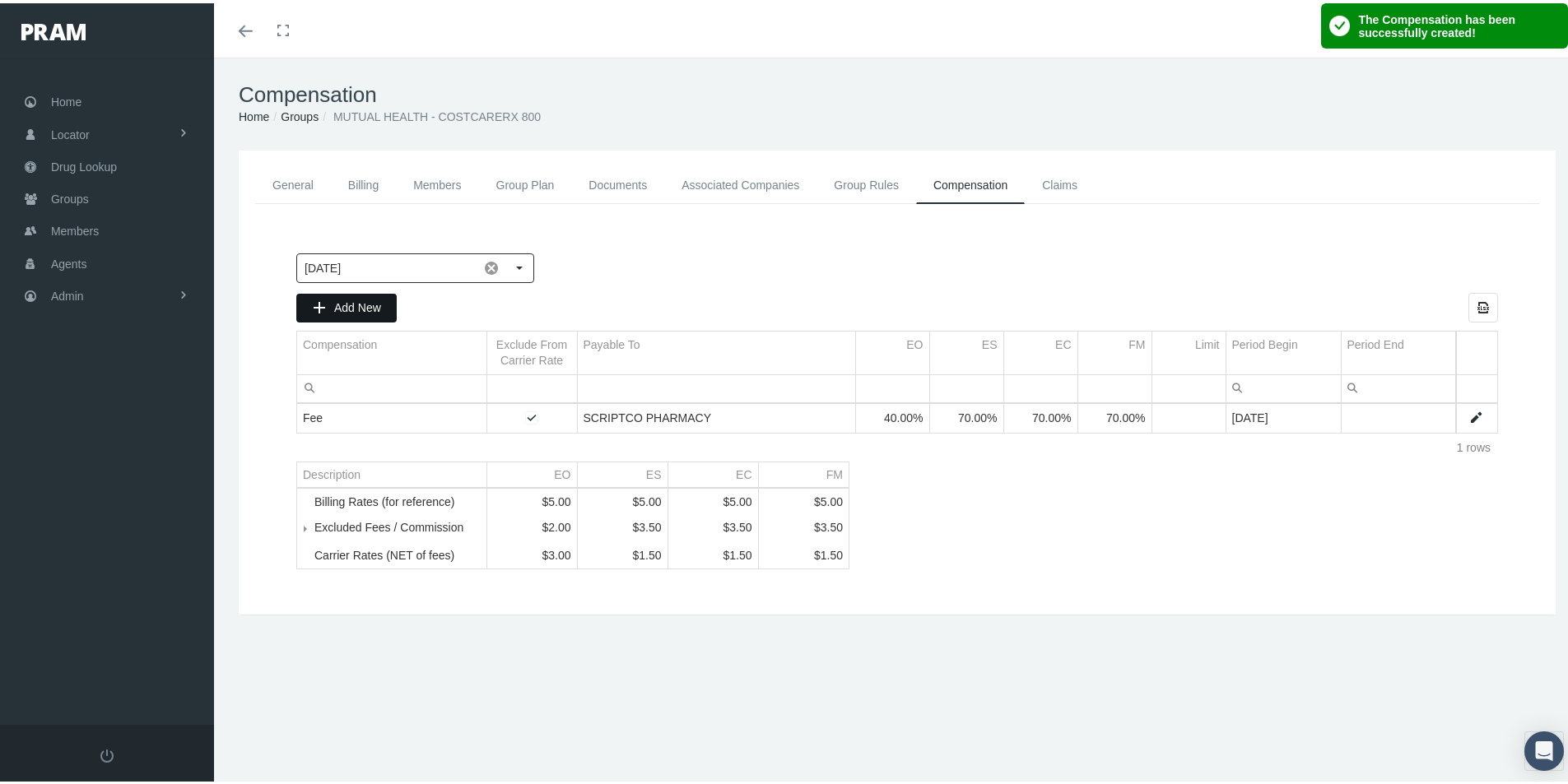
click at [350, 301] on span "Add New" at bounding box center [358, 304] width 47 height 13
type input "September 2025"
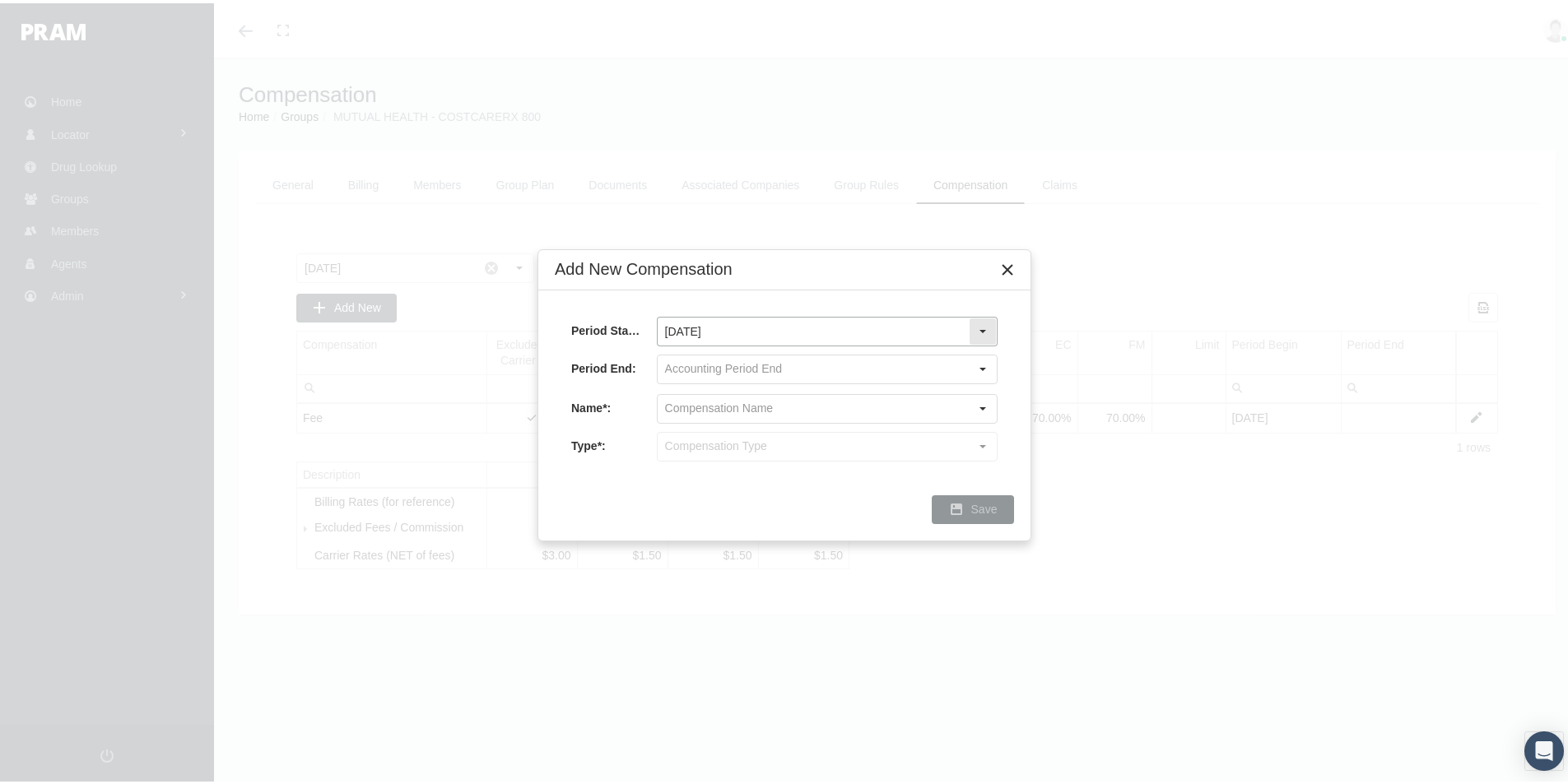
drag, startPoint x: 987, startPoint y: 325, endPoint x: 961, endPoint y: 332, distance: 26.9
click at [987, 325] on div "Select" at bounding box center [982, 328] width 26 height 26
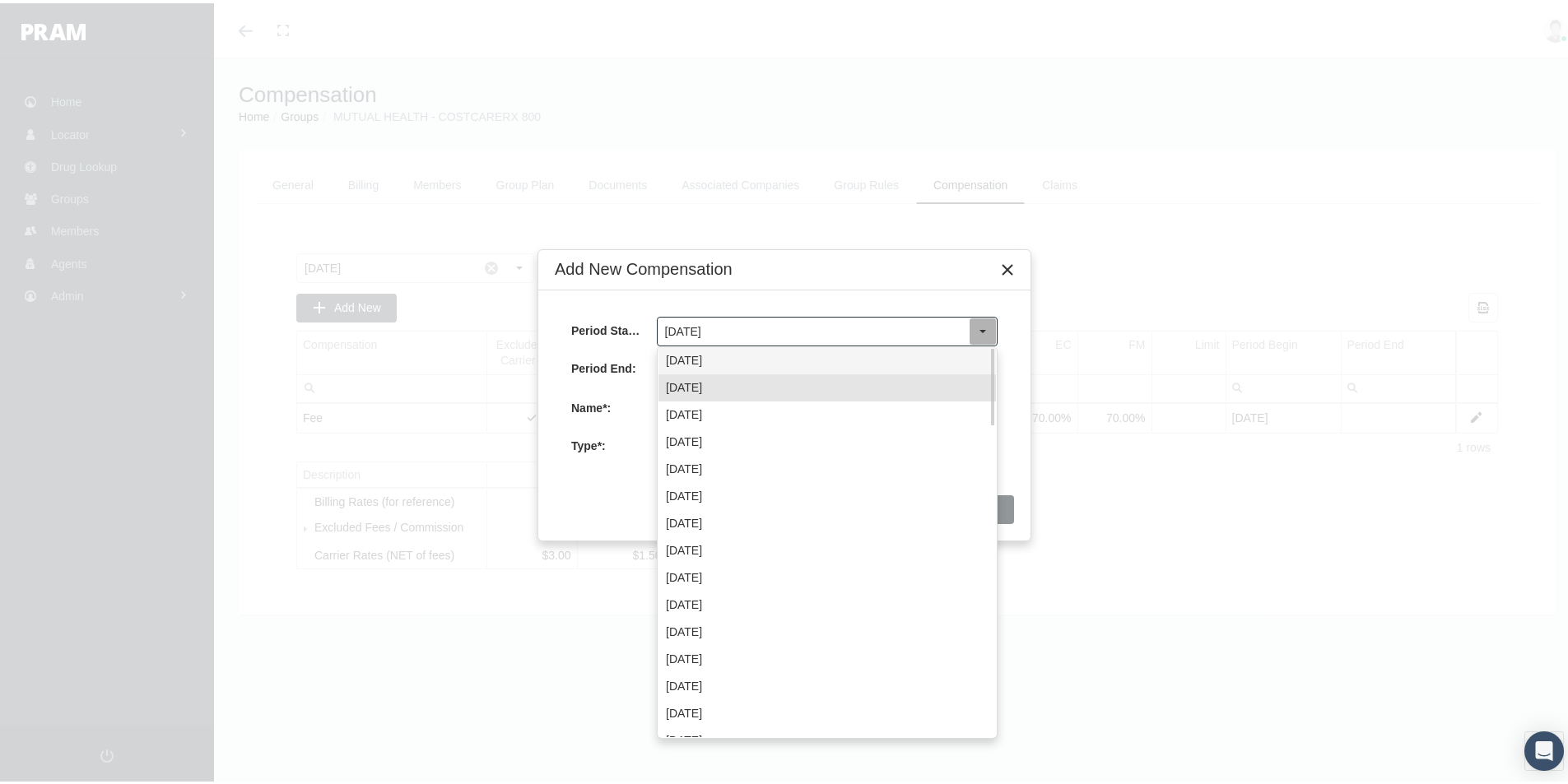
click at [714, 355] on div "October 2025" at bounding box center [828, 357] width 338 height 27
type input "October 2025"
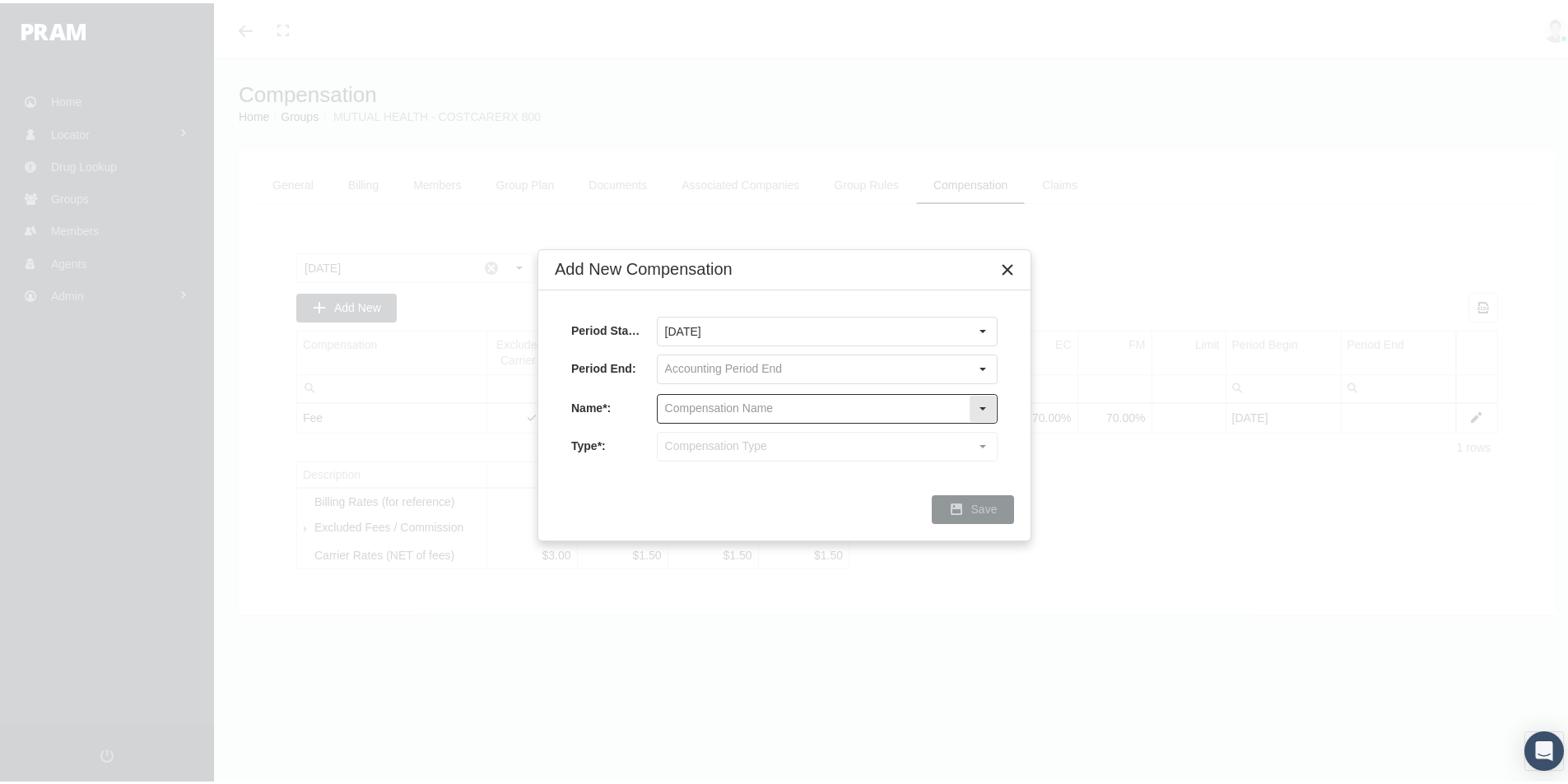
click at [676, 409] on input "text" at bounding box center [813, 405] width 311 height 28
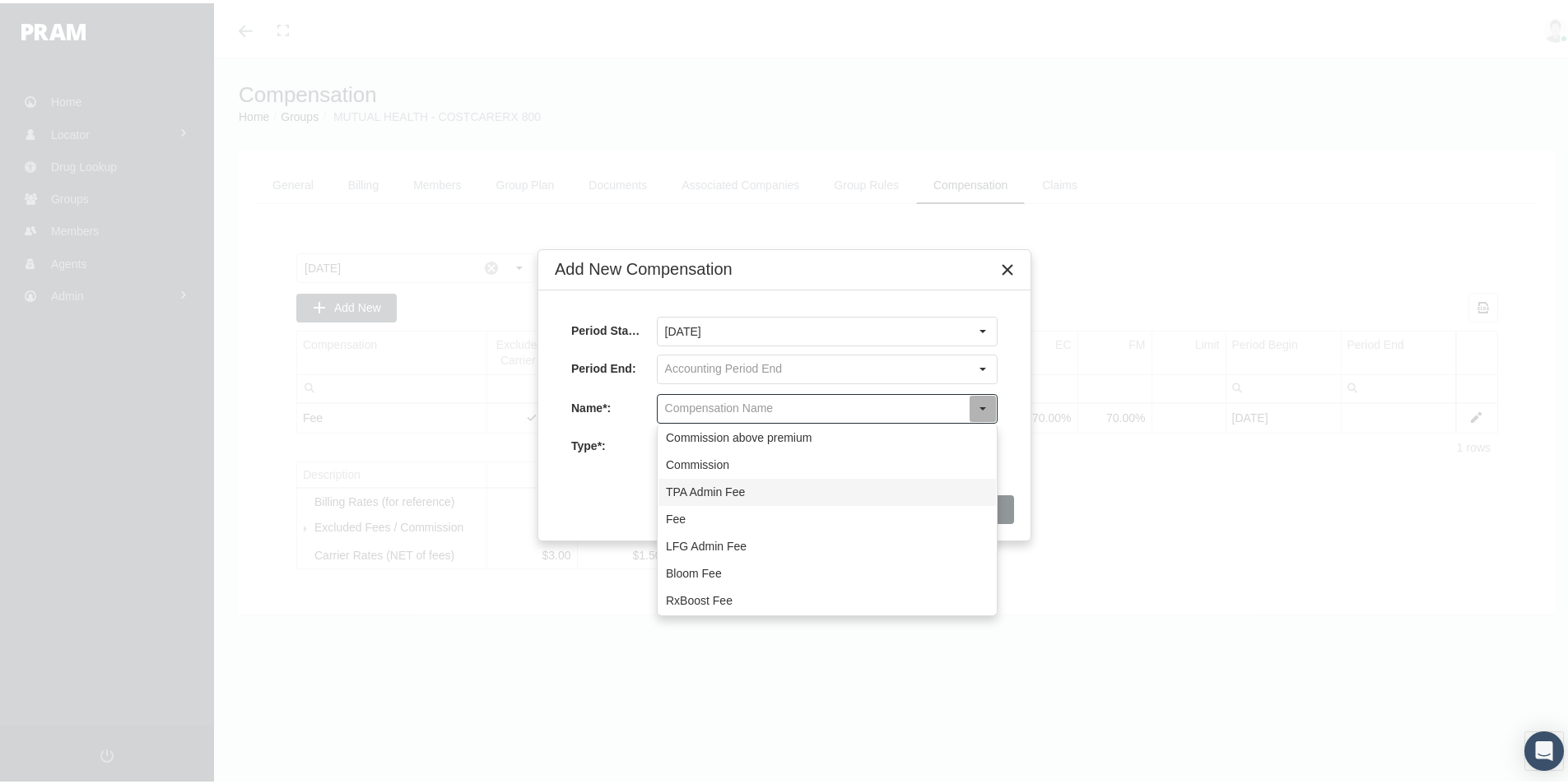
click at [700, 489] on div "TPA Admin Fee" at bounding box center [828, 489] width 338 height 27
type input "TPA Admin Fee"
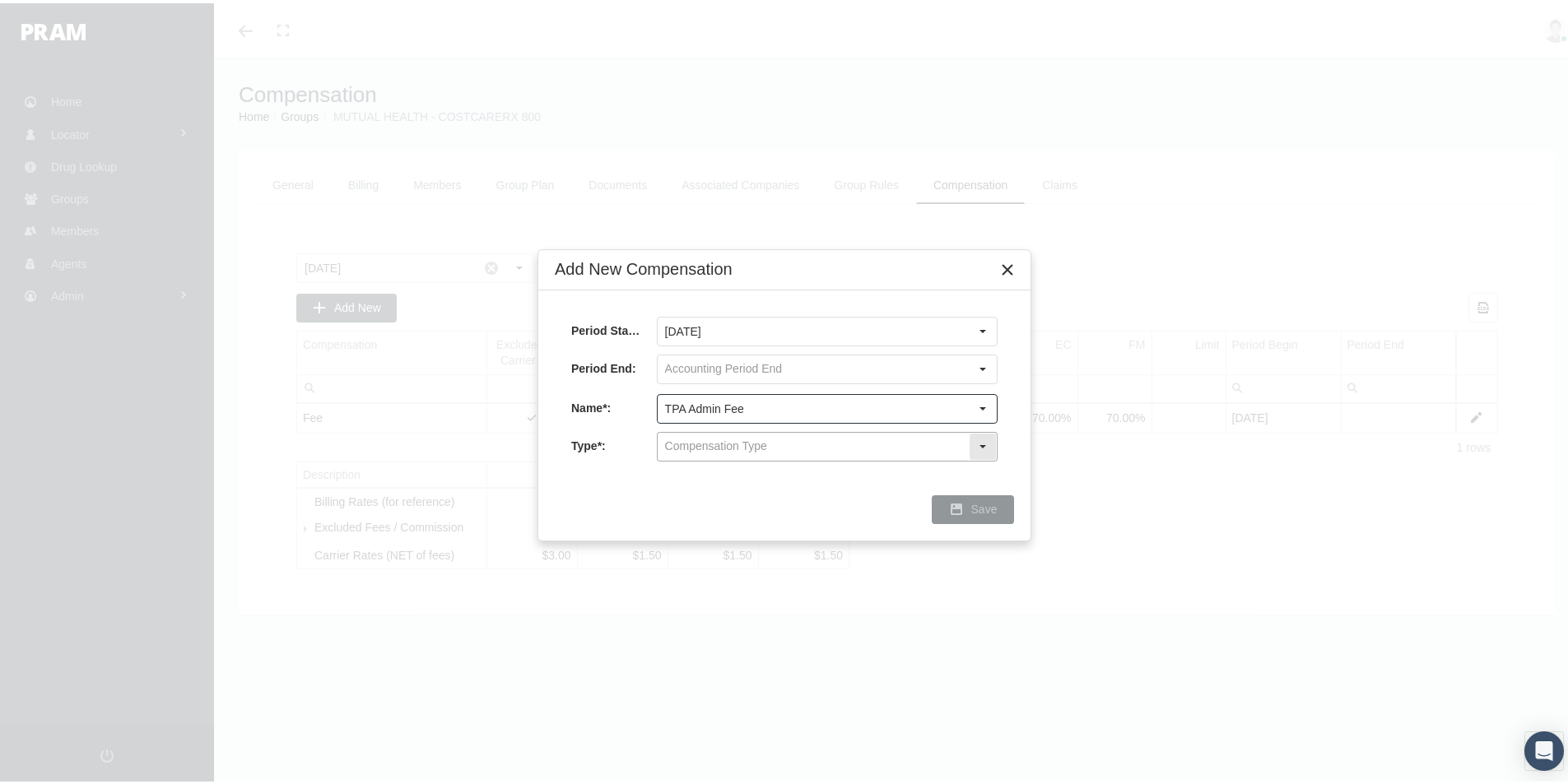
click at [686, 440] on input "text" at bounding box center [813, 443] width 311 height 28
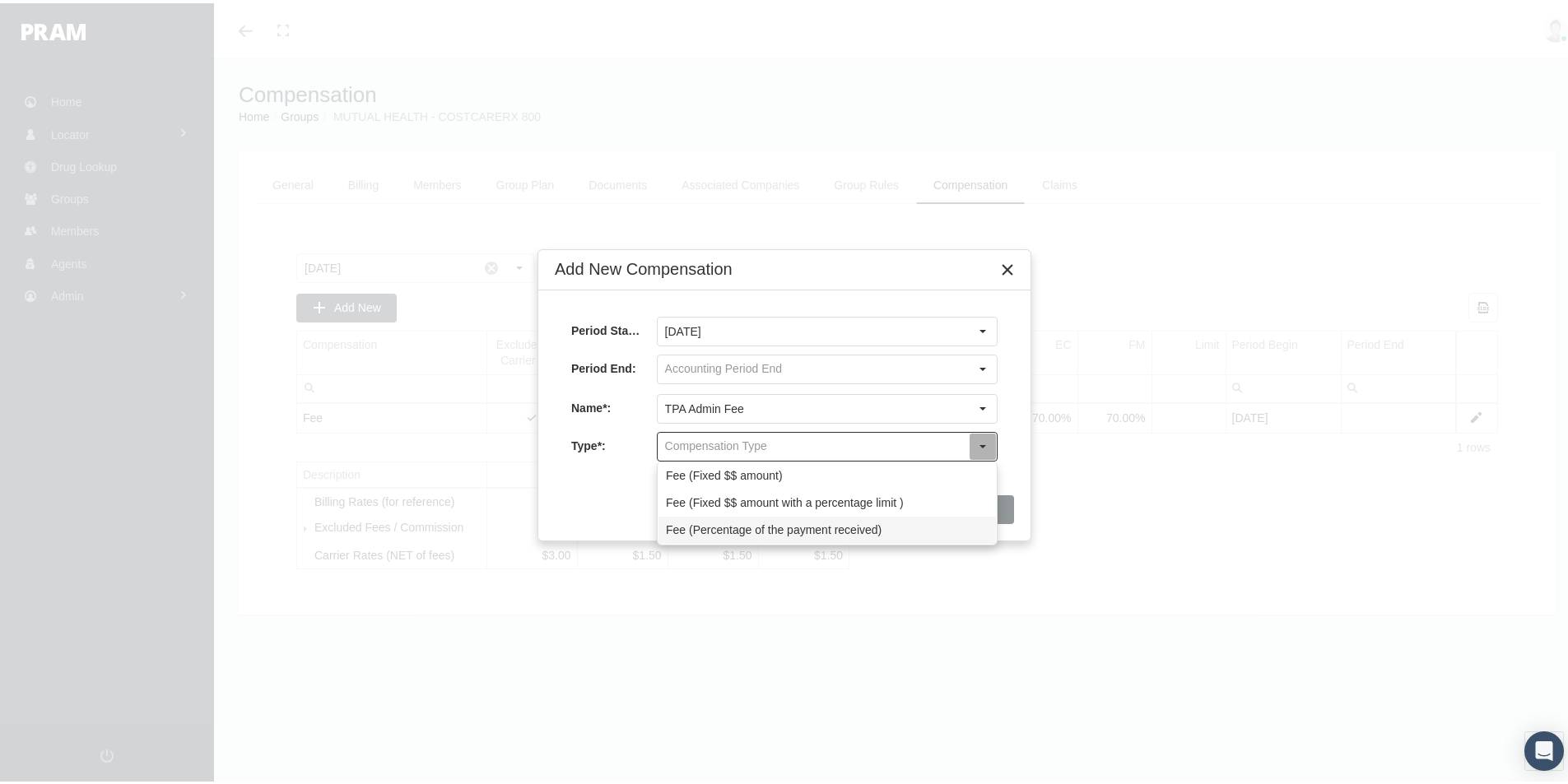
click at [680, 532] on div "Fee (Percentage of the payment received)" at bounding box center [828, 527] width 338 height 27
type input "Fee (Percentage of the payment received)"
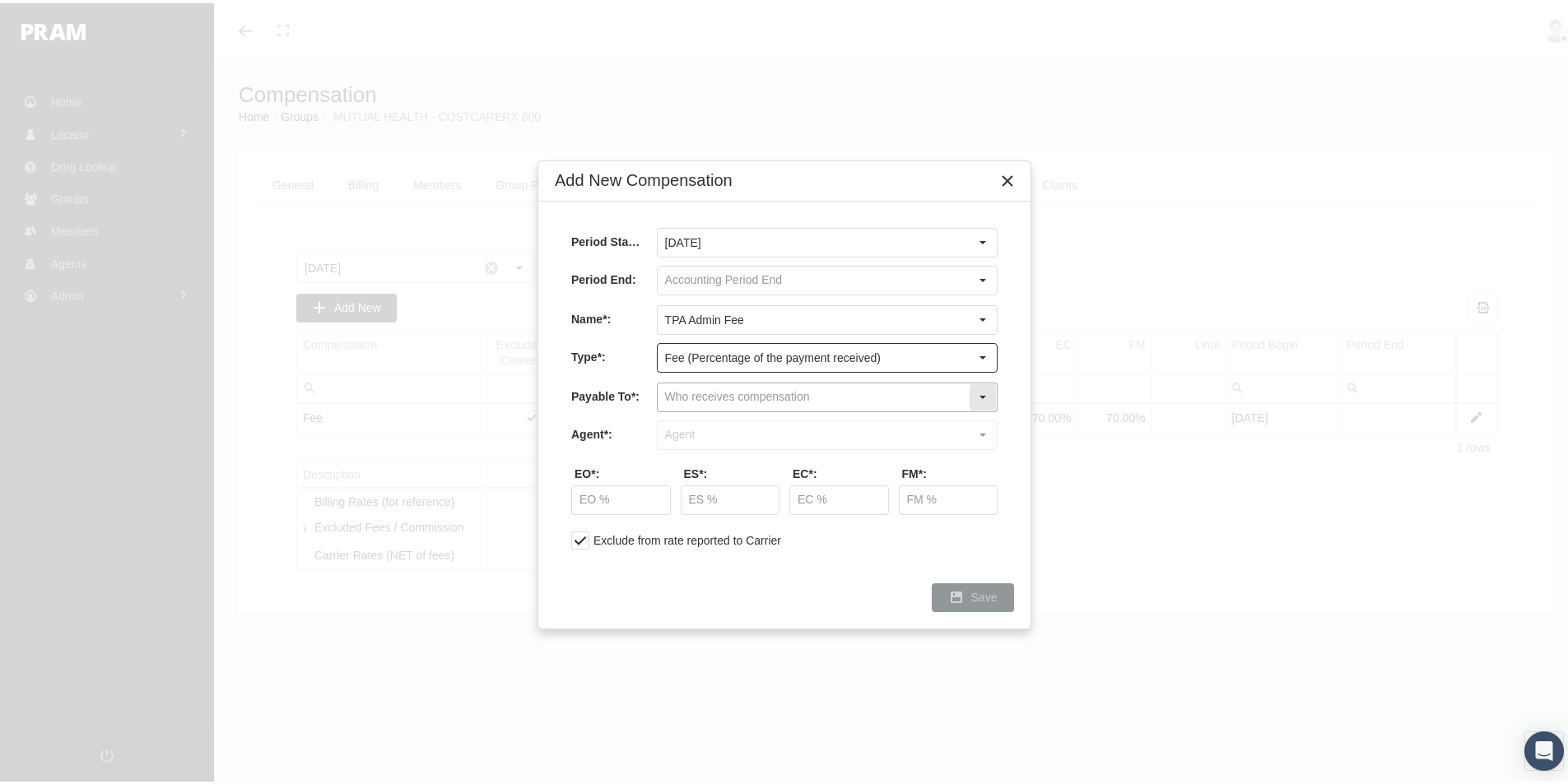
click at [686, 396] on input "text" at bounding box center [813, 393] width 311 height 28
click at [681, 447] on div "Company" at bounding box center [828, 450] width 338 height 27
type input "Company"
click at [682, 434] on input "text" at bounding box center [813, 431] width 311 height 28
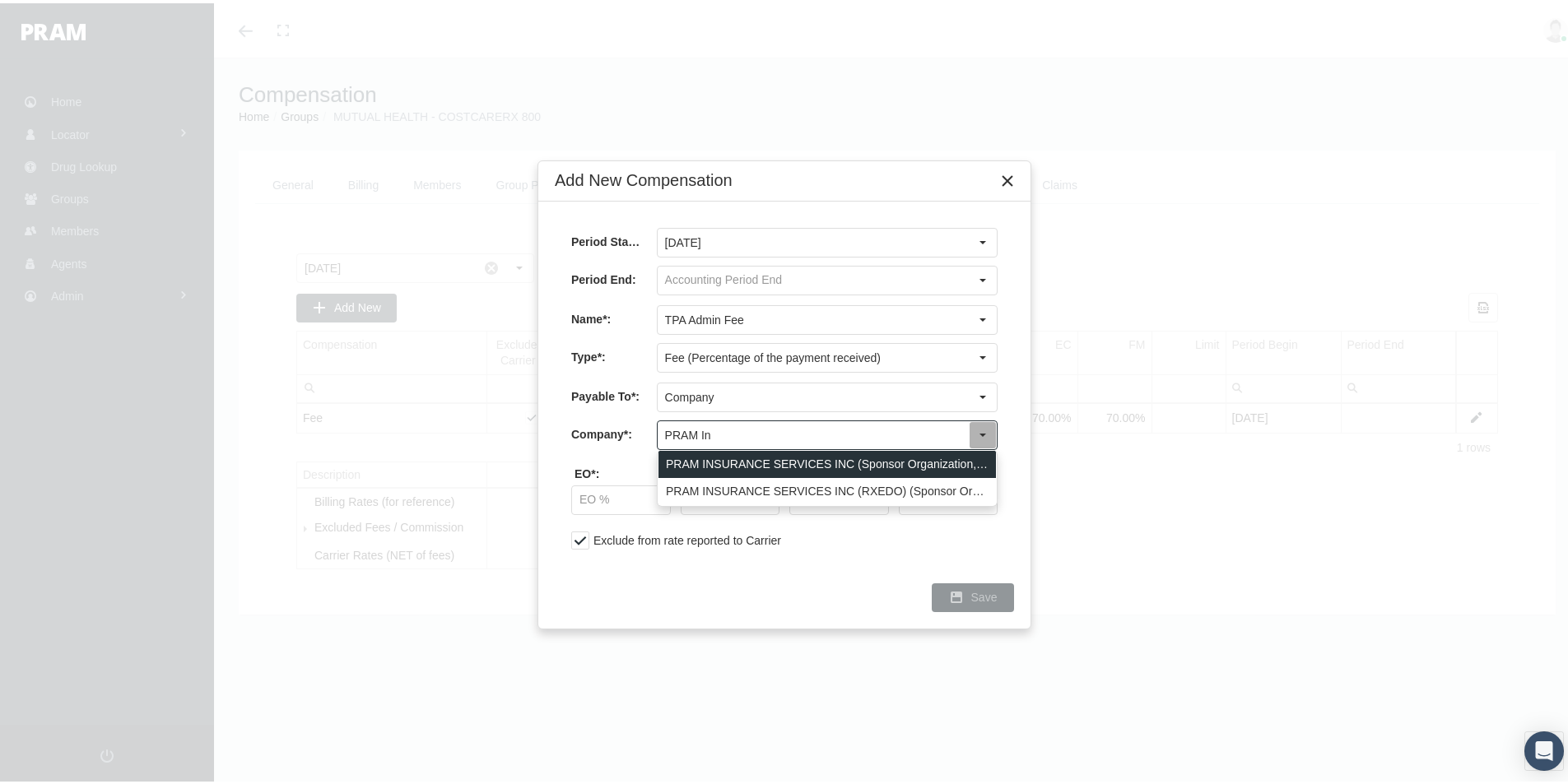
click at [743, 454] on div "PRAM INSURANCE SERVICES INC (Sponsor Organization, Broker, Distribution Partner…" at bounding box center [828, 461] width 338 height 27
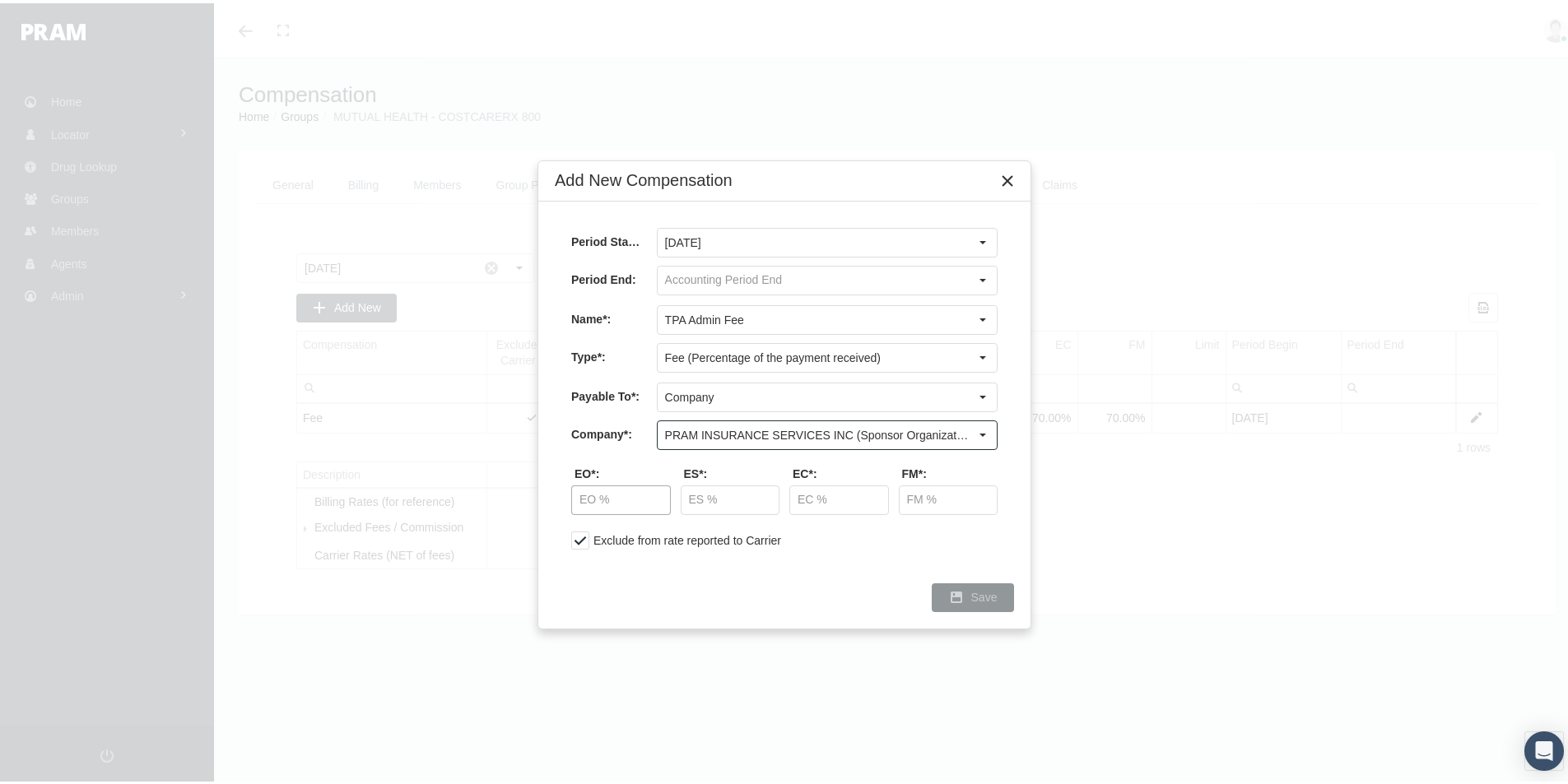
type input "PRAM INSURANCE SERVICES INC (Sponsor Organization, Broker, Distribution Partner…"
click at [599, 496] on input "text" at bounding box center [621, 497] width 98 height 28
type input "10.00 %"
type input "0.00 %"
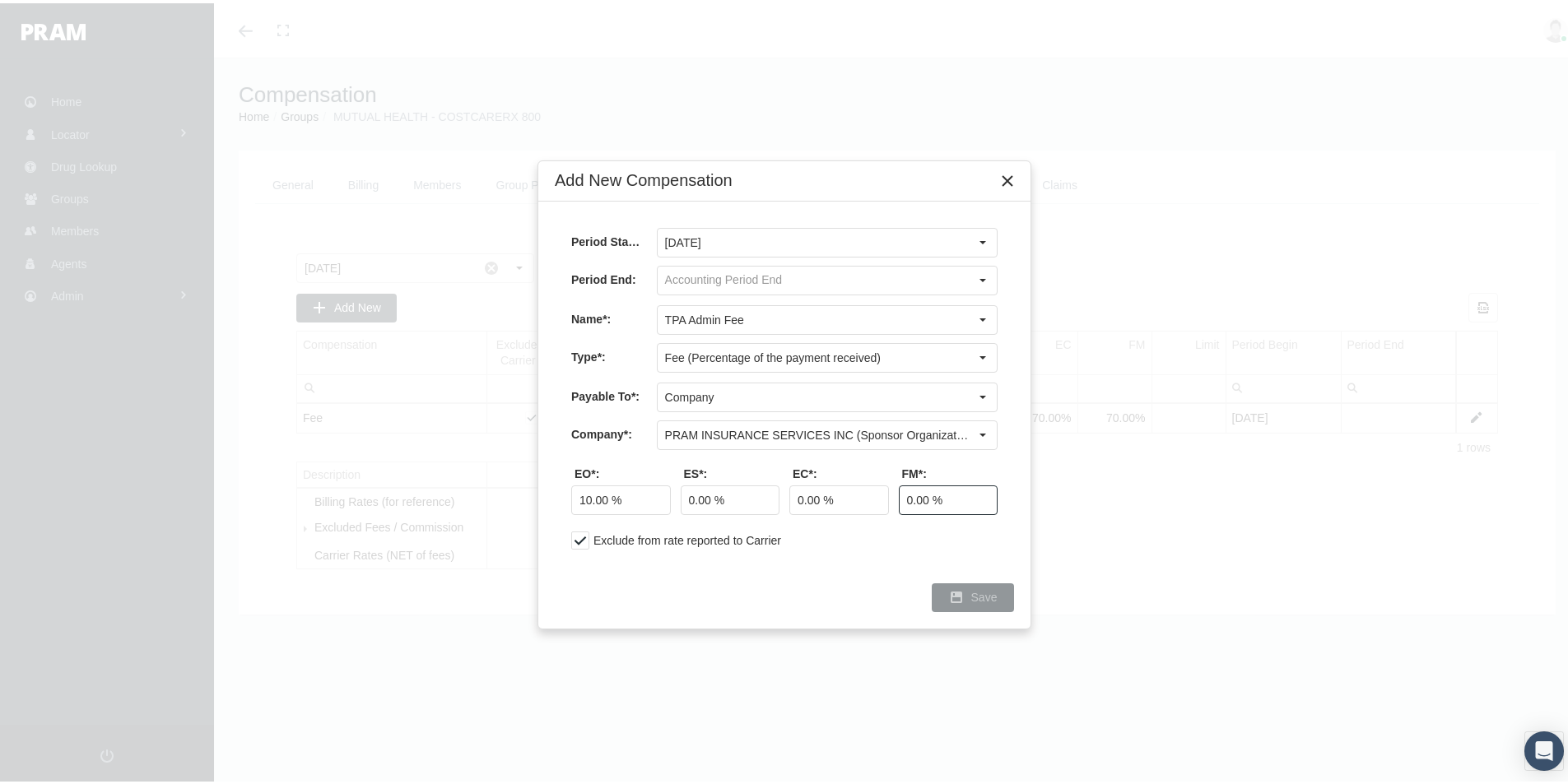
type input "0.00 %"
drag, startPoint x: 983, startPoint y: 589, endPoint x: 1112, endPoint y: 612, distance: 131.0
click at [983, 590] on span "Save" at bounding box center [984, 594] width 26 height 13
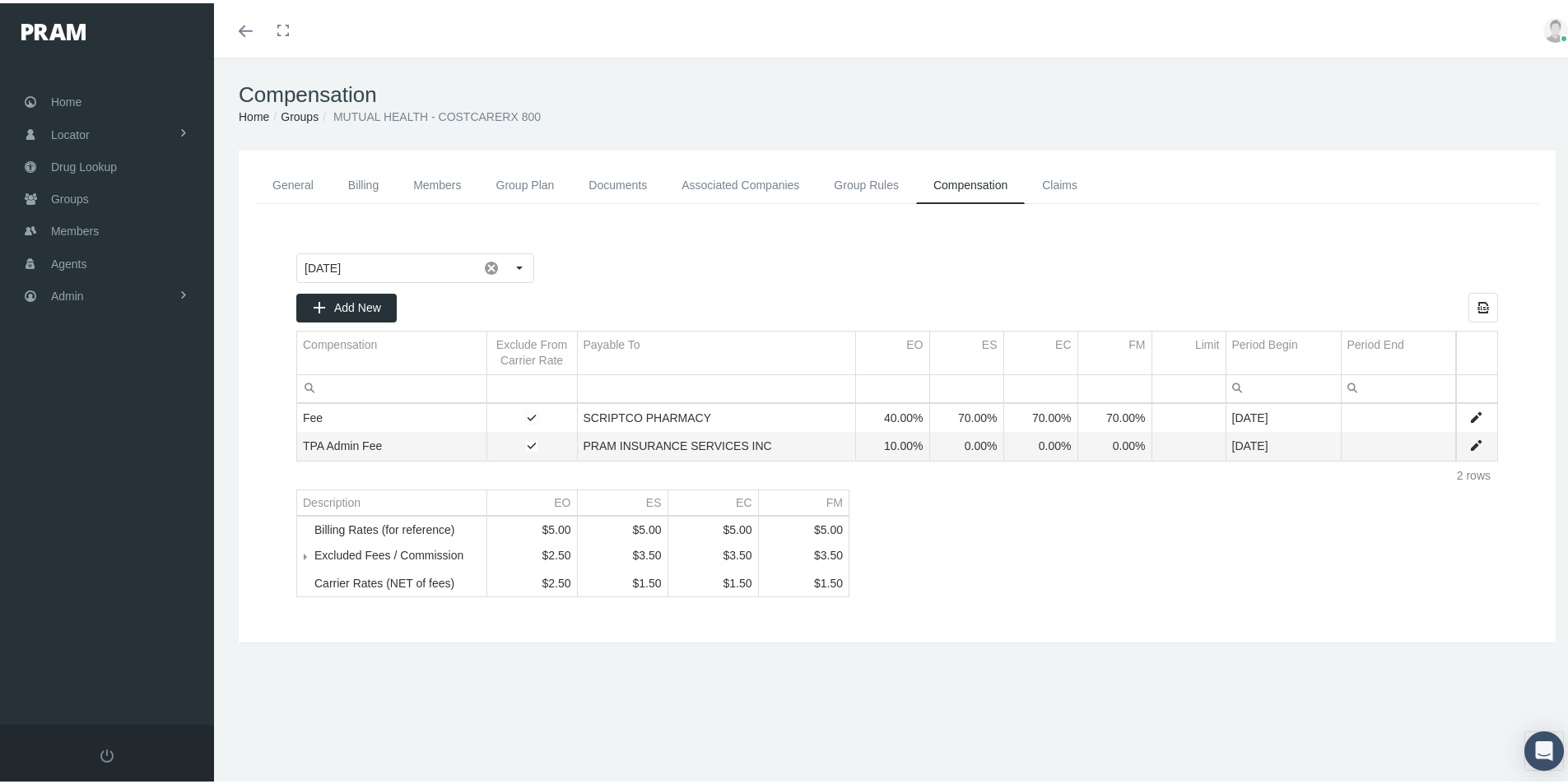
click at [702, 178] on link "Associated Companies" at bounding box center [740, 181] width 152 height 37
click at [1468, 413] on link "Data grid" at bounding box center [1475, 414] width 14 height 14
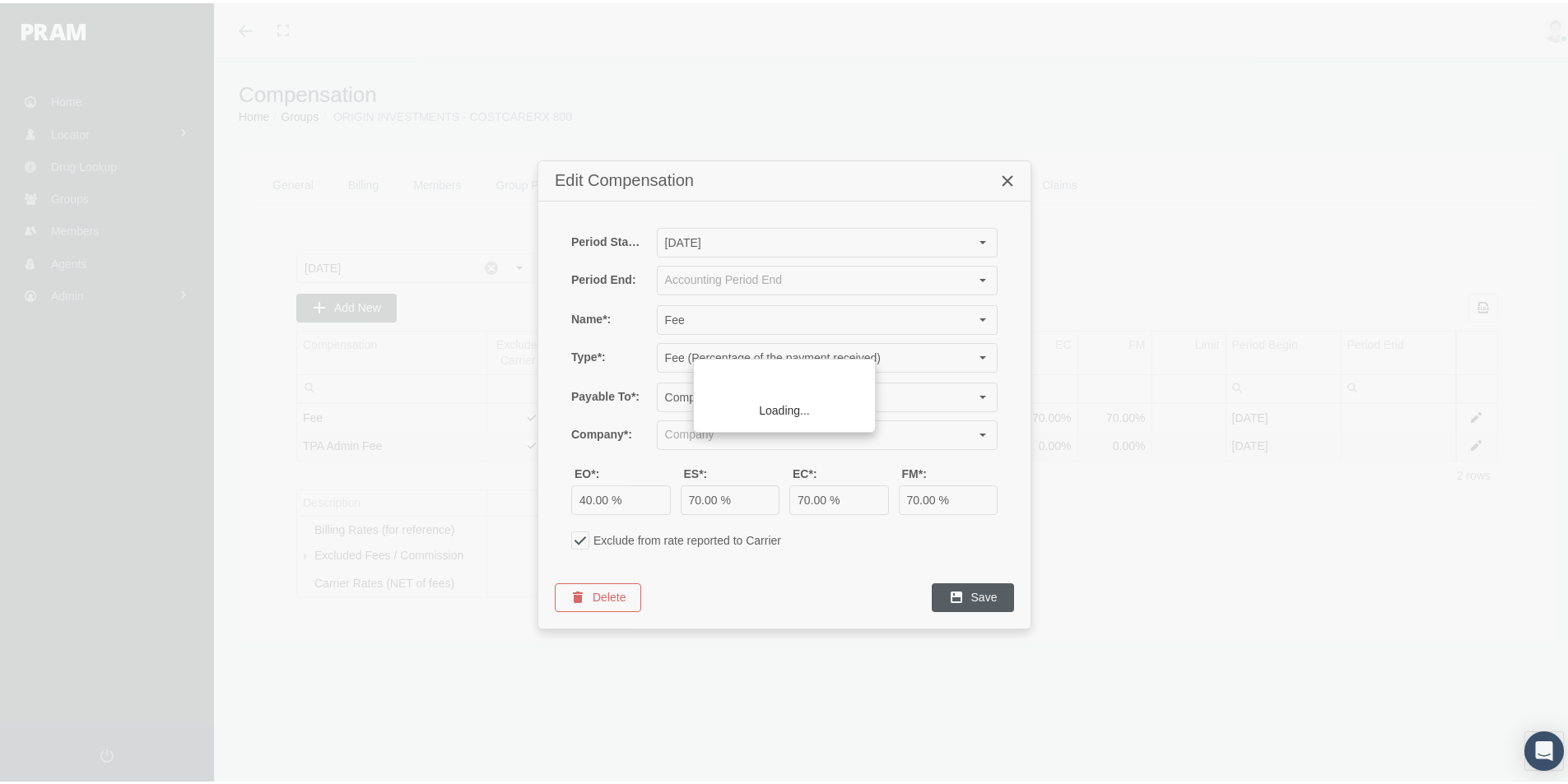
type input "SCRIPTCO PHARMACY (PBM)"
click at [1007, 176] on icon "Close" at bounding box center [1007, 178] width 14 height 14
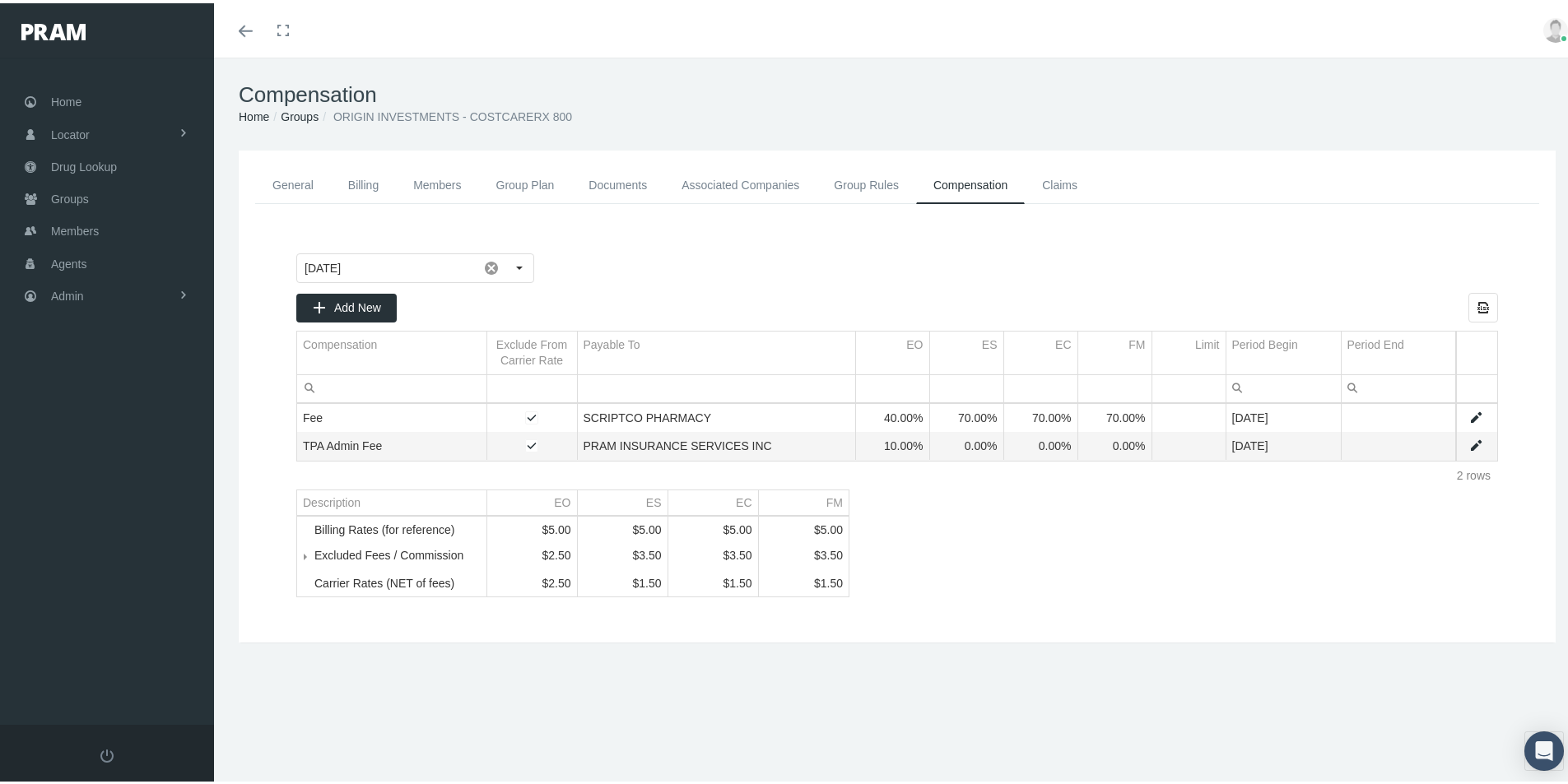
click at [1468, 438] on link "Data grid" at bounding box center [1475, 443] width 14 height 14
type input "[DATE]"
type input "TPA Admin Fee"
type input "Fee (Percentage of the payment received)"
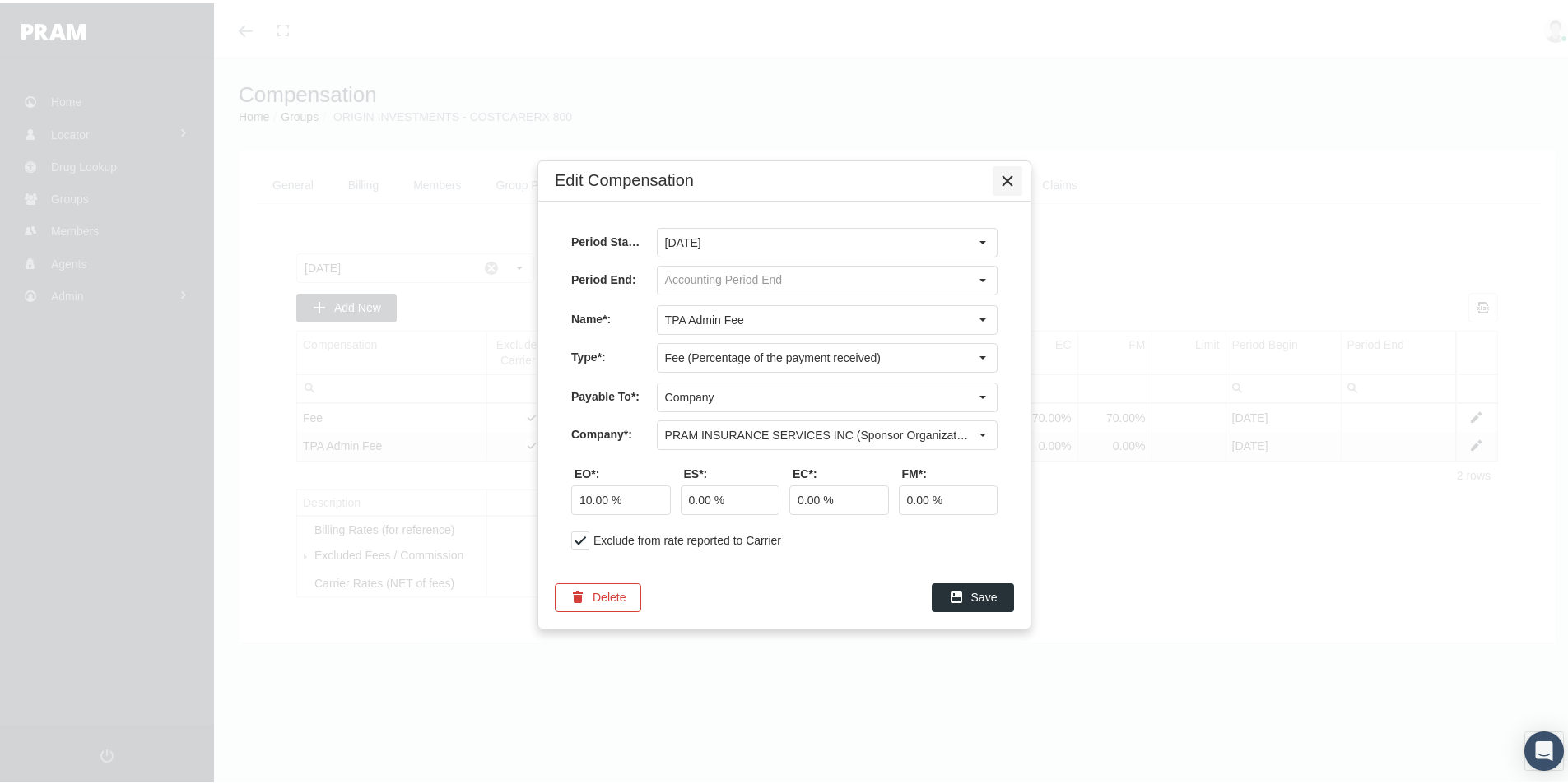
drag, startPoint x: 1003, startPoint y: 178, endPoint x: 976, endPoint y: 228, distance: 56.8
click at [1003, 178] on icon "Close" at bounding box center [1007, 178] width 14 height 14
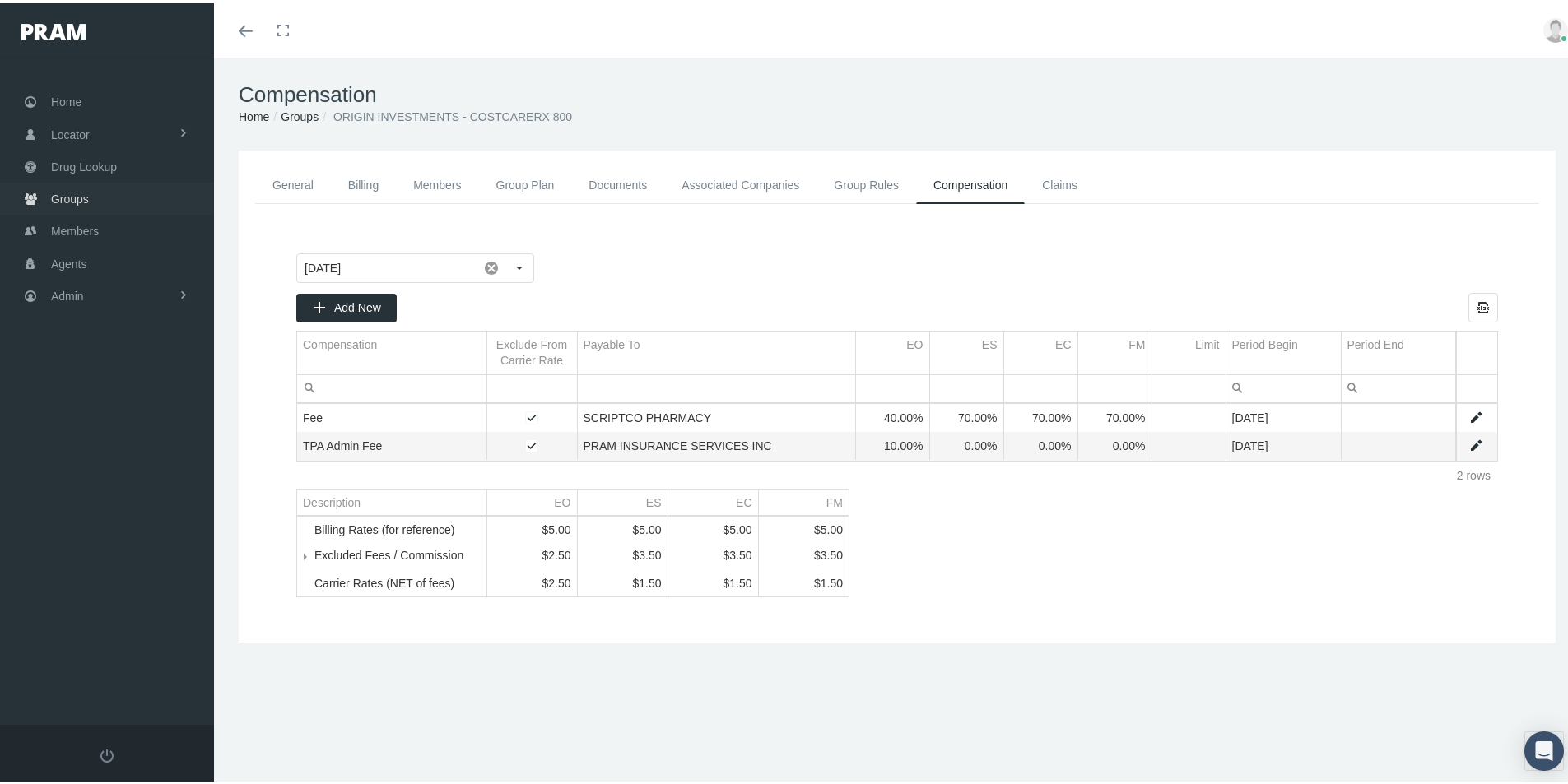
click at [77, 197] on span "Groups" at bounding box center [70, 196] width 38 height 31
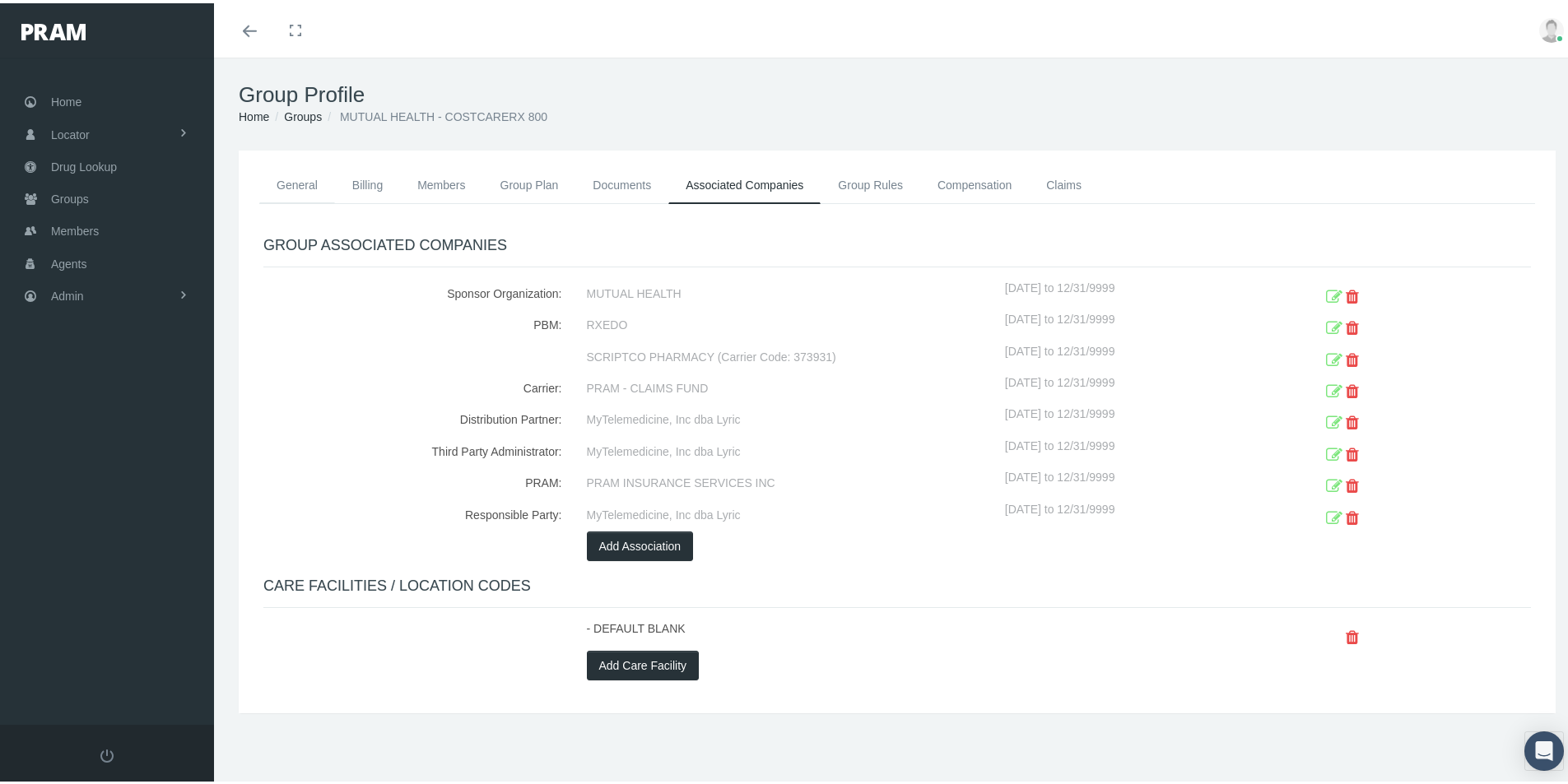
click at [304, 185] on link "General" at bounding box center [297, 181] width 75 height 36
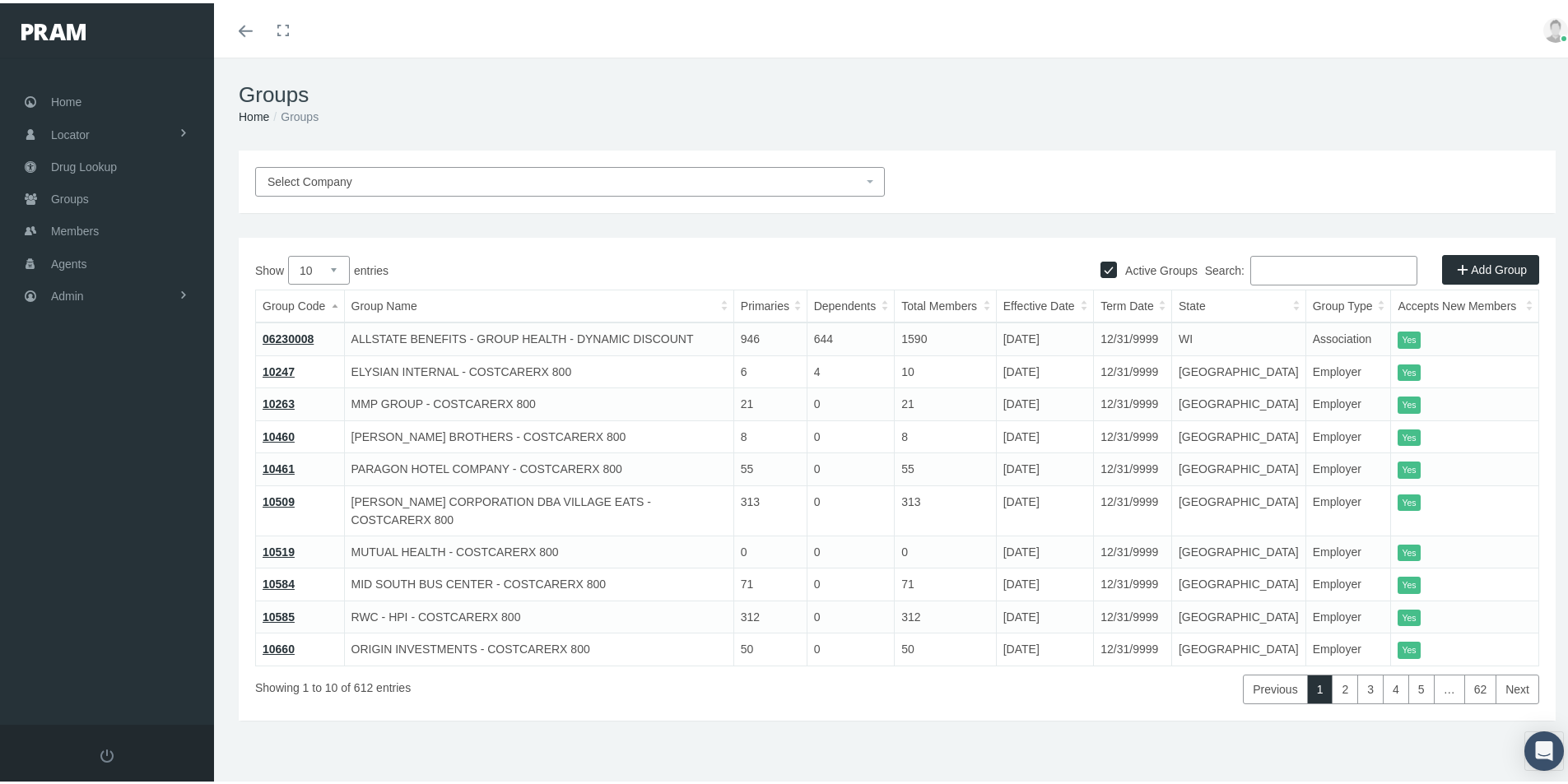
click at [1265, 265] on input "Search:" at bounding box center [1333, 267] width 167 height 30
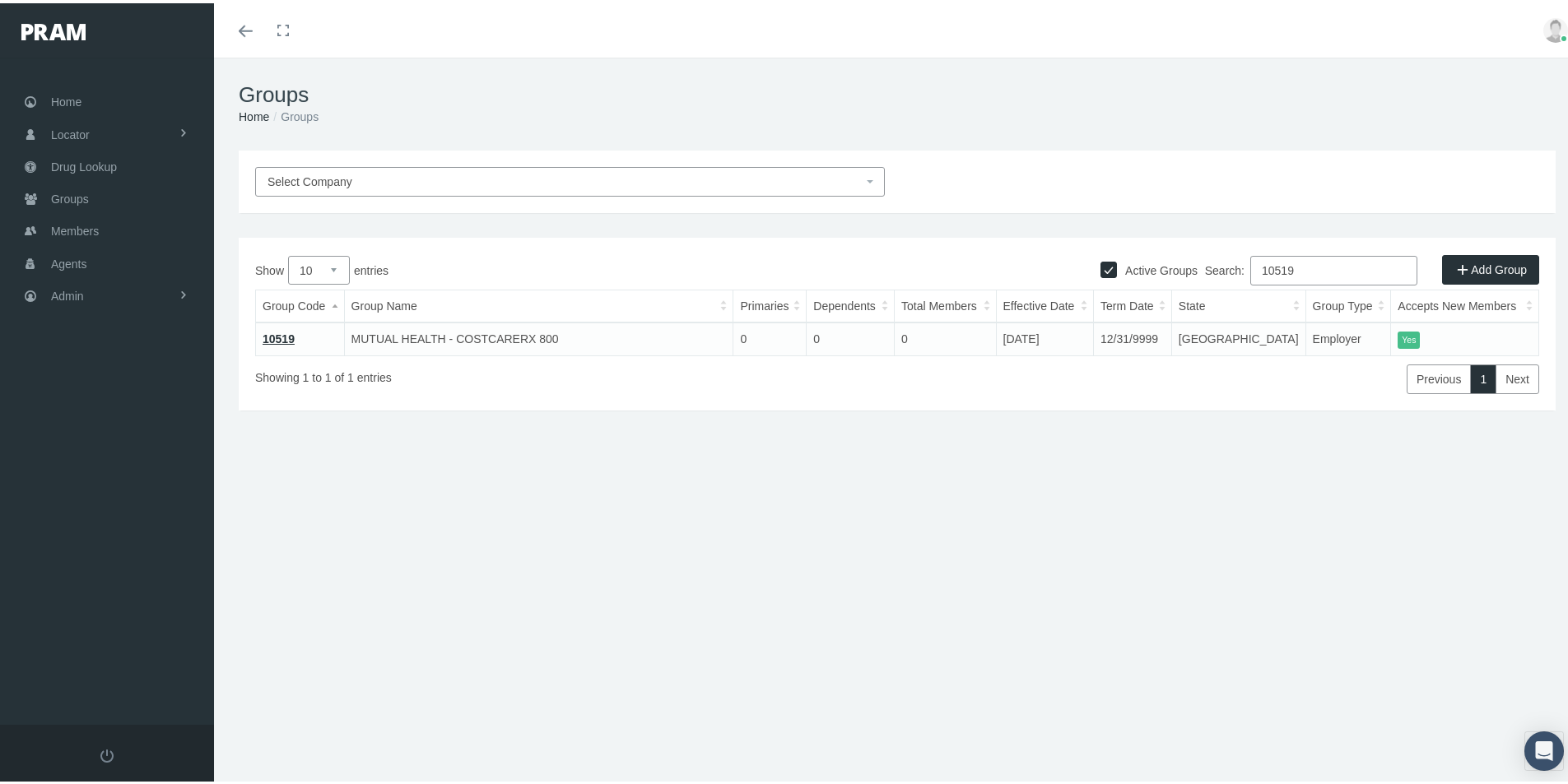
type input "10519"
click at [275, 330] on link "10519" at bounding box center [279, 335] width 32 height 13
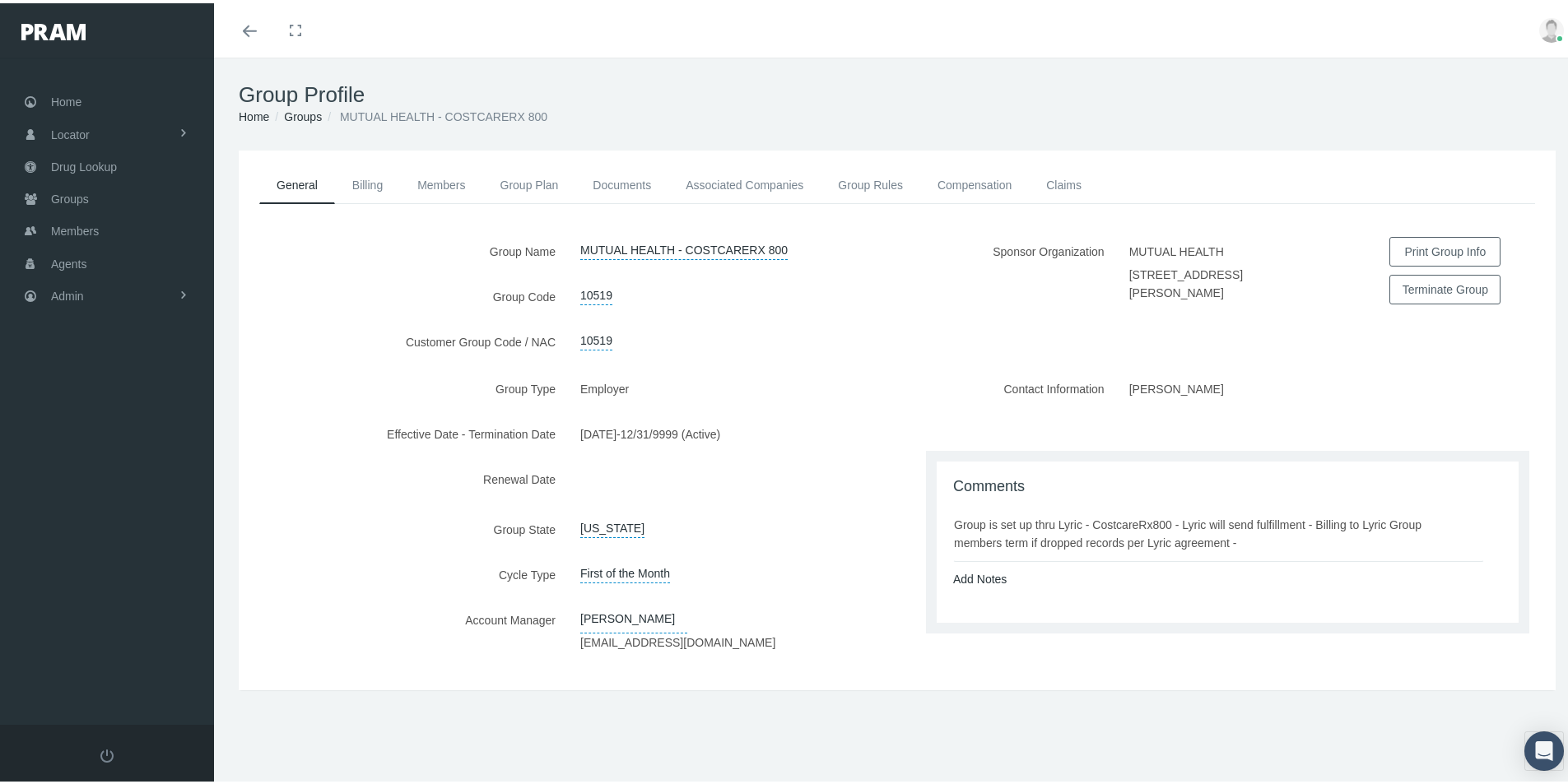
drag, startPoint x: 606, startPoint y: 709, endPoint x: 545, endPoint y: 602, distance: 123.2
click at [602, 705] on div "General Billing Members Group Plan Documents Associated Companies Enrollment Hi…" at bounding box center [897, 442] width 1367 height 589
click at [306, 116] on link "Groups" at bounding box center [303, 113] width 38 height 13
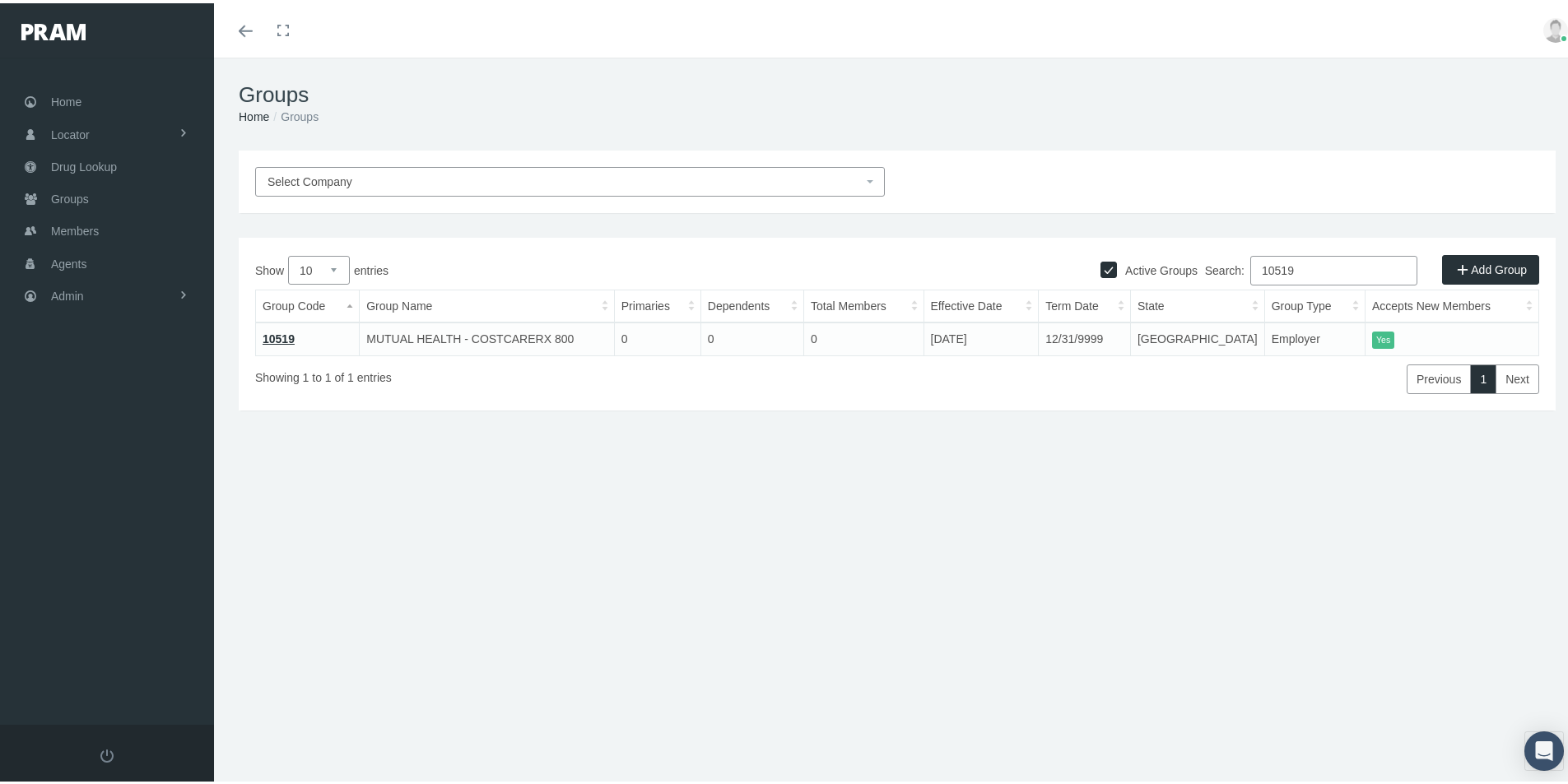
click at [308, 175] on span "Select Company" at bounding box center [310, 178] width 84 height 13
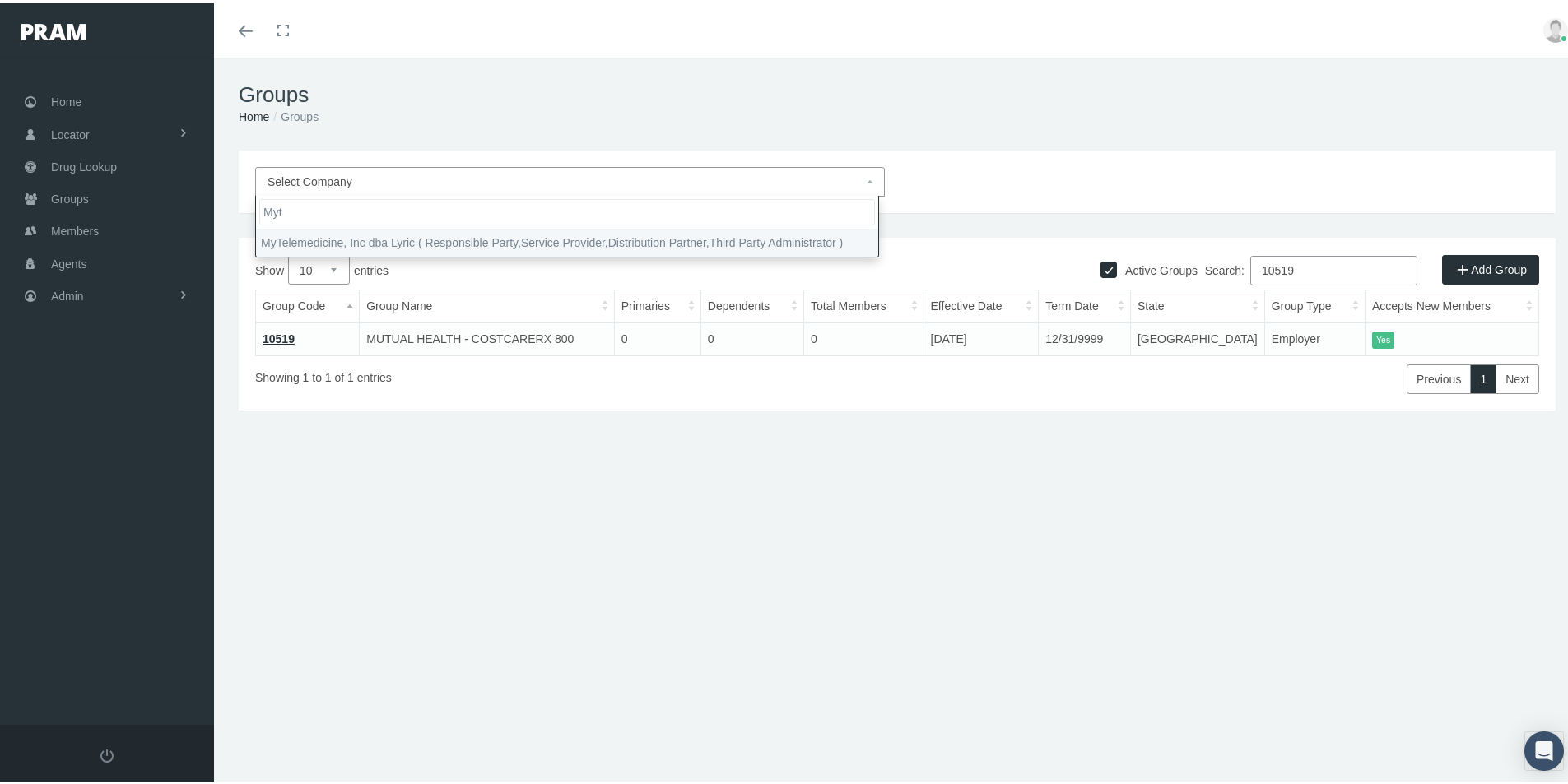
type input "Myt"
select select "9146"
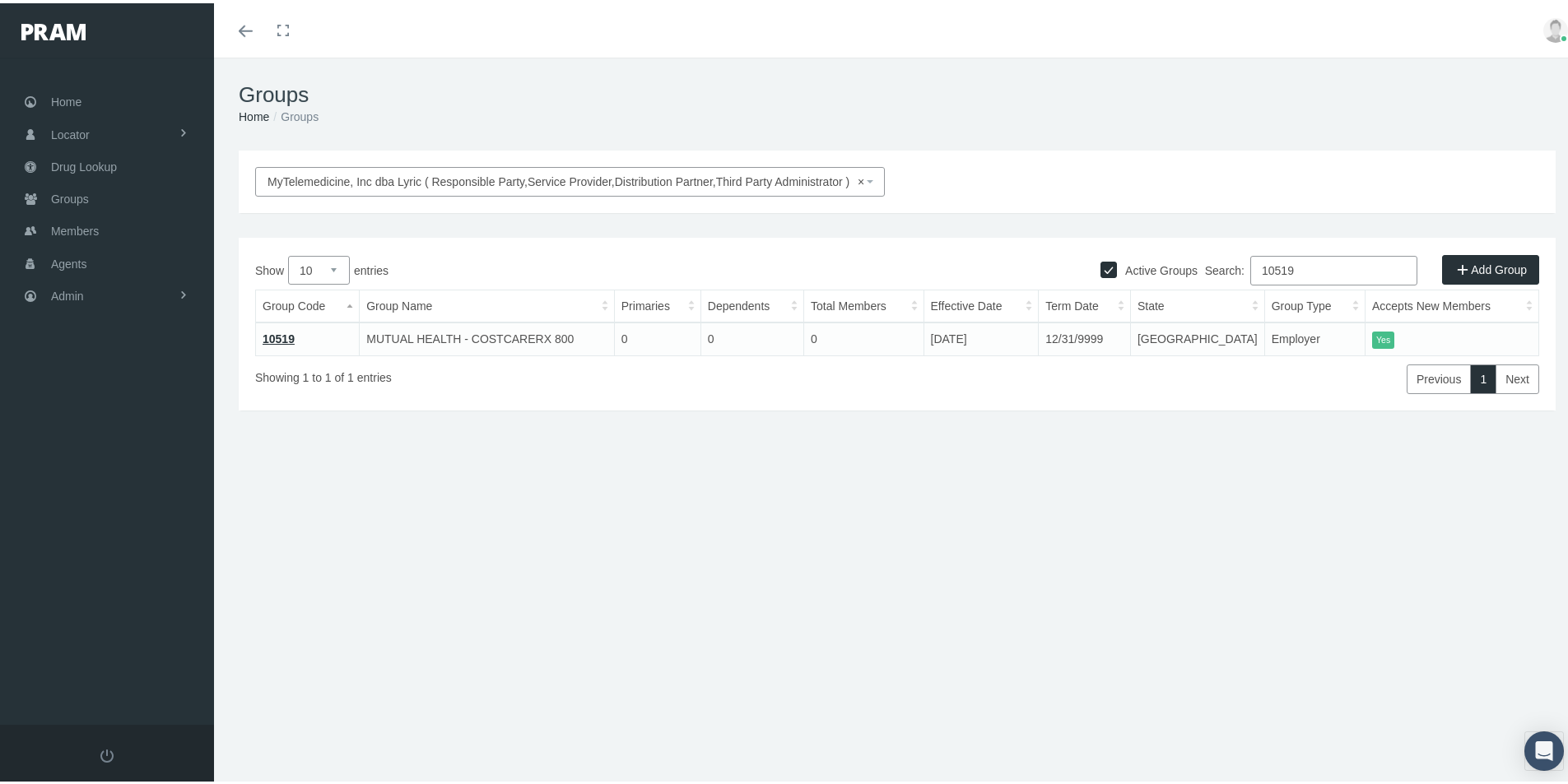
drag, startPoint x: 1306, startPoint y: 262, endPoint x: 1165, endPoint y: 320, distance: 152.5
click at [1178, 295] on div "Show 10 25 50 100 entries Search: 10519 Group Code Group Name Primaries Depende…" at bounding box center [897, 322] width 1284 height 138
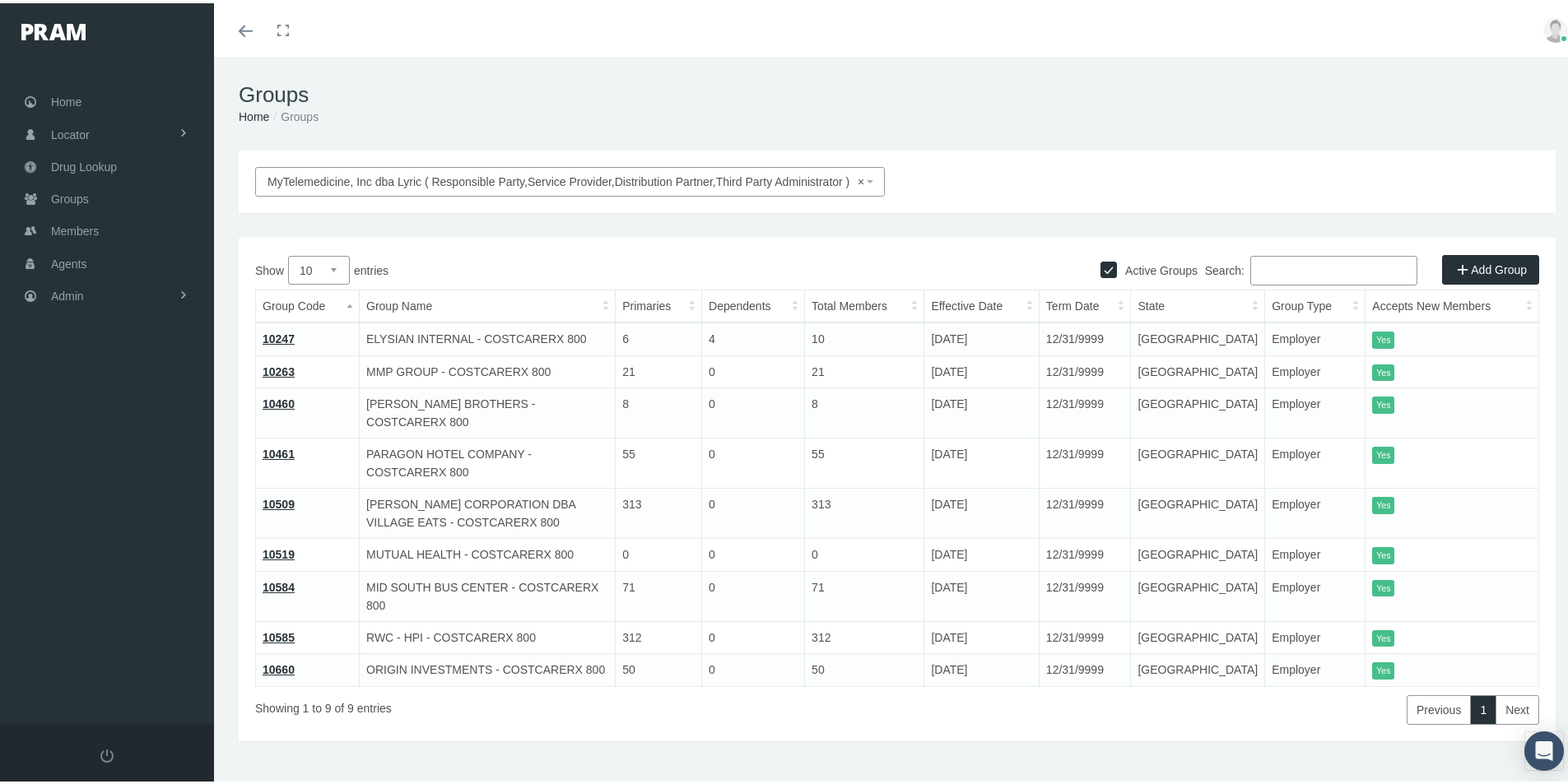
drag, startPoint x: 828, startPoint y: 716, endPoint x: 417, endPoint y: 718, distance: 411.0
click at [823, 721] on div "MyTelemedicine, Inc dba Lyric ( Responsible Party,Service Provider,Distribution…" at bounding box center [897, 467] width 1367 height 640
